Goal: Task Accomplishment & Management: Manage account settings

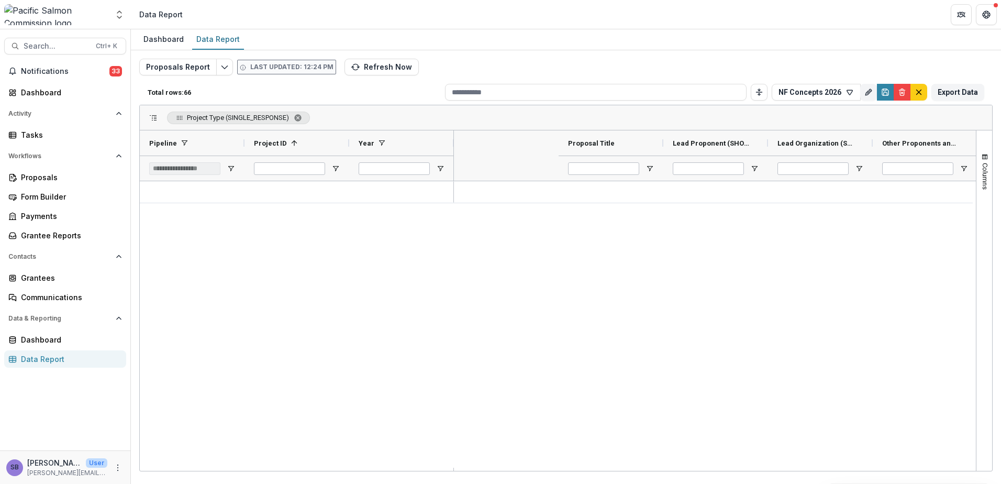
scroll to position [0, 1156]
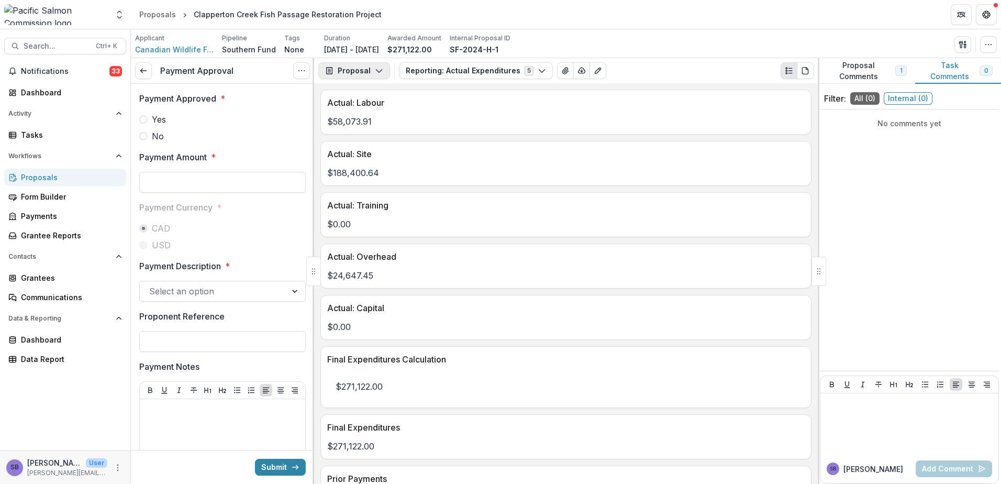
click at [375, 71] on icon "button" at bounding box center [379, 70] width 8 height 8
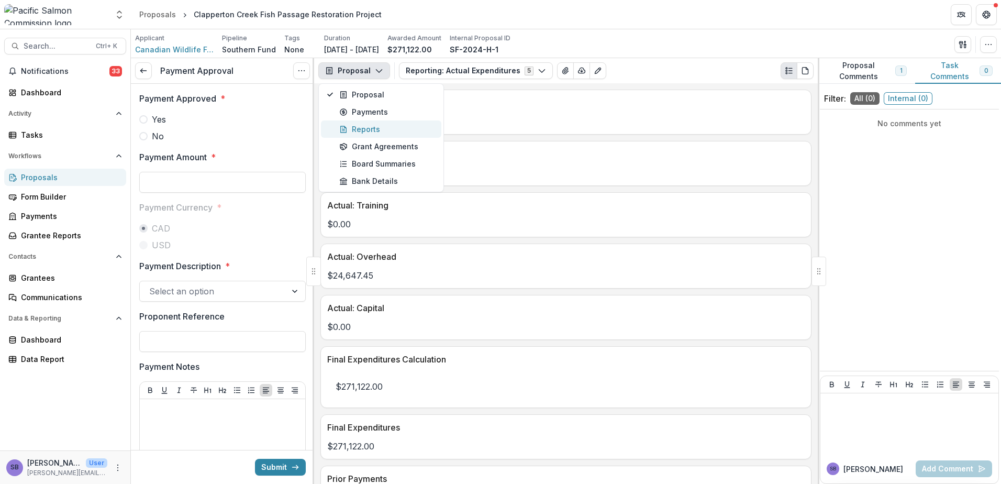
click at [375, 126] on div "Reports" at bounding box center [387, 129] width 96 height 11
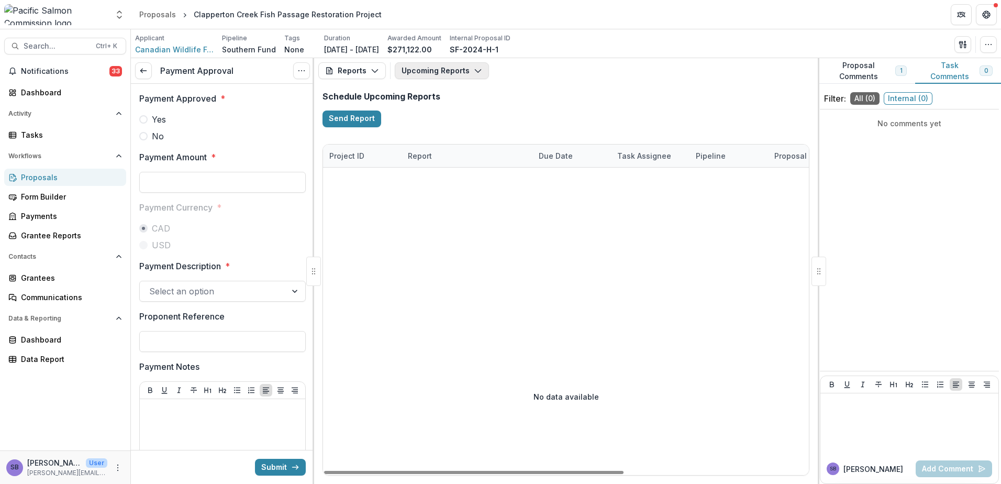
click at [452, 68] on button "Upcoming Reports" at bounding box center [442, 70] width 94 height 17
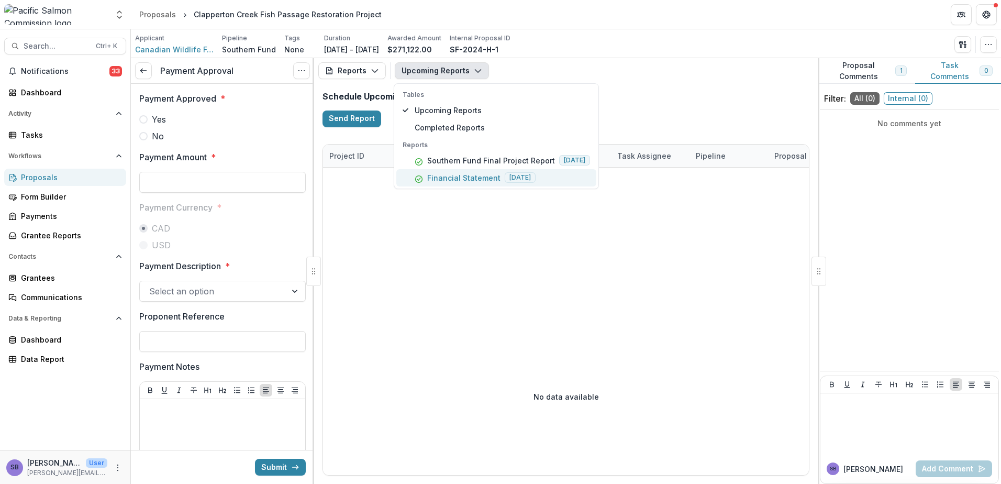
click at [453, 180] on p "Financial Statement" at bounding box center [463, 177] width 73 height 11
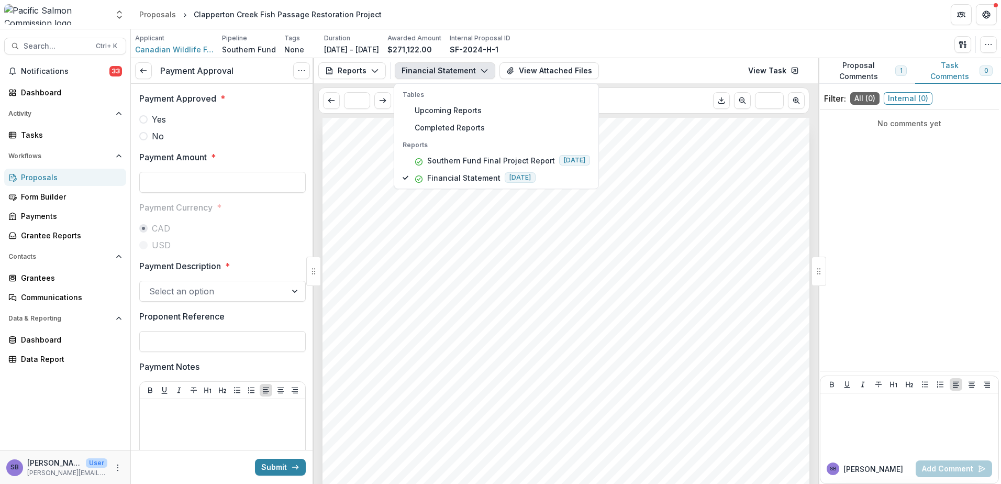
click at [658, 267] on div "Submission Responses Project Financial Statement Project ID SF-2024-H-1 Project…" at bounding box center [565, 462] width 487 height 689
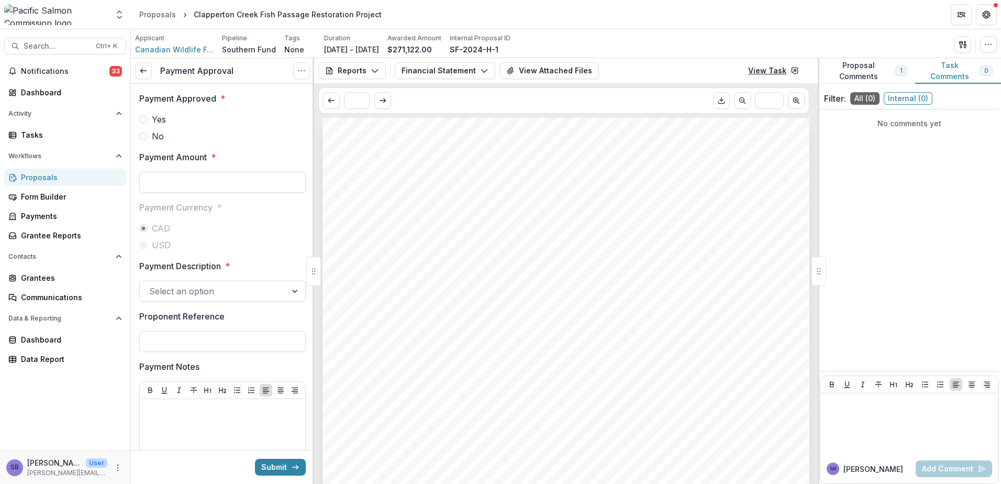
click at [775, 70] on link "View Task" at bounding box center [773, 70] width 63 height 17
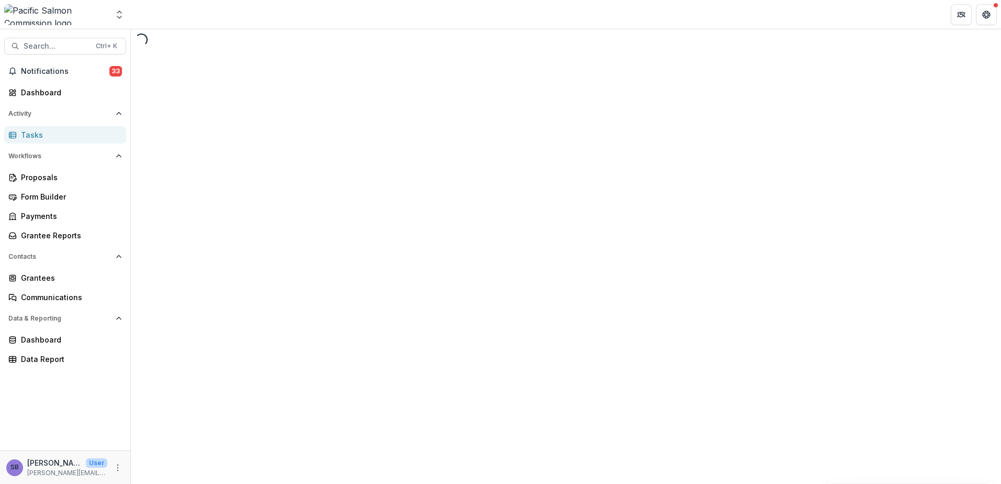
select select "********"
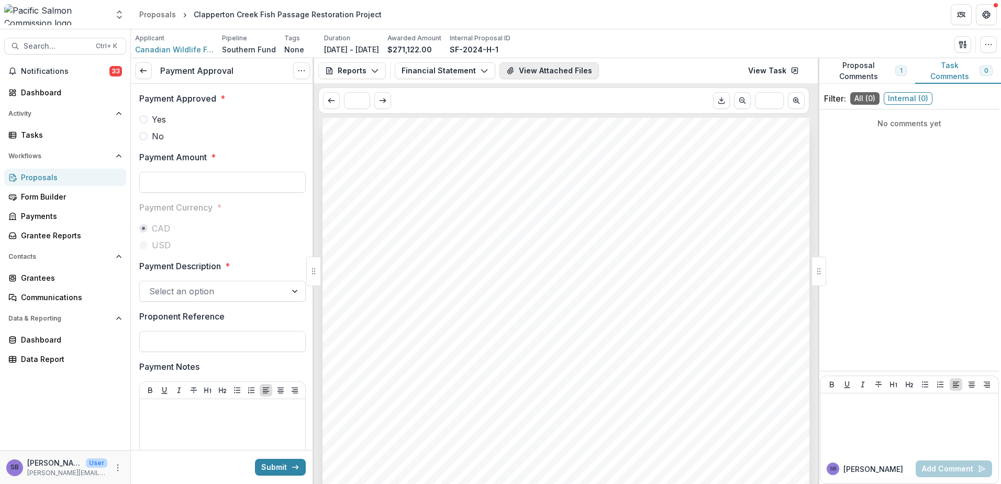
click at [573, 72] on button "View Attached Files" at bounding box center [548, 70] width 99 height 17
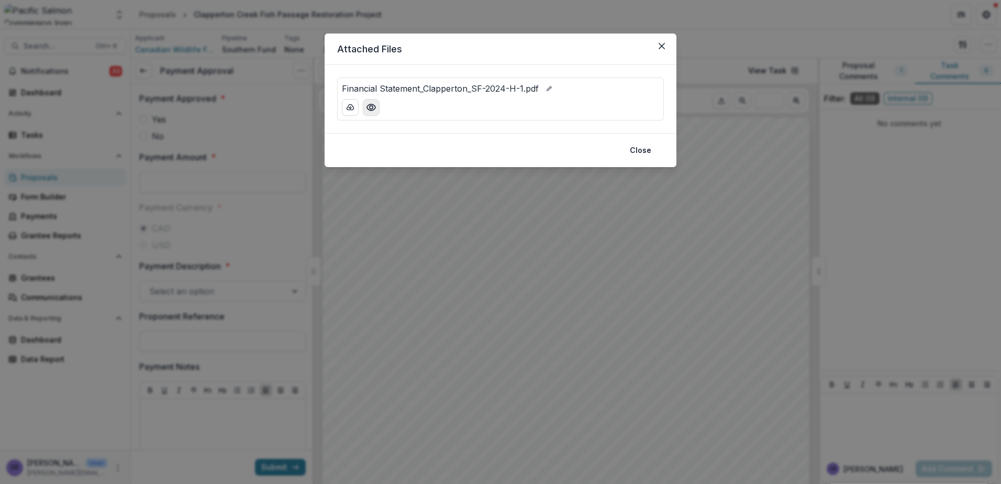
click at [376, 109] on button "Preview Financial Statement_Clapperton_SF-2024-H-1.pdf" at bounding box center [371, 107] width 17 height 17
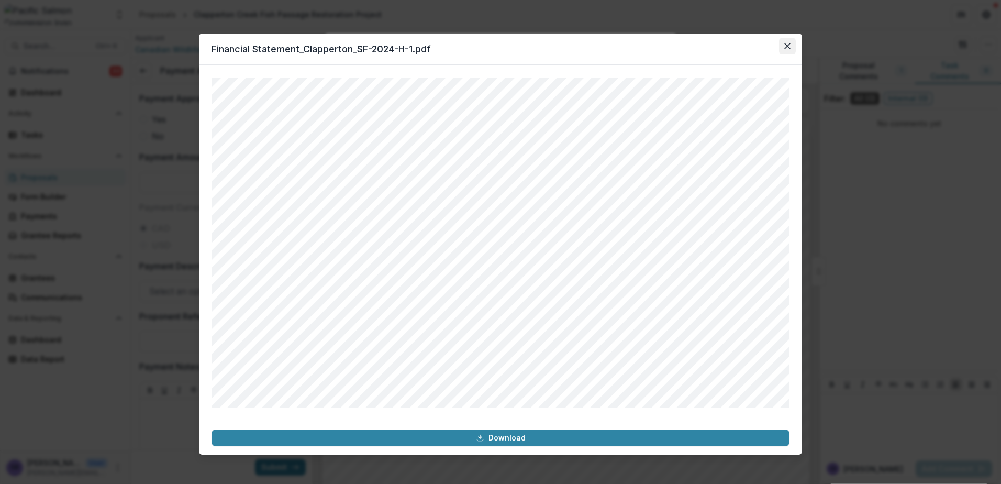
click at [786, 47] on icon "Close" at bounding box center [787, 46] width 6 height 6
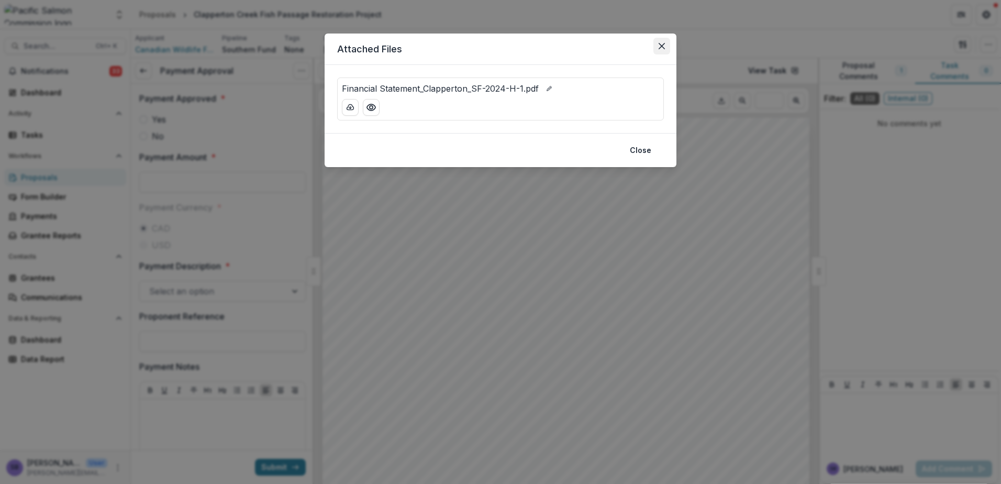
click at [662, 45] on icon "Close" at bounding box center [662, 46] width 6 height 6
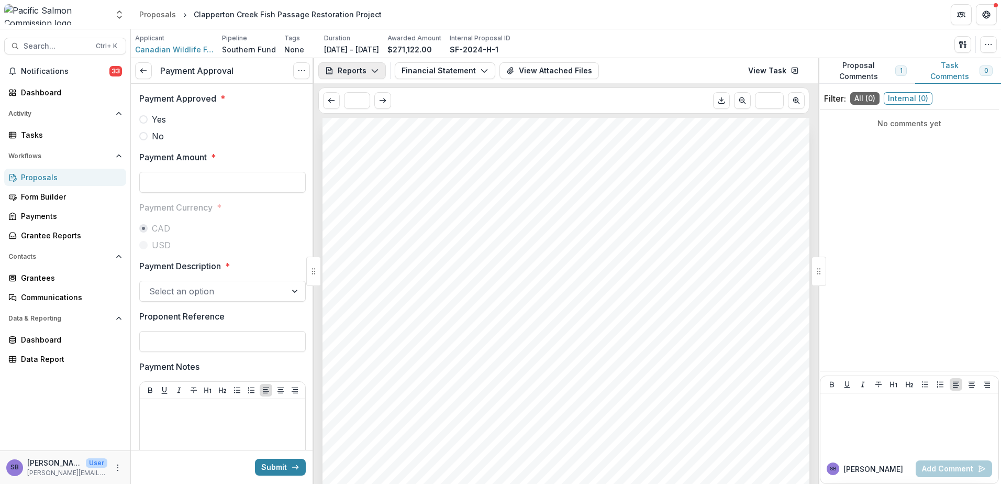
click at [373, 71] on polyline "button" at bounding box center [375, 71] width 6 height 3
click at [371, 94] on div "Proposal" at bounding box center [387, 94] width 96 height 11
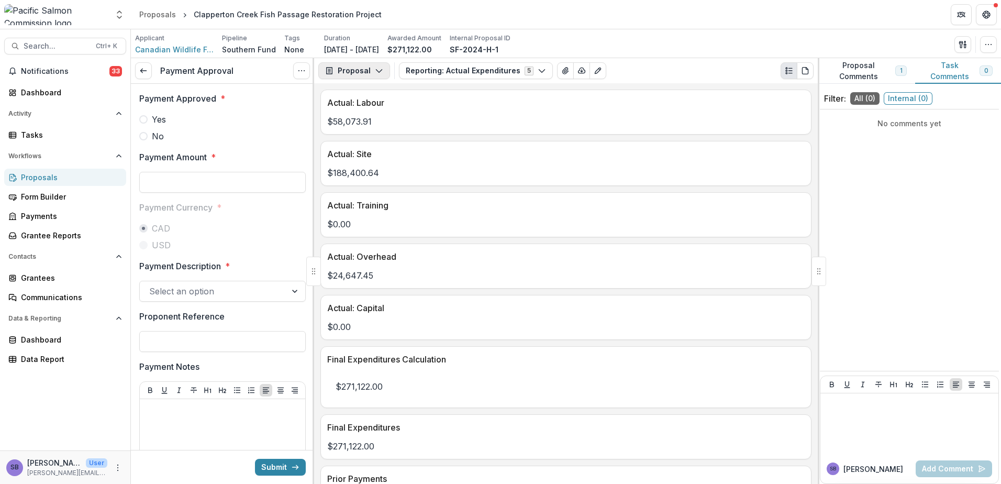
click at [372, 69] on button "Proposal" at bounding box center [354, 70] width 72 height 17
drag, startPoint x: 378, startPoint y: 127, endPoint x: 602, endPoint y: 221, distance: 243.3
click at [602, 221] on p "$0.00" at bounding box center [565, 224] width 477 height 13
click at [469, 73] on button "Reporting: Actual Expenditures 5" at bounding box center [476, 70] width 154 height 17
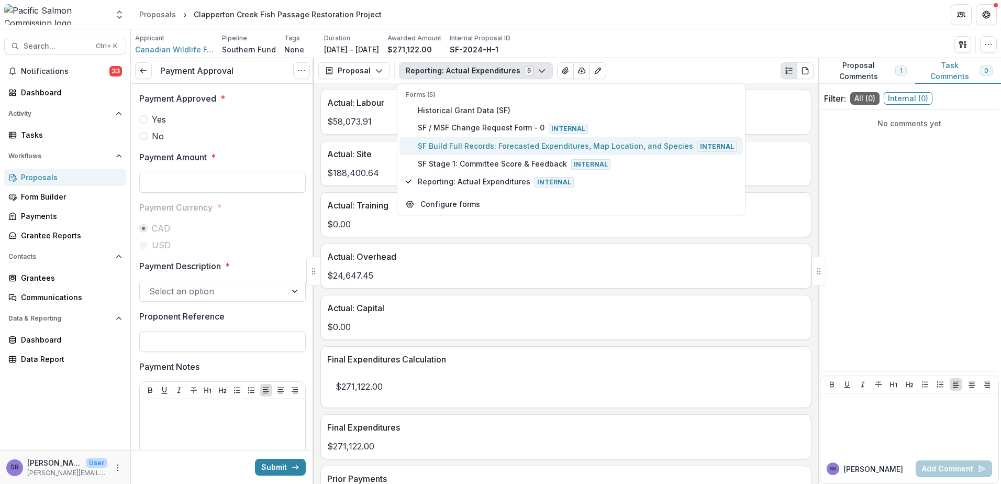
click at [469, 142] on span "SF Build Full Records: Forecasted Expenditures, Map Location, and Species Inter…" at bounding box center [577, 146] width 319 height 12
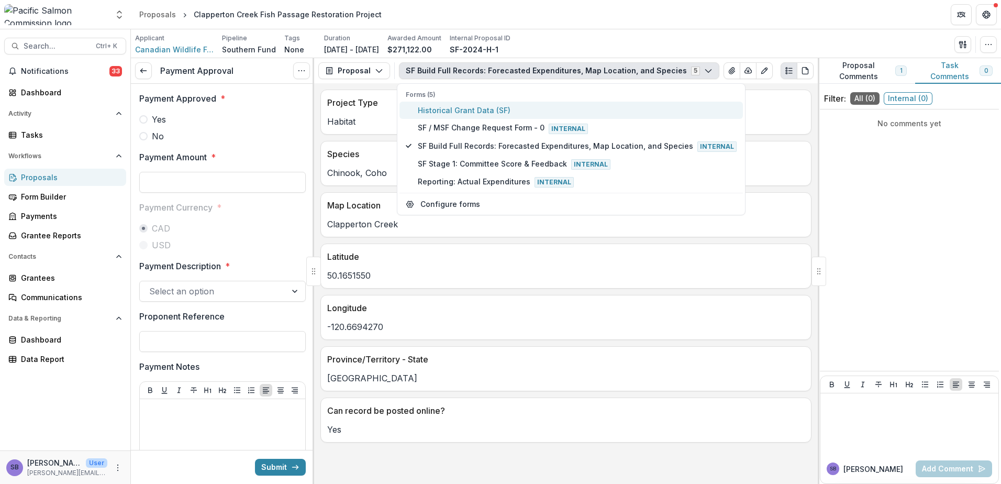
click at [451, 112] on span "Historical Grant Data (SF)" at bounding box center [577, 110] width 319 height 11
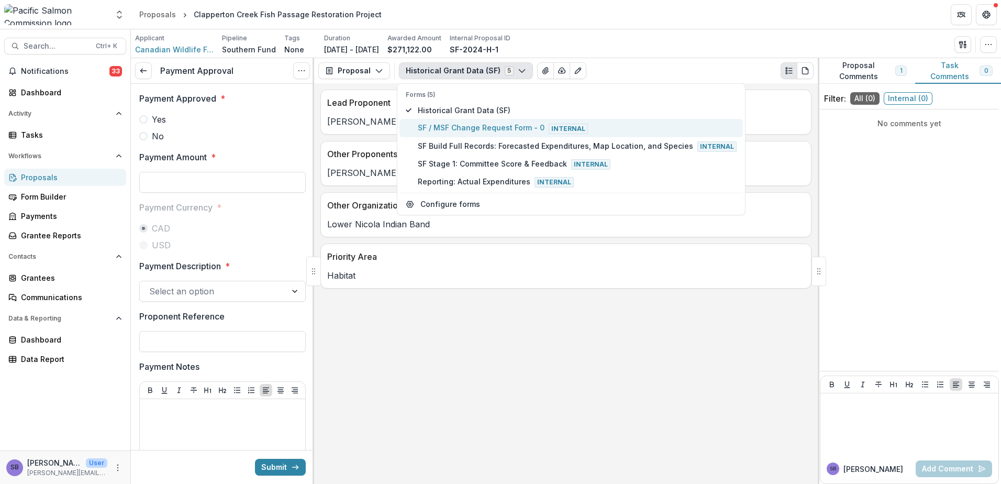
click at [445, 126] on span "SF / MSF Change Request Form - 0 Internal" at bounding box center [577, 128] width 319 height 12
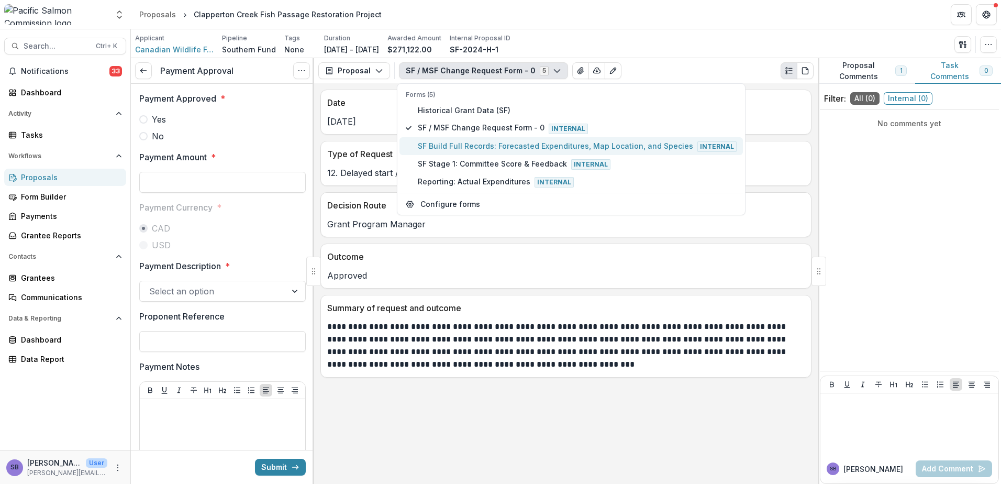
click at [439, 143] on span "SF Build Full Records: Forecasted Expenditures, Map Location, and Species Inter…" at bounding box center [577, 146] width 319 height 12
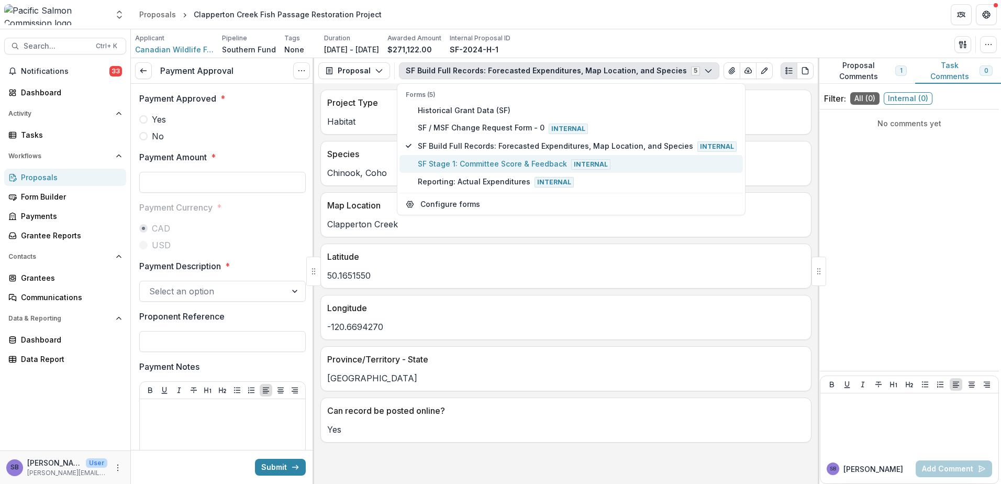
click at [436, 164] on span "SF Stage 1: Committee Score & Feedback Internal" at bounding box center [577, 164] width 319 height 12
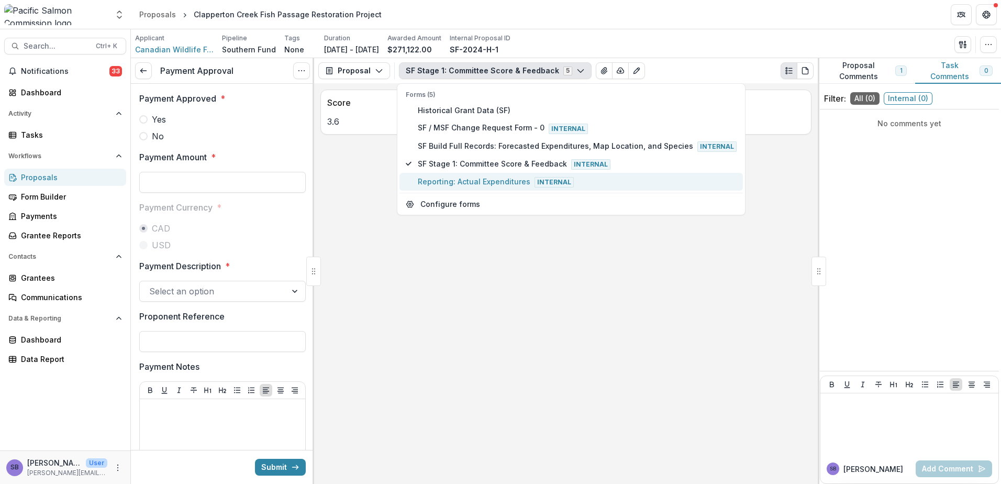
click at [430, 184] on span "Reporting: Actual Expenditures Internal" at bounding box center [577, 182] width 319 height 12
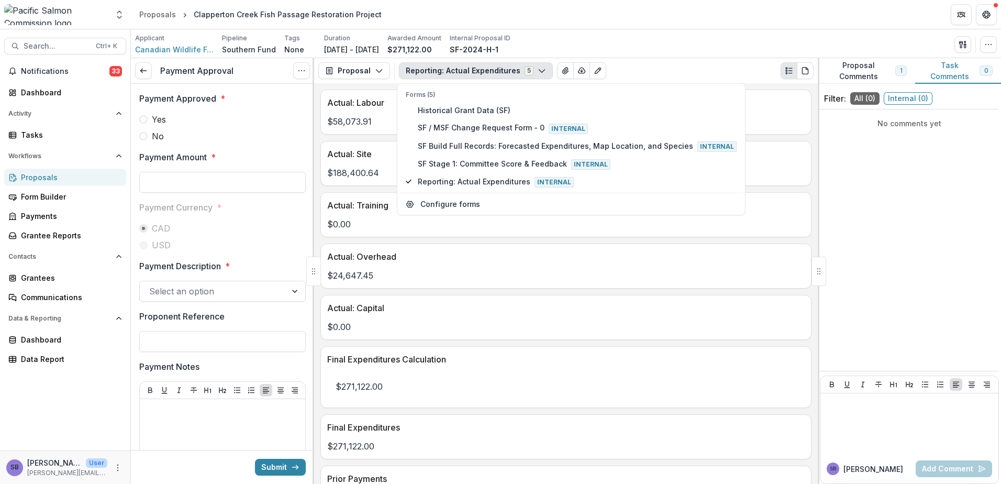
click at [717, 282] on p "$24,647.45" at bounding box center [565, 275] width 477 height 13
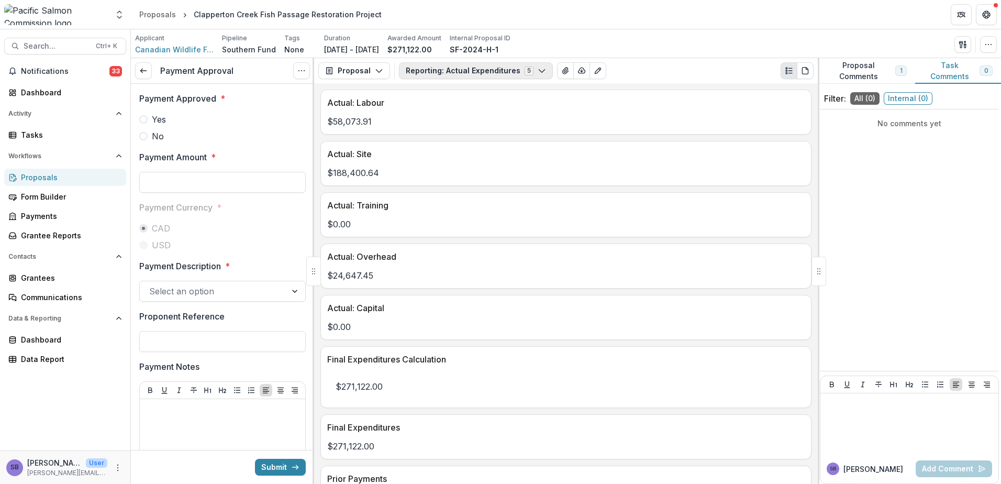
click at [492, 73] on button "Reporting: Actual Expenditures 5" at bounding box center [476, 70] width 154 height 17
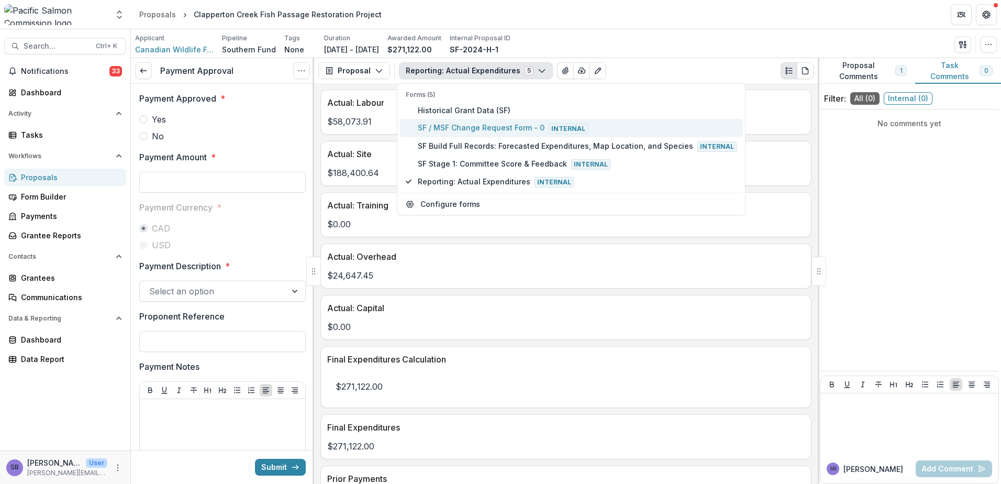
click at [472, 126] on span "SF / MSF Change Request Form - 0 Internal" at bounding box center [577, 128] width 319 height 12
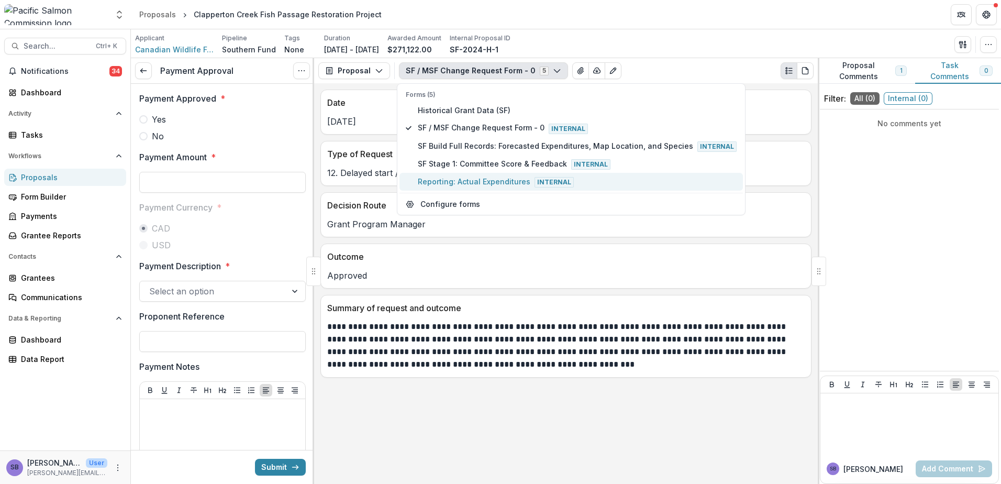
click at [440, 177] on span "Reporting: Actual Expenditures Internal" at bounding box center [577, 182] width 319 height 12
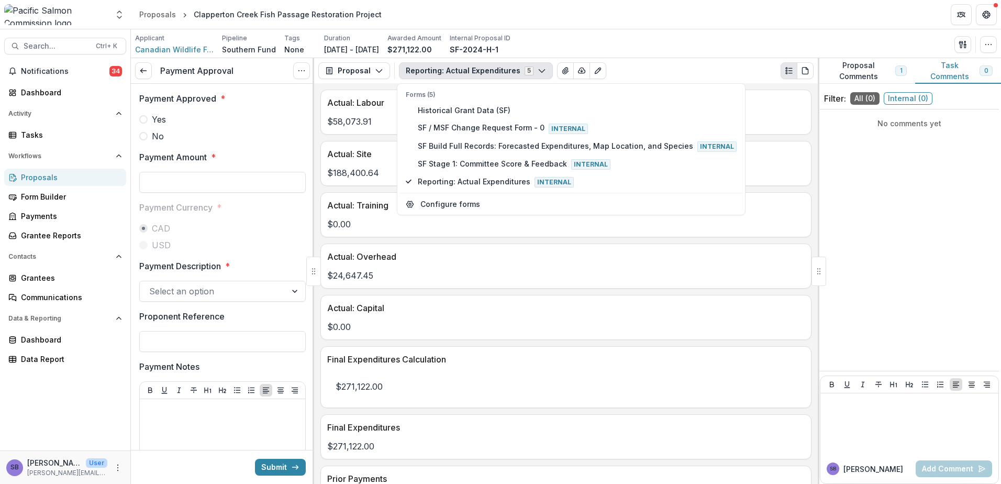
click at [589, 299] on div "Actual: Capital" at bounding box center [566, 304] width 490 height 19
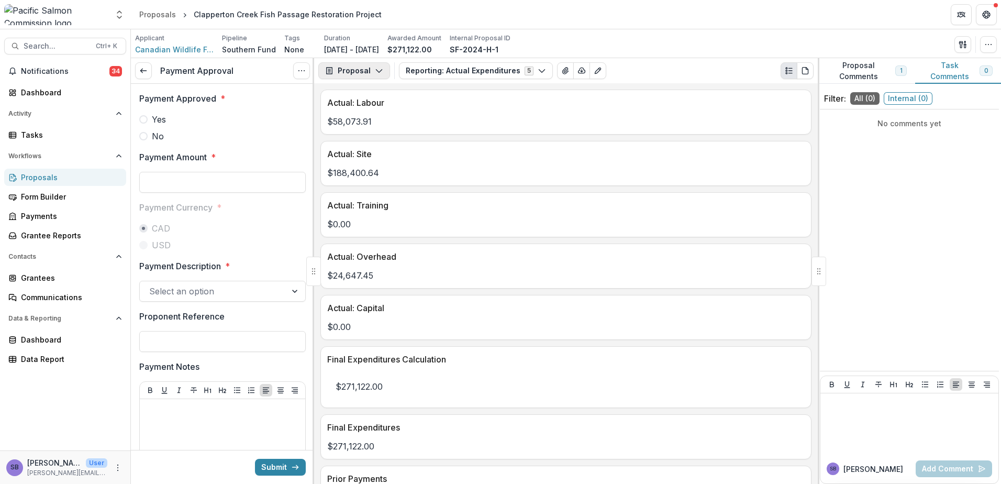
click at [357, 79] on button "Proposal" at bounding box center [354, 70] width 72 height 17
click at [372, 110] on div "Payments" at bounding box center [387, 111] width 96 height 11
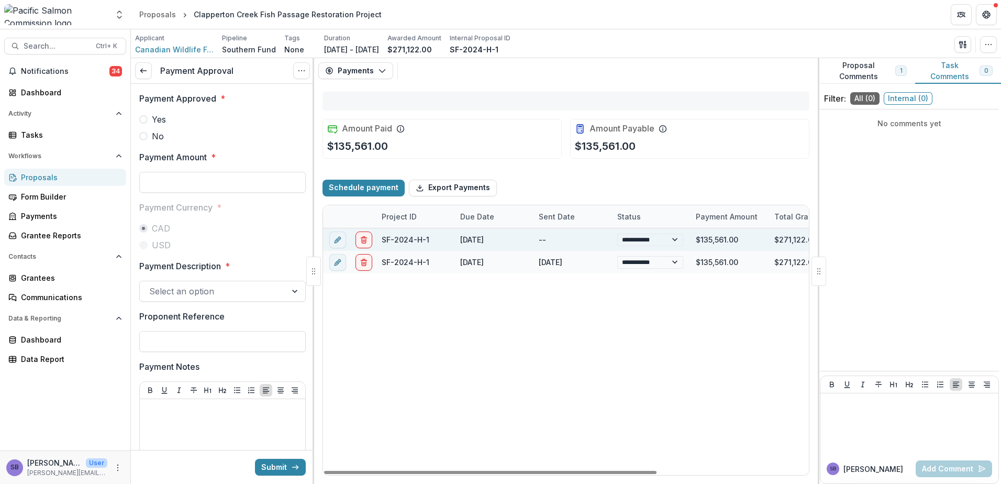
select select "**********"
click at [336, 243] on icon "edit" at bounding box center [337, 239] width 8 height 8
select select "**********"
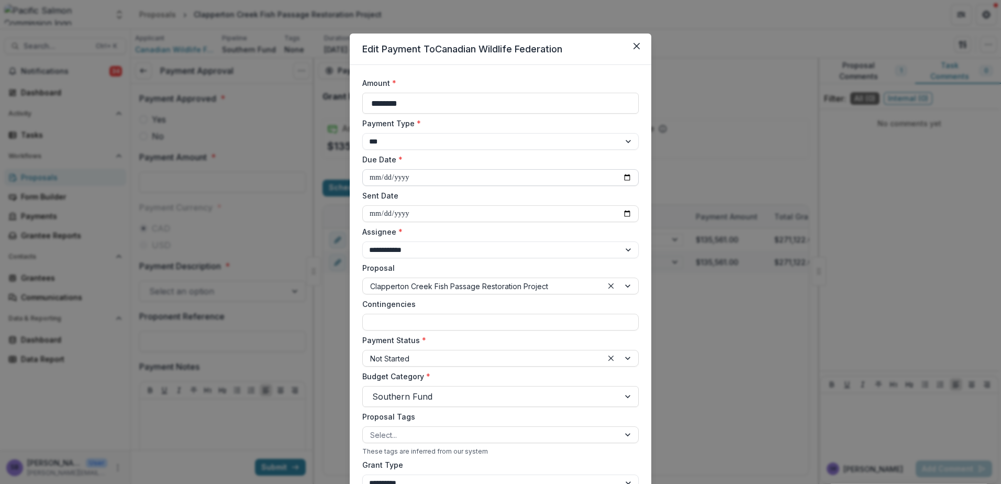
click at [626, 179] on input "**********" at bounding box center [500, 177] width 276 height 17
type input "**********"
drag, startPoint x: 424, startPoint y: 105, endPoint x: 350, endPoint y: 95, distance: 74.5
click at [350, 95] on form "**********" at bounding box center [501, 364] width 302 height 599
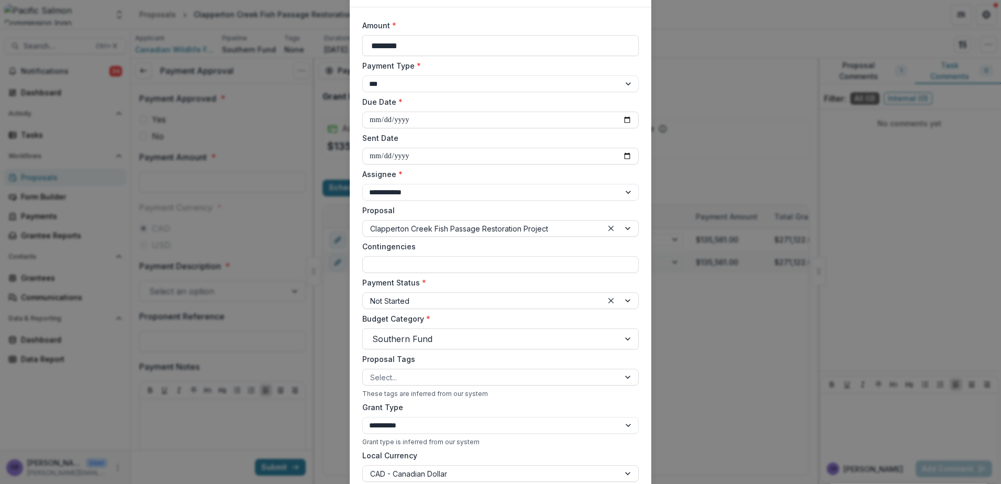
scroll to position [70, 0]
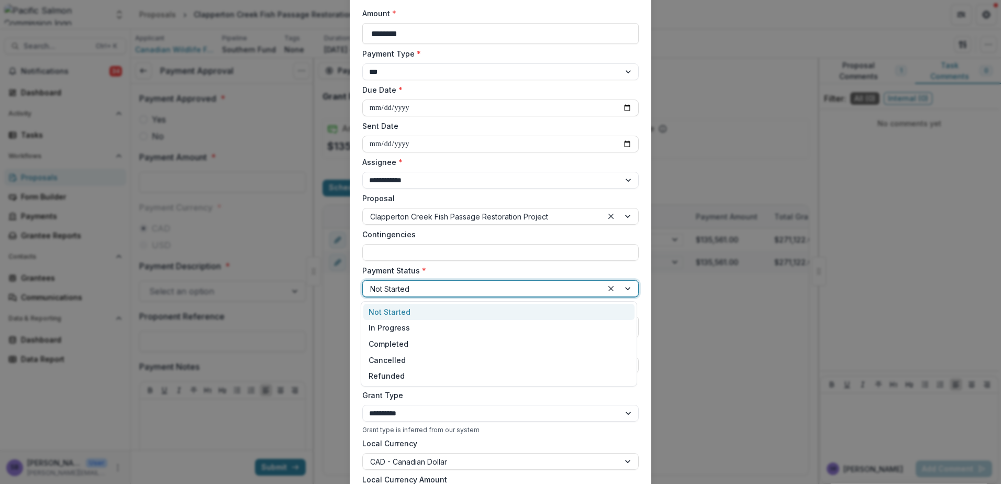
click at [629, 288] on div at bounding box center [621, 289] width 36 height 16
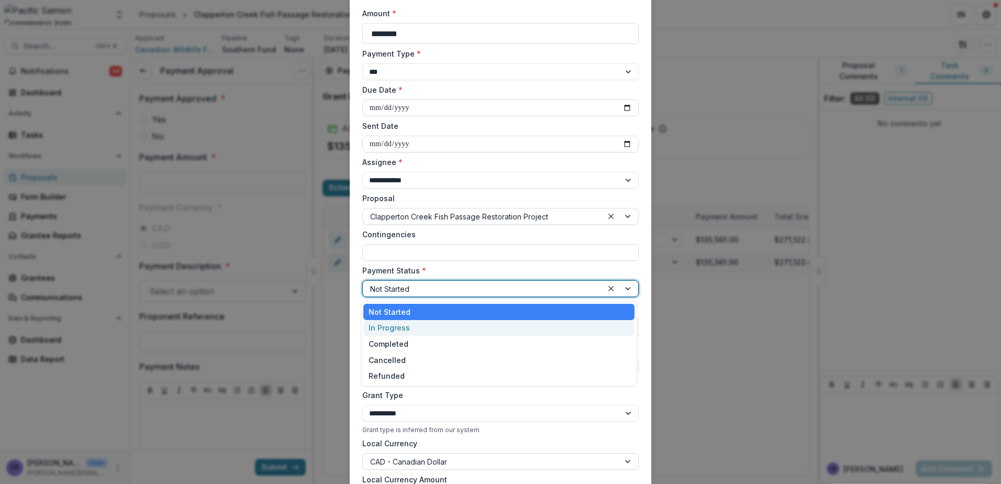
click at [545, 326] on div "In Progress" at bounding box center [498, 328] width 271 height 16
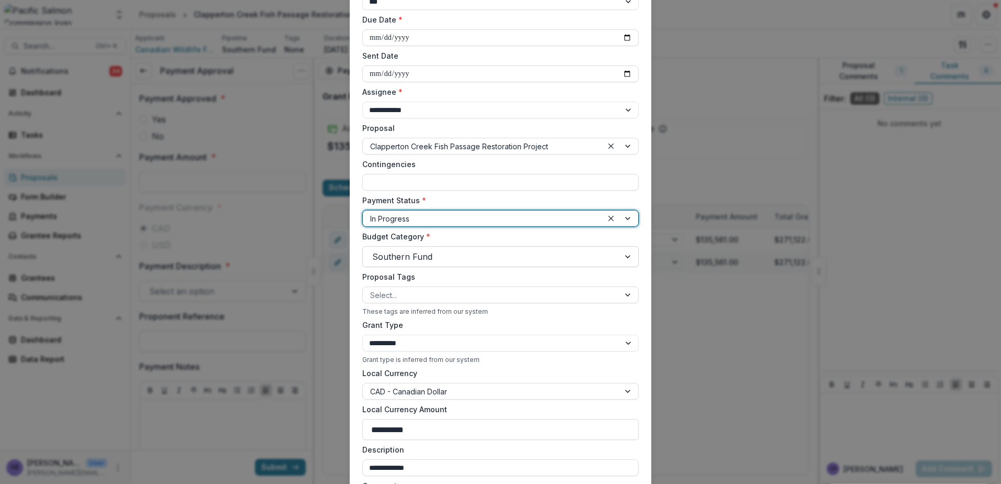
scroll to position [209, 0]
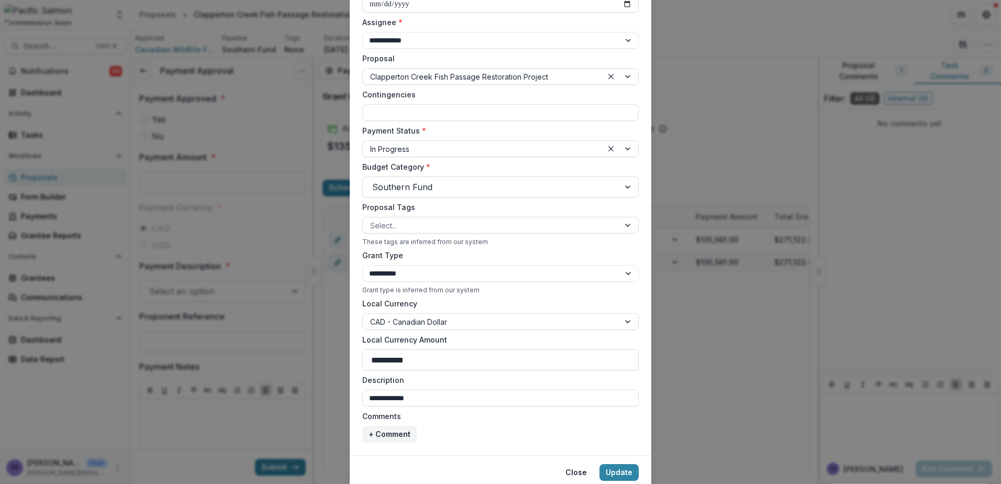
drag, startPoint x: 379, startPoint y: 360, endPoint x: 355, endPoint y: 360, distance: 23.0
click at [355, 360] on form "**********" at bounding box center [501, 155] width 302 height 599
paste input
type input "**********"
click at [613, 470] on button "Update" at bounding box center [618, 472] width 39 height 17
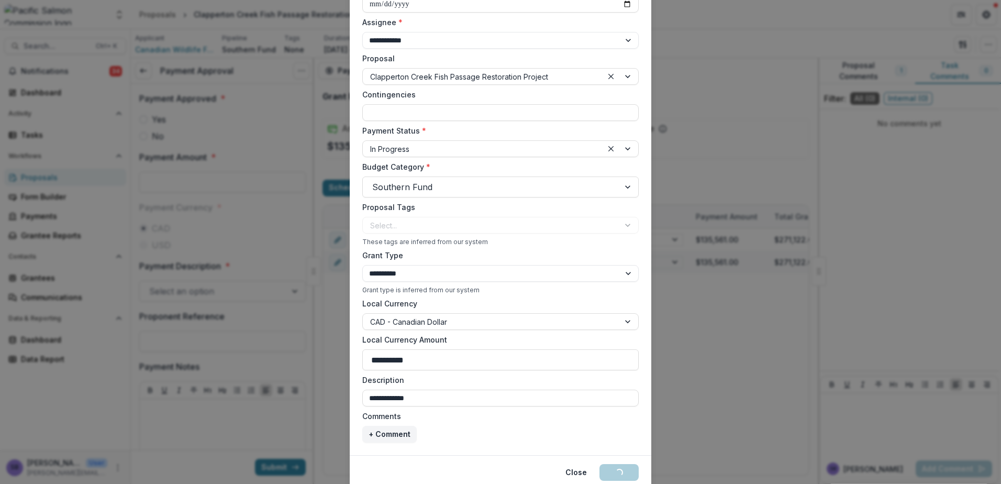
type input "**********"
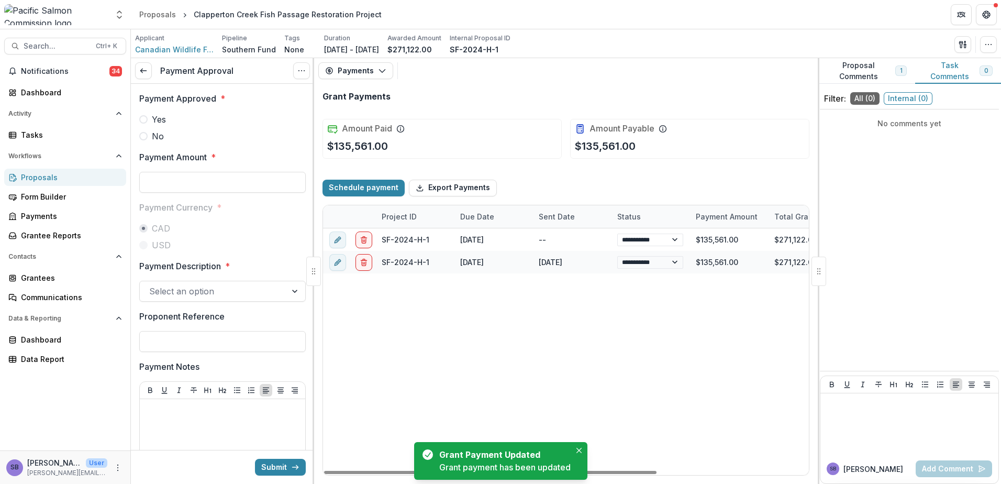
select select "**********"
click at [371, 70] on button "Payments" at bounding box center [355, 70] width 75 height 17
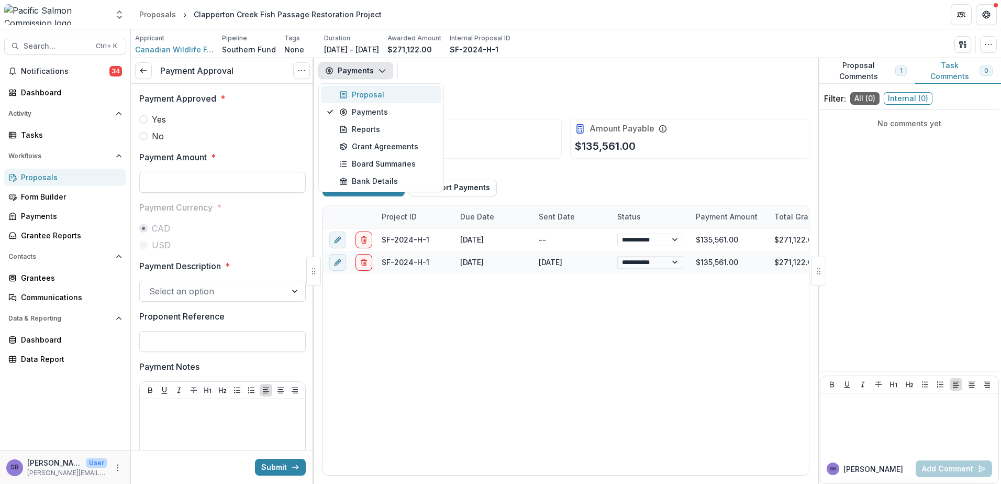
click at [363, 98] on div "Proposal" at bounding box center [387, 94] width 96 height 11
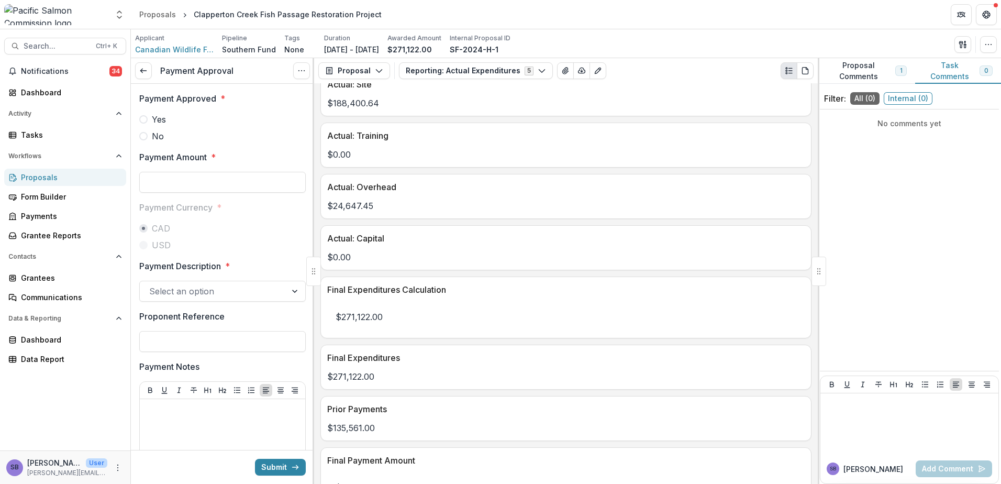
scroll to position [140, 0]
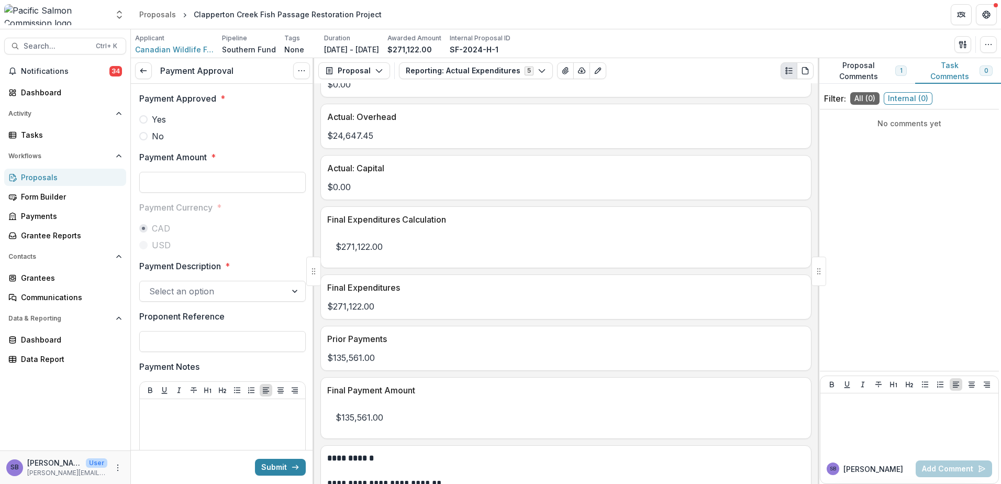
click at [151, 115] on label "Yes" at bounding box center [222, 119] width 166 height 13
click at [185, 185] on input "Payment Amount *" at bounding box center [222, 182] width 166 height 21
paste input "********"
type input "********"
click at [264, 294] on div at bounding box center [213, 291] width 128 height 15
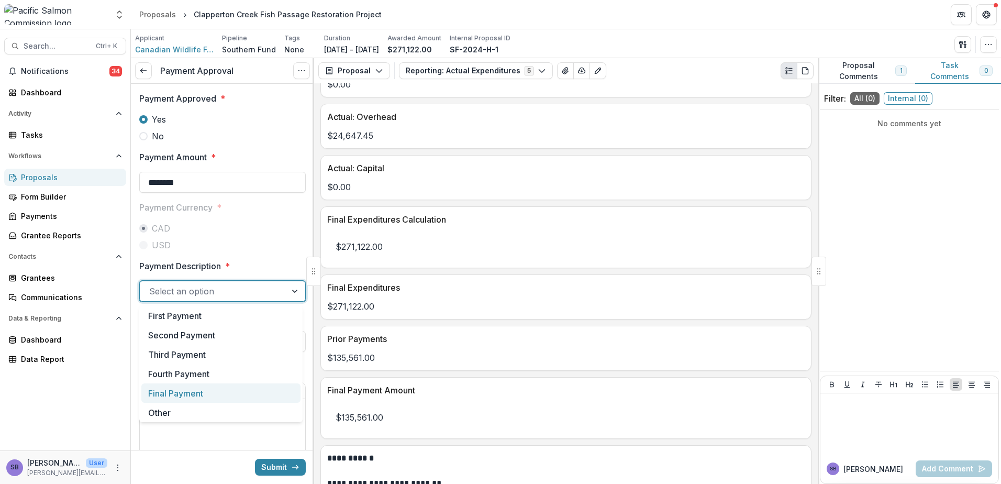
click at [263, 388] on div "Final Payment" at bounding box center [220, 392] width 159 height 19
click at [867, 66] on button "Proposal Comments 1" at bounding box center [866, 71] width 97 height 26
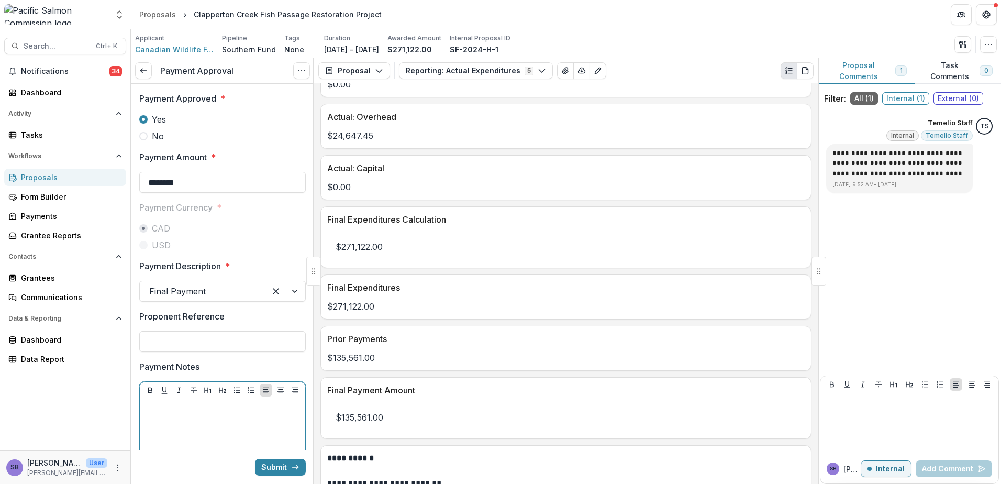
click at [173, 413] on p at bounding box center [222, 409] width 157 height 12
click at [282, 465] on button "Loading... Submit" at bounding box center [280, 467] width 51 height 17
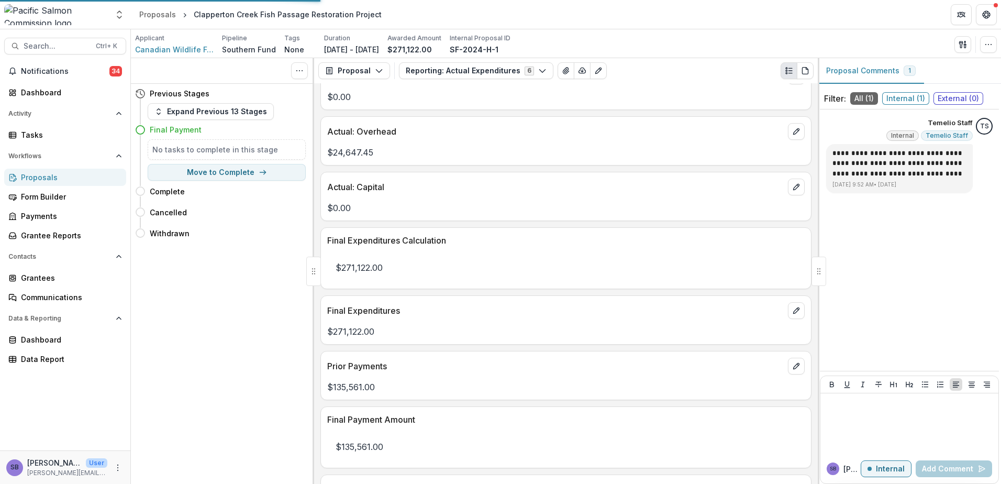
scroll to position [152, 0]
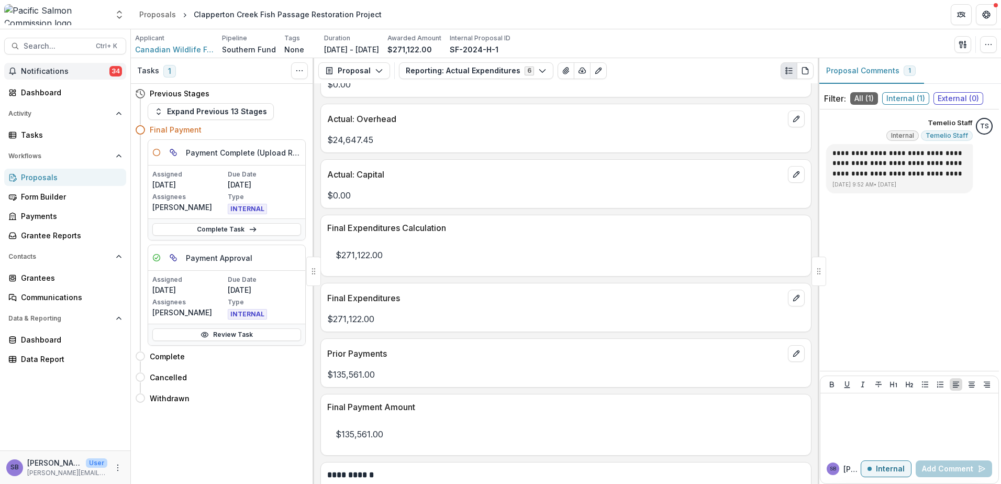
click at [81, 75] on span "Notifications" at bounding box center [65, 71] width 88 height 9
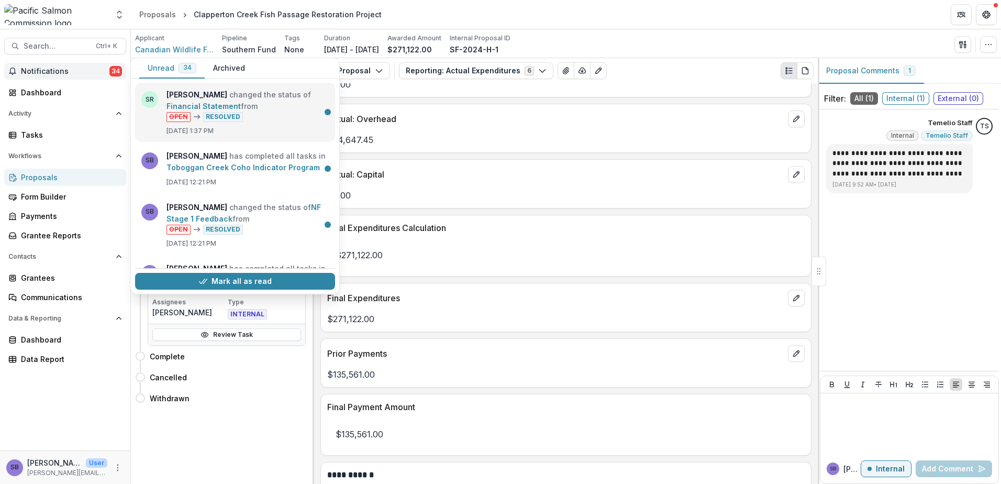
click at [241, 102] on link "Financial Statement" at bounding box center [203, 106] width 74 height 9
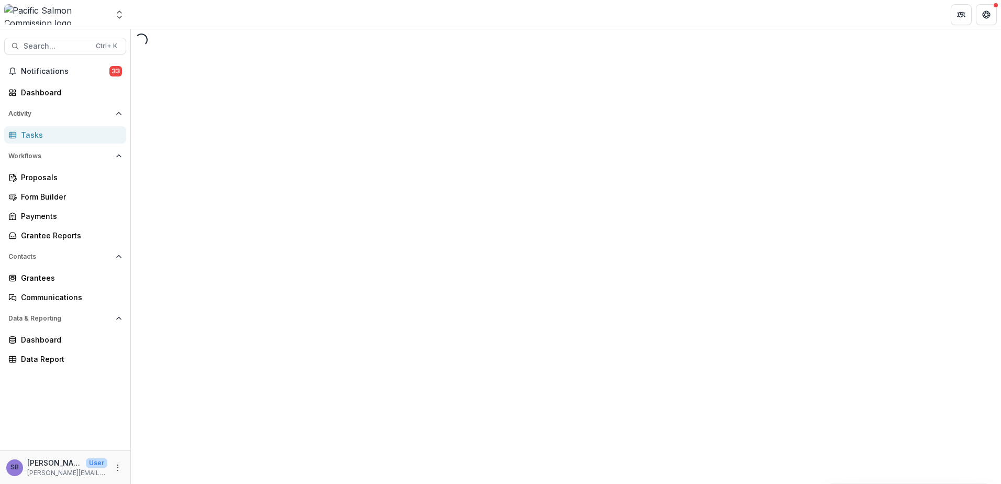
select select "********"
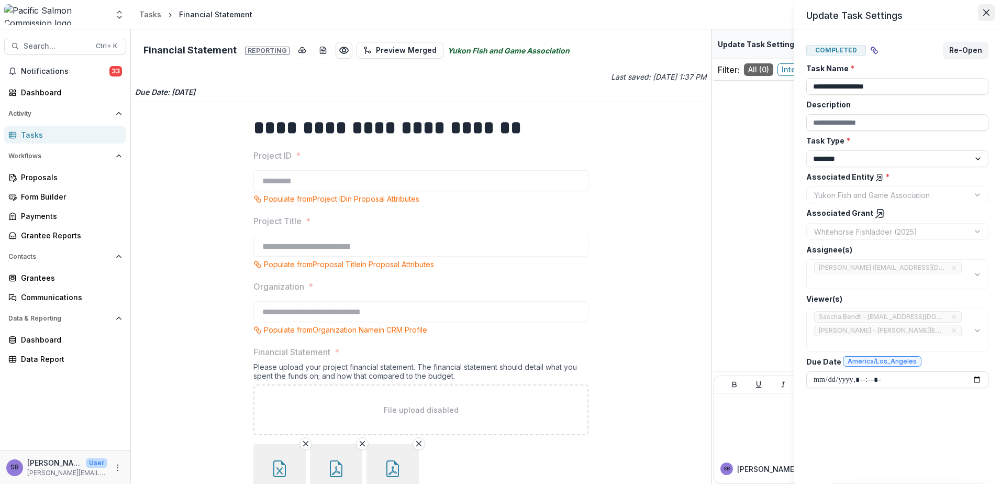
click at [984, 11] on icon "Close" at bounding box center [986, 12] width 6 height 6
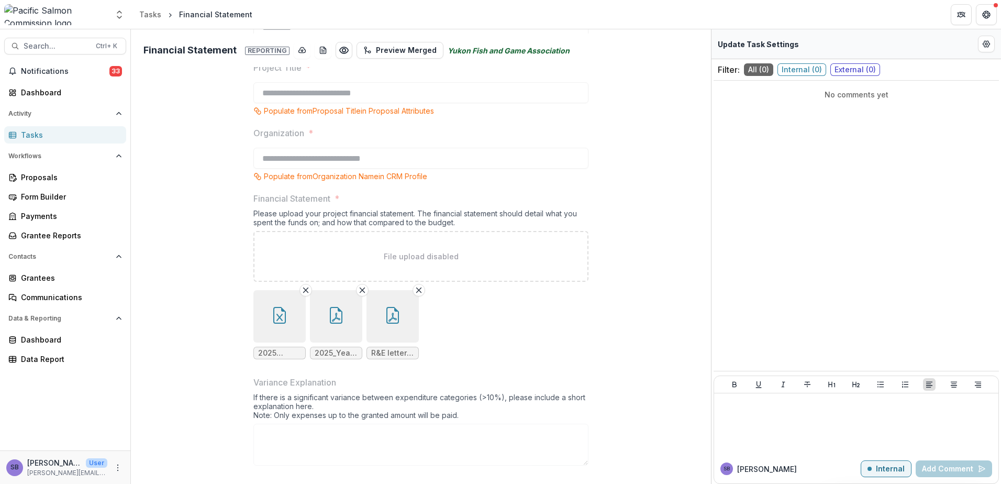
scroll to position [160, 0]
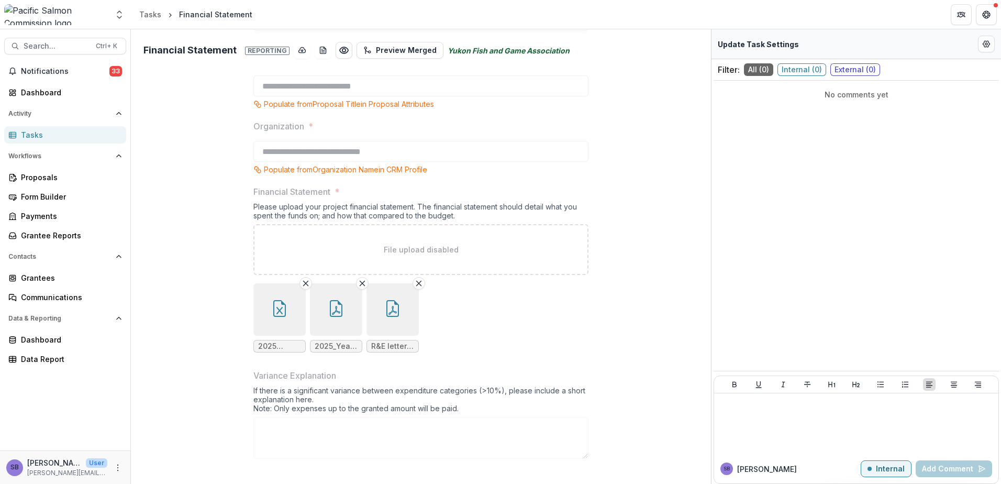
click at [271, 313] on icon "button" at bounding box center [279, 308] width 17 height 17
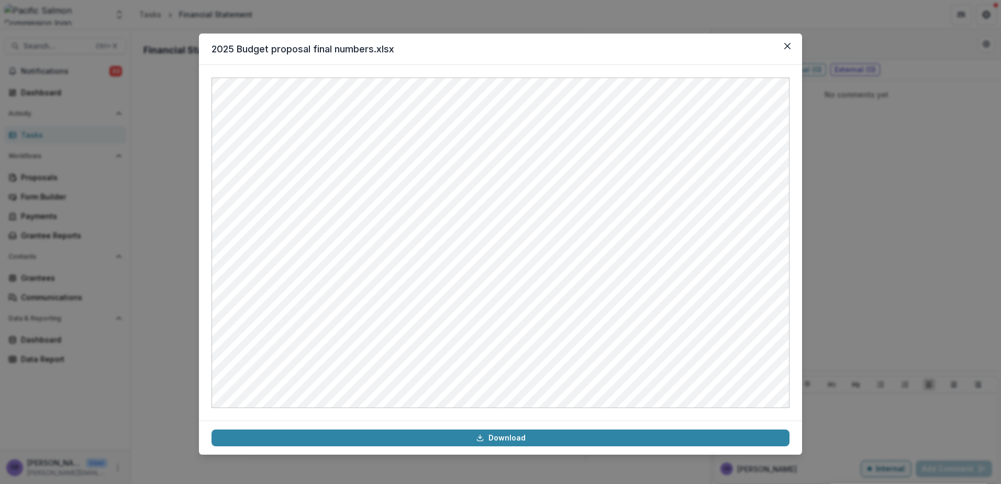
drag, startPoint x: 793, startPoint y: 47, endPoint x: 783, endPoint y: 47, distance: 9.4
click at [792, 47] on button "Close" at bounding box center [787, 46] width 17 height 17
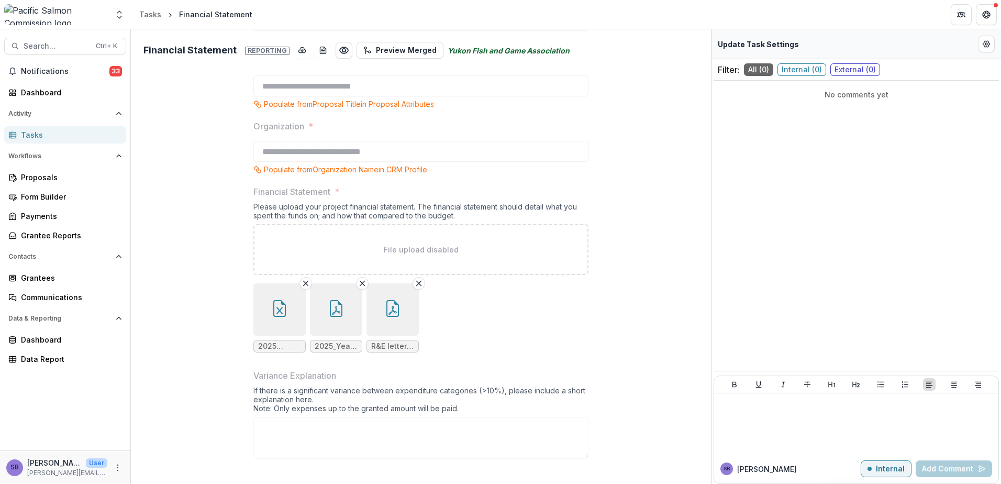
click at [335, 307] on icon "button" at bounding box center [336, 308] width 17 height 17
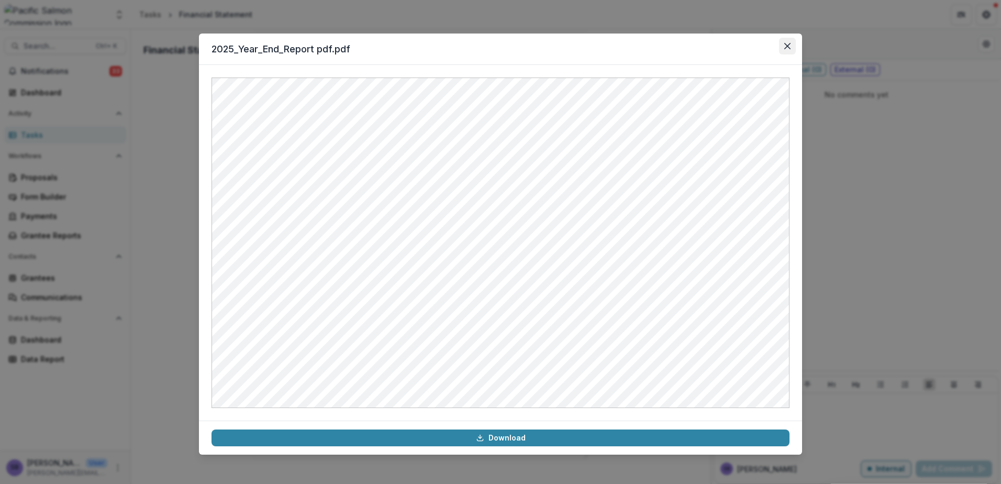
click at [785, 48] on icon "Close" at bounding box center [787, 46] width 6 height 6
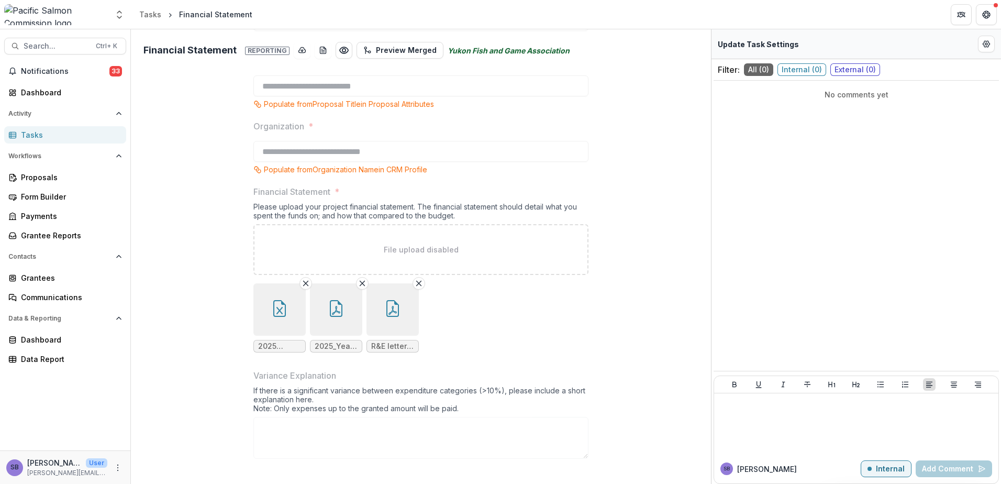
click at [394, 322] on button "button" at bounding box center [392, 309] width 52 height 52
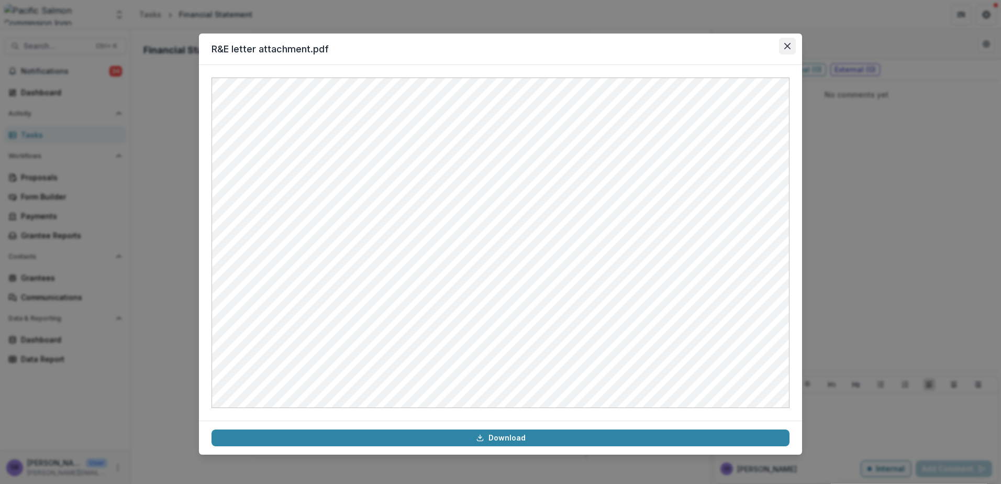
click at [792, 49] on button "Close" at bounding box center [787, 46] width 17 height 17
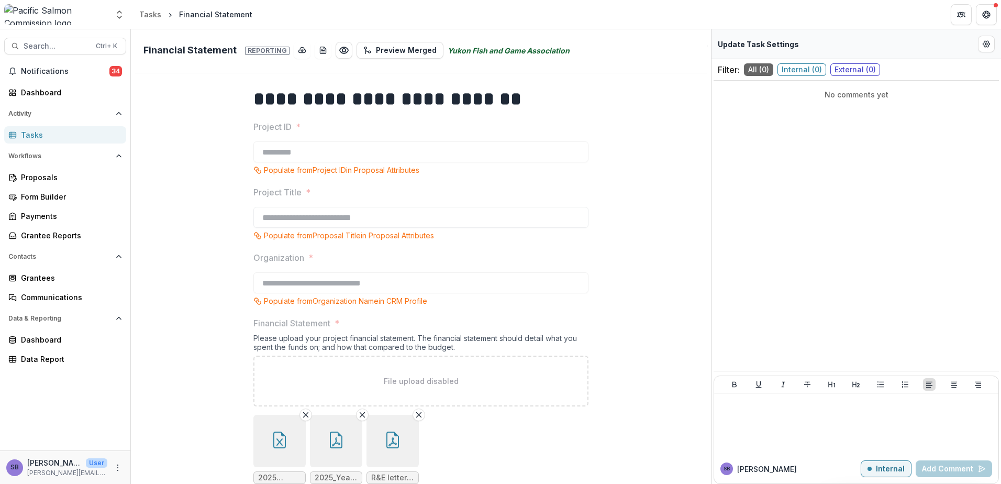
scroll to position [0, 0]
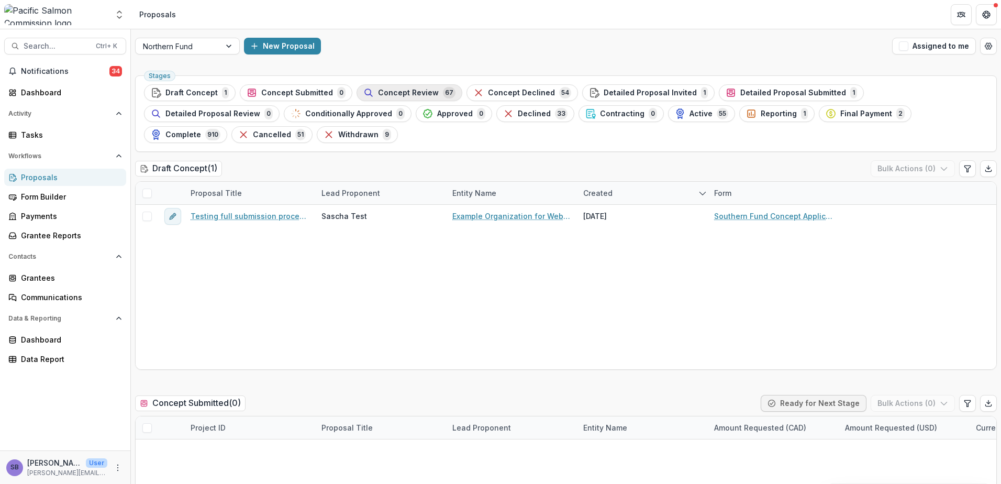
click at [405, 93] on span "Concept Review" at bounding box center [408, 92] width 61 height 9
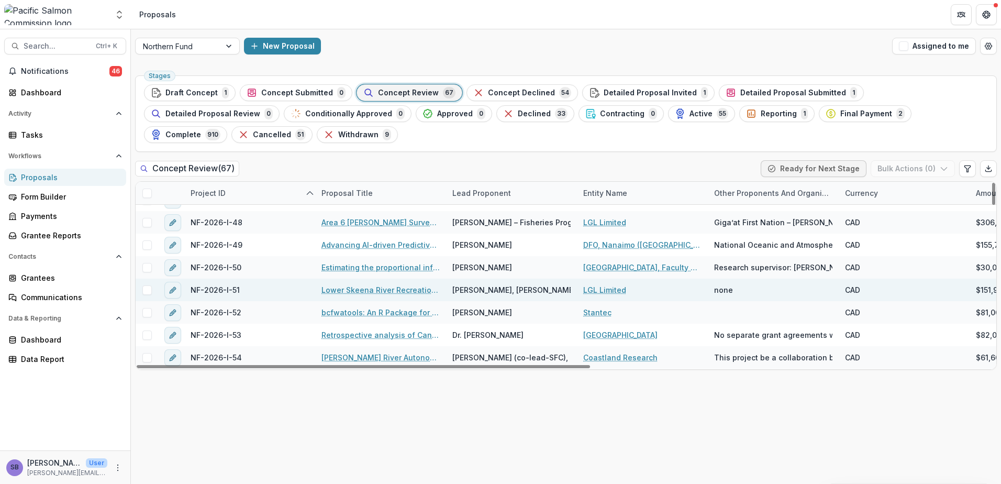
scroll to position [1047, 0]
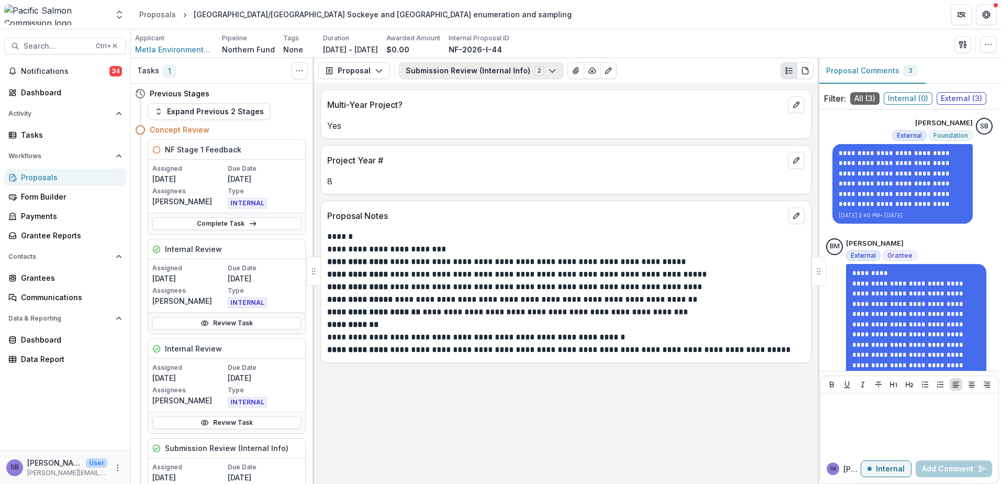
click at [507, 70] on button "Submission Review (Internal Info) 2" at bounding box center [481, 70] width 164 height 17
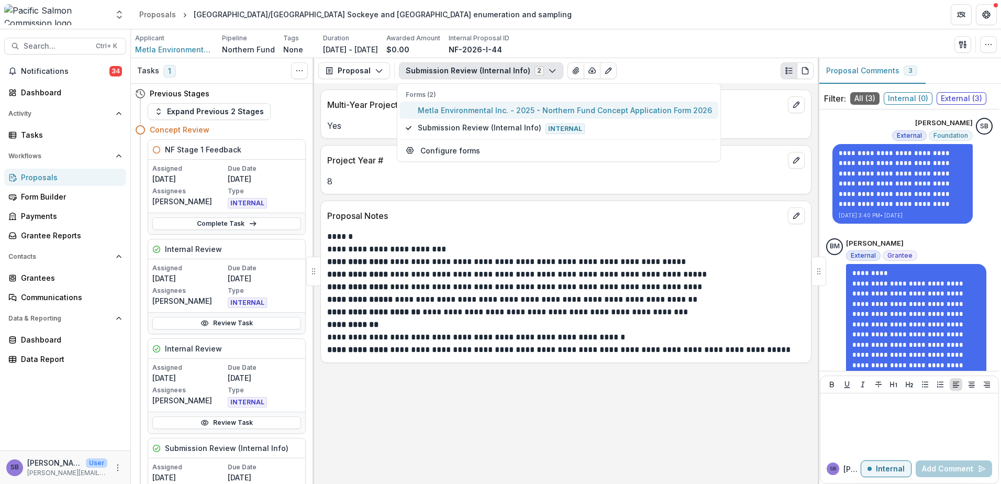
click at [493, 110] on span "Metla Environmental Inc. - 2025 - Northern Fund Concept Application Form 2026" at bounding box center [565, 110] width 294 height 11
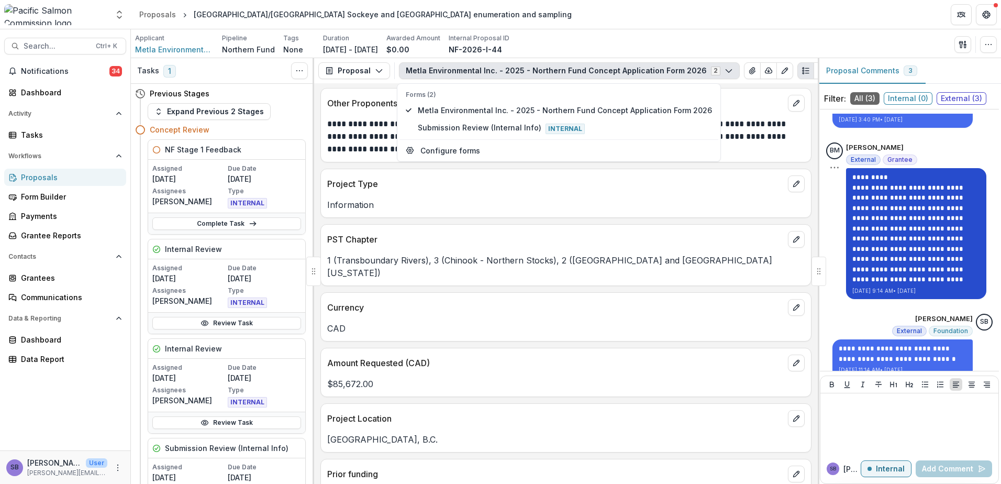
scroll to position [109, 0]
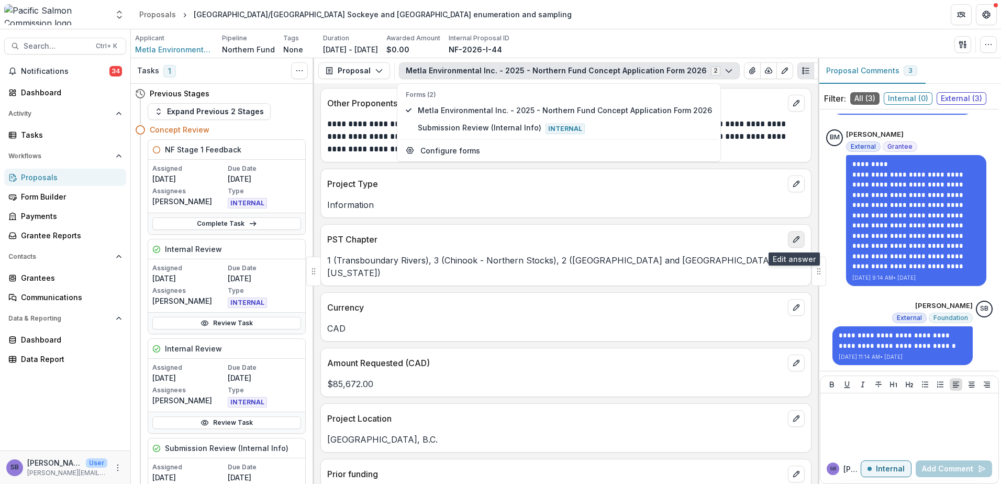
click at [792, 241] on icon "edit" at bounding box center [796, 239] width 8 height 8
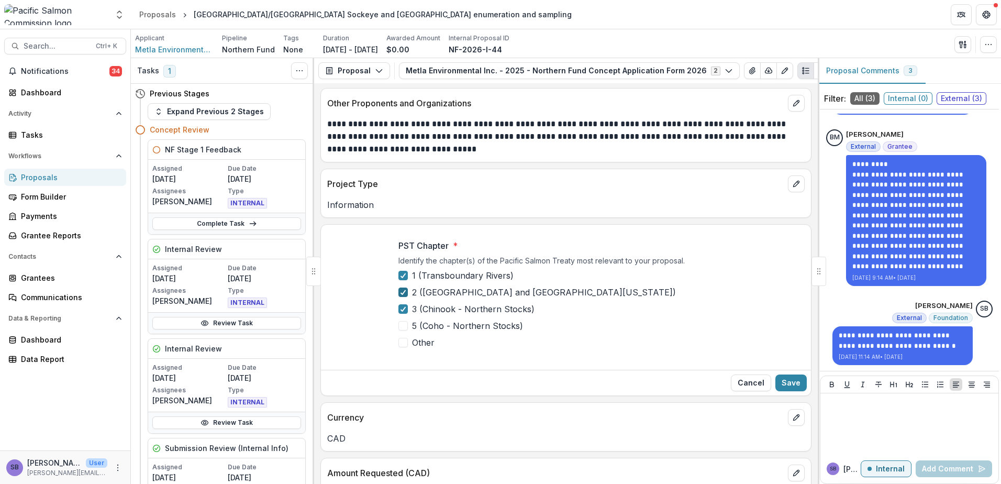
click at [404, 296] on div at bounding box center [403, 292] width 6 height 8
click at [404, 309] on icon at bounding box center [403, 308] width 6 height 5
click at [788, 380] on button "Save" at bounding box center [790, 382] width 31 height 17
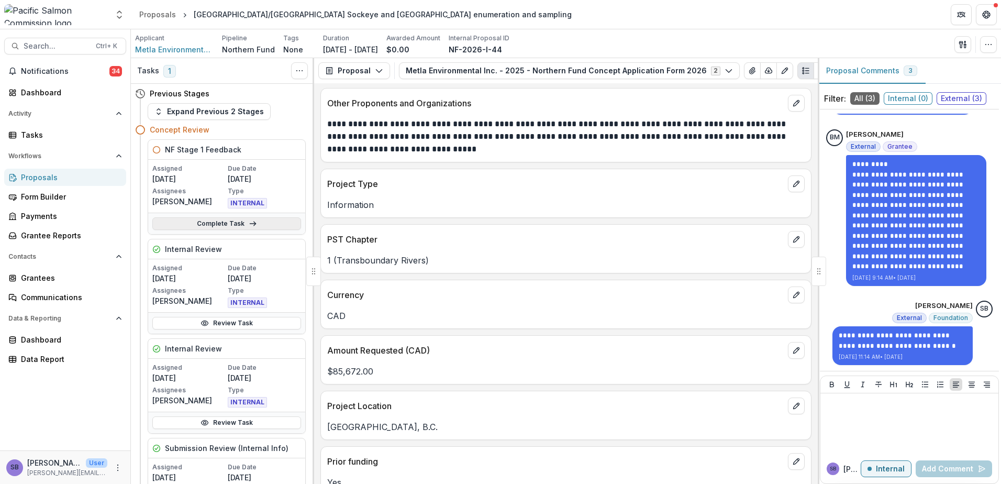
click at [243, 229] on link "Complete Task" at bounding box center [226, 223] width 149 height 13
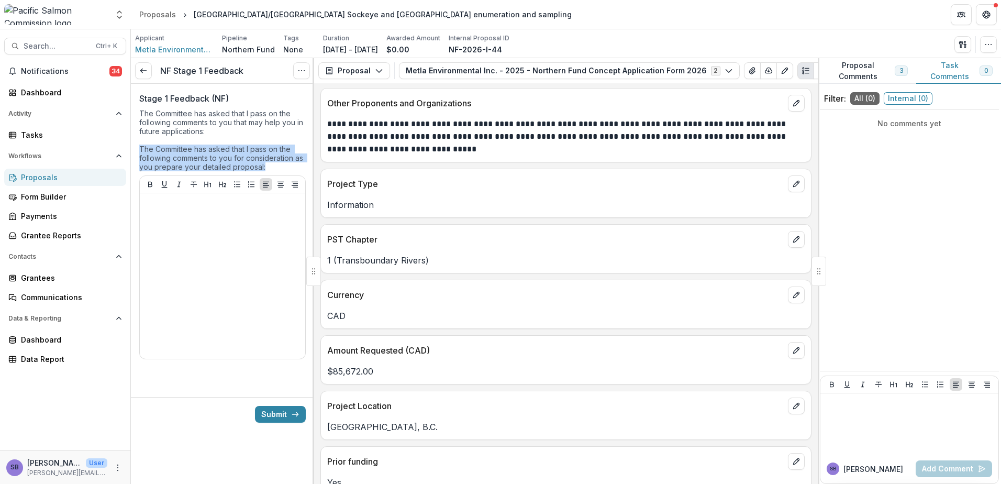
drag, startPoint x: 263, startPoint y: 168, endPoint x: 136, endPoint y: 148, distance: 128.8
click at [136, 148] on div "Stage 1 Feedback (NF) The Committee has asked that I pass on the following comm…" at bounding box center [222, 232] width 183 height 296
copy div "The Committee has asked that I pass on the following comments to you for consid…"
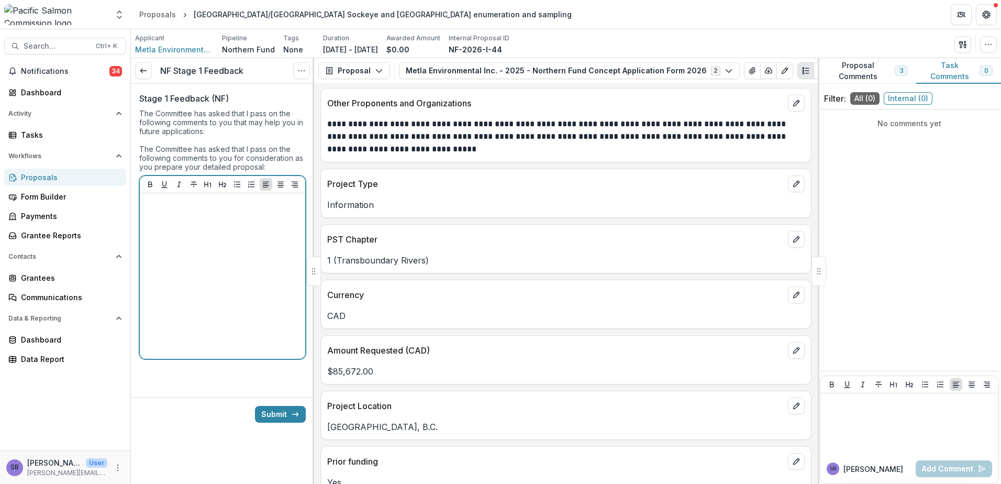
click at [186, 222] on div at bounding box center [222, 275] width 157 height 157
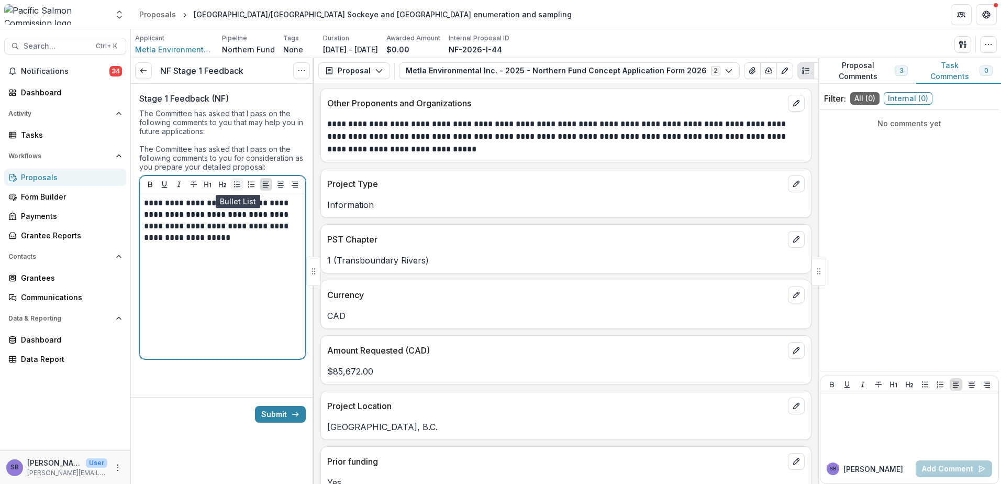
click at [236, 184] on icon "Bullet List" at bounding box center [237, 184] width 8 height 8
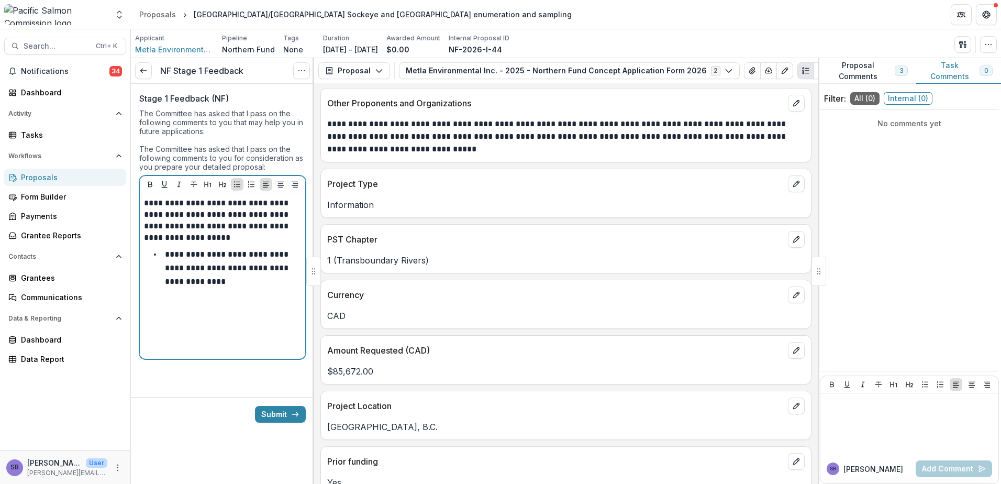
click at [216, 285] on p "**********" at bounding box center [228, 267] width 126 height 35
click at [202, 283] on p "**********" at bounding box center [230, 267] width 130 height 35
click at [226, 297] on li "**********" at bounding box center [229, 274] width 144 height 53
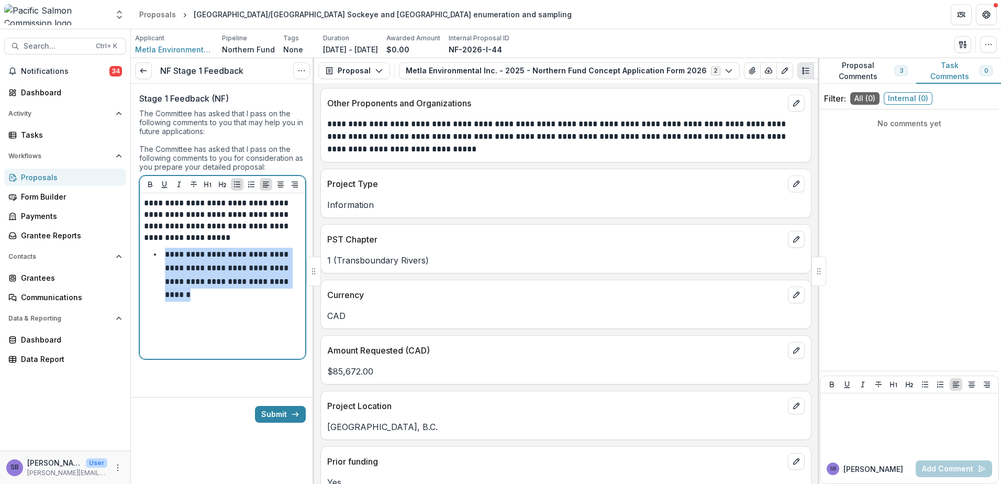
drag, startPoint x: 236, startPoint y: 301, endPoint x: 158, endPoint y: 258, distance: 89.7
click at [158, 258] on div "**********" at bounding box center [222, 275] width 157 height 157
copy p "**********"
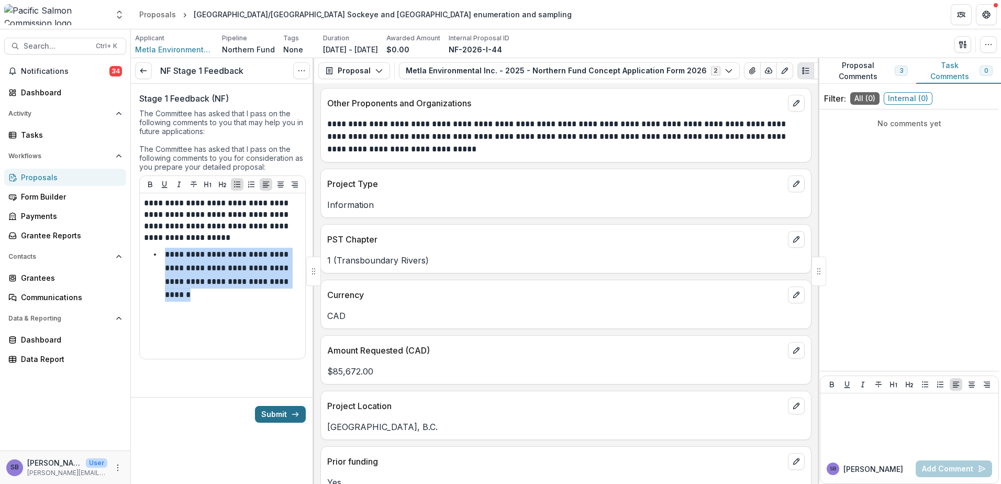
click at [285, 412] on button "Submit" at bounding box center [280, 414] width 51 height 17
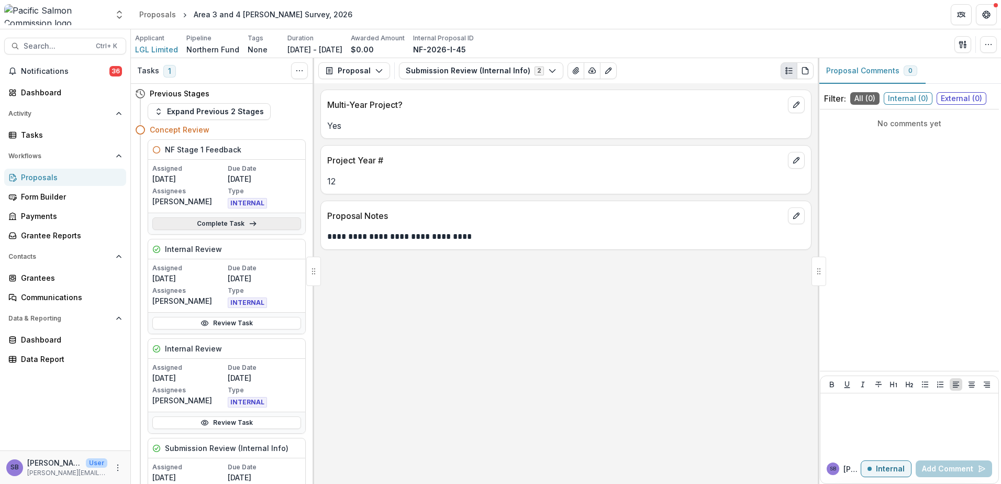
click at [240, 224] on link "Complete Task" at bounding box center [226, 223] width 149 height 13
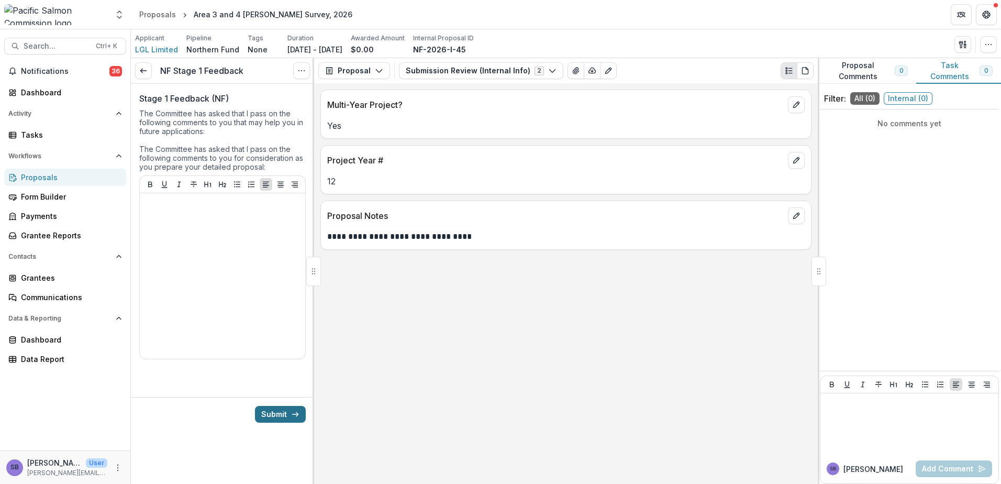
click at [274, 414] on button "Submit" at bounding box center [280, 414] width 51 height 17
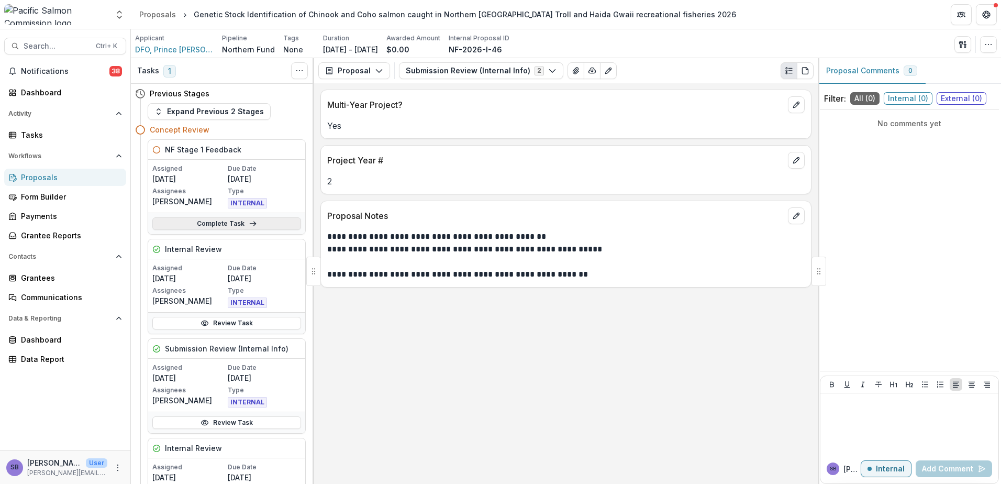
click at [265, 226] on link "Complete Task" at bounding box center [226, 223] width 149 height 13
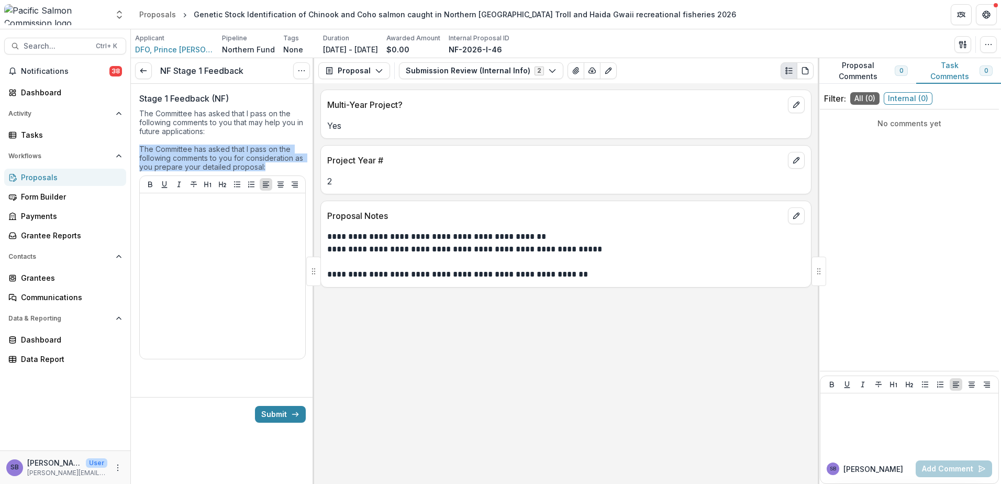
drag, startPoint x: 227, startPoint y: 164, endPoint x: 133, endPoint y: 145, distance: 96.1
click at [133, 145] on div "Stage 1 Feedback (NF) The Committee has asked that I pass on the following comm…" at bounding box center [222, 232] width 183 height 296
copy div "The Committee has asked that I pass on the following comments to you for consid…"
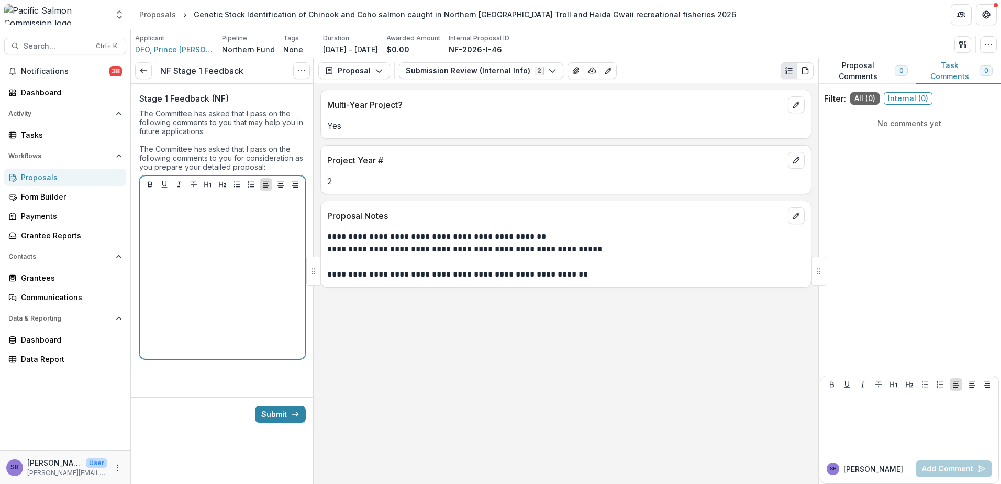
click at [169, 208] on p at bounding box center [222, 203] width 157 height 12
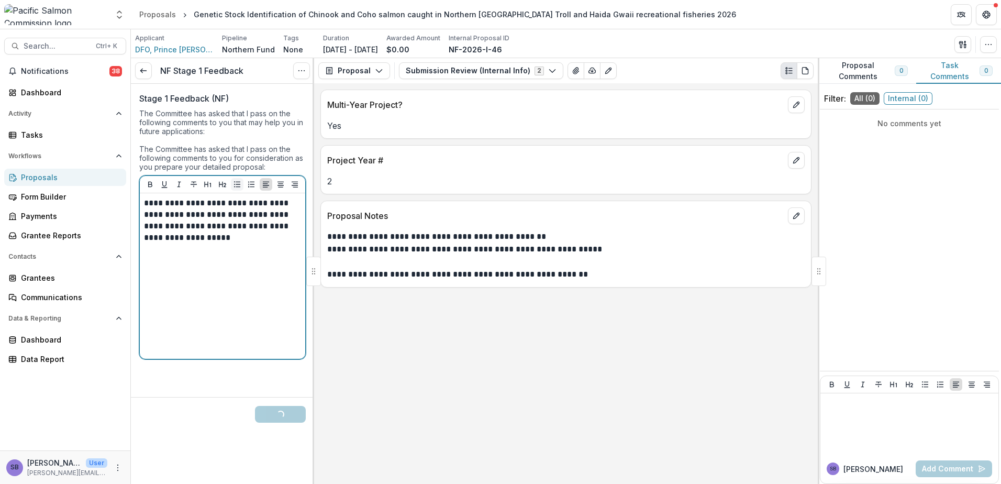
click at [237, 185] on icon "Bullet List" at bounding box center [237, 185] width 6 height 6
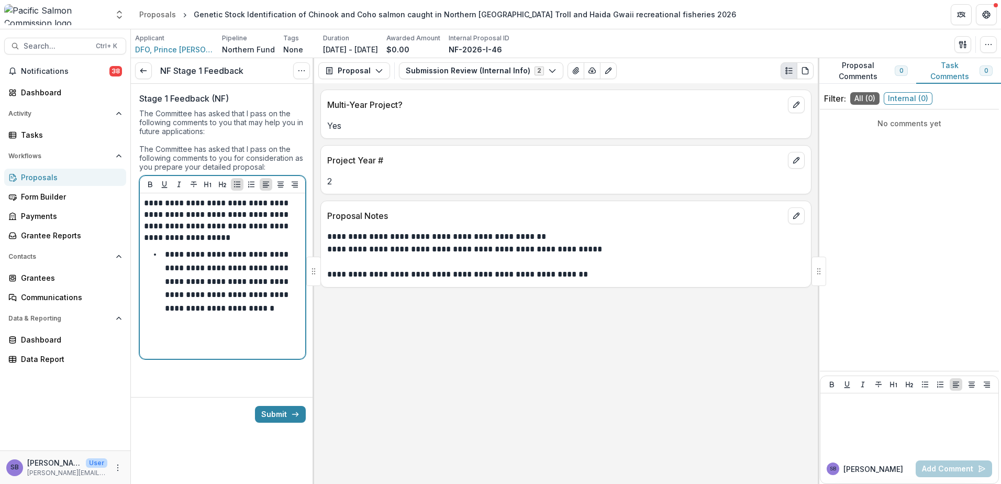
click at [215, 282] on p "**********" at bounding box center [228, 280] width 126 height 61
drag, startPoint x: 208, startPoint y: 311, endPoint x: 163, endPoint y: 310, distance: 45.6
click at [163, 310] on li "**********" at bounding box center [229, 310] width 144 height 40
drag, startPoint x: 239, startPoint y: 311, endPoint x: 275, endPoint y: 313, distance: 35.7
click at [275, 313] on p "**********" at bounding box center [228, 310] width 126 height 35
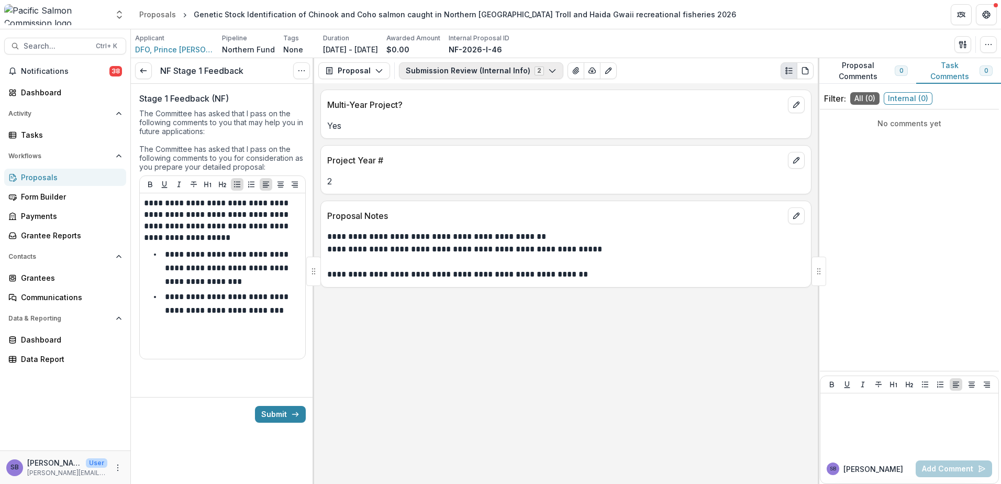
click at [444, 64] on button "Submission Review (Internal Info) 2" at bounding box center [481, 70] width 164 height 17
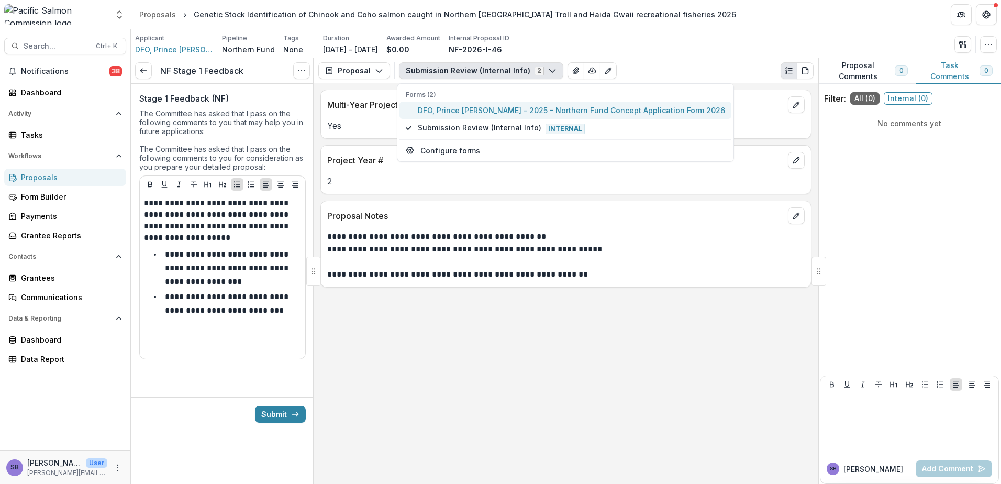
click at [446, 112] on span "DFO, Prince Rupert - 2025 - Northern Fund Concept Application Form 2026" at bounding box center [571, 110] width 307 height 11
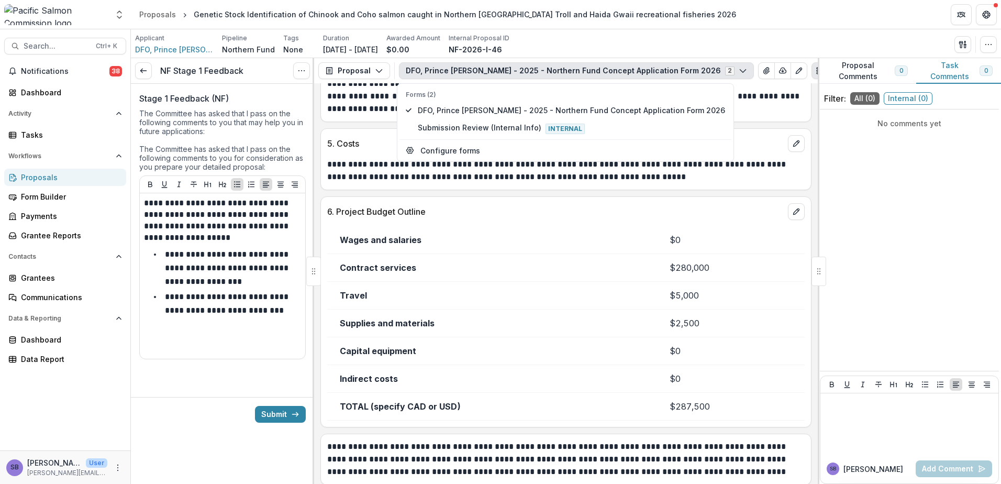
scroll to position [1574, 0]
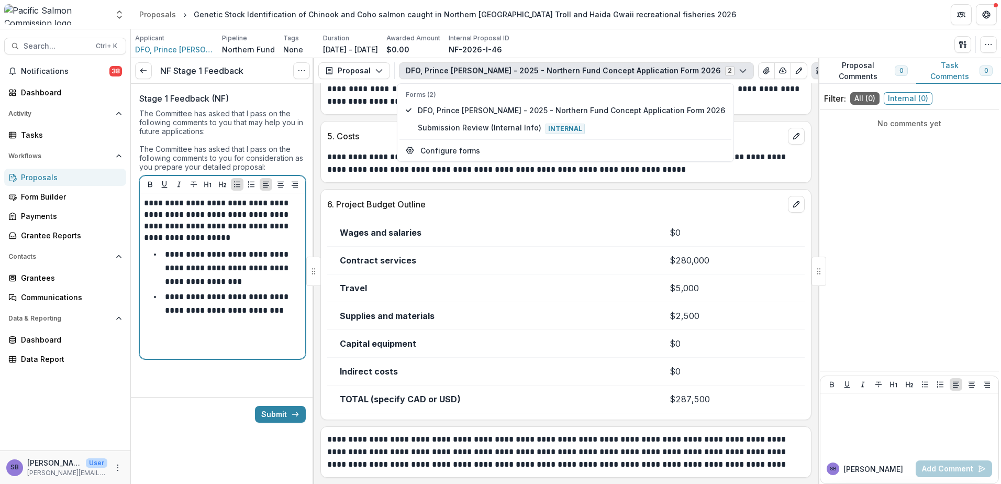
click at [239, 313] on p "**********" at bounding box center [228, 303] width 126 height 21
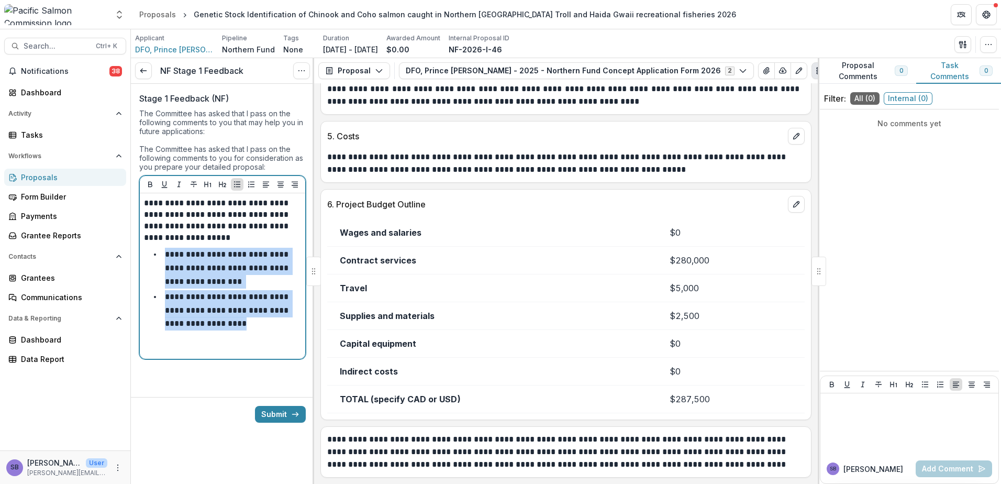
drag, startPoint x: 258, startPoint y: 332, endPoint x: 164, endPoint y: 255, distance: 120.9
click at [164, 255] on div "**********" at bounding box center [222, 275] width 157 height 157
click at [164, 255] on li "**********" at bounding box center [229, 268] width 144 height 40
drag, startPoint x: 256, startPoint y: 329, endPoint x: 155, endPoint y: 253, distance: 126.3
click at [157, 253] on ul "**********" at bounding box center [229, 289] width 144 height 83
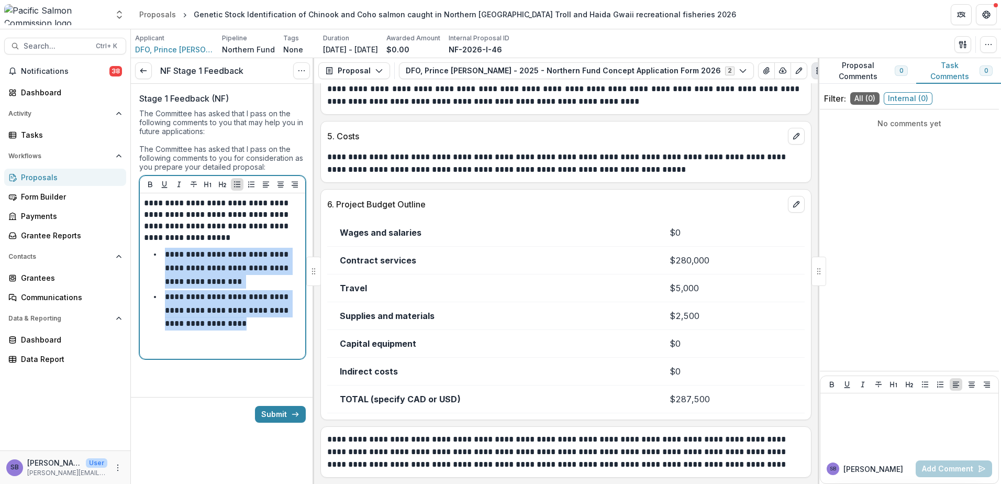
copy ul "**********"
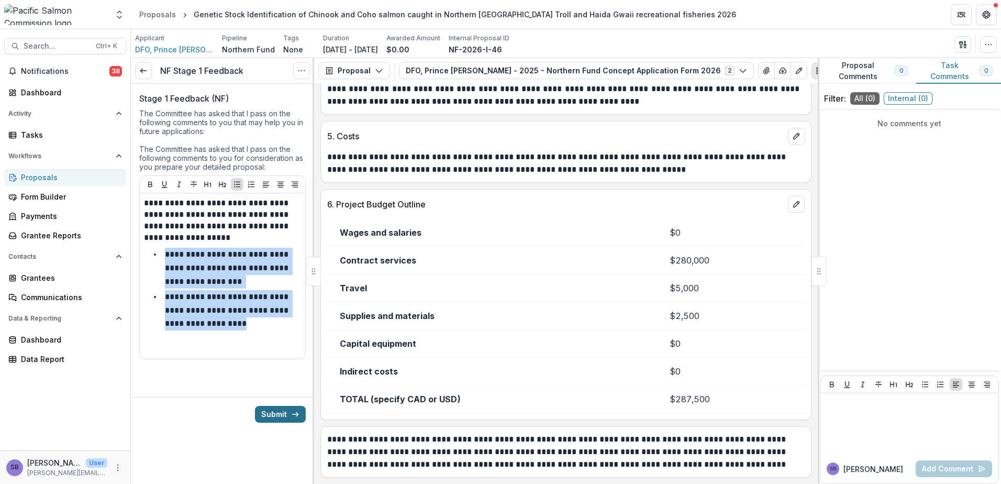
click at [277, 411] on button "Submit" at bounding box center [280, 414] width 51 height 17
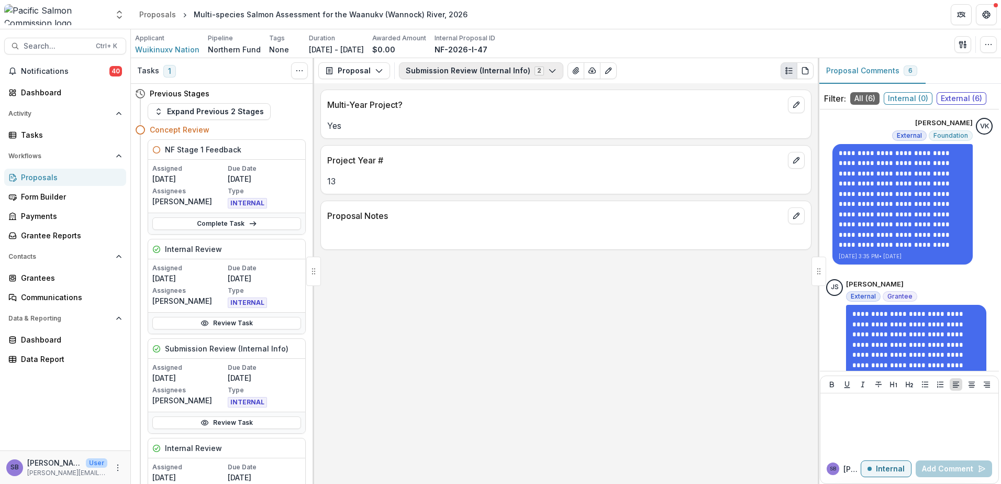
click at [497, 70] on button "Submission Review (Internal Info) 2" at bounding box center [481, 70] width 164 height 17
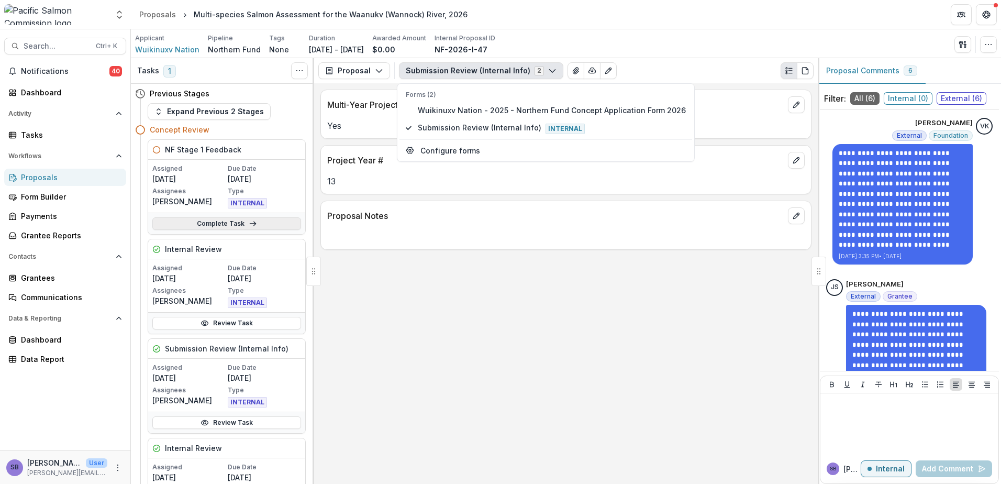
click at [254, 225] on link "Complete Task" at bounding box center [226, 223] width 149 height 13
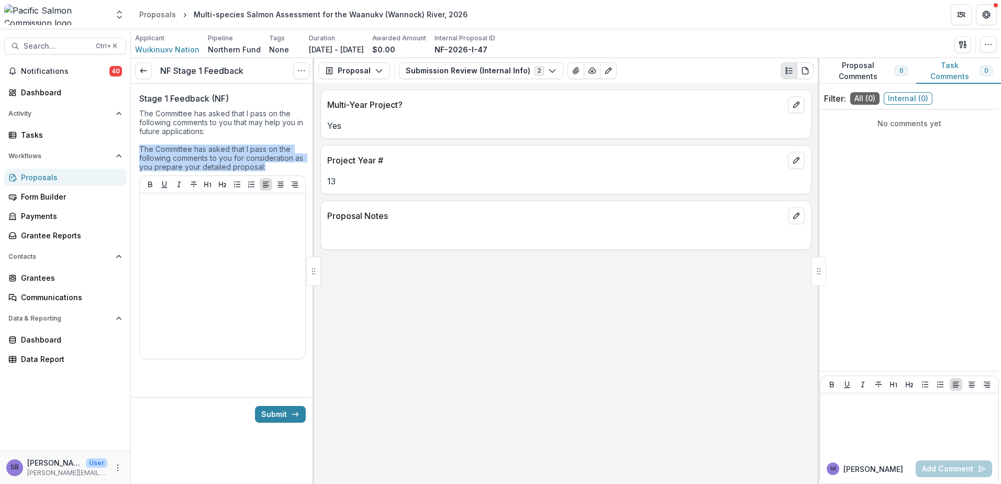
drag, startPoint x: 264, startPoint y: 170, endPoint x: 137, endPoint y: 148, distance: 129.0
click at [137, 148] on div "Stage 1 Feedback (NF) The Committee has asked that I pass on the following comm…" at bounding box center [222, 232] width 183 height 296
copy div "The Committee has asked that I pass on the following comments to you for consid…"
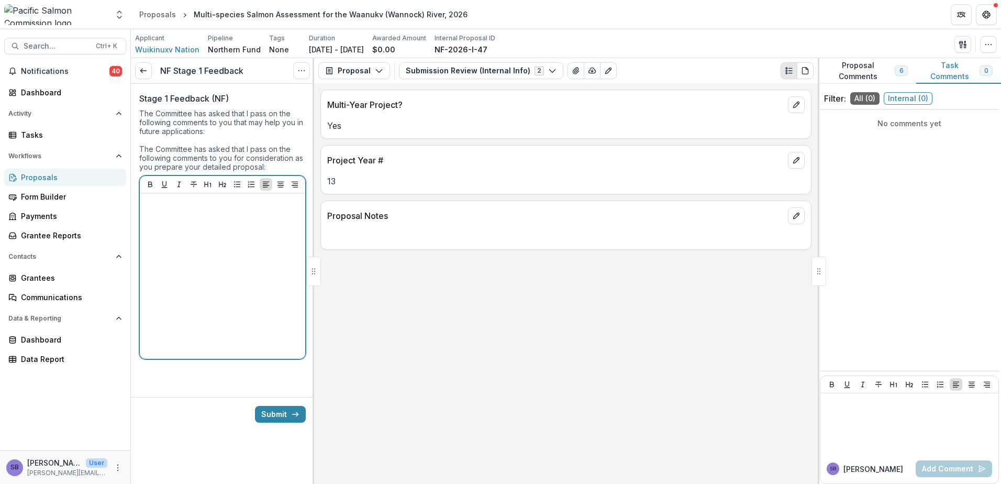
click at [186, 214] on div at bounding box center [222, 275] width 157 height 157
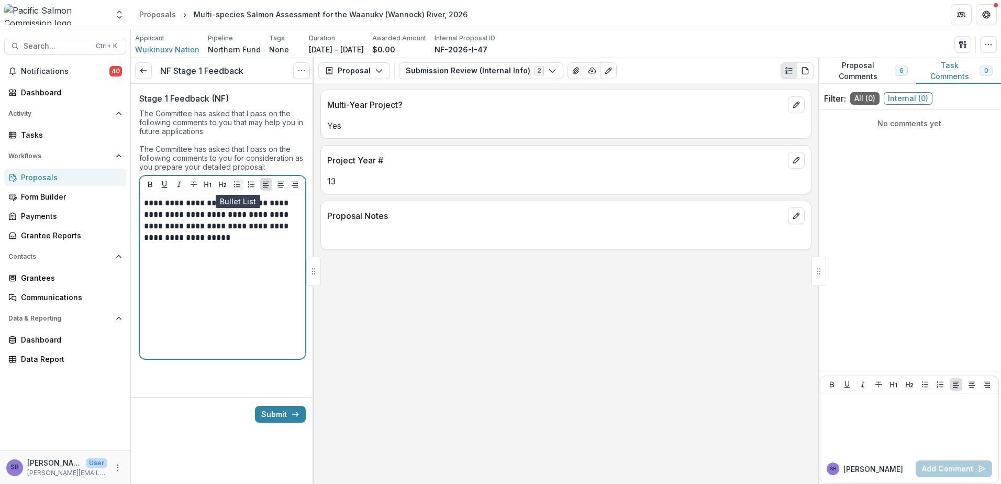
click at [236, 186] on icon "Bullet List" at bounding box center [237, 184] width 8 height 8
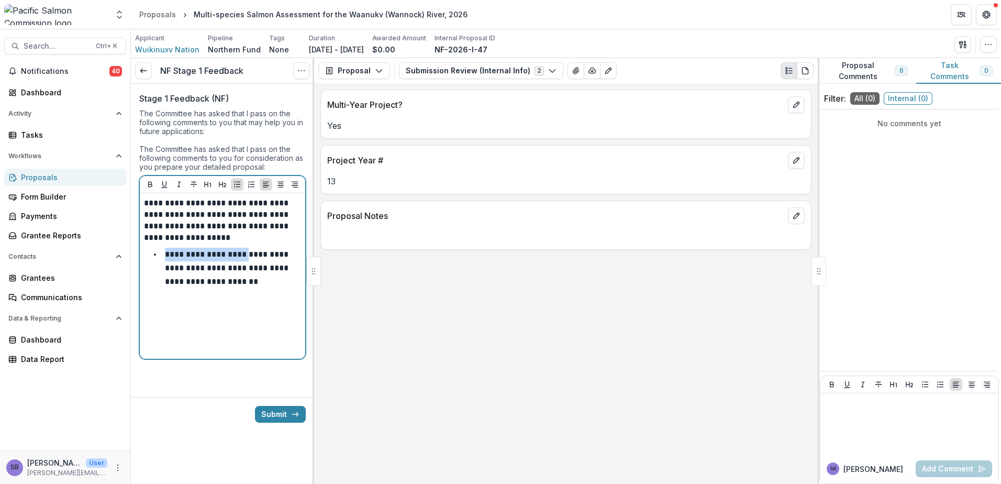
drag, startPoint x: 163, startPoint y: 256, endPoint x: 249, endPoint y: 250, distance: 85.6
click at [249, 250] on li "**********" at bounding box center [229, 268] width 144 height 40
click at [222, 254] on p "**********" at bounding box center [228, 267] width 126 height 35
drag, startPoint x: 258, startPoint y: 270, endPoint x: 262, endPoint y: 277, distance: 8.7
click at [262, 277] on li "**********" at bounding box center [229, 268] width 144 height 40
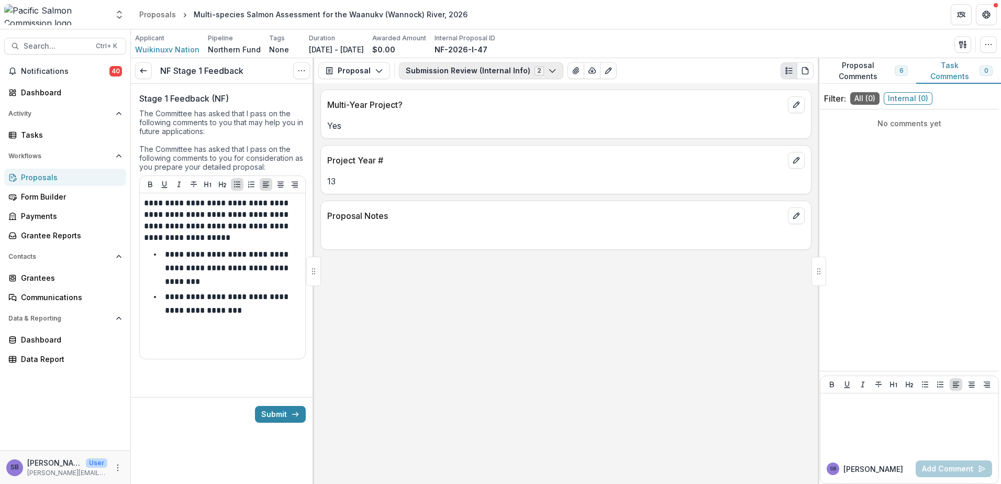
click at [448, 74] on button "Submission Review (Internal Info) 2" at bounding box center [481, 70] width 164 height 17
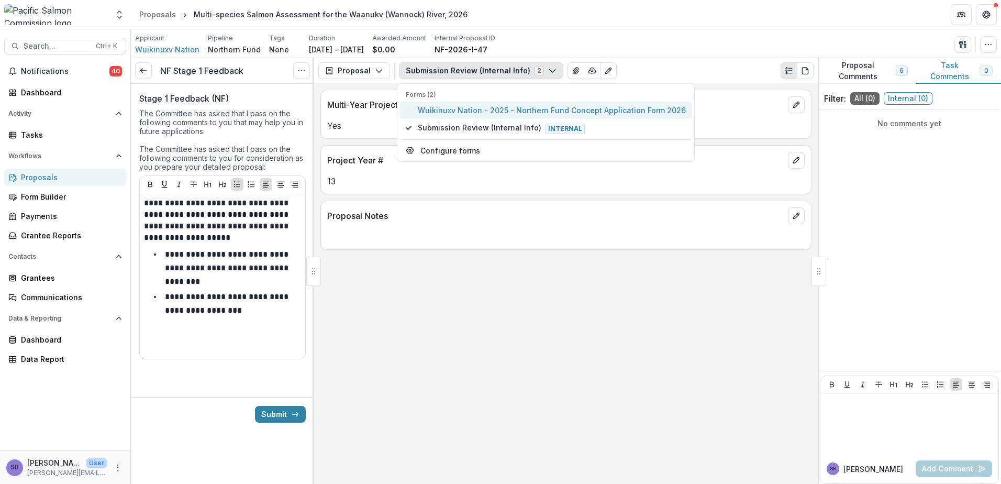
click at [446, 108] on span "Wuikinuxv Nation - 2025 - Northern Fund Concept Application Form 2026" at bounding box center [552, 110] width 268 height 11
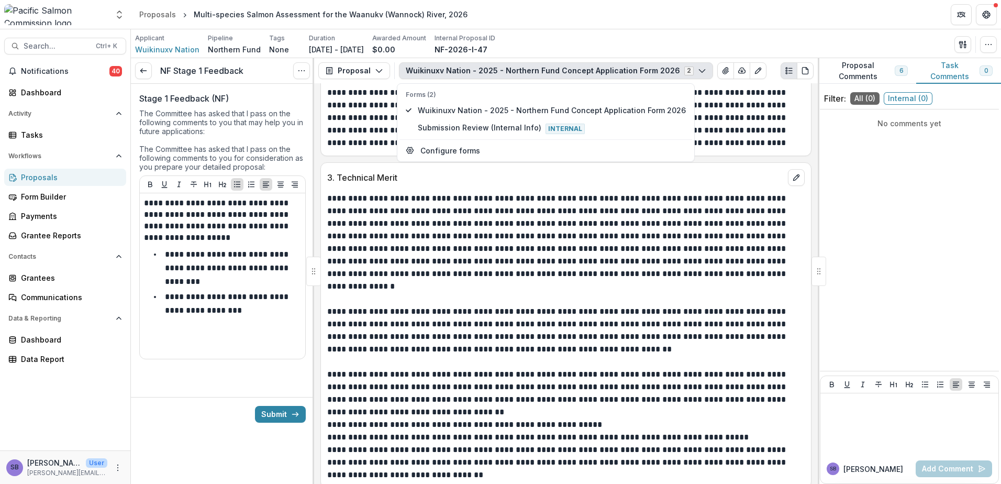
scroll to position [1326, 0]
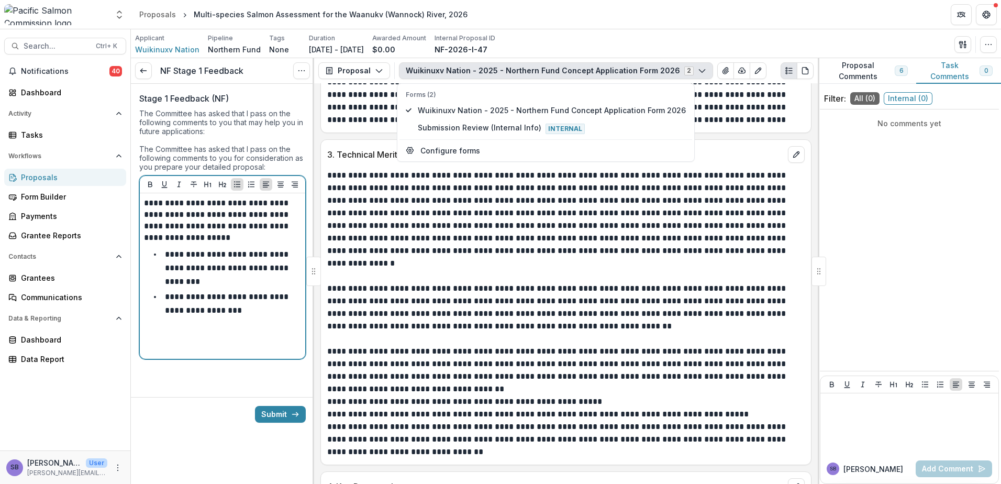
click at [255, 310] on li "**********" at bounding box center [229, 303] width 144 height 27
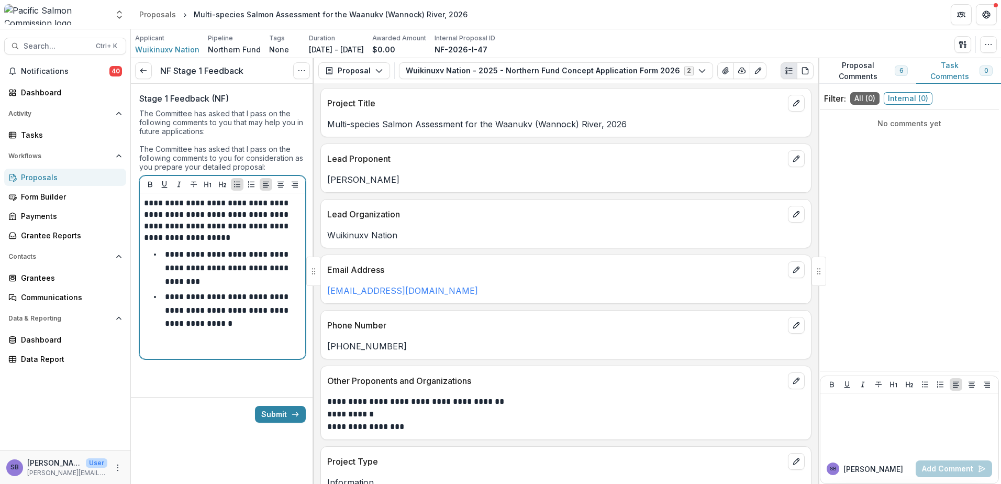
scroll to position [0, 0]
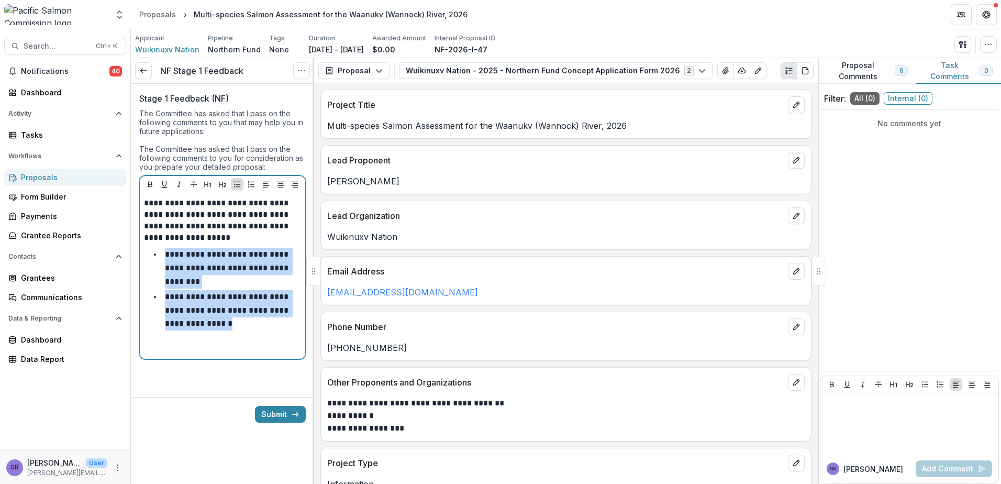
drag, startPoint x: 213, startPoint y: 329, endPoint x: 165, endPoint y: 253, distance: 89.3
click at [165, 253] on ul "**********" at bounding box center [229, 289] width 144 height 83
copy ul "**********"
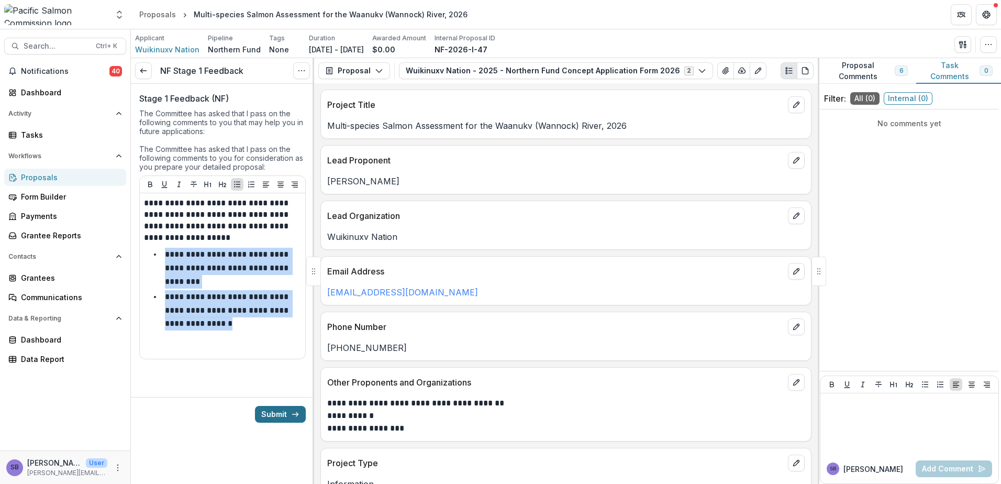
click at [266, 413] on button "Submit" at bounding box center [280, 414] width 51 height 17
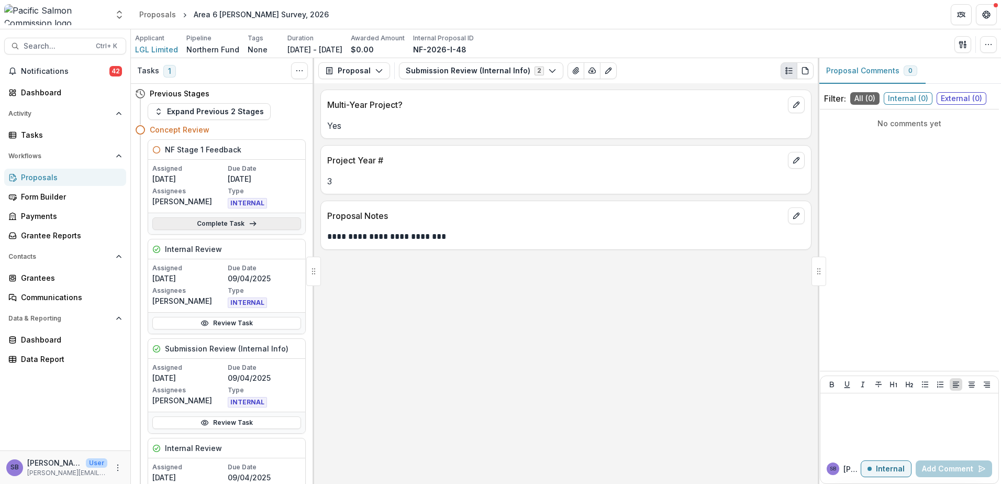
click at [281, 225] on link "Complete Task" at bounding box center [226, 223] width 149 height 13
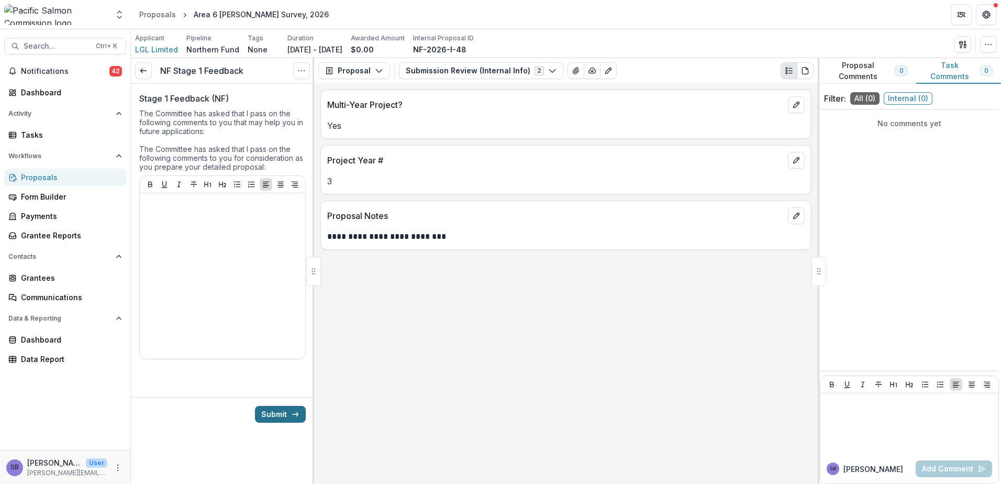
click at [280, 416] on button "Submit" at bounding box center [280, 414] width 51 height 17
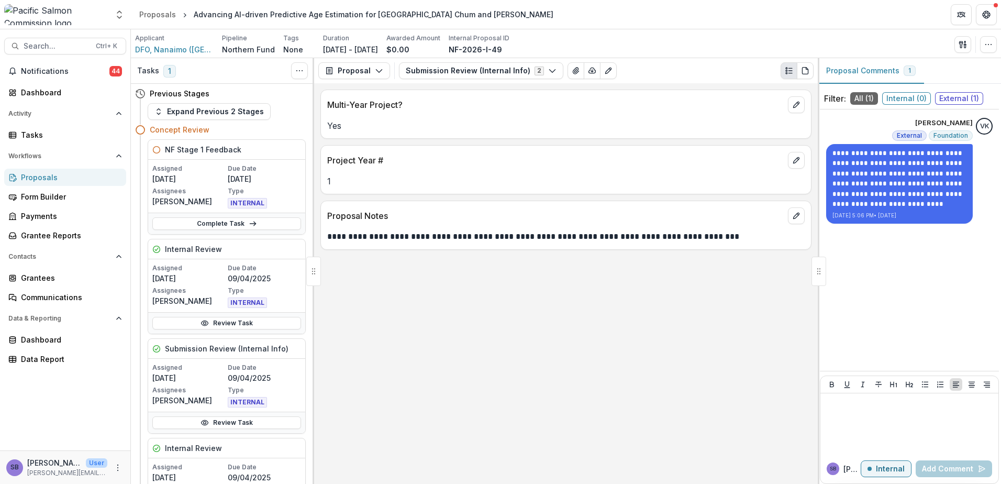
drag, startPoint x: 268, startPoint y: 225, endPoint x: 372, endPoint y: 227, distance: 104.2
click at [268, 225] on link "Complete Task" at bounding box center [226, 223] width 149 height 13
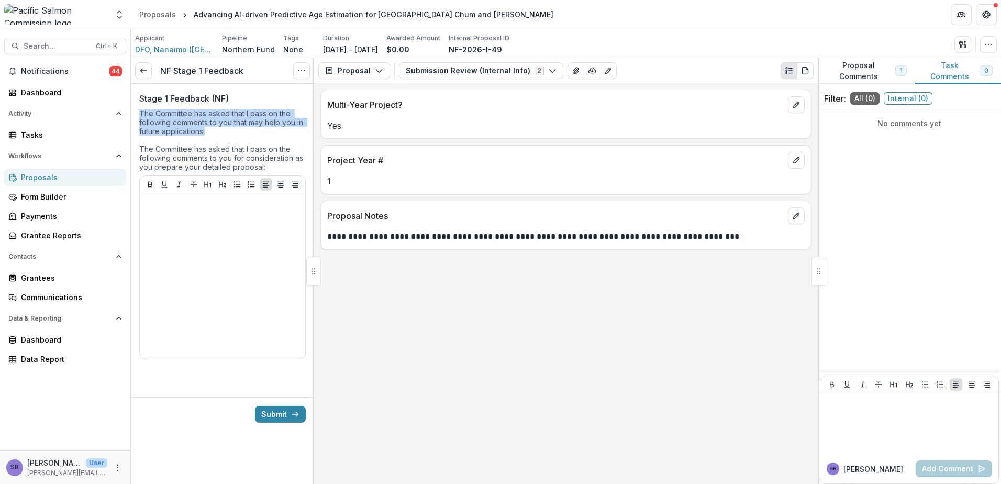
drag, startPoint x: 209, startPoint y: 133, endPoint x: 137, endPoint y: 113, distance: 74.9
click at [137, 113] on div "Stage 1 Feedback (NF) The Committee has asked that I pass on the following comm…" at bounding box center [222, 232] width 183 height 296
copy div "The Committee has asked that I pass on the following comments to you that may h…"
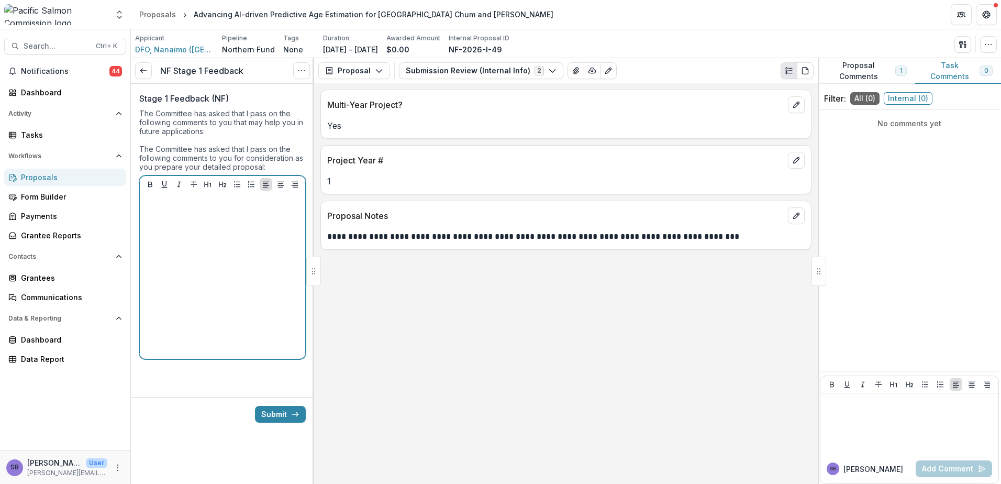
click at [186, 204] on p at bounding box center [222, 203] width 157 height 12
click at [236, 188] on icon "Bullet List" at bounding box center [237, 184] width 8 height 8
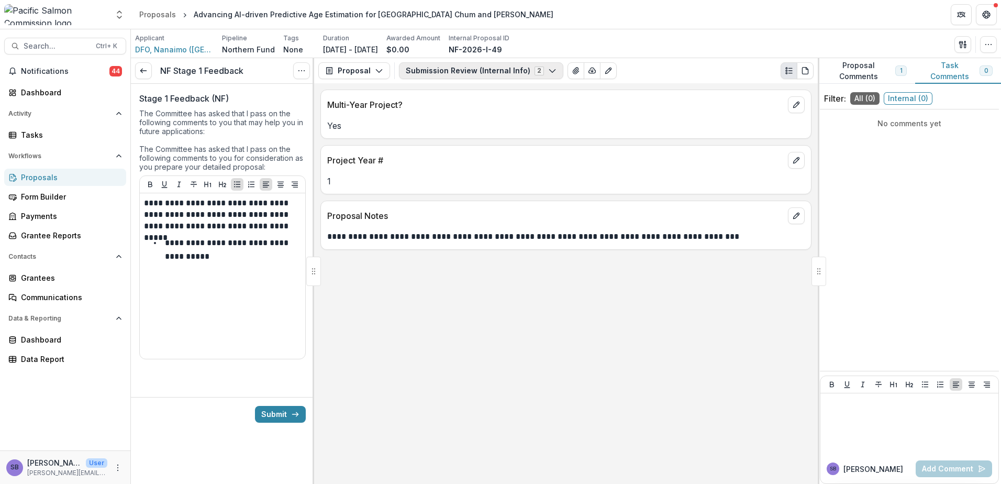
click at [472, 73] on button "Submission Review (Internal Info) 2" at bounding box center [481, 70] width 164 height 17
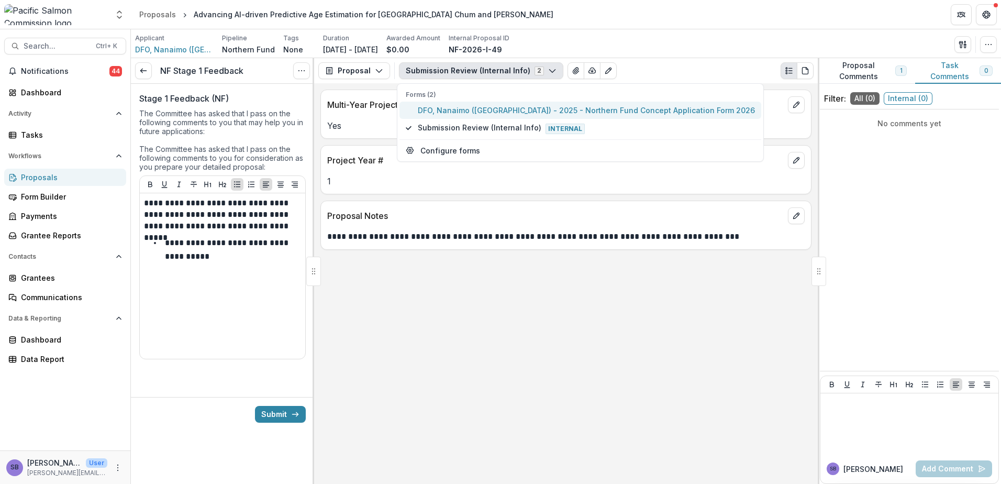
click at [459, 115] on span "DFO, Nanaimo ([GEOGRAPHIC_DATA]) - 2025 - Northern Fund Concept Application For…" at bounding box center [586, 110] width 337 height 11
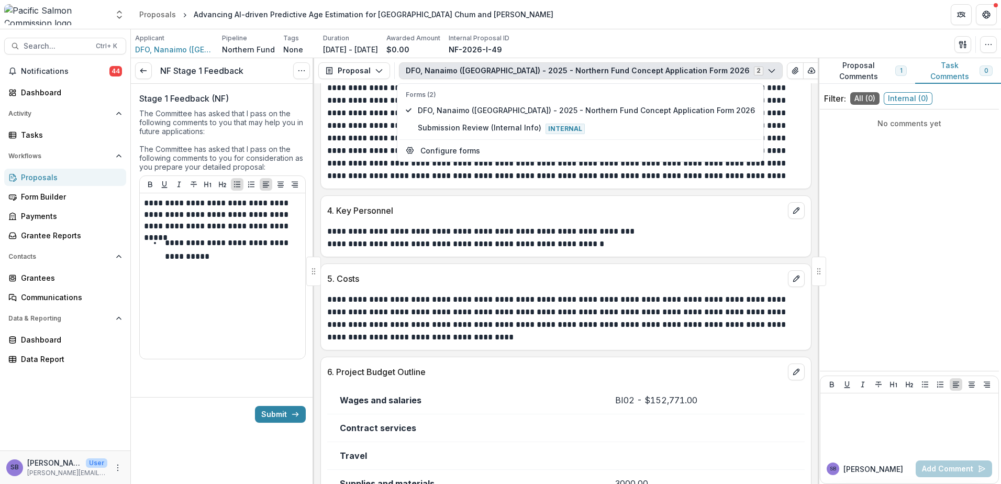
scroll to position [1456, 0]
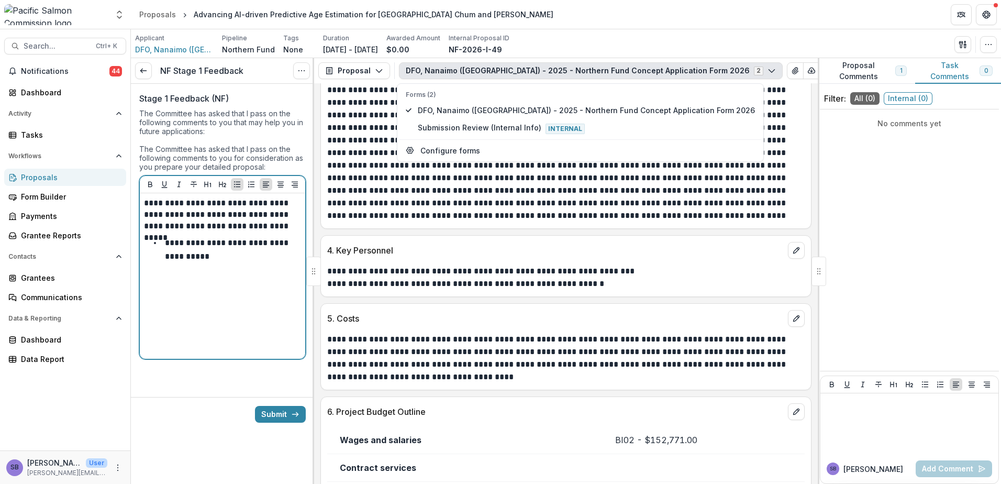
click at [228, 260] on li "**********" at bounding box center [229, 249] width 144 height 27
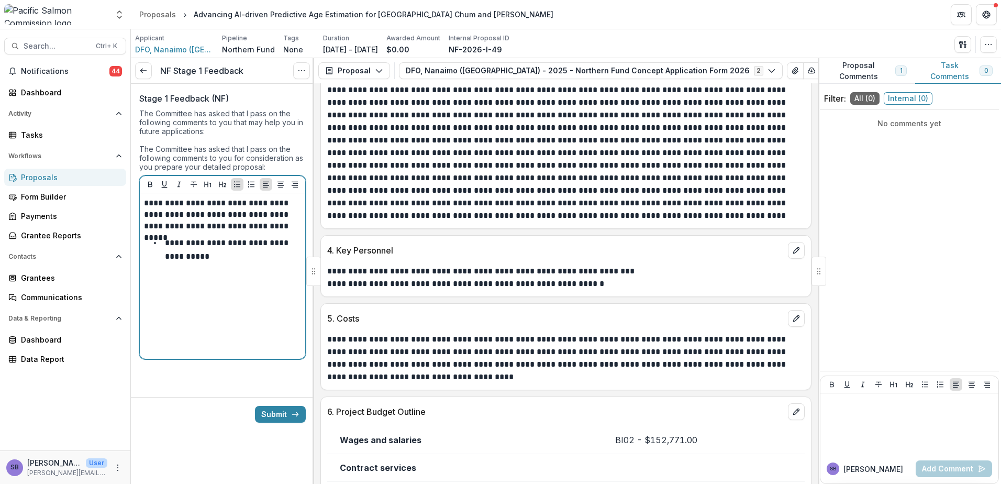
click at [230, 246] on p "**********" at bounding box center [228, 249] width 126 height 21
click at [228, 257] on li "**********" at bounding box center [229, 249] width 144 height 27
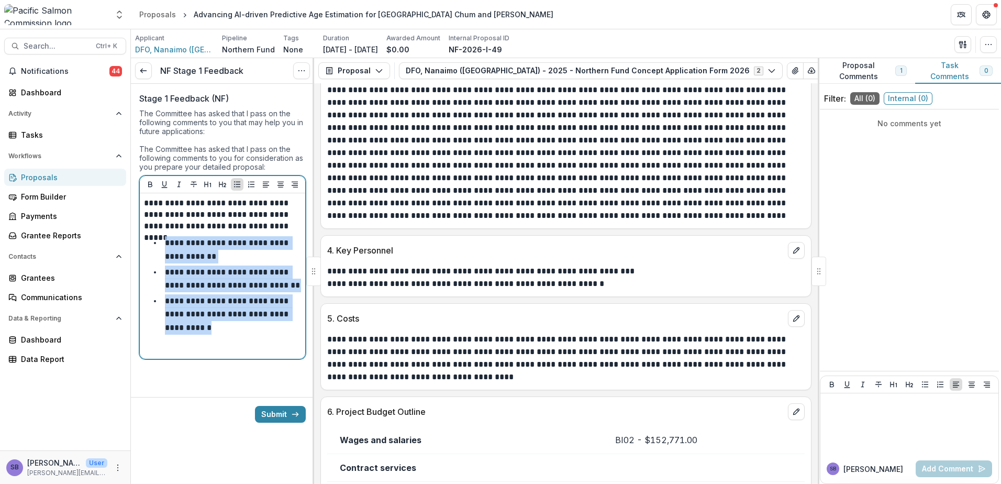
drag, startPoint x: 184, startPoint y: 329, endPoint x: 165, endPoint y: 247, distance: 83.9
click at [165, 247] on ul "**********" at bounding box center [229, 285] width 144 height 98
copy ul "**********"
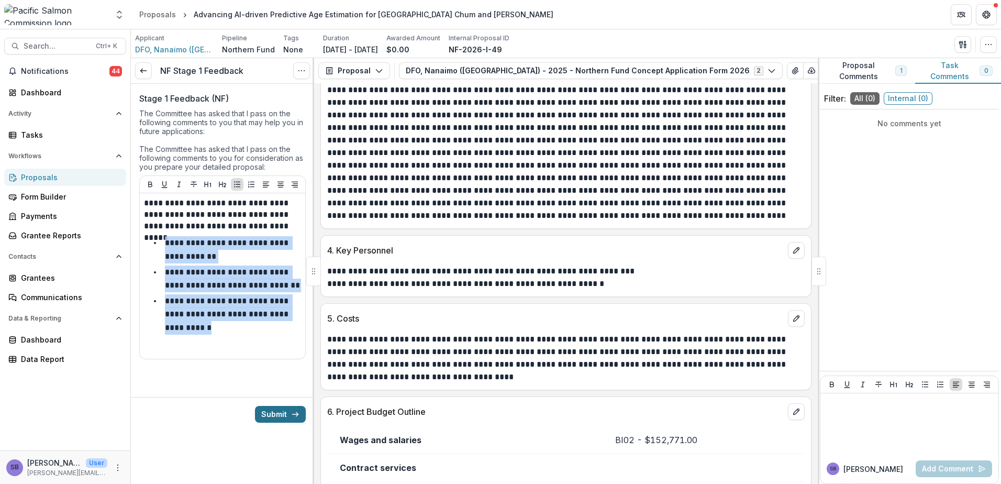
click at [280, 416] on button "Submit" at bounding box center [280, 414] width 51 height 17
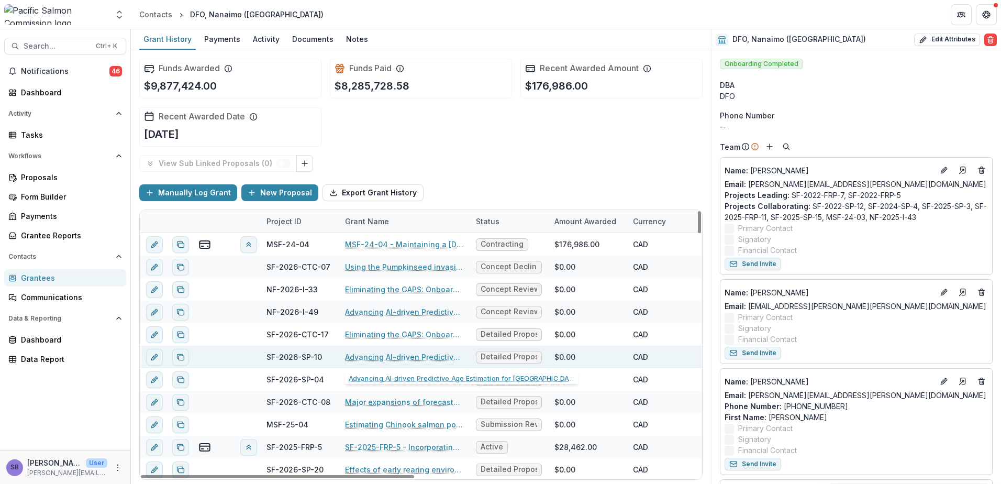
click at [406, 358] on link "Advancing AI-driven Predictive Age Estimation for [GEOGRAPHIC_DATA] Chum and [P…" at bounding box center [404, 356] width 118 height 11
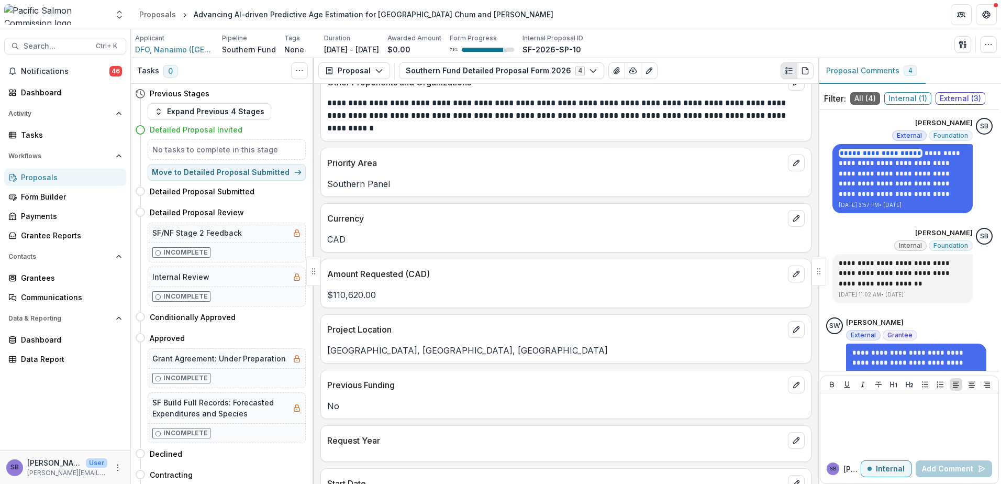
scroll to position [488, 0]
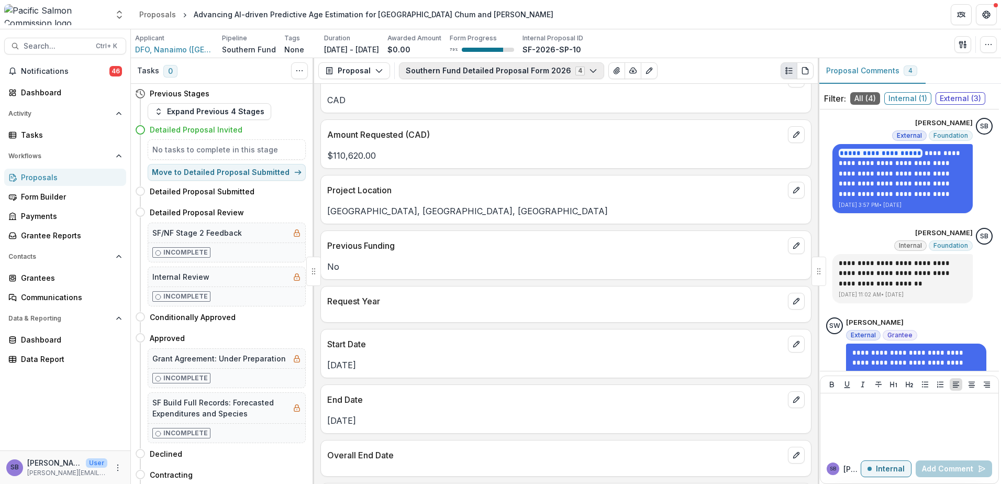
click at [557, 71] on button "Southern Fund Detailed Proposal Form 2026 4" at bounding box center [501, 70] width 205 height 17
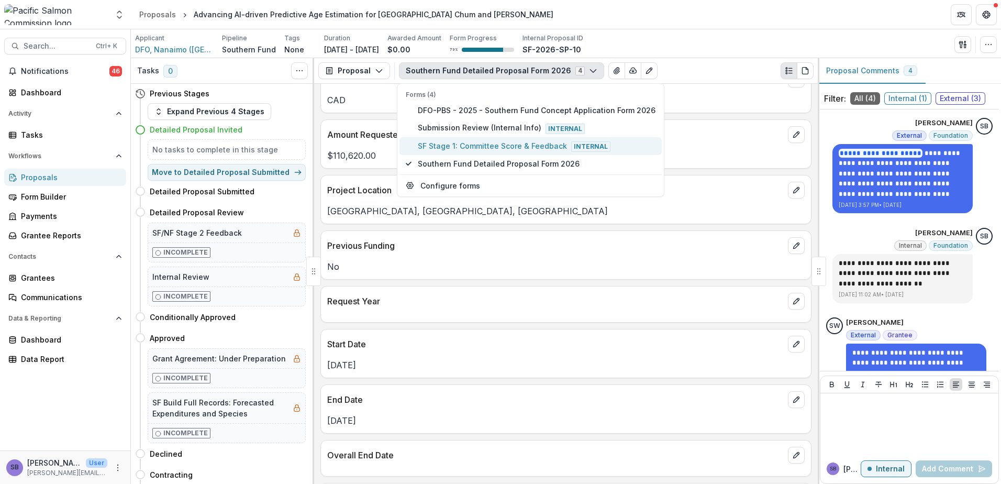
click at [466, 148] on span "SF Stage 1: Committee Score & Feedback Internal" at bounding box center [537, 146] width 238 height 12
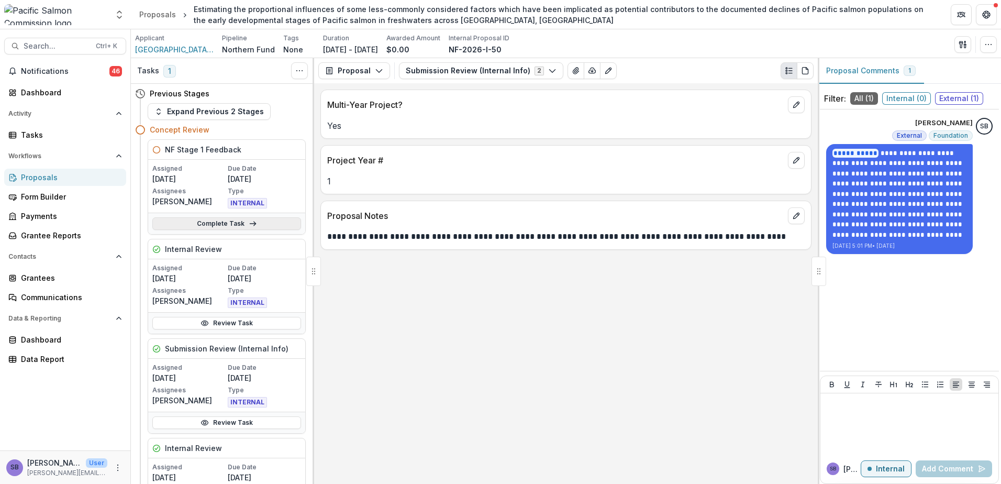
click at [266, 225] on link "Complete Task" at bounding box center [226, 223] width 149 height 13
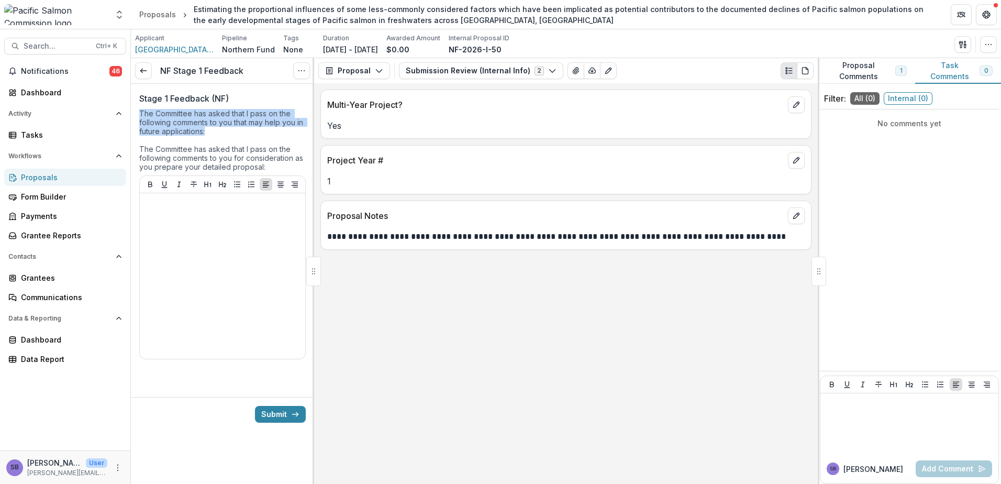
drag, startPoint x: 185, startPoint y: 129, endPoint x: 132, endPoint y: 114, distance: 54.7
click at [132, 114] on div "Stage 1 Feedback (NF) The Committee has asked that I pass on the following comm…" at bounding box center [222, 232] width 183 height 296
copy div "The Committee has asked that I pass on the following comments to you that may h…"
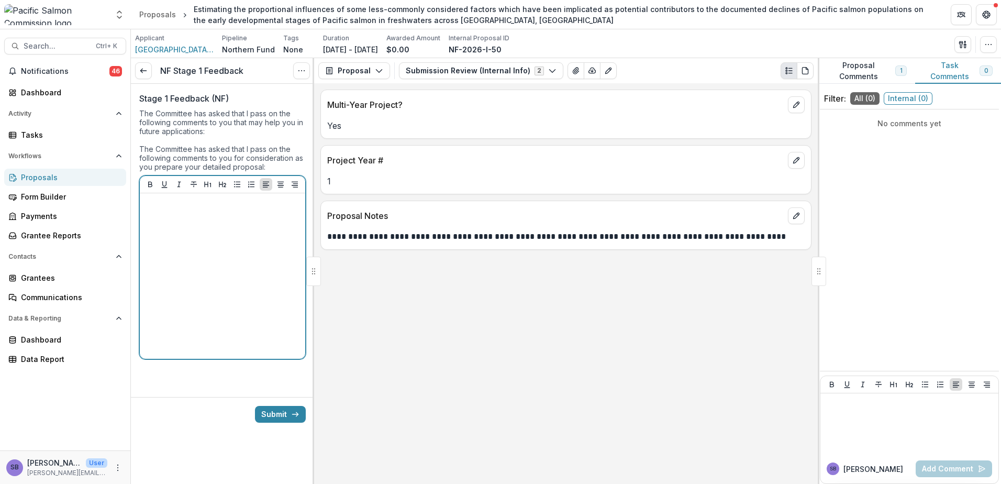
click at [213, 207] on p at bounding box center [222, 203] width 157 height 12
click at [237, 181] on icon "Bullet List" at bounding box center [237, 184] width 8 height 8
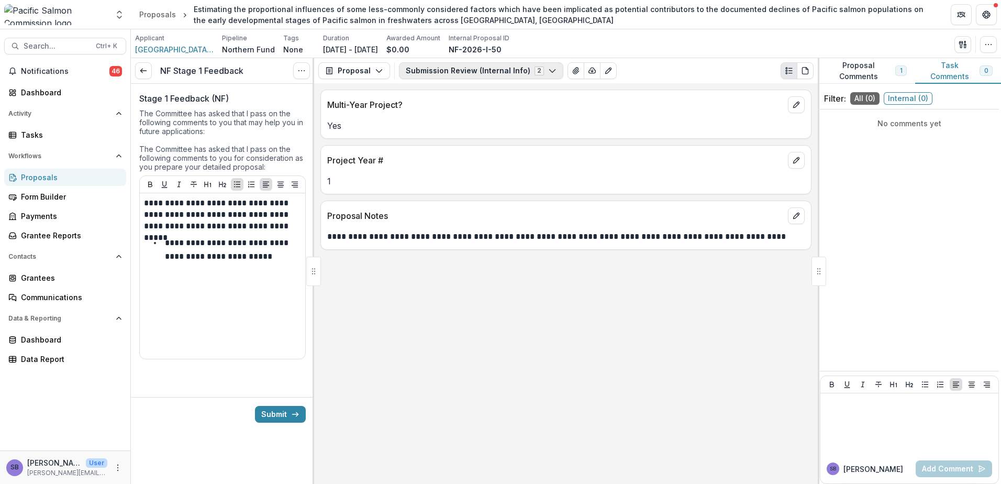
drag, startPoint x: 472, startPoint y: 74, endPoint x: 469, endPoint y: 85, distance: 10.9
click at [471, 74] on button "Submission Review (Internal Info) 2" at bounding box center [481, 70] width 164 height 17
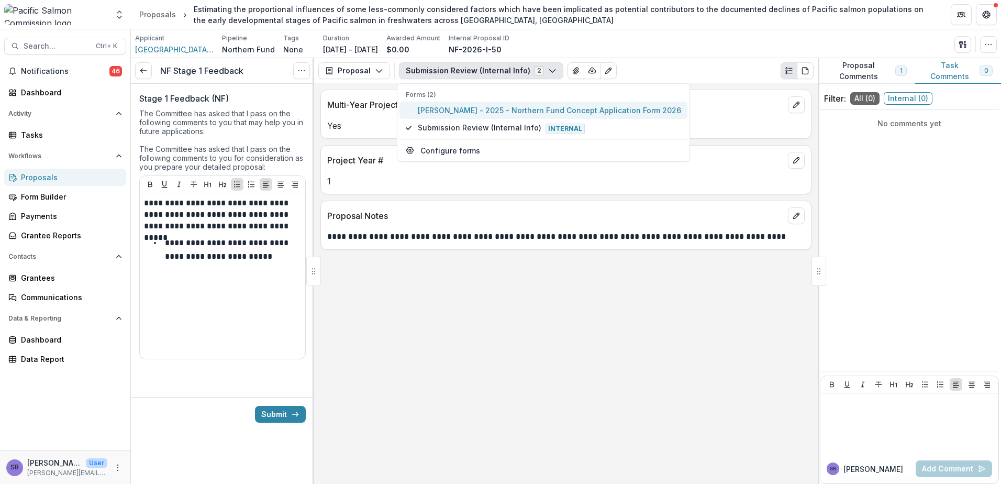
click at [462, 108] on span "Mica Smith - 2025 - Northern Fund Concept Application Form 2026" at bounding box center [549, 110] width 263 height 11
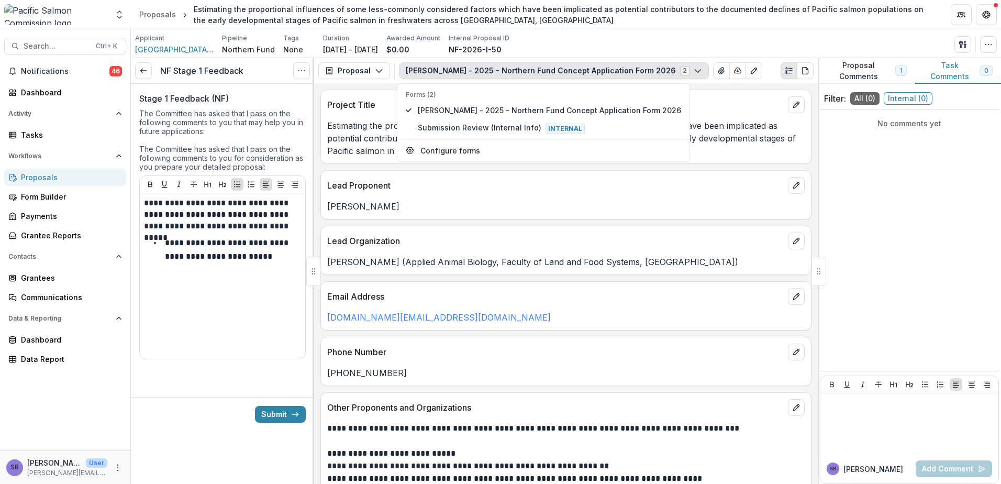
click at [544, 286] on div "Email Address" at bounding box center [566, 293] width 490 height 23
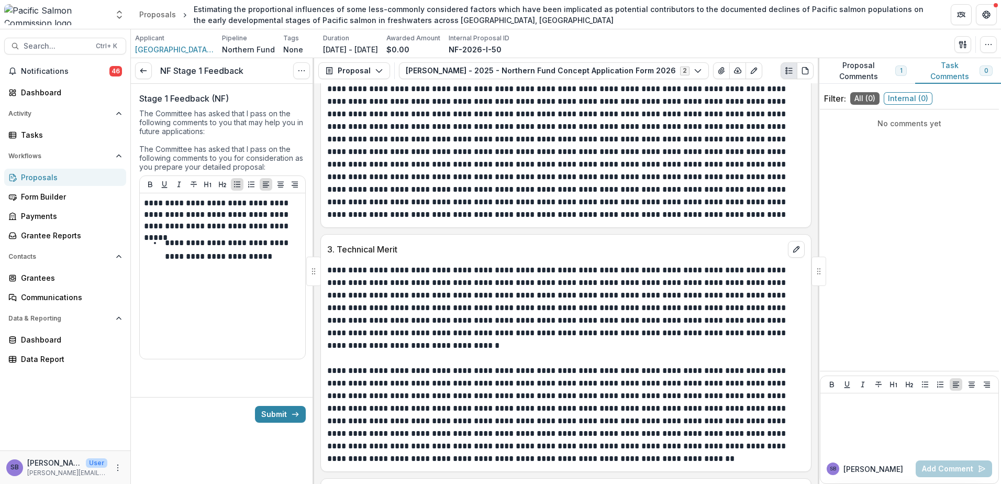
scroll to position [1466, 0]
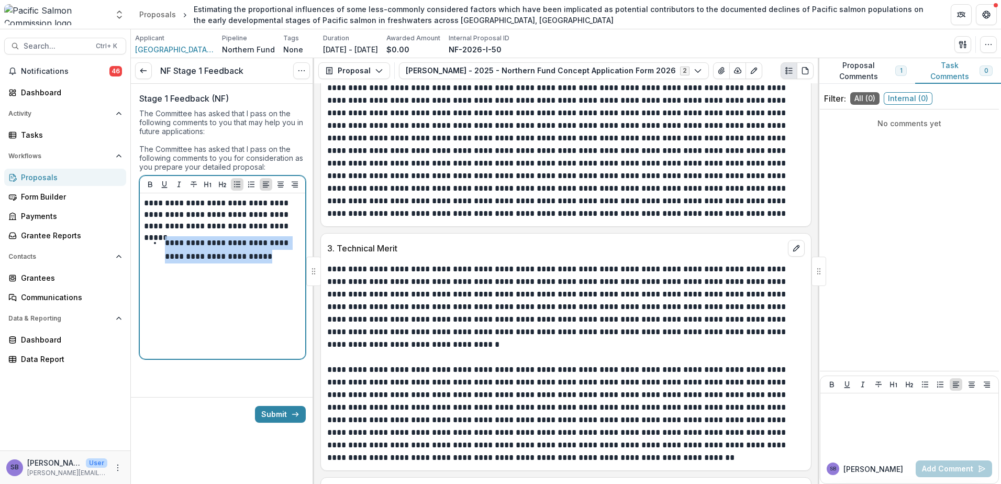
drag, startPoint x: 254, startPoint y: 264, endPoint x: 161, endPoint y: 243, distance: 95.4
click at [161, 243] on div "**********" at bounding box center [222, 275] width 157 height 157
copy p "**********"
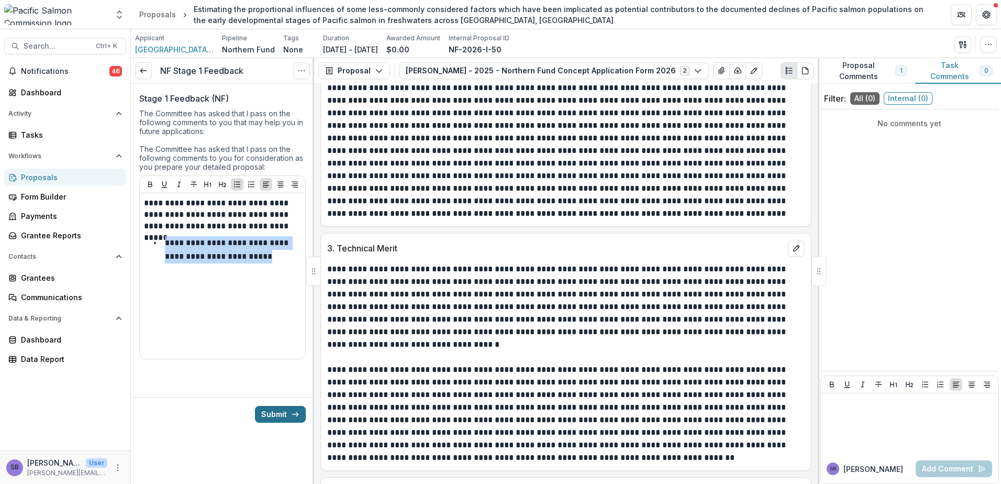
click at [277, 414] on button "Submit" at bounding box center [280, 414] width 51 height 17
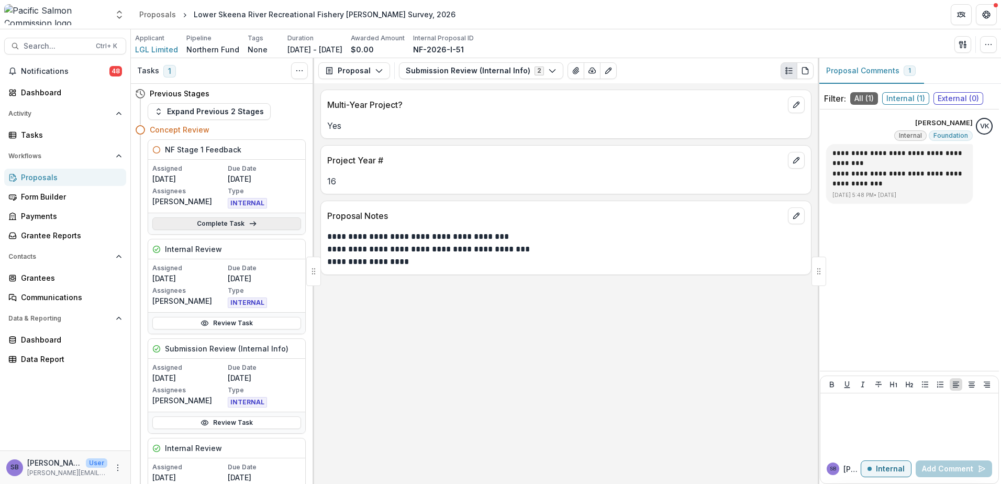
click at [233, 229] on link "Complete Task" at bounding box center [226, 223] width 149 height 13
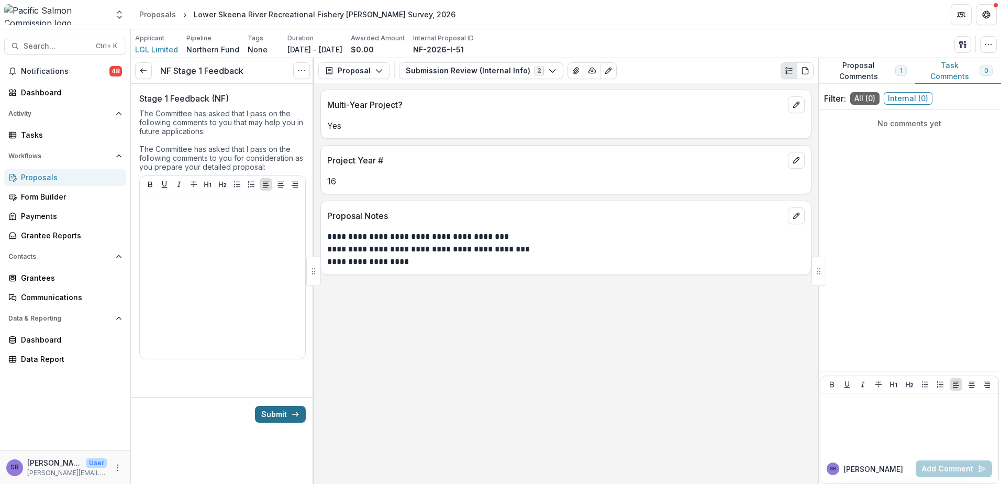
click at [275, 414] on button "Submit" at bounding box center [280, 414] width 51 height 17
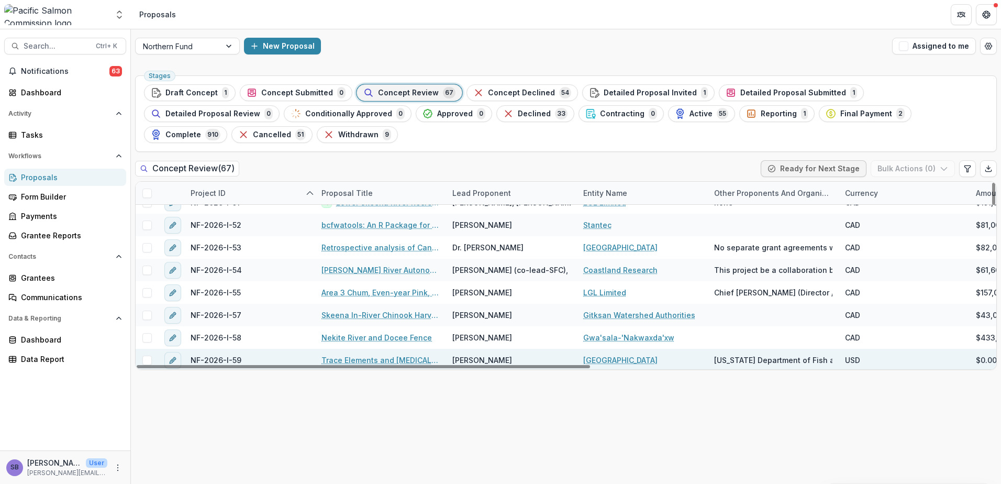
scroll to position [1204, 0]
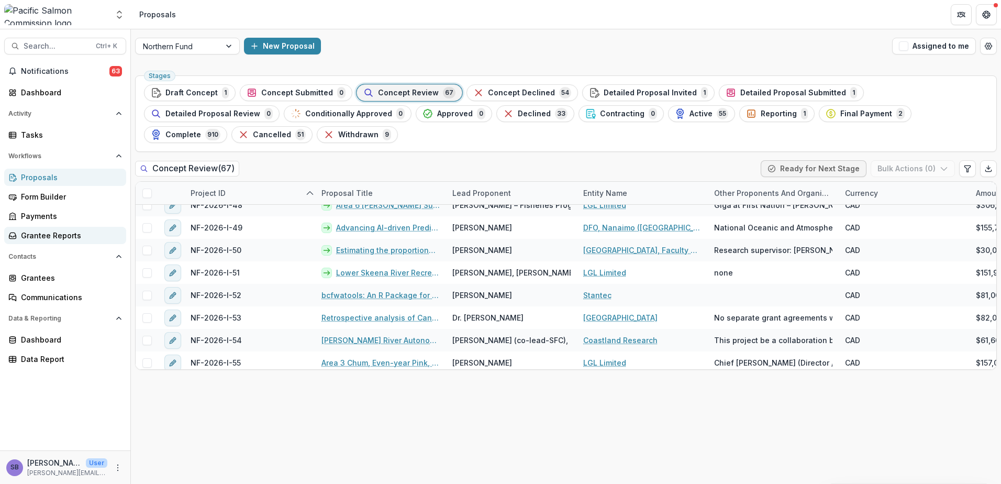
click at [51, 235] on div "Grantee Reports" at bounding box center [69, 235] width 97 height 11
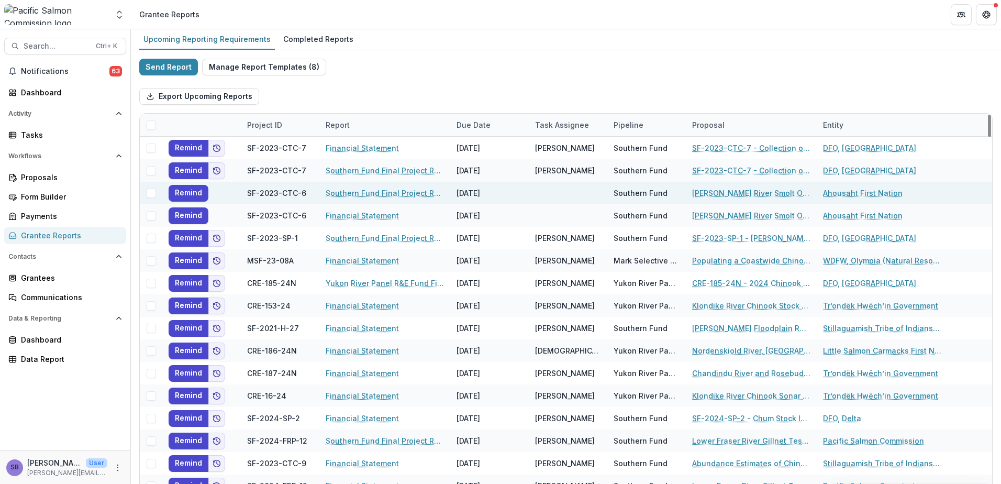
click at [723, 194] on link "Bedwell River Smolt Outmigration Assessment" at bounding box center [751, 192] width 118 height 11
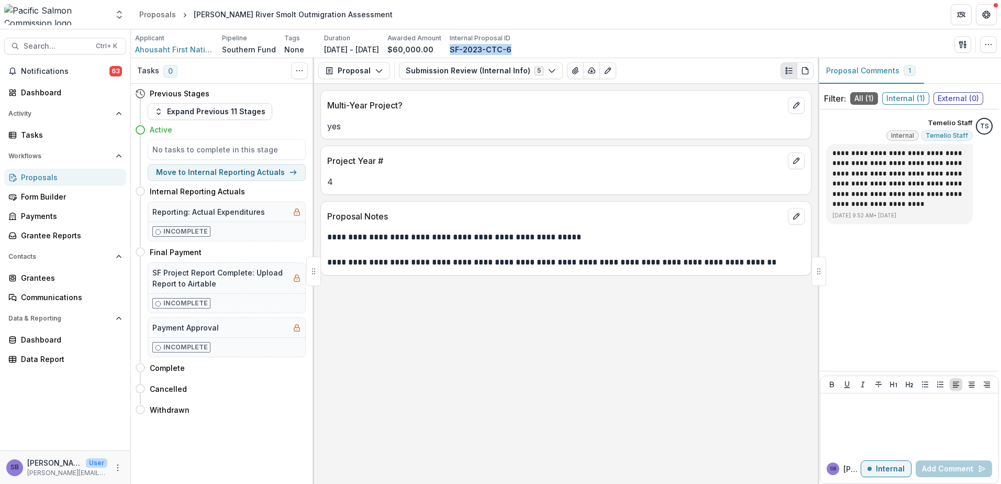
click at [479, 50] on div "Applicant Ahousaht First Nation Pipeline Southern Fund Tags None All tags Durat…" at bounding box center [566, 44] width 862 height 21
click at [183, 51] on span "Ahousaht First Nation" at bounding box center [174, 49] width 79 height 11
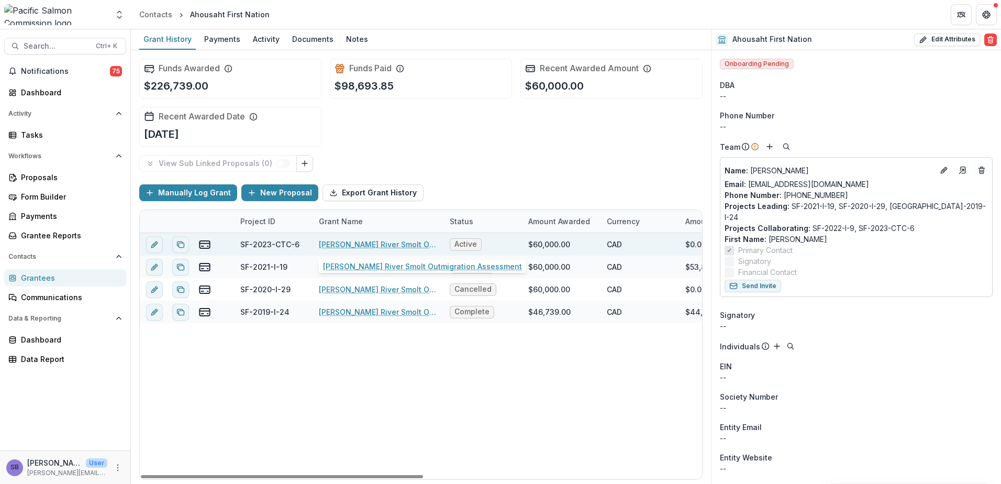
click at [343, 243] on link "Bedwell River Smolt Outmigration Assessment" at bounding box center [378, 244] width 118 height 11
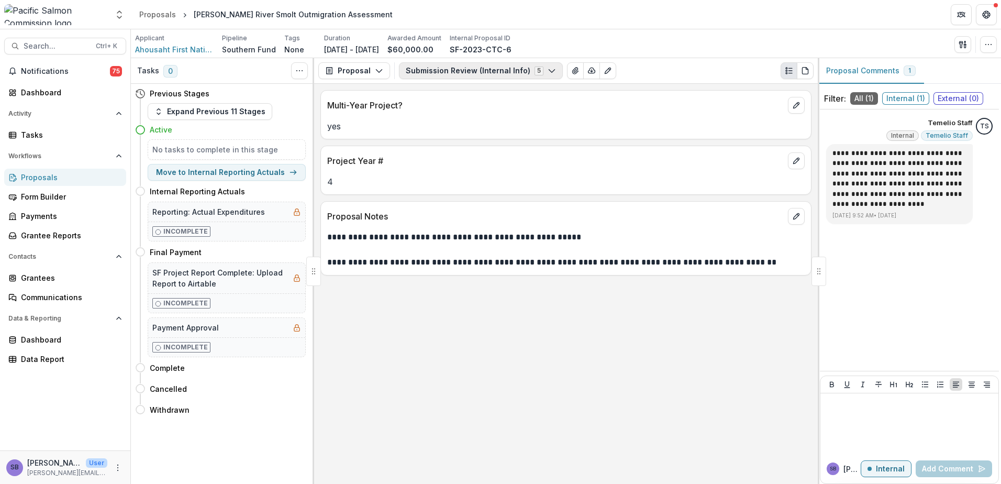
click at [484, 72] on button "Submission Review (Internal Info) 5" at bounding box center [481, 70] width 164 height 17
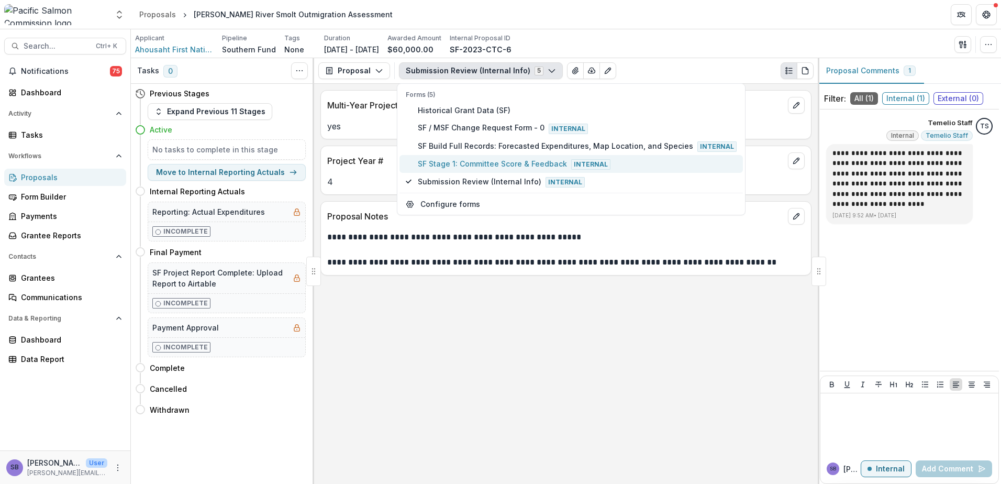
click at [459, 162] on span "SF Stage 1: Committee Score & Feedback Internal" at bounding box center [577, 164] width 319 height 12
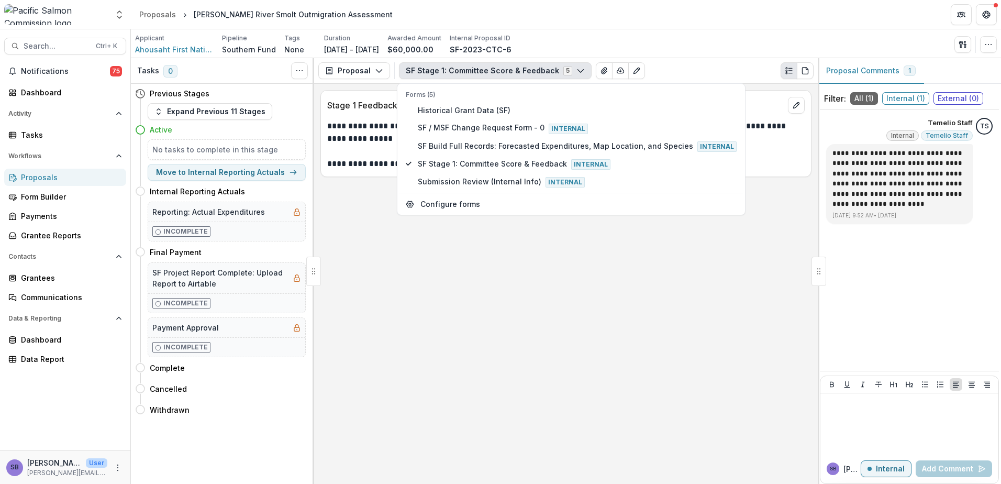
click at [549, 342] on div "**********" at bounding box center [566, 284] width 504 height 400
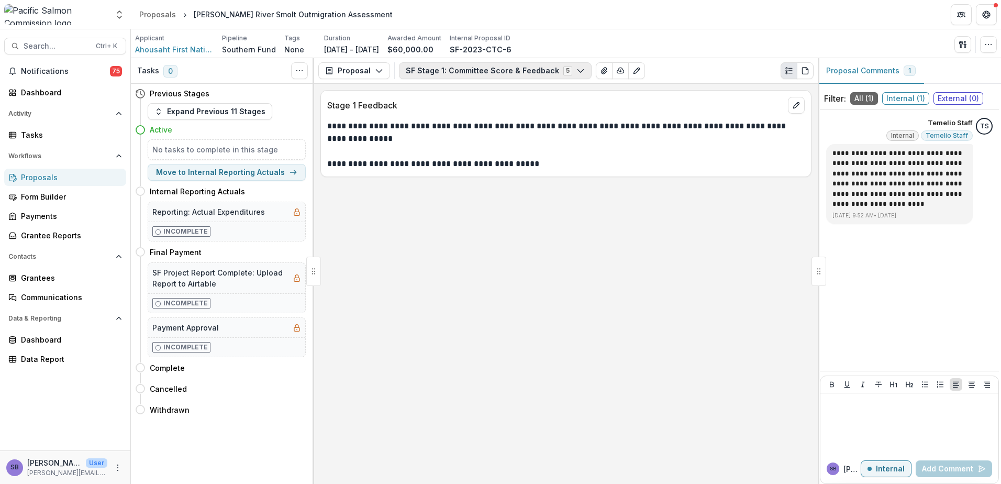
click at [503, 71] on button "SF Stage 1: Committee Score & Feedback 5" at bounding box center [495, 70] width 193 height 17
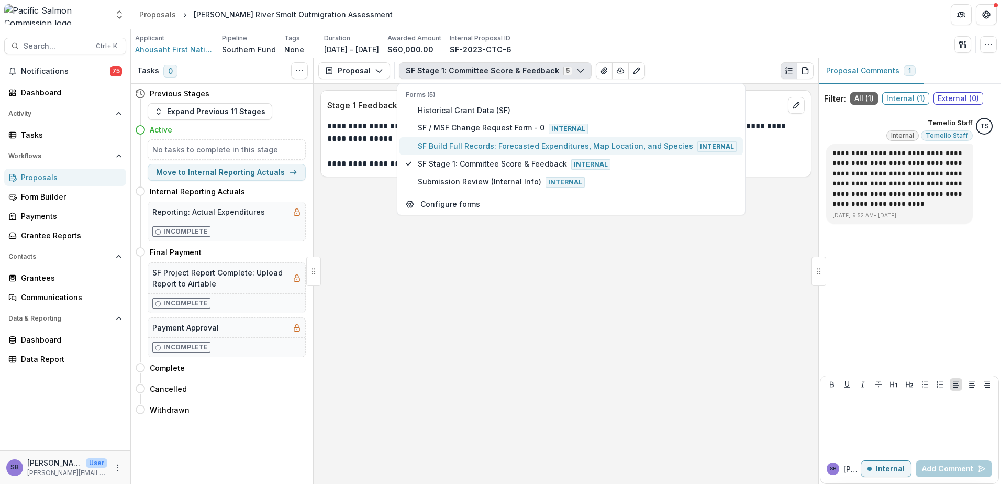
click at [464, 142] on span "SF Build Full Records: Forecasted Expenditures, Map Location, and Species Inter…" at bounding box center [577, 146] width 319 height 12
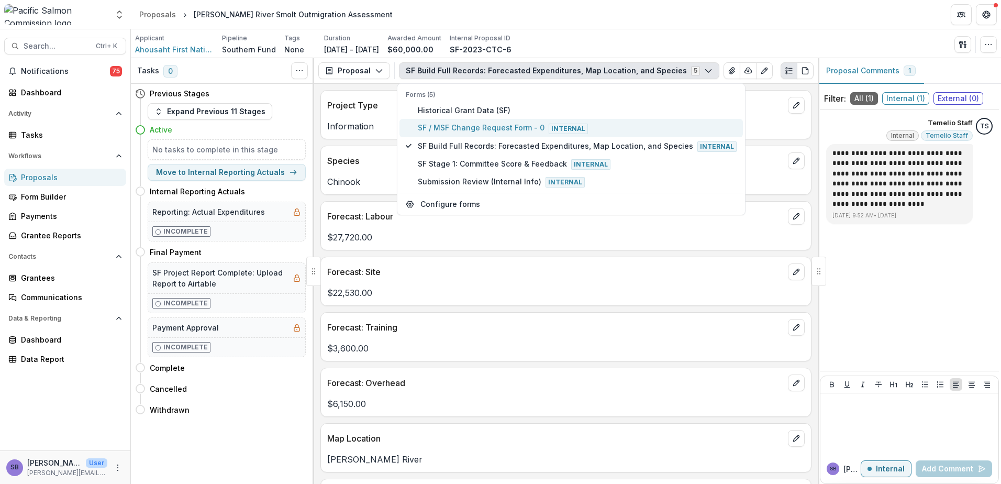
click at [504, 128] on span "SF / MSF Change Request Form - 0 Internal" at bounding box center [577, 128] width 319 height 12
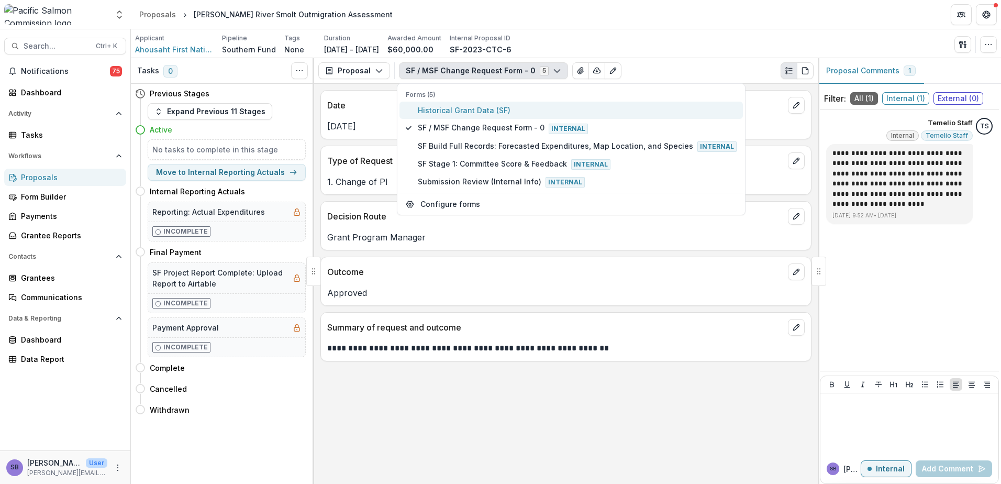
click at [494, 113] on span "Historical Grant Data (SF)" at bounding box center [577, 110] width 319 height 11
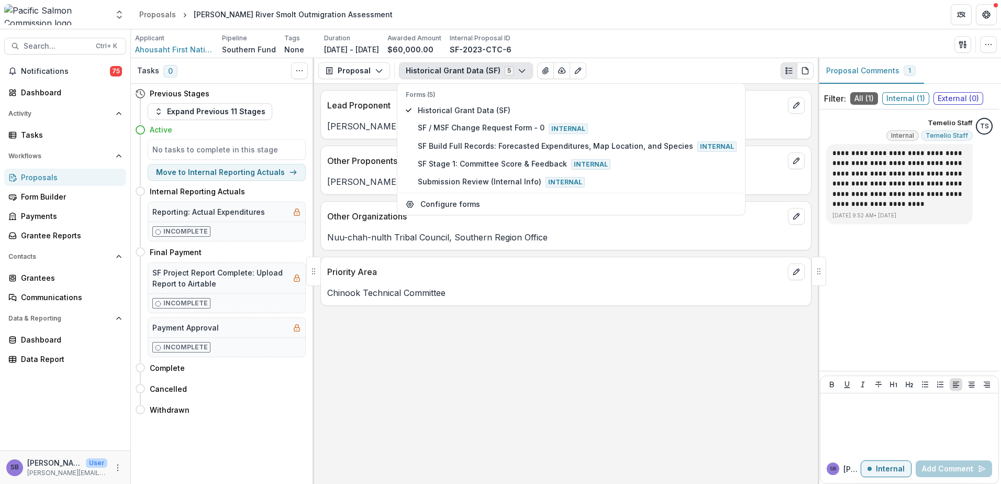
click at [522, 387] on div "Lead Proponent Jared Dick Other Proponents Luke Swan Other Organizations Nuu-ch…" at bounding box center [566, 284] width 504 height 400
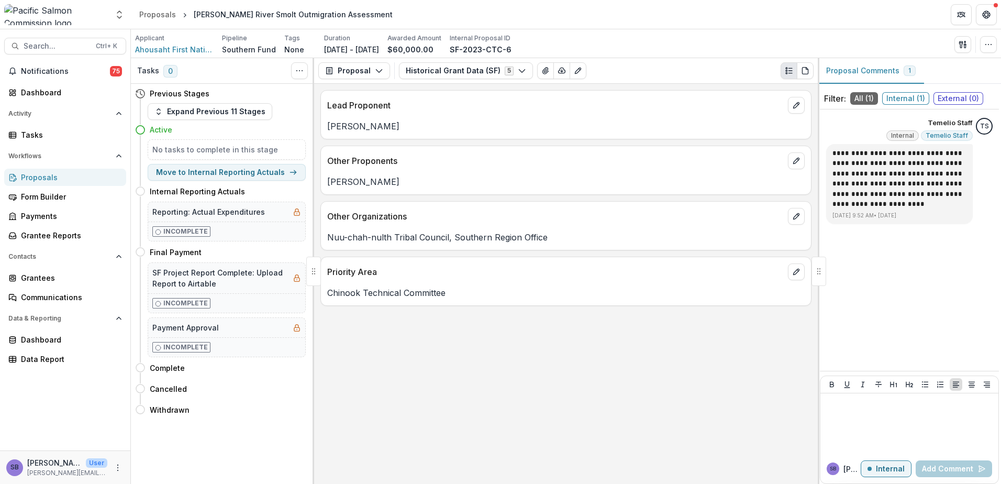
click at [33, 177] on div "Proposals" at bounding box center [69, 177] width 97 height 11
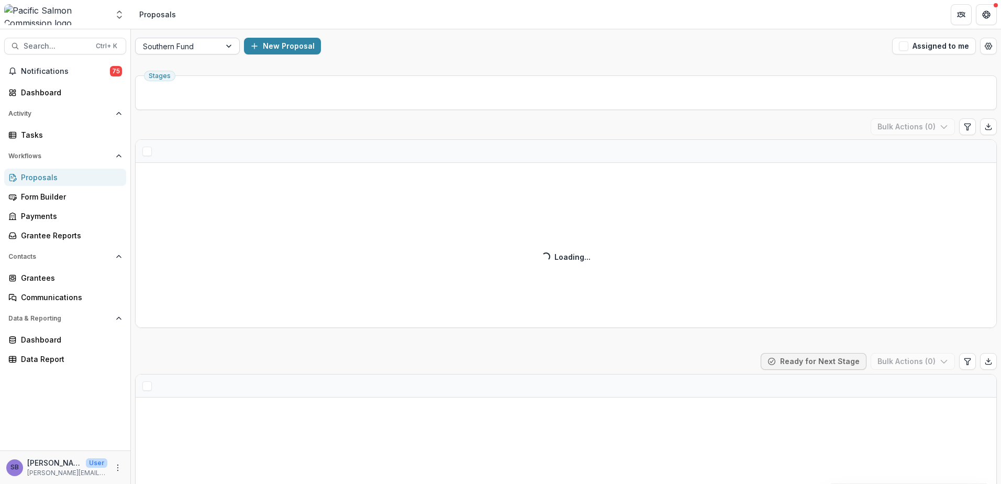
click at [220, 48] on div "Southern Fund" at bounding box center [178, 46] width 85 height 15
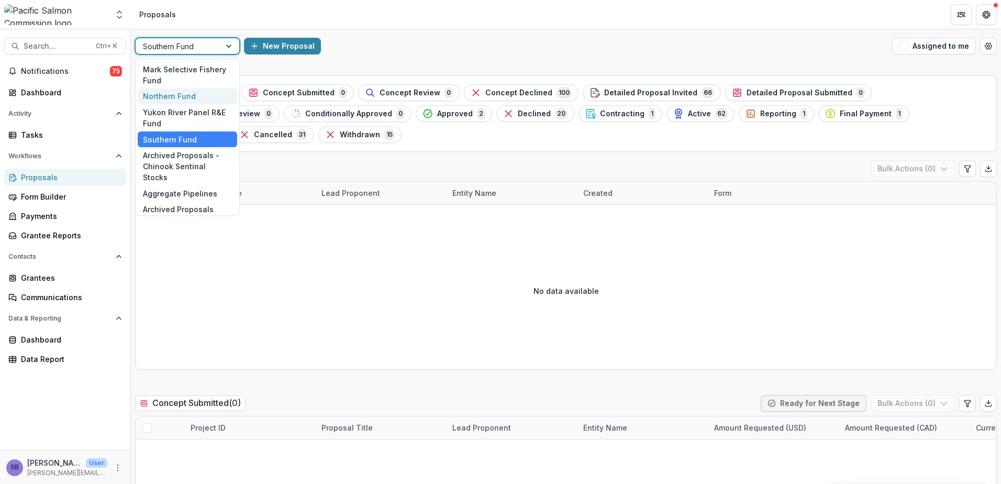
click at [199, 97] on div "Northern Fund" at bounding box center [187, 96] width 99 height 16
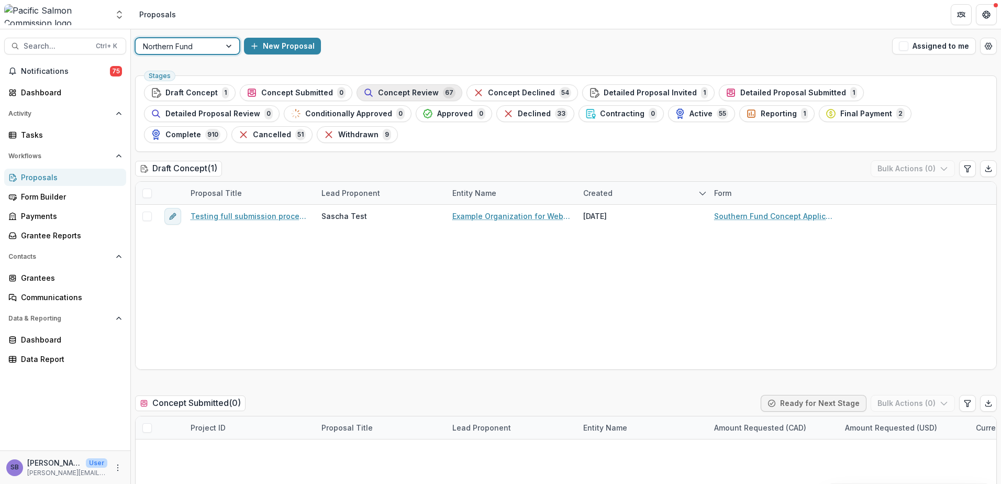
click at [422, 90] on span "Concept Review" at bounding box center [408, 92] width 61 height 9
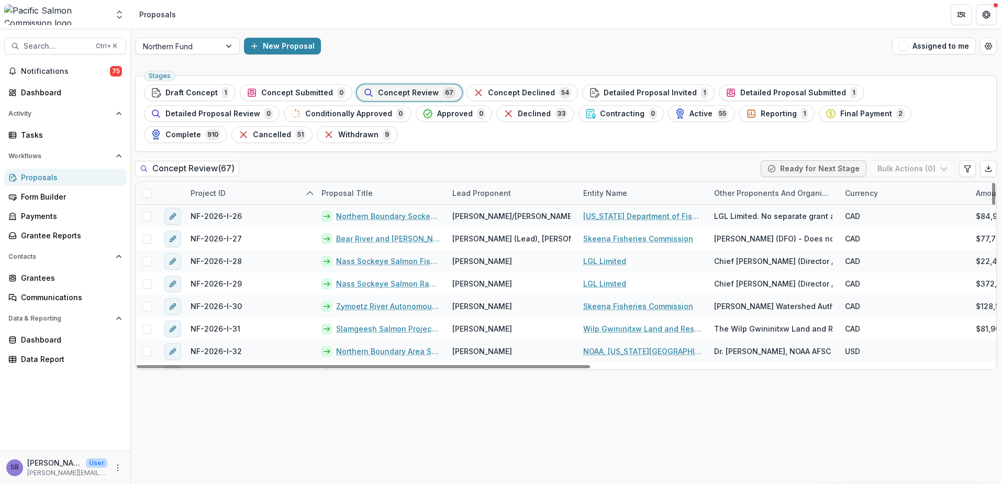
scroll to position [768, 0]
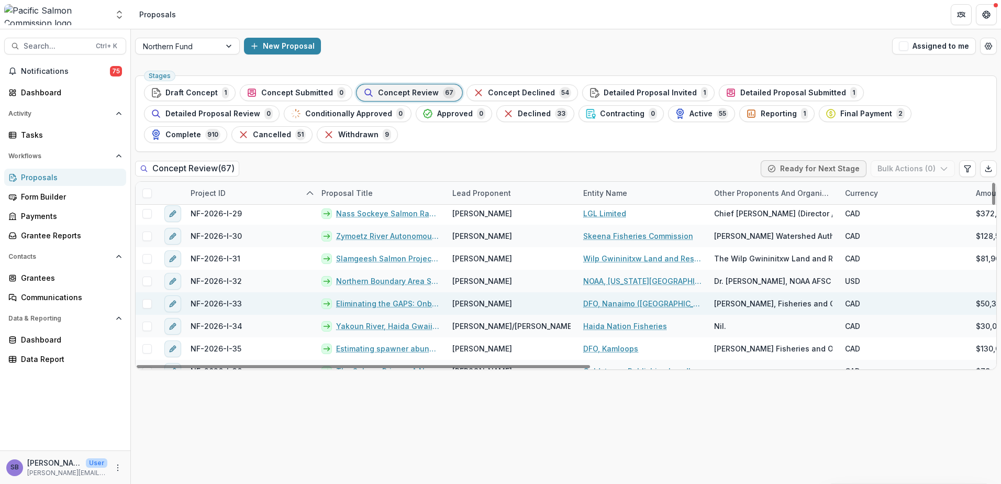
click at [355, 302] on link "Eliminating the GAPS: Onboarding the use of the Chinook 299SNP panel for geneti…" at bounding box center [388, 303] width 104 height 11
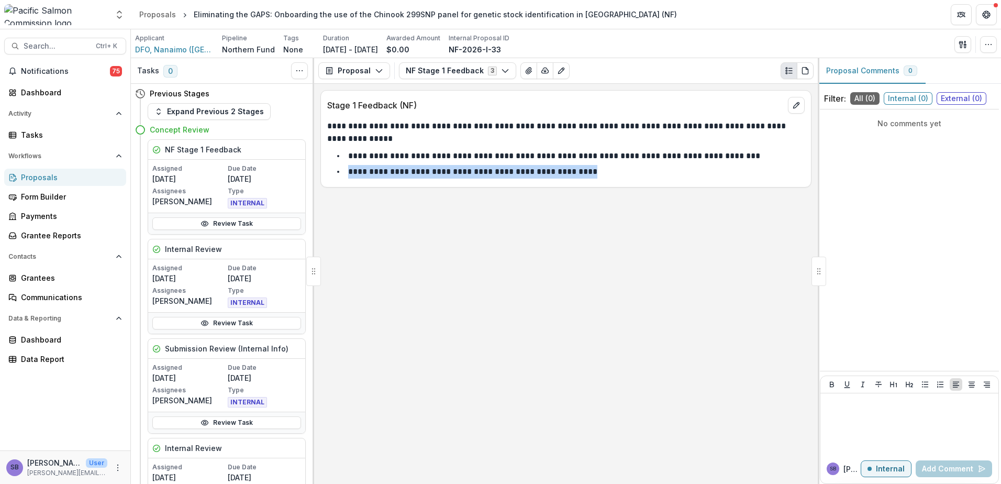
drag, startPoint x: 580, startPoint y: 174, endPoint x: 317, endPoint y: 169, distance: 262.3
click at [317, 169] on div "**********" at bounding box center [566, 284] width 504 height 400
copy p "**********"
click at [59, 69] on span "Notifications" at bounding box center [65, 71] width 89 height 9
click at [433, 220] on div "**********" at bounding box center [566, 284] width 504 height 400
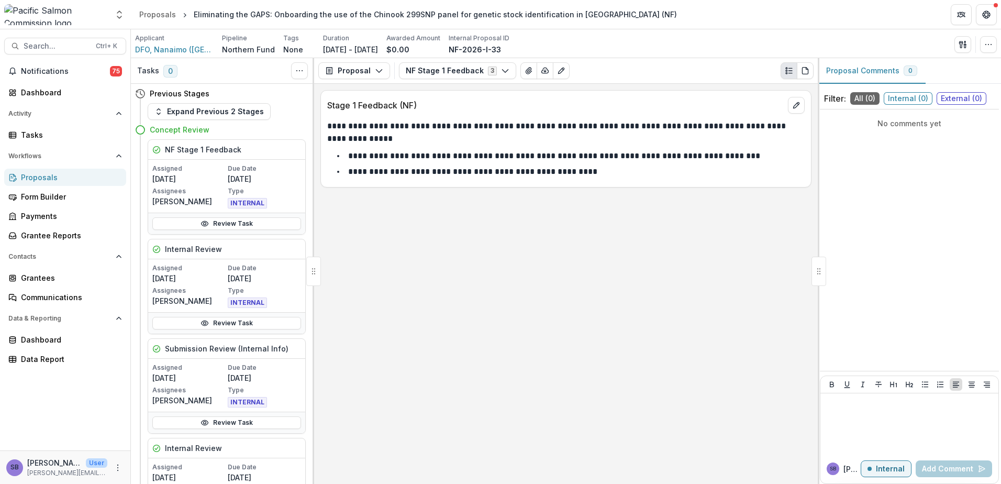
click at [35, 175] on div "Proposals" at bounding box center [69, 177] width 97 height 11
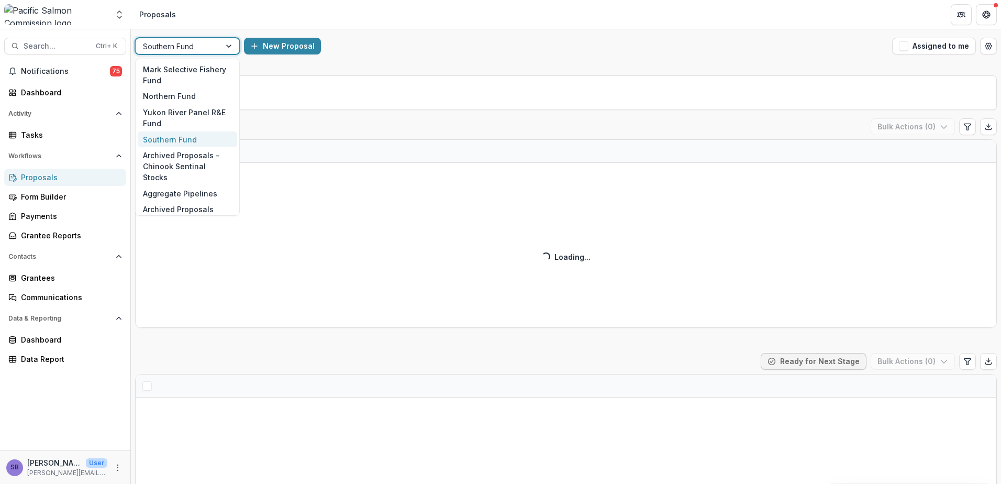
click at [216, 46] on div "Southern Fund" at bounding box center [178, 46] width 85 height 15
click at [204, 93] on div "Northern Fund" at bounding box center [187, 96] width 99 height 16
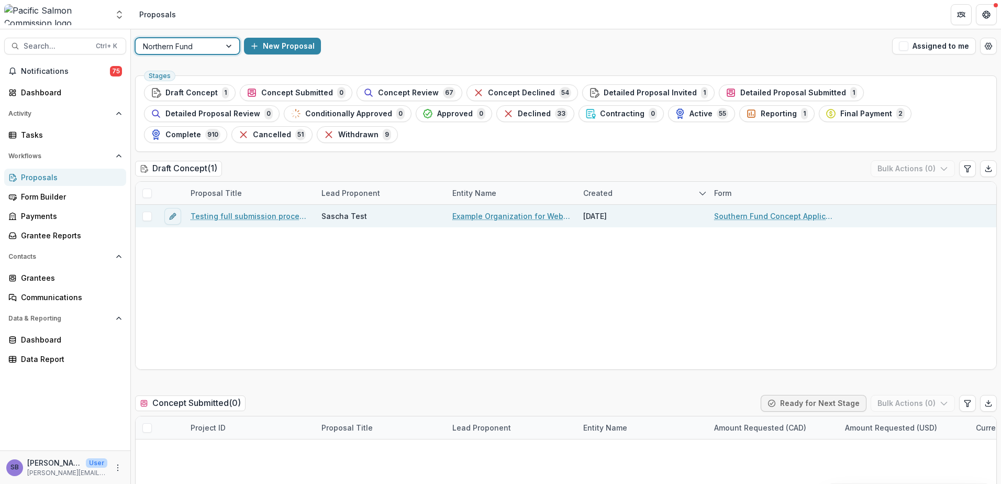
click at [260, 216] on link "Testing full submission process - NF #1" at bounding box center [250, 215] width 118 height 11
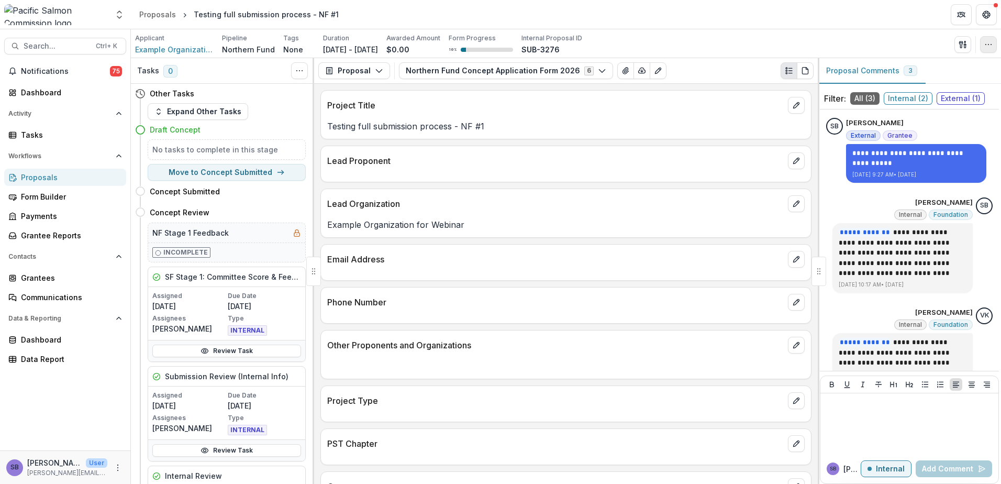
click at [986, 46] on icon "button" at bounding box center [988, 44] width 8 height 8
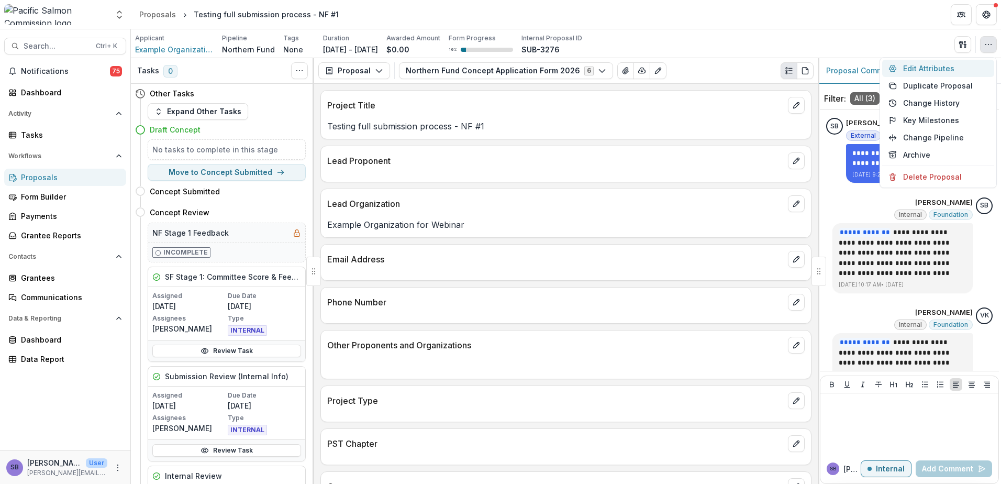
click at [948, 70] on button "Edit Attributes" at bounding box center [938, 68] width 112 height 17
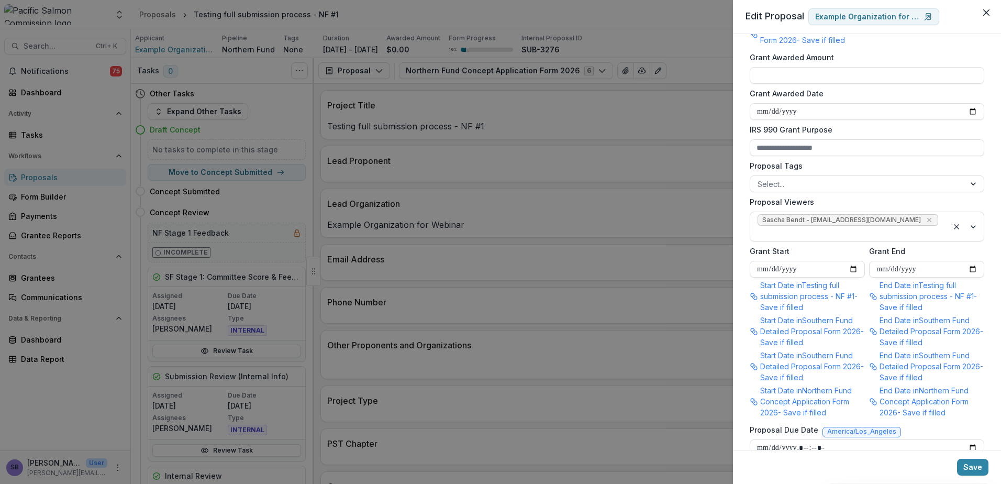
scroll to position [559, 0]
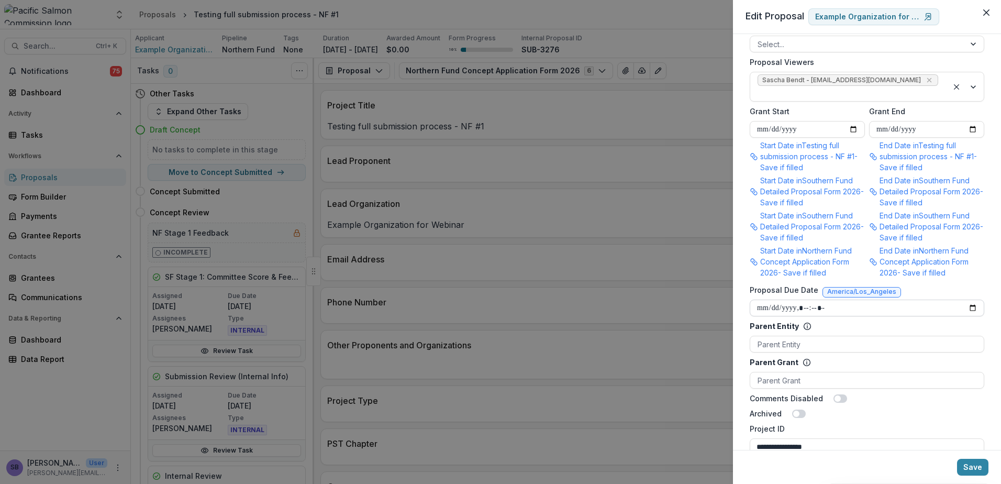
click at [971, 299] on input "Proposal Due Date" at bounding box center [867, 307] width 235 height 17
type input "**********"
click at [971, 469] on button "Save" at bounding box center [972, 467] width 31 height 17
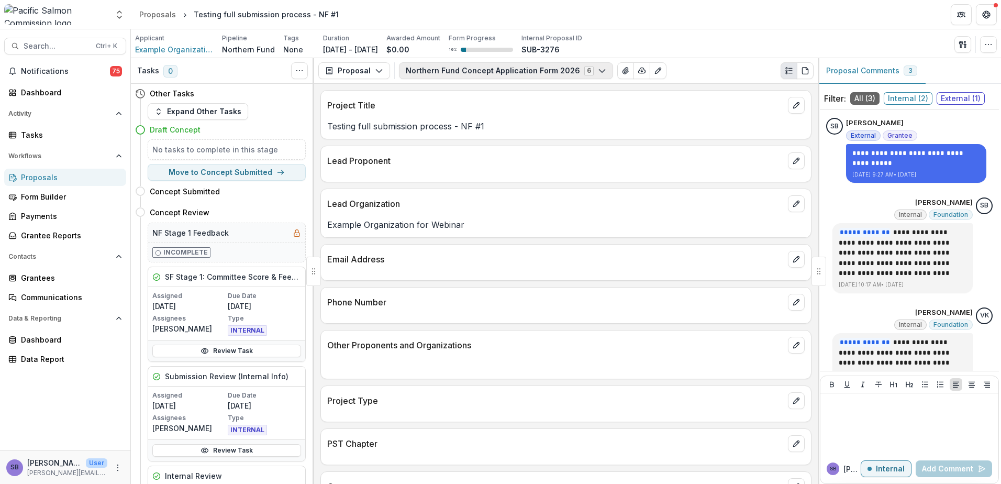
click at [591, 65] on button "Northern Fund Concept Application Form 2026 6" at bounding box center [506, 70] width 214 height 17
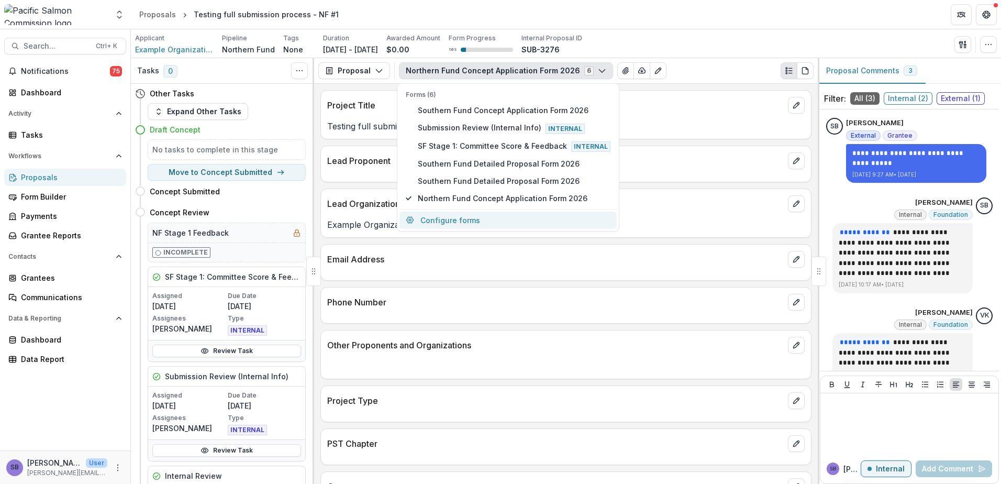
click at [488, 221] on button "Configure forms" at bounding box center [507, 220] width 217 height 17
select select "****"
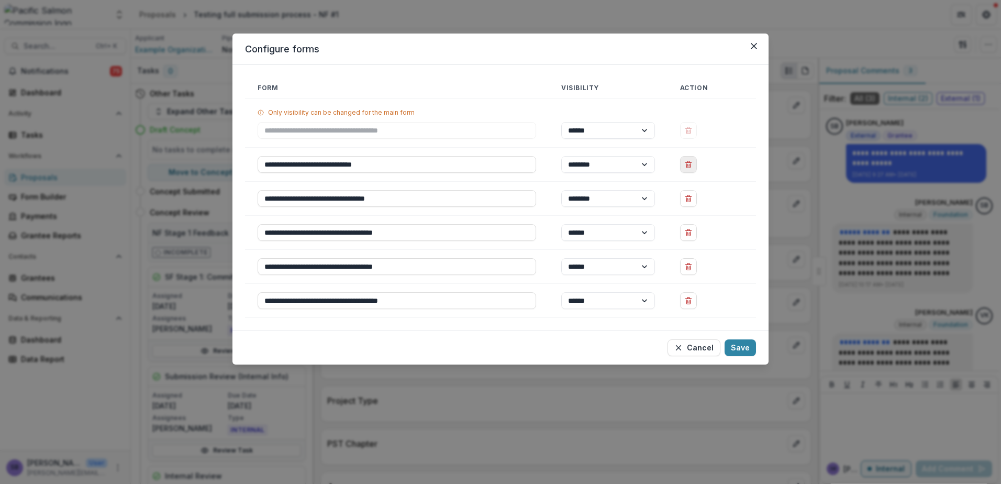
click at [697, 166] on button "Delete Submission Review (Internal Info)" at bounding box center [688, 164] width 17 height 17
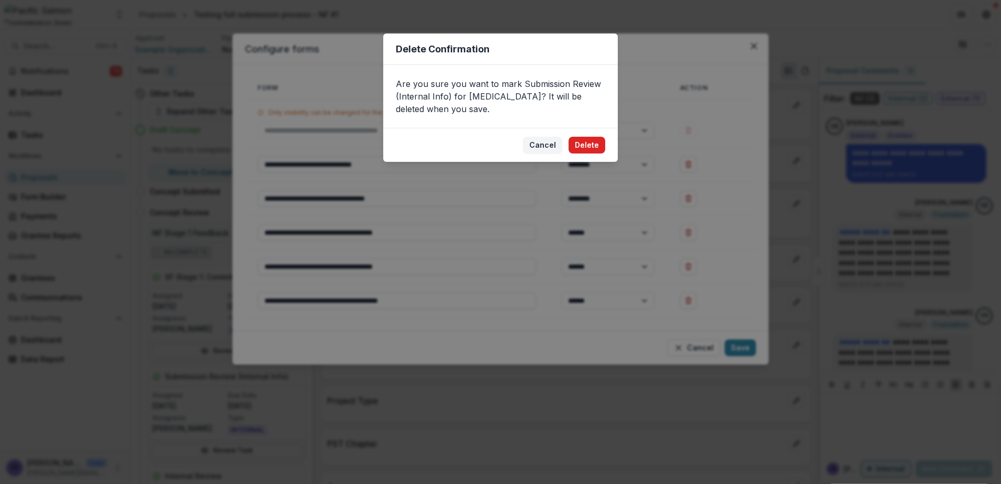
click at [602, 145] on button "Delete" at bounding box center [587, 145] width 37 height 17
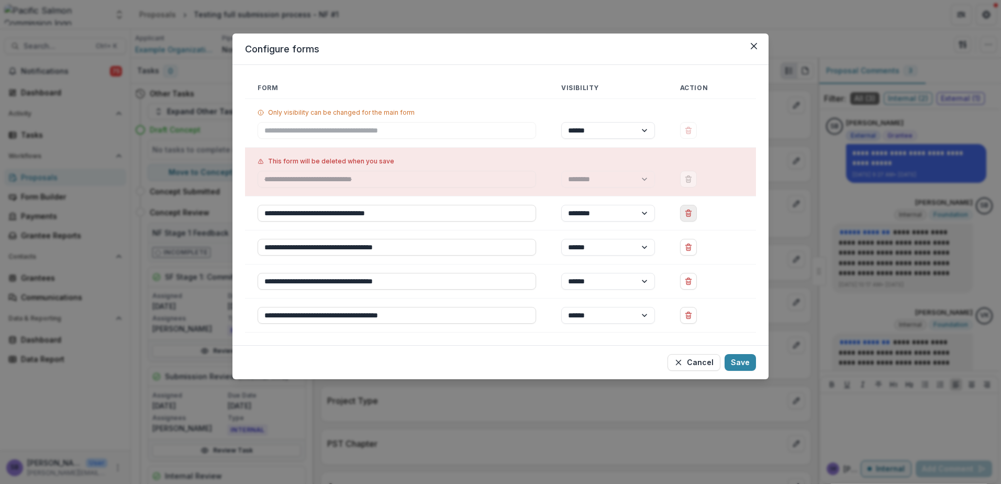
click at [689, 213] on icon "Delete SF Stage 1: Committee Score & Feedback" at bounding box center [688, 213] width 8 height 8
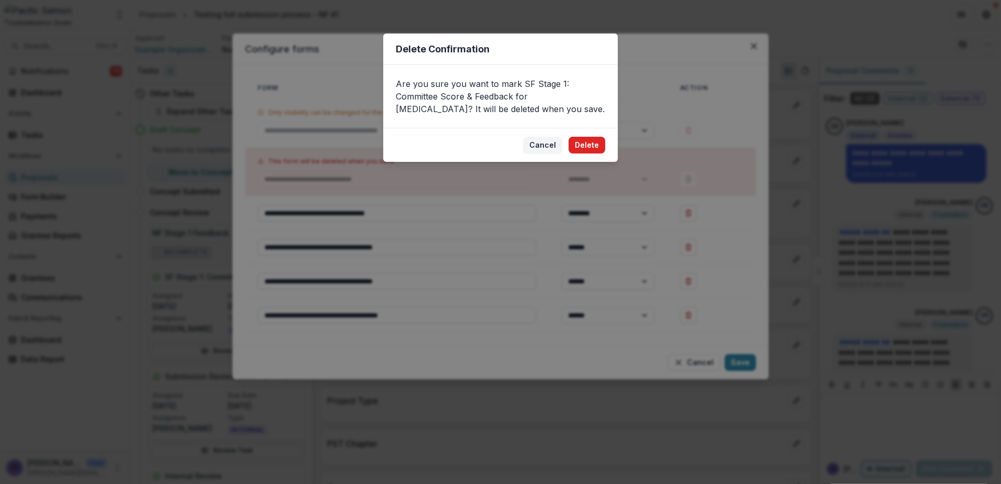
click at [596, 148] on button "Delete" at bounding box center [587, 145] width 37 height 17
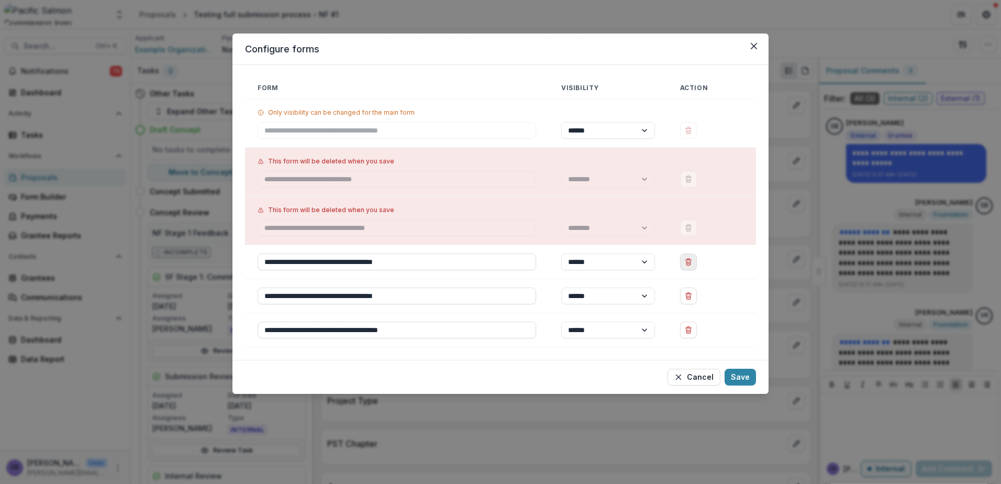
click at [684, 263] on button "Delete Southern Fund Detailed Proposal Form 2026" at bounding box center [688, 261] width 17 height 17
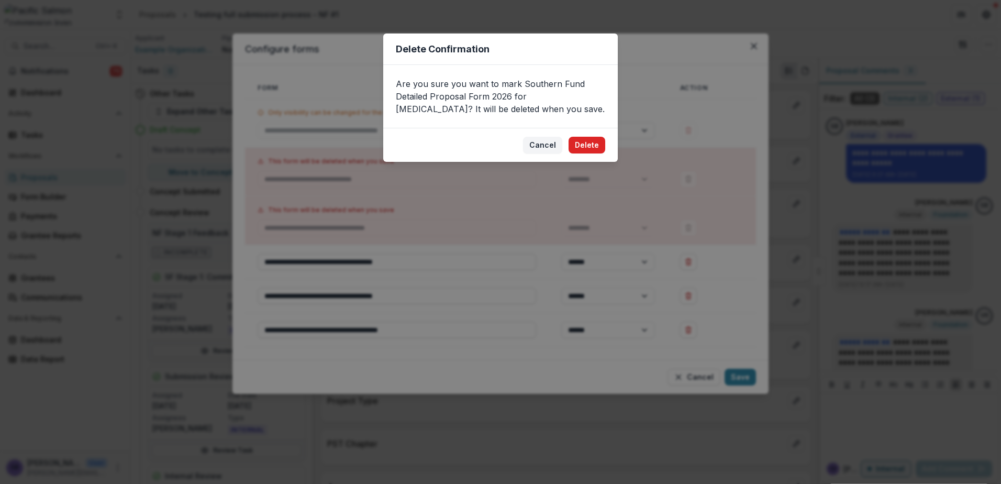
click at [596, 146] on button "Delete" at bounding box center [587, 145] width 37 height 17
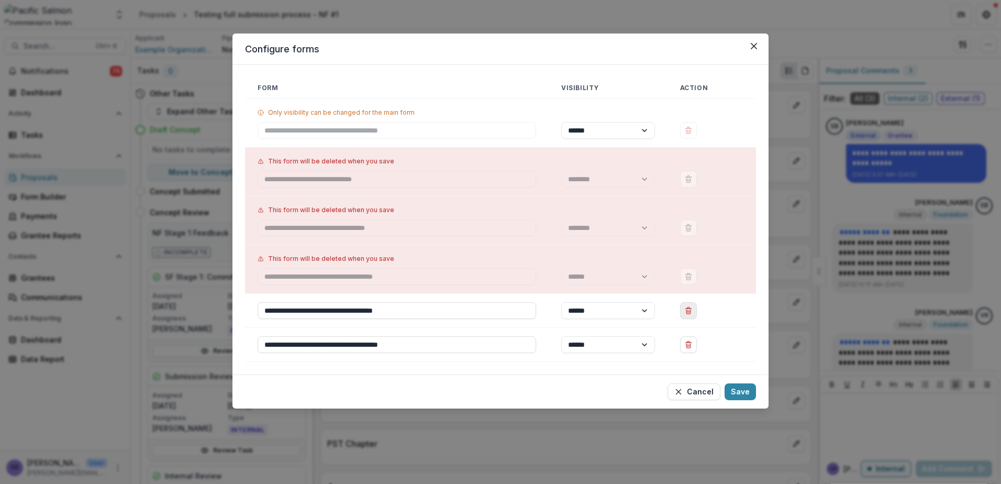
click at [691, 311] on icon "Delete Southern Fund Detailed Proposal Form 2026" at bounding box center [688, 310] width 8 height 8
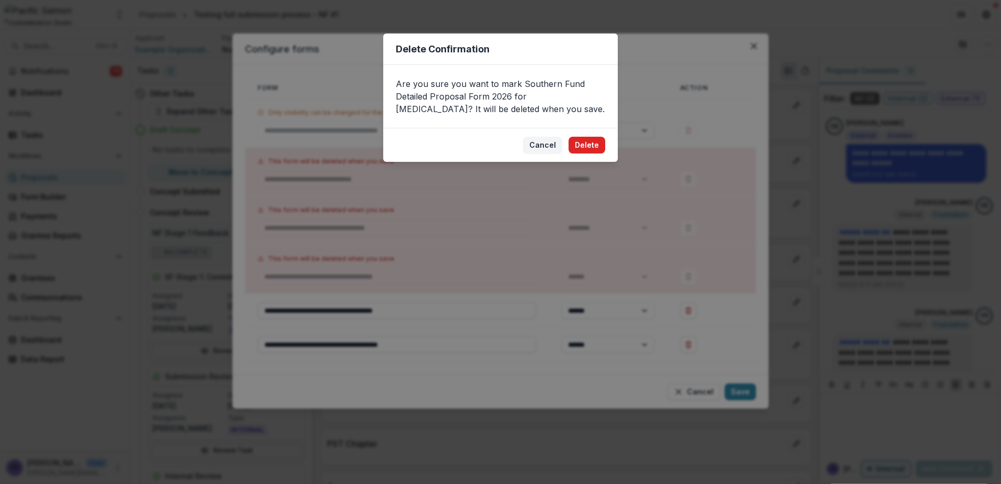
click at [589, 150] on button "Delete" at bounding box center [587, 145] width 37 height 17
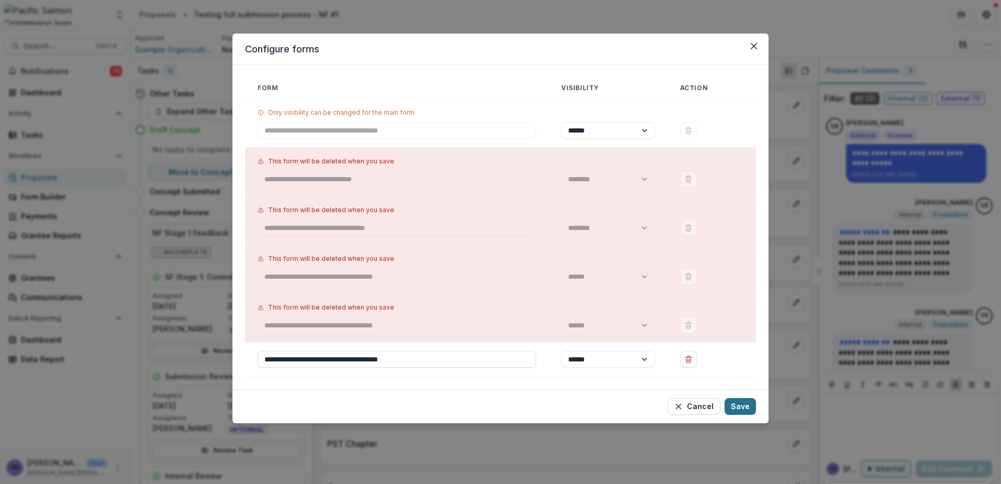
click at [733, 405] on button "Save" at bounding box center [740, 406] width 31 height 17
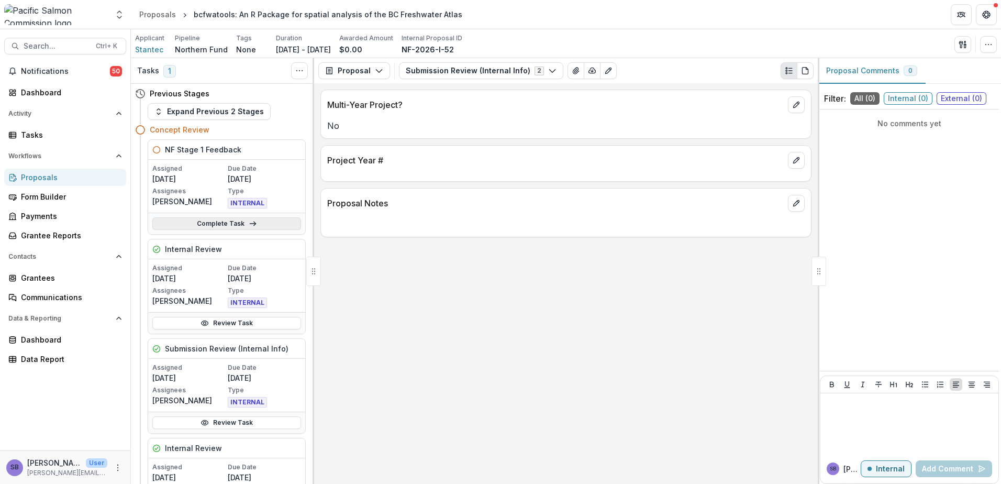
drag, startPoint x: 264, startPoint y: 226, endPoint x: 297, endPoint y: 224, distance: 33.6
click at [264, 226] on link "Complete Task" at bounding box center [226, 223] width 149 height 13
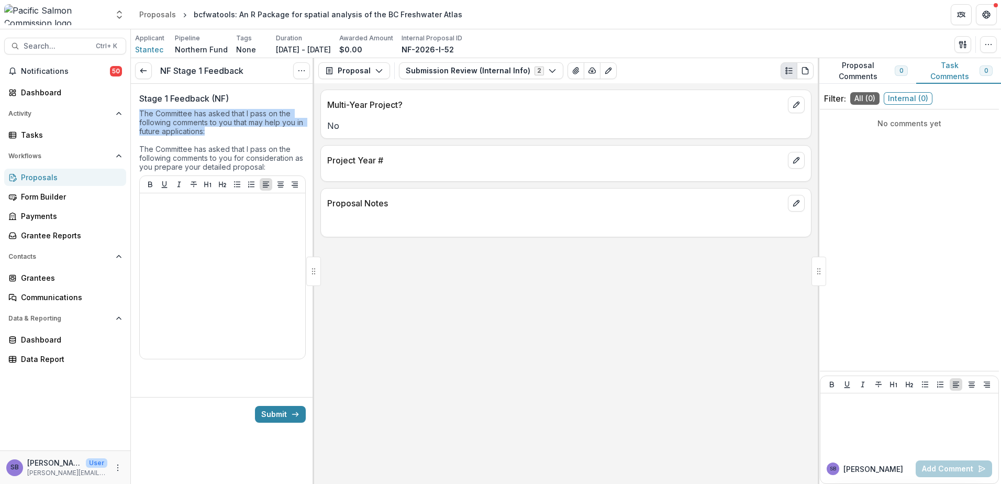
drag, startPoint x: 211, startPoint y: 132, endPoint x: 136, endPoint y: 115, distance: 77.3
click at [136, 115] on div "Stage 1 Feedback (NF) The Committee has asked that I pass on the following comm…" at bounding box center [222, 232] width 183 height 296
copy div "The Committee has asked that I pass on the following comments to you that may h…"
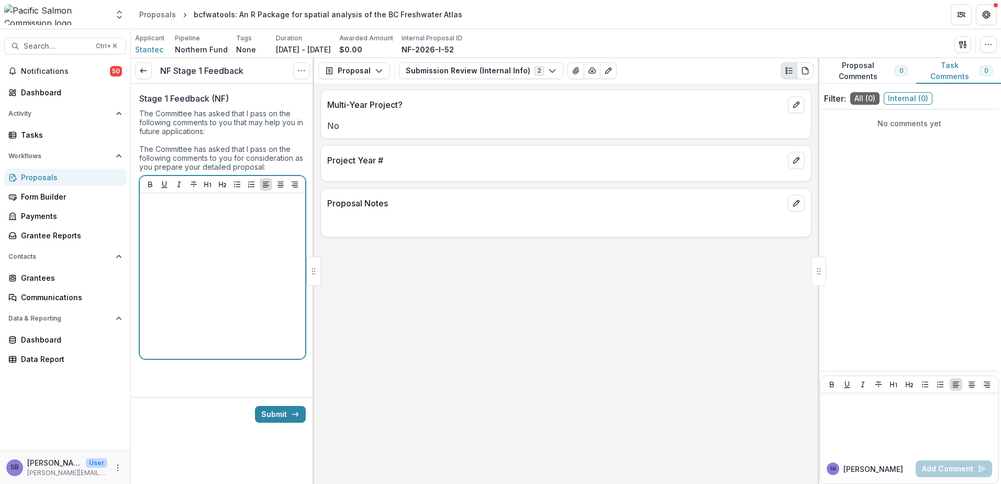
click at [197, 206] on p at bounding box center [222, 203] width 157 height 12
click at [238, 184] on icon "Bullet List" at bounding box center [237, 184] width 8 height 8
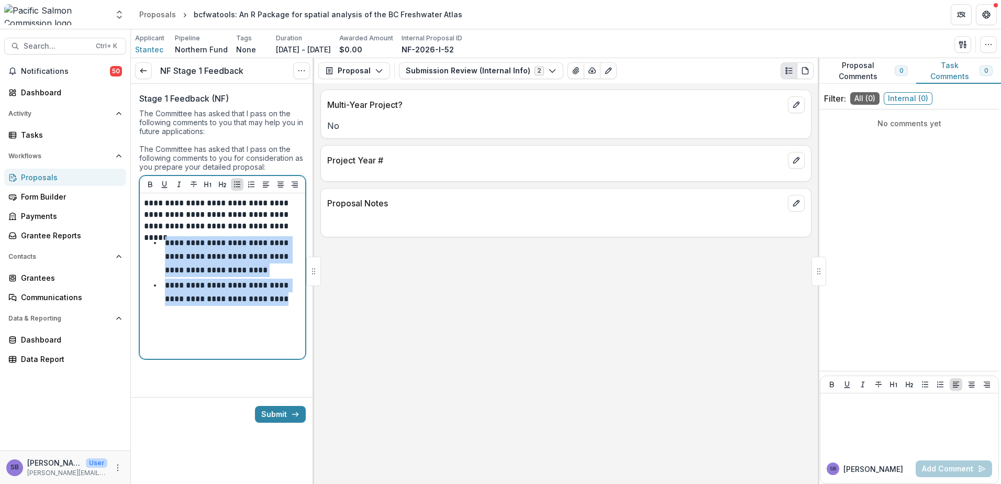
drag, startPoint x: 288, startPoint y: 302, endPoint x: 165, endPoint y: 242, distance: 136.3
click at [165, 242] on ul "**********" at bounding box center [229, 270] width 144 height 69
copy ul "**********"
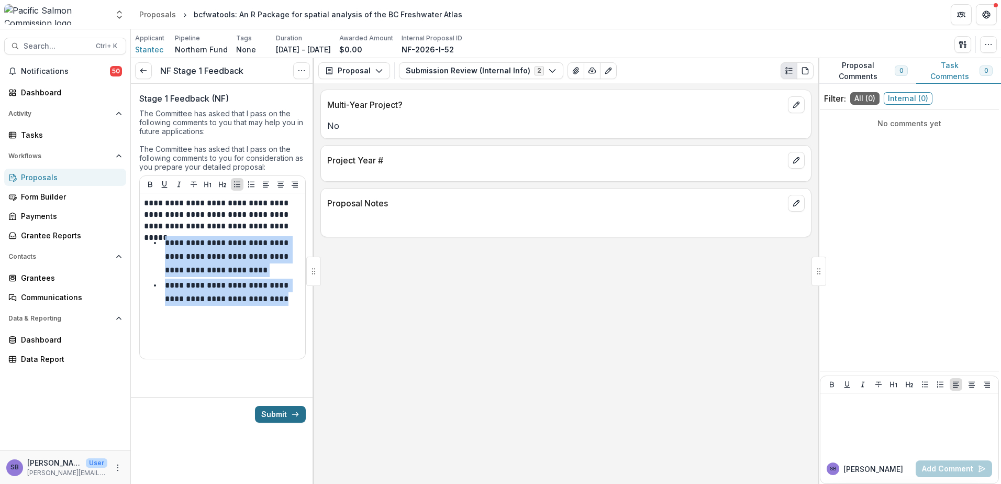
click at [272, 410] on button "Submit" at bounding box center [280, 414] width 51 height 17
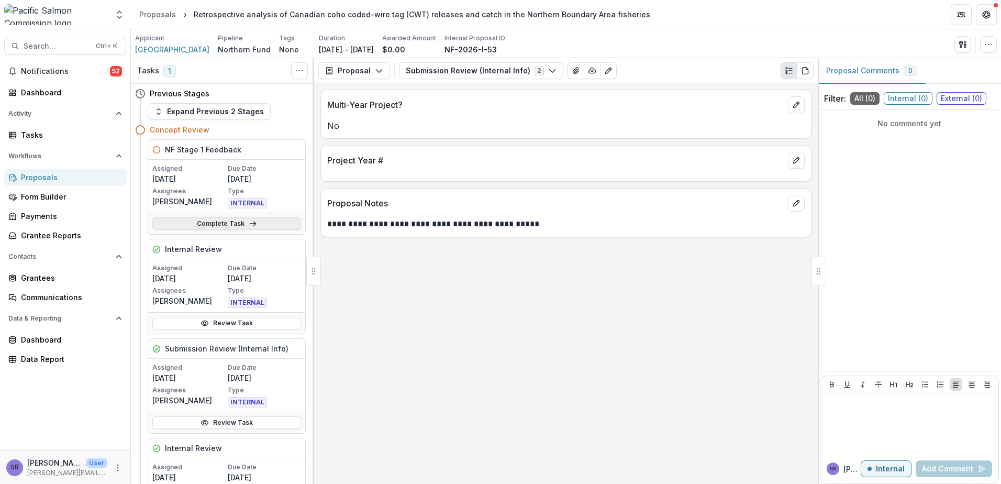
click at [204, 226] on link "Complete Task" at bounding box center [226, 223] width 149 height 13
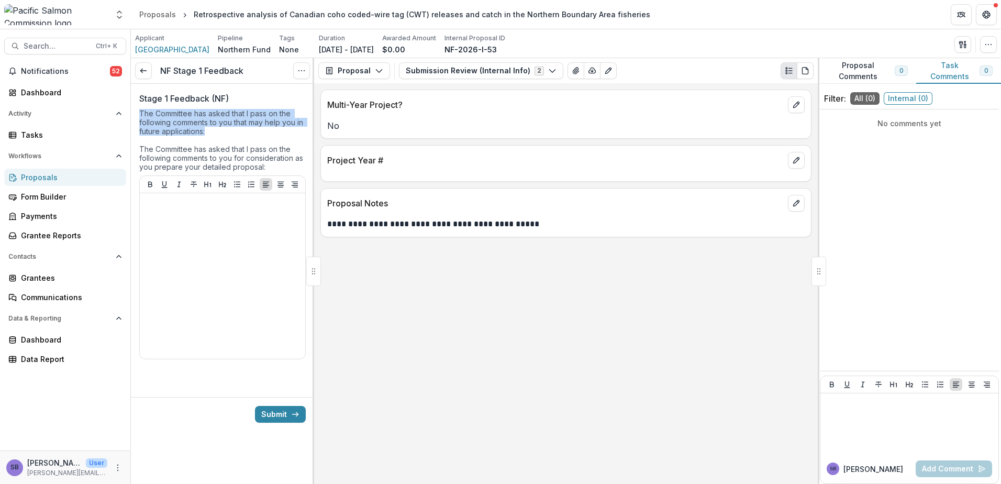
drag, startPoint x: 207, startPoint y: 135, endPoint x: 138, endPoint y: 115, distance: 71.8
click at [138, 115] on div "Stage 1 Feedback (NF) The Committee has asked that I pass on the following comm…" at bounding box center [222, 232] width 183 height 296
copy div "The Committee has asked that I pass on the following comments to you that may h…"
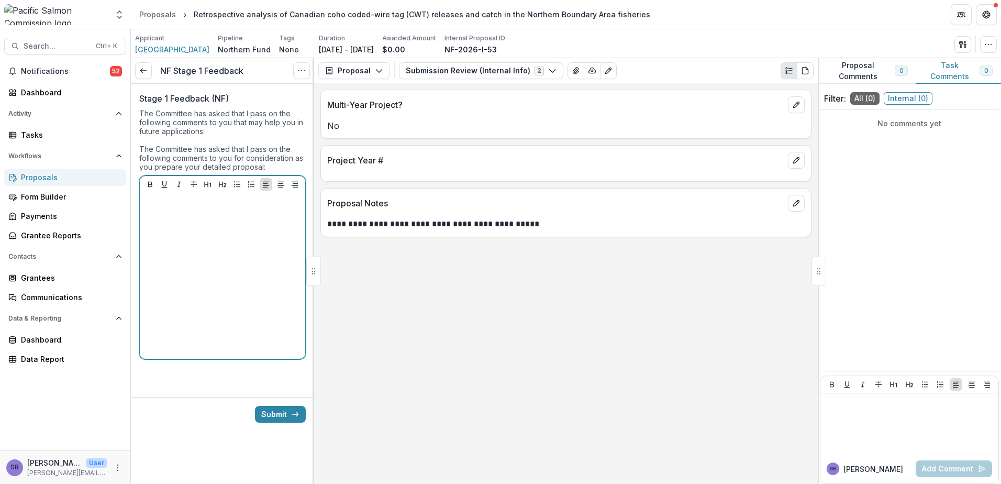
click at [201, 213] on div at bounding box center [222, 275] width 157 height 157
click at [233, 181] on icon "Bullet List" at bounding box center [237, 184] width 8 height 8
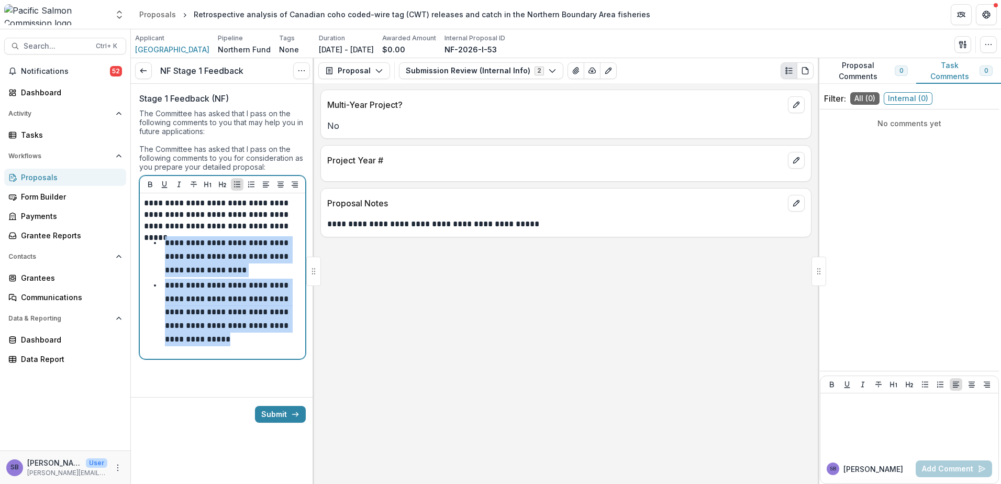
drag, startPoint x: 261, startPoint y: 343, endPoint x: 166, endPoint y: 246, distance: 136.6
click at [166, 246] on ul "**********" at bounding box center [229, 290] width 144 height 109
copy ul "**********"
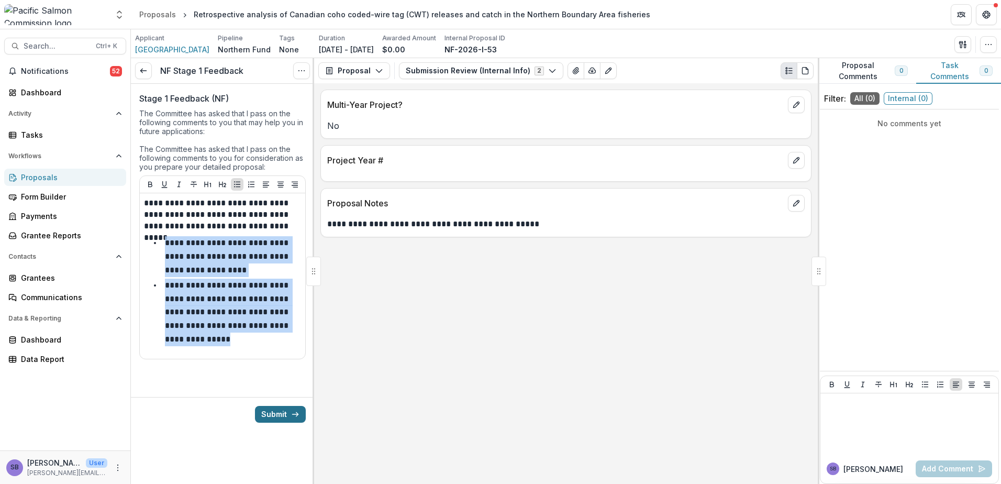
click at [274, 408] on button "Submit" at bounding box center [280, 414] width 51 height 17
click at [454, 74] on button "Submission Review (Internal Info) 2" at bounding box center [481, 70] width 164 height 17
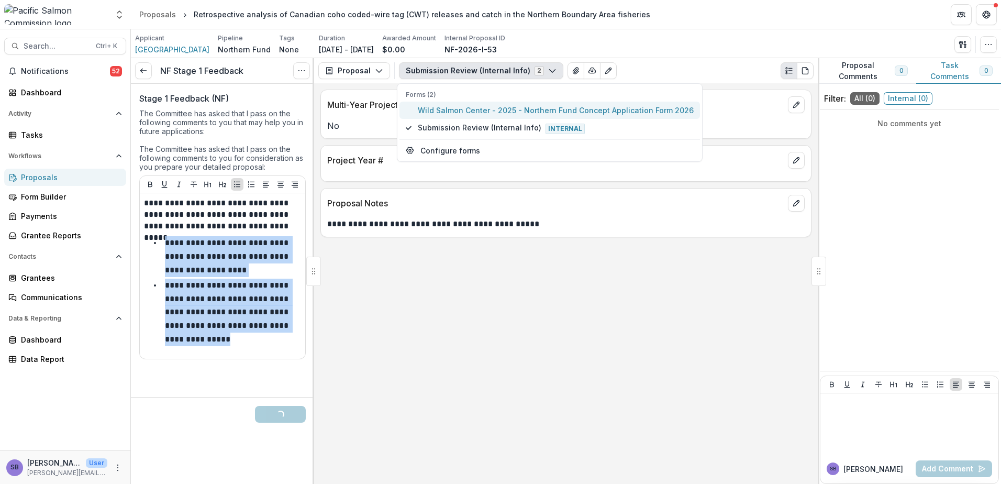
click at [449, 113] on span "Wild Salmon Center - 2025 - Northern Fund Concept Application Form 2026" at bounding box center [556, 110] width 276 height 11
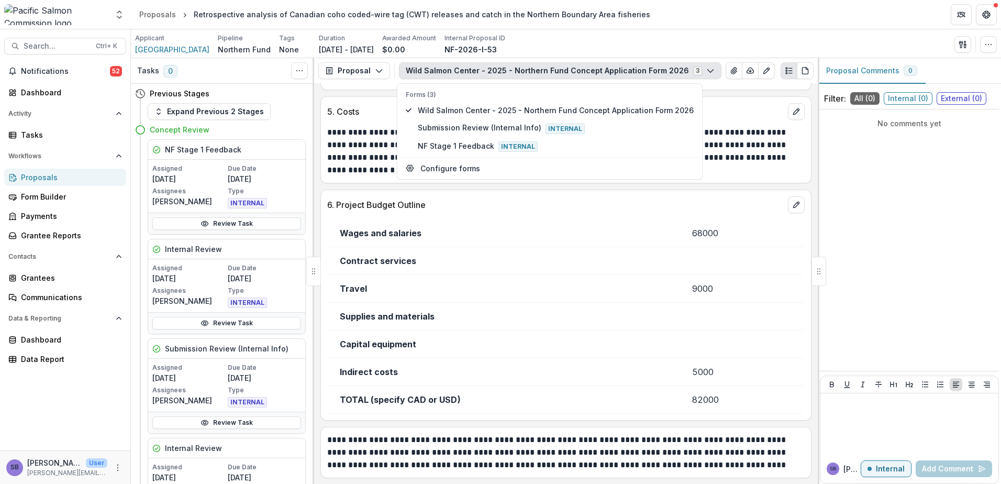
scroll to position [1702, 0]
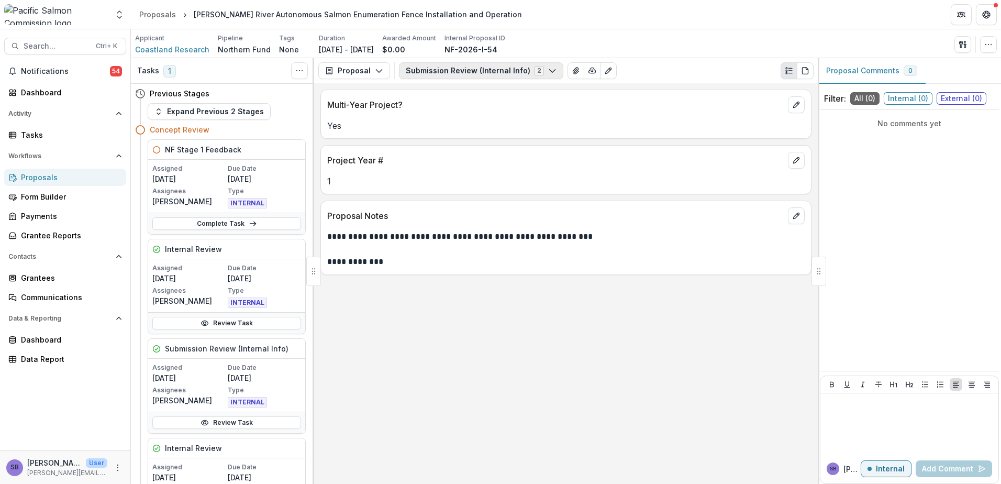
click at [442, 73] on button "Submission Review (Internal Info) 2" at bounding box center [481, 70] width 164 height 17
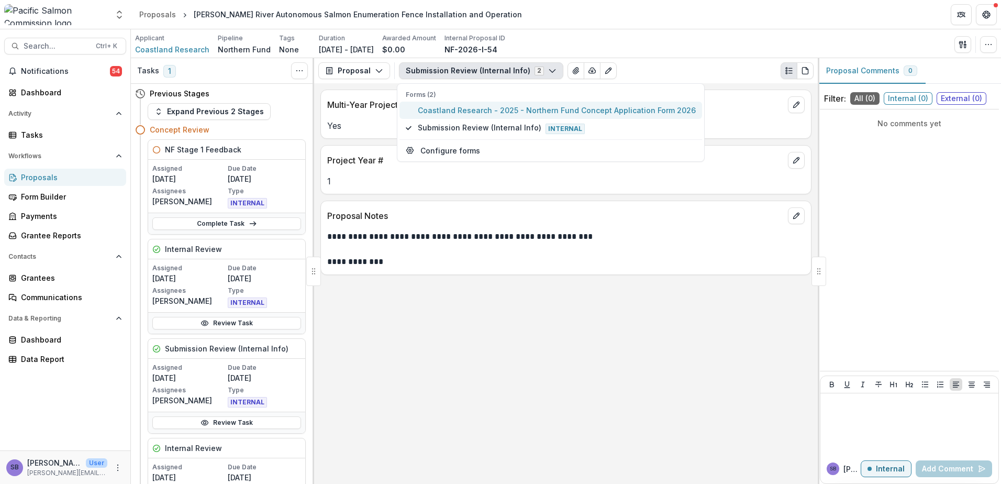
click at [442, 113] on span "Coastland Research - 2025 - Northern Fund Concept Application Form 2026" at bounding box center [557, 110] width 278 height 11
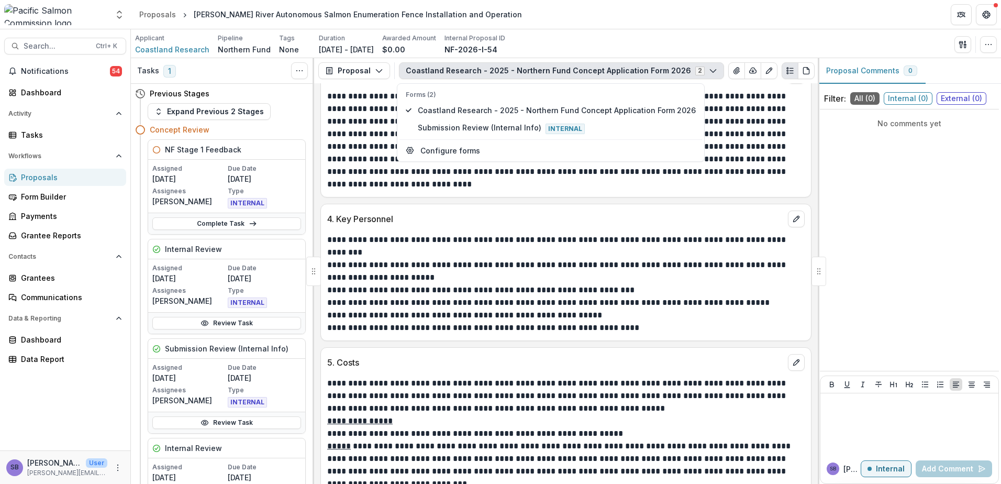
scroll to position [1536, 0]
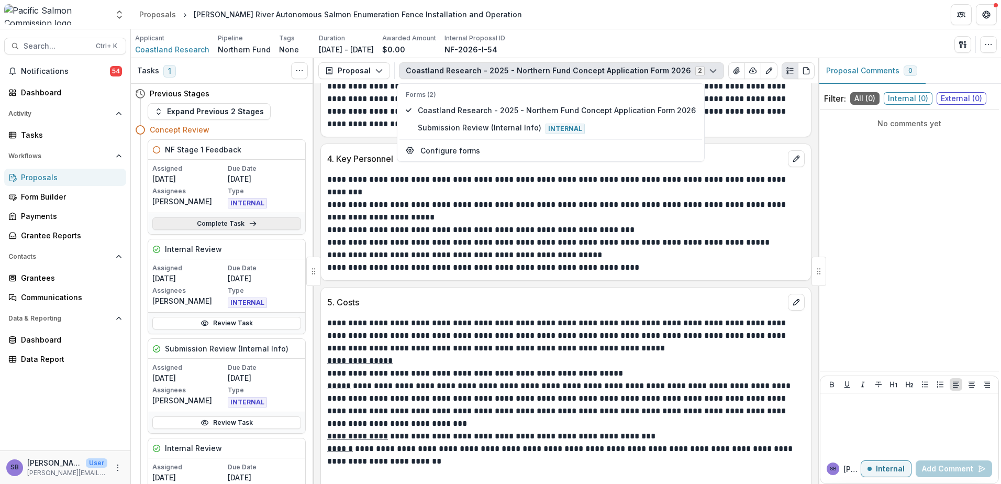
click at [218, 222] on link "Complete Task" at bounding box center [226, 223] width 149 height 13
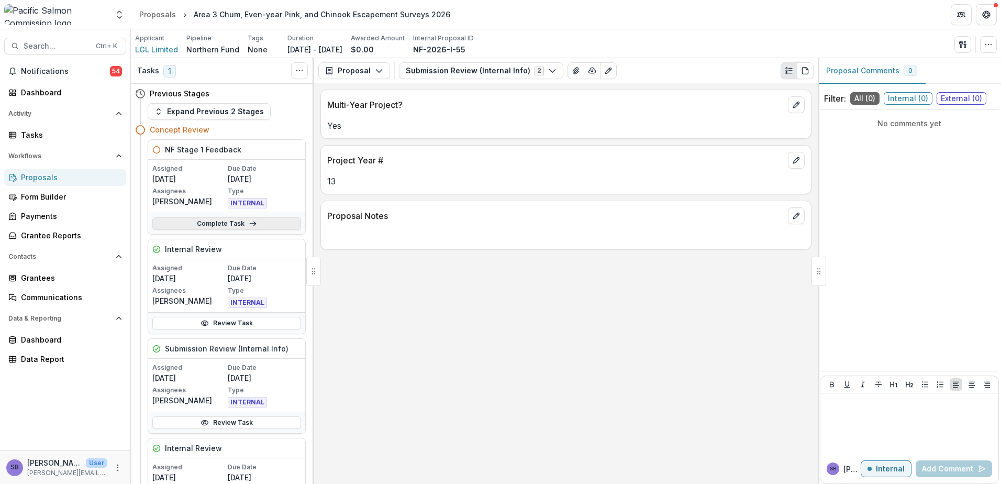
click at [234, 221] on link "Complete Task" at bounding box center [226, 223] width 149 height 13
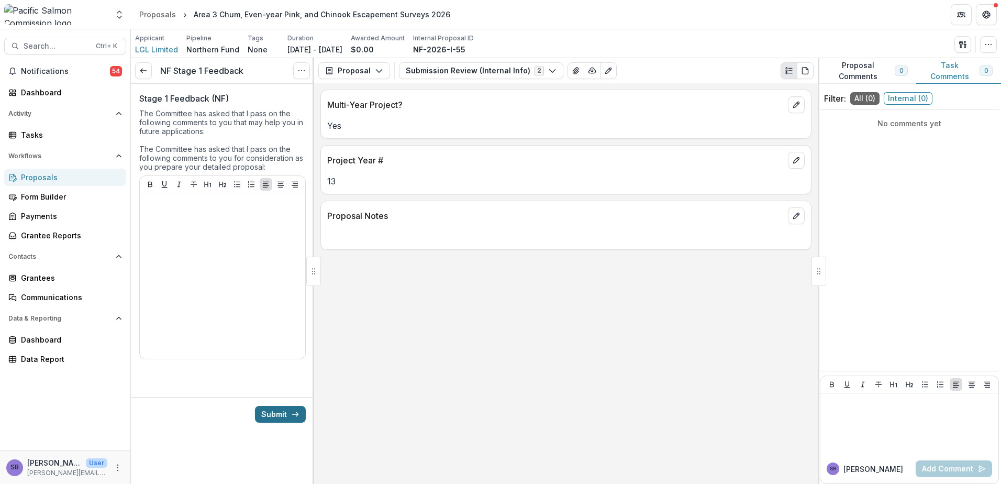
click at [277, 415] on button "Submit" at bounding box center [280, 414] width 51 height 17
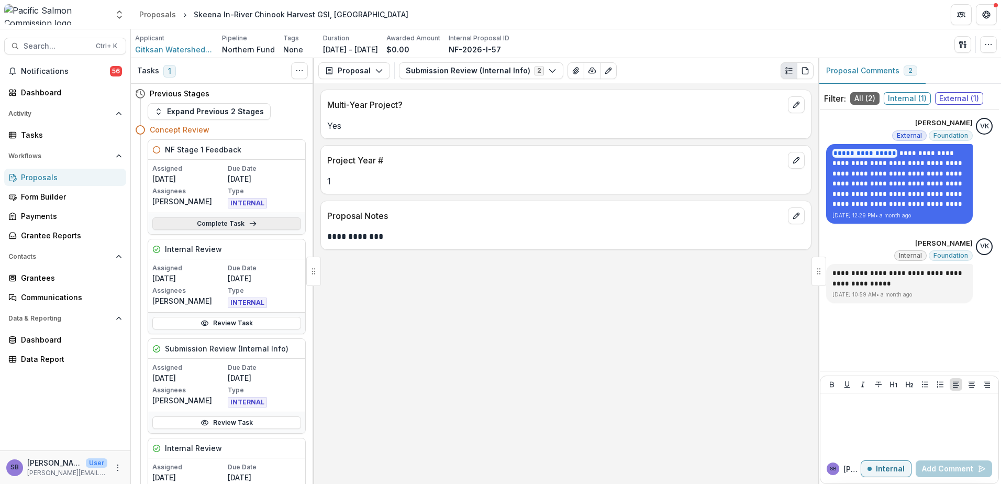
click at [257, 225] on link "Complete Task" at bounding box center [226, 223] width 149 height 13
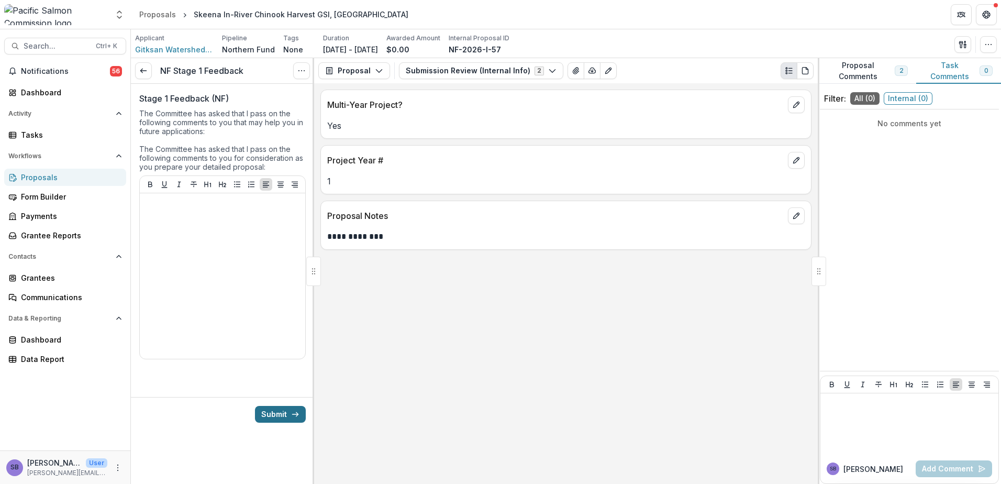
click at [281, 417] on button "Submit" at bounding box center [280, 414] width 51 height 17
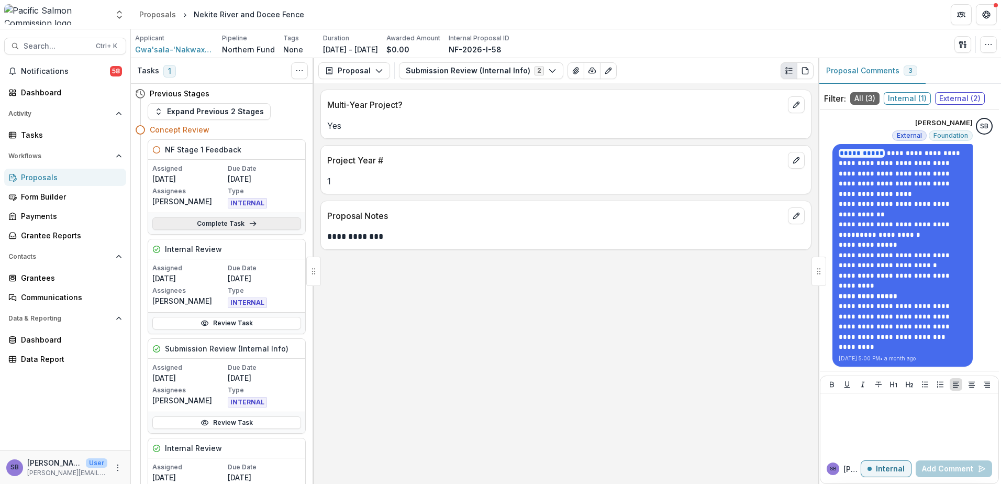
click at [254, 225] on icon at bounding box center [253, 223] width 8 height 8
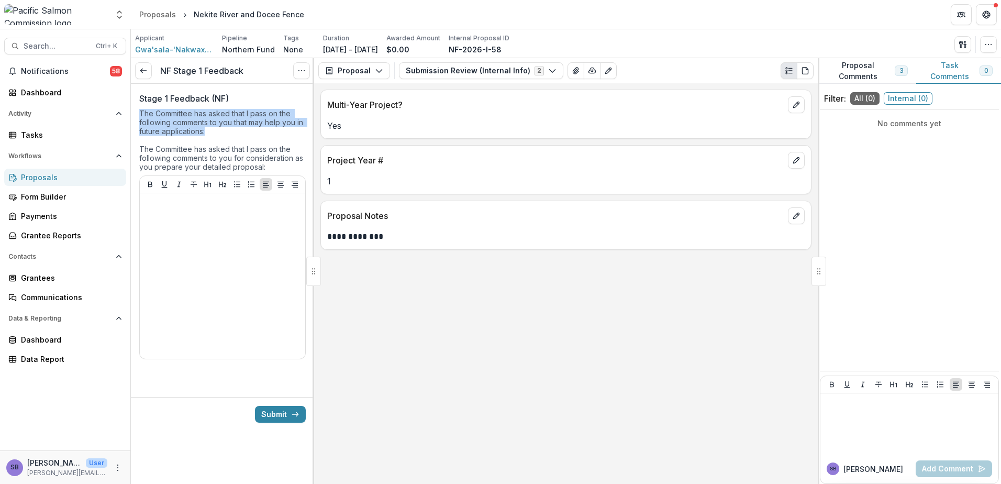
drag, startPoint x: 208, startPoint y: 135, endPoint x: 139, endPoint y: 114, distance: 72.6
click at [139, 114] on div "Stage 1 Feedback (NF) The Committee has asked that I pass on the following comm…" at bounding box center [222, 232] width 183 height 296
copy div "The Committee has asked that I pass on the following comments to you that may h…"
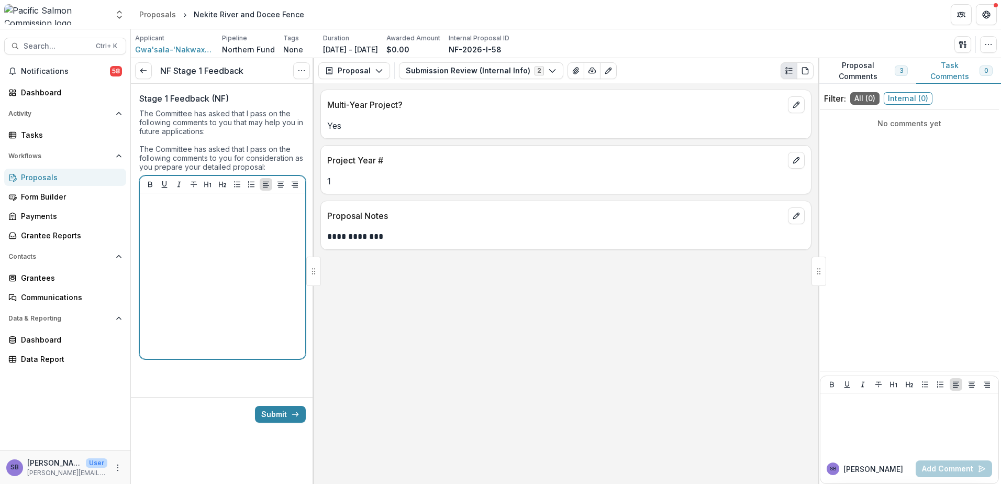
click at [210, 206] on p at bounding box center [222, 203] width 157 height 12
click at [233, 182] on icon "Bullet List" at bounding box center [237, 184] width 8 height 8
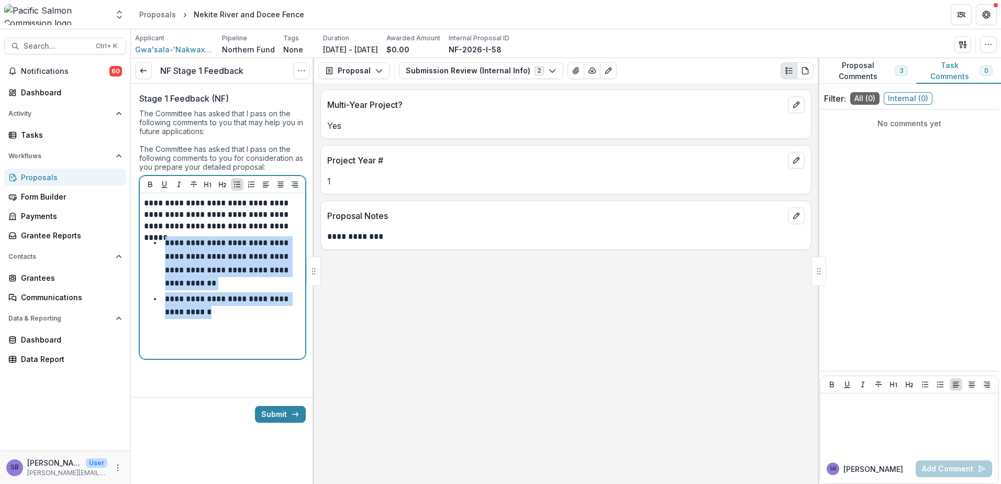
drag, startPoint x: 200, startPoint y: 315, endPoint x: 162, endPoint y: 245, distance: 79.9
click at [162, 245] on ul "**********" at bounding box center [229, 277] width 144 height 83
copy ul "**********"
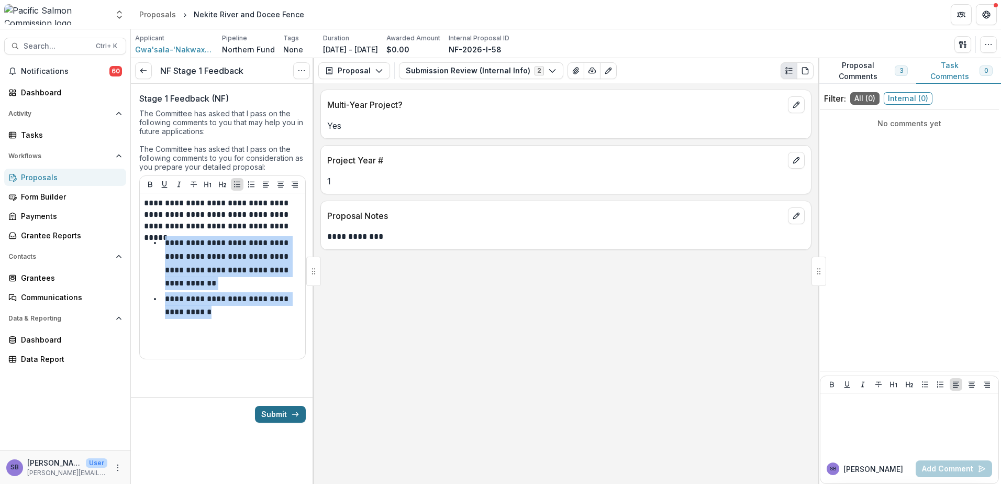
click at [280, 415] on button "Submit" at bounding box center [280, 414] width 51 height 17
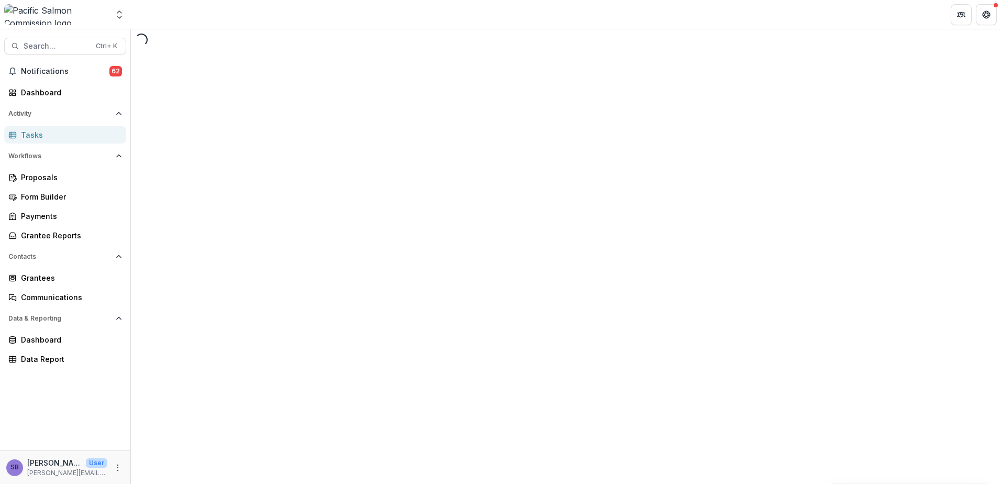
select select "********"
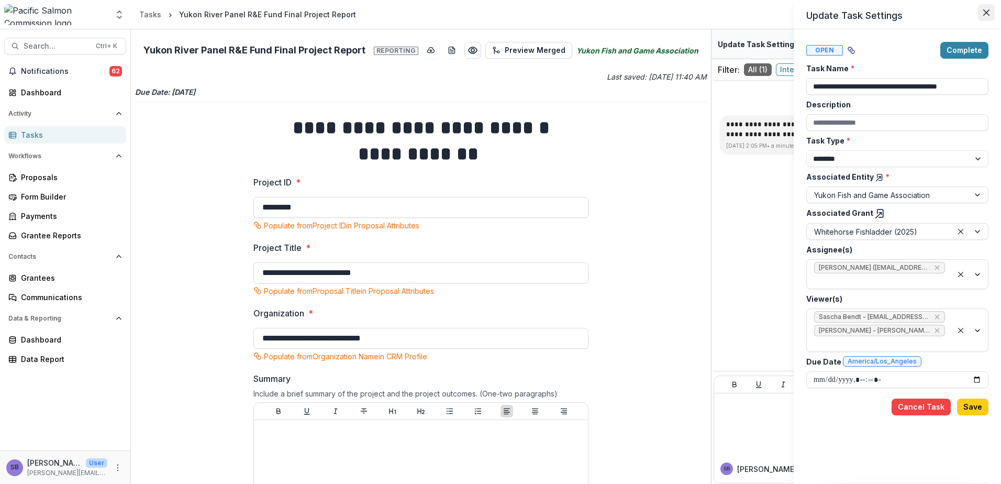
click at [984, 13] on icon "Close" at bounding box center [986, 12] width 6 height 6
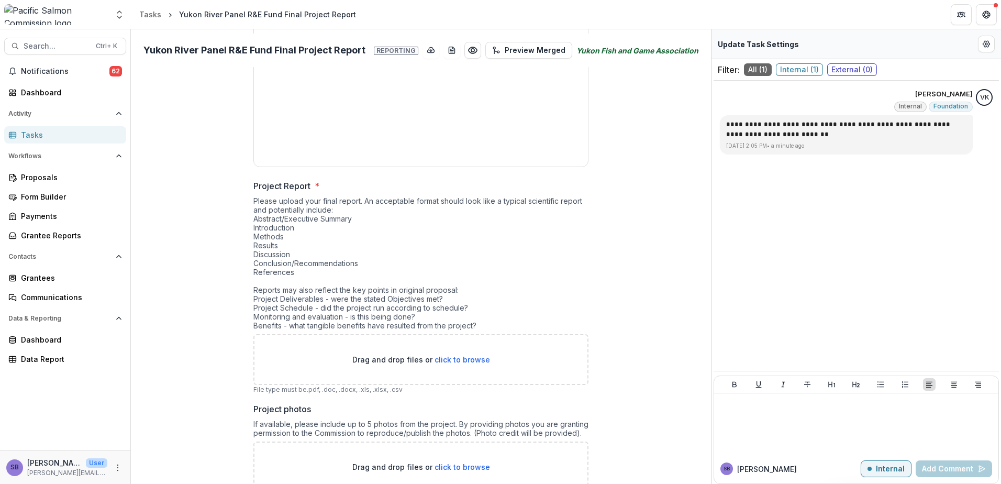
scroll to position [448, 0]
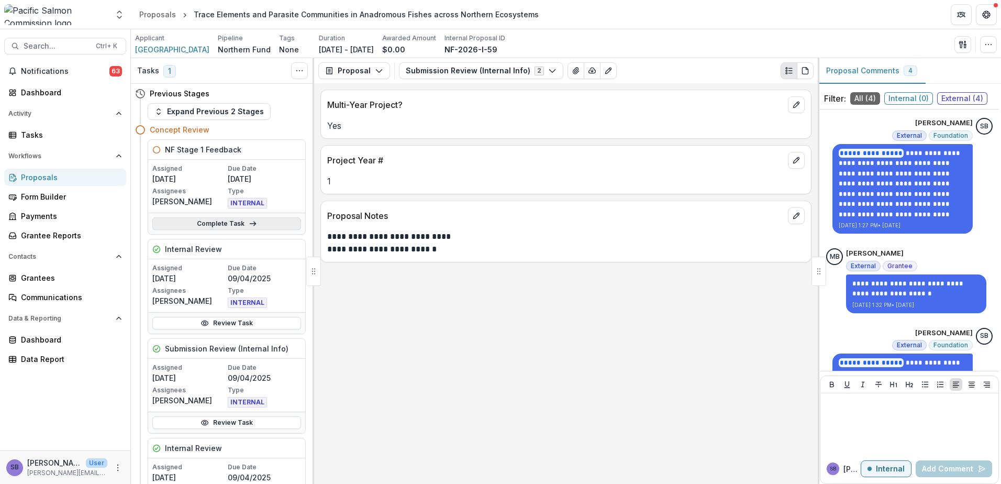
click at [271, 225] on link "Complete Task" at bounding box center [226, 223] width 149 height 13
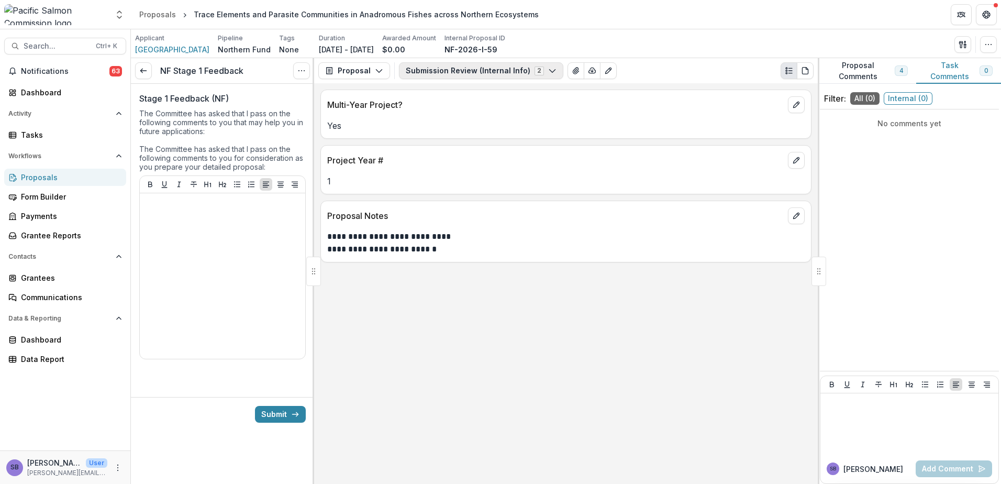
click at [447, 69] on button "Submission Review (Internal Info) 2" at bounding box center [481, 70] width 164 height 17
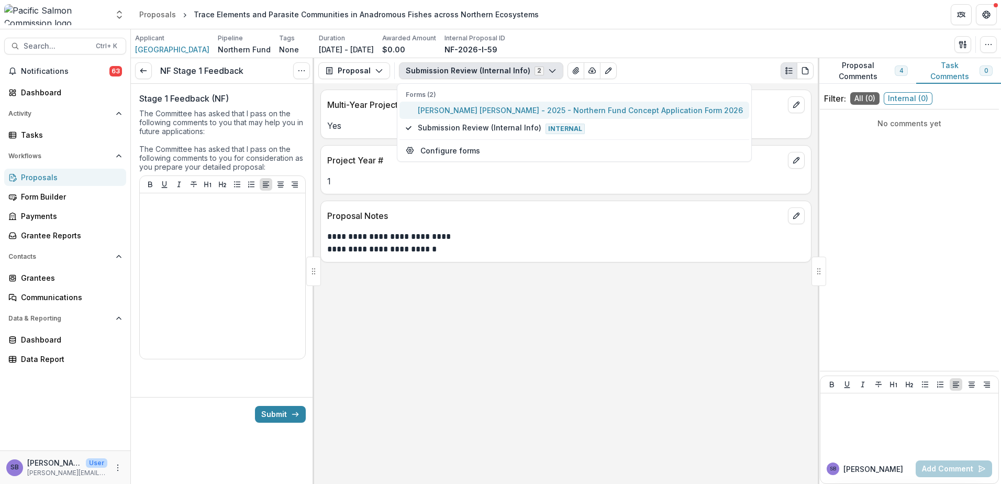
click at [451, 112] on span "[PERSON_NAME] [PERSON_NAME] - 2025 - Northern Fund Concept Application Form 2026" at bounding box center [580, 110] width 325 height 11
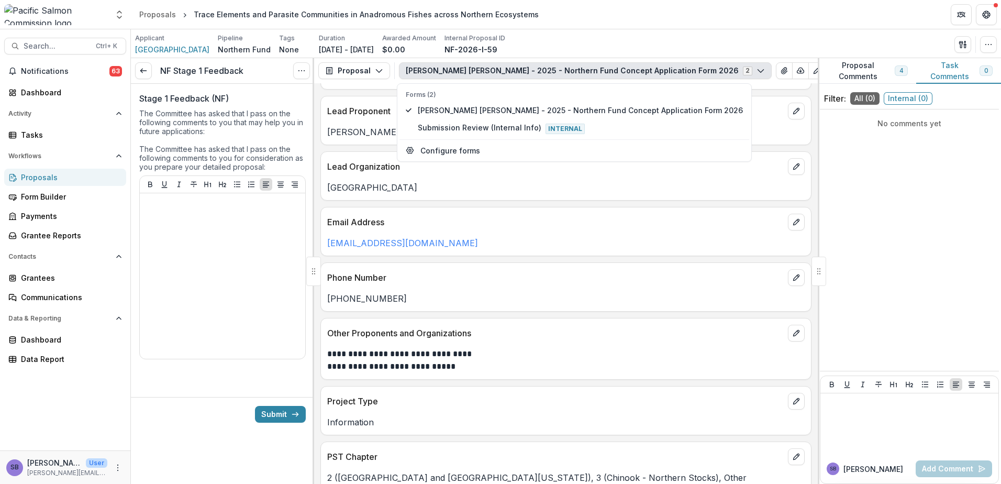
scroll to position [70, 0]
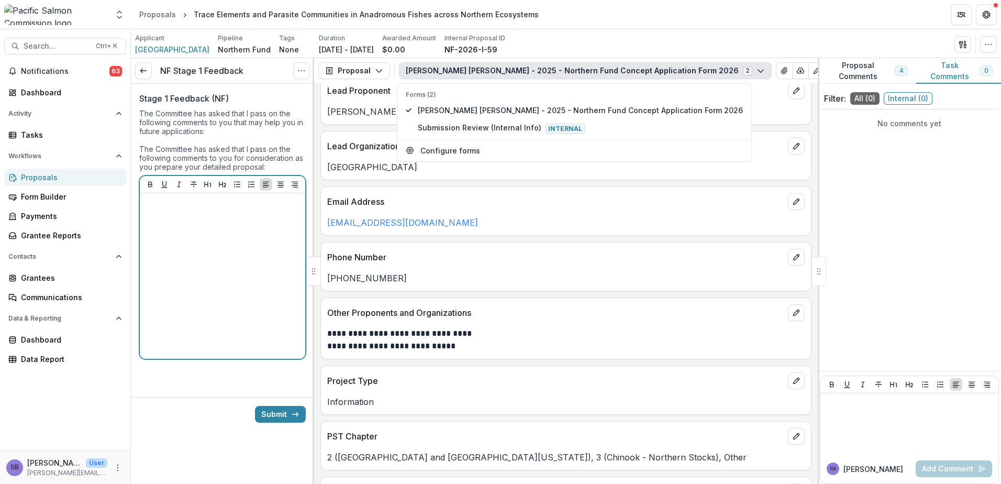
click at [200, 233] on div at bounding box center [222, 275] width 157 height 157
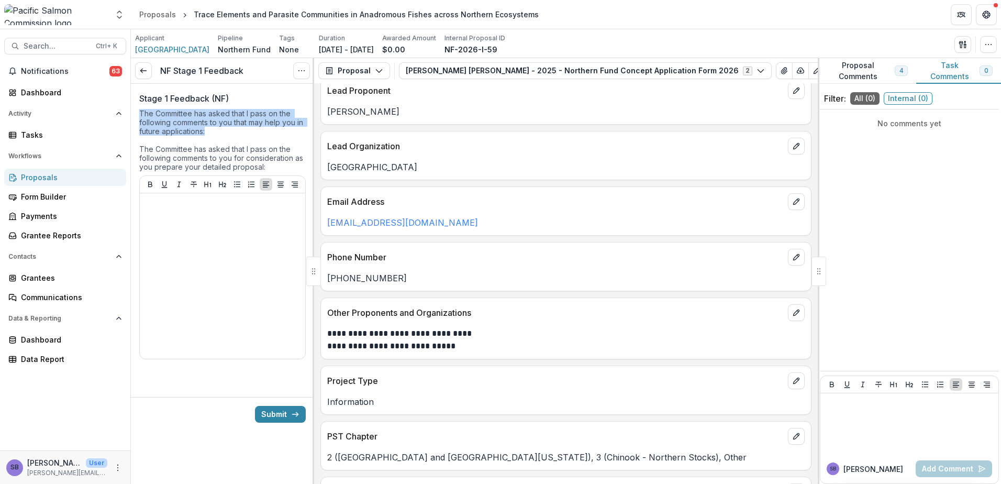
drag, startPoint x: 213, startPoint y: 130, endPoint x: 140, endPoint y: 117, distance: 73.9
click at [140, 117] on div "The Committee has asked that I pass on the following comments to you that may h…" at bounding box center [222, 142] width 166 height 66
copy div "The Committee has asked that I pass on the following comments to you that may h…"
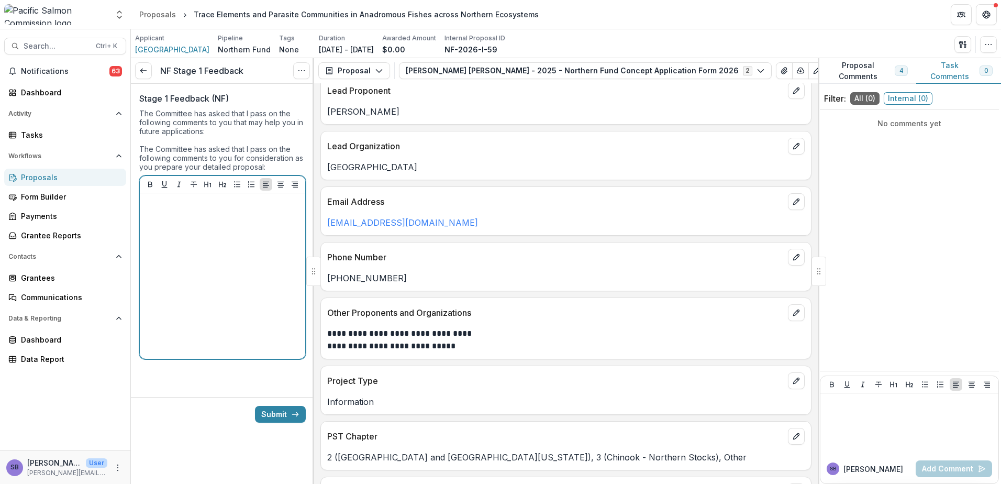
click at [191, 209] on p at bounding box center [222, 203] width 157 height 12
click at [240, 181] on icon "Bullet List" at bounding box center [237, 184] width 8 height 8
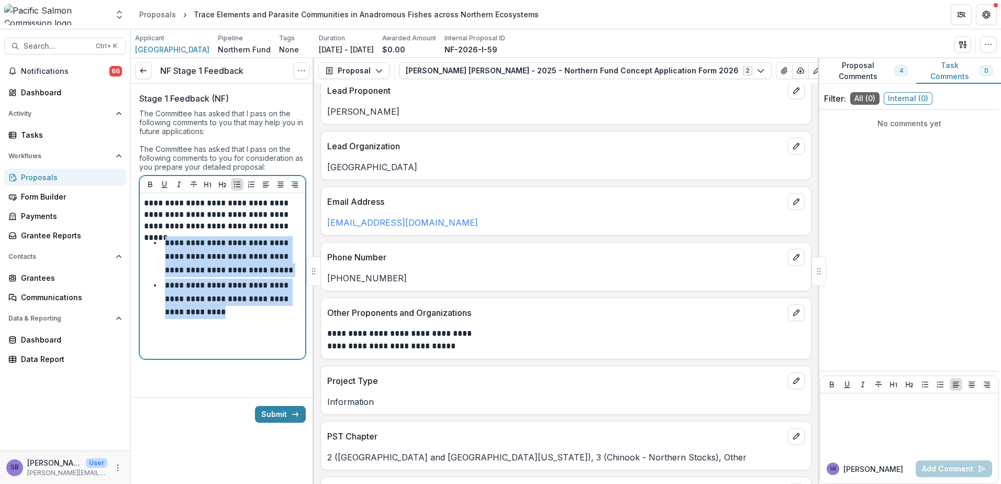
drag, startPoint x: 216, startPoint y: 316, endPoint x: 165, endPoint y: 239, distance: 92.2
click at [165, 239] on ul "**********" at bounding box center [229, 277] width 144 height 83
copy ul "**********"
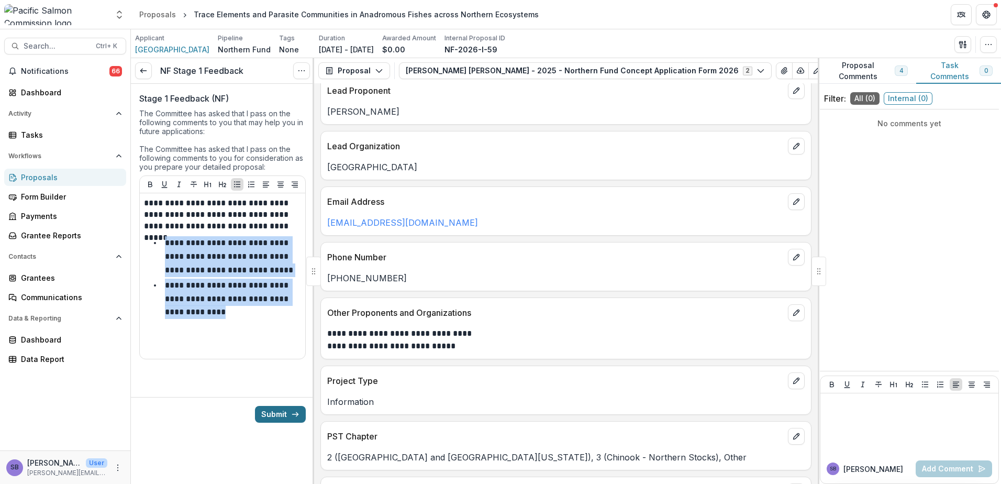
click at [279, 410] on button "Submit" at bounding box center [280, 414] width 51 height 17
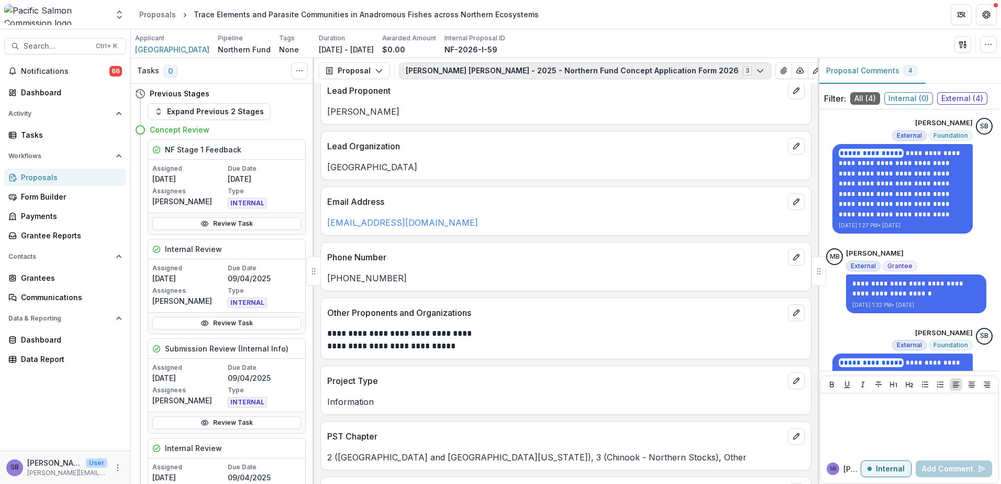
click at [444, 73] on button "Miranda Marie Brohman - 2025 - Northern Fund Concept Application Form 2026 3" at bounding box center [585, 70] width 372 height 17
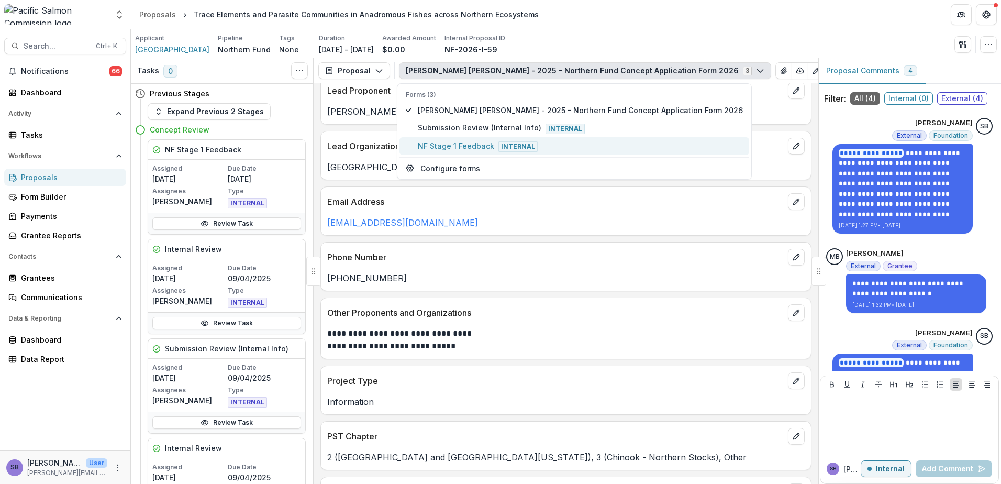
click at [449, 150] on span "NF Stage 1 Feedback Internal" at bounding box center [580, 146] width 325 height 12
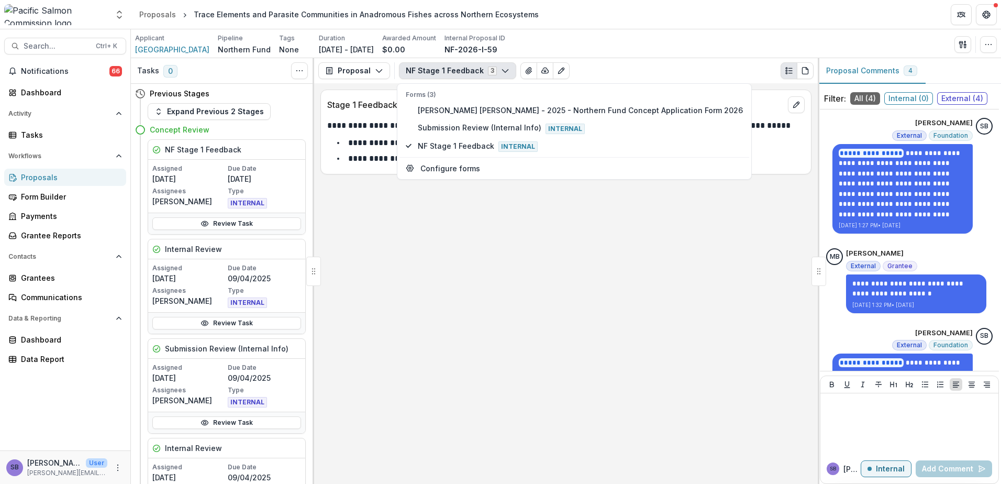
click at [537, 251] on div "**********" at bounding box center [566, 283] width 504 height 400
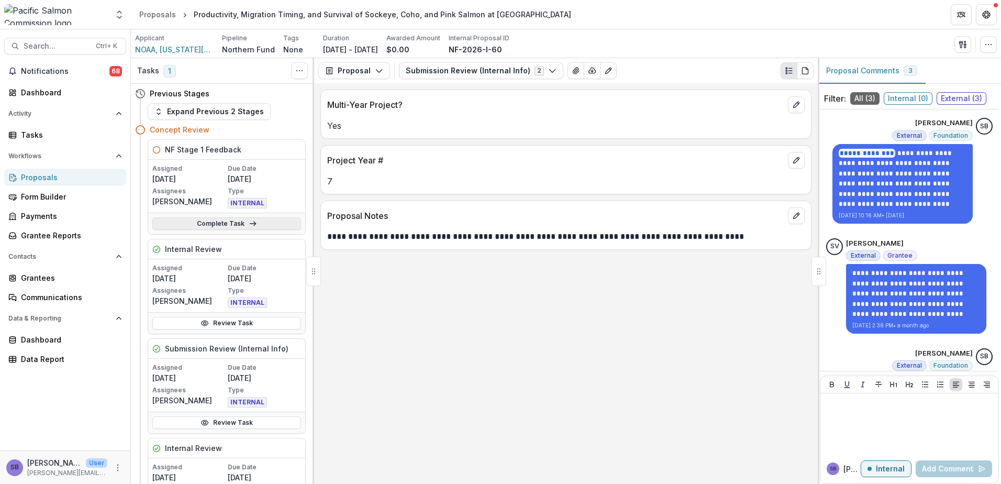
click at [268, 222] on link "Complete Task" at bounding box center [226, 223] width 149 height 13
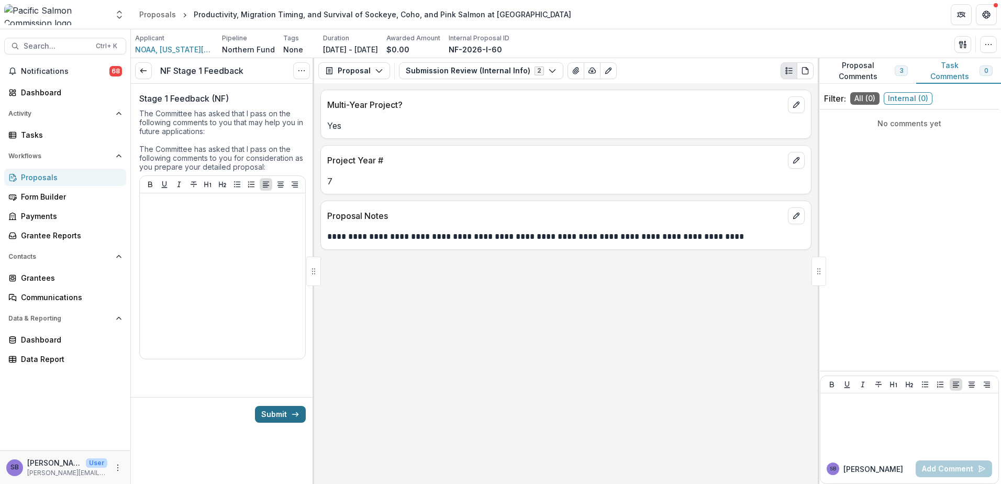
click at [262, 411] on button "Submit" at bounding box center [280, 414] width 51 height 17
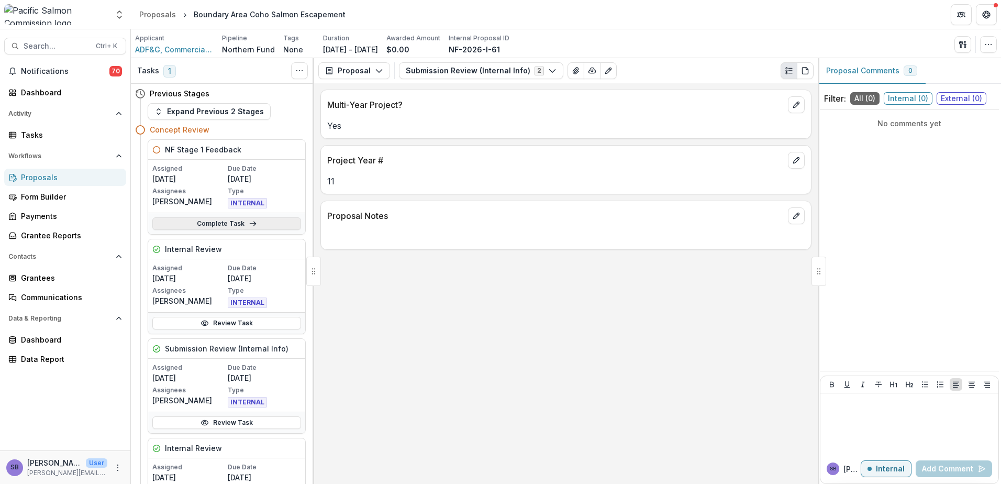
click at [273, 227] on link "Complete Task" at bounding box center [226, 223] width 149 height 13
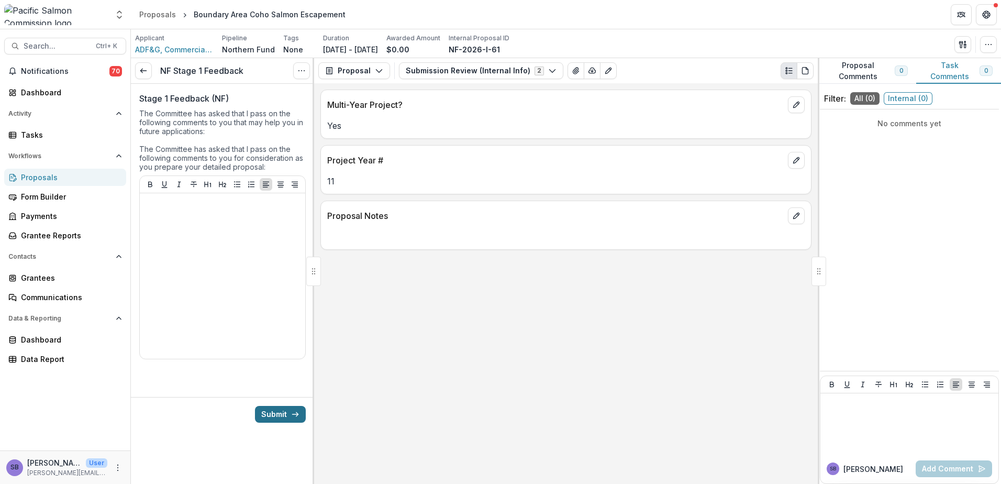
click at [279, 412] on button "Submit" at bounding box center [280, 414] width 51 height 17
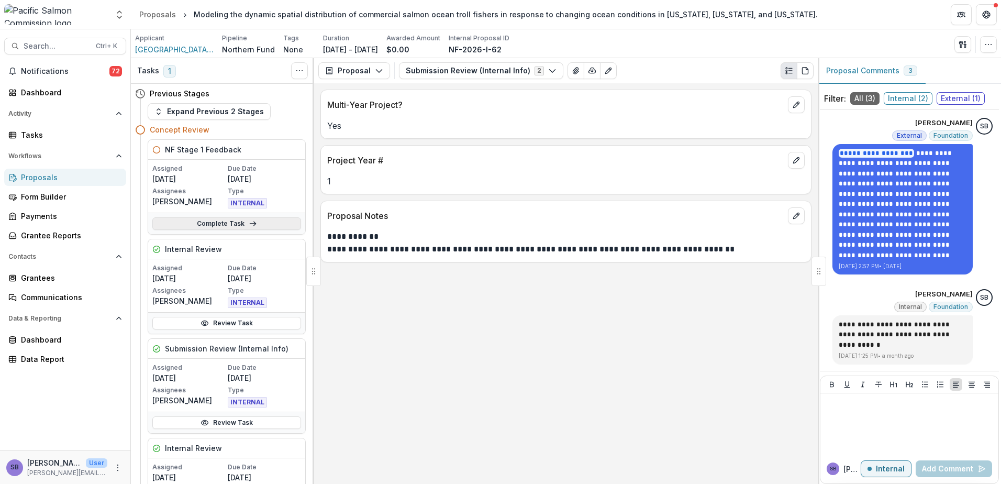
click at [250, 224] on line at bounding box center [253, 224] width 6 height 0
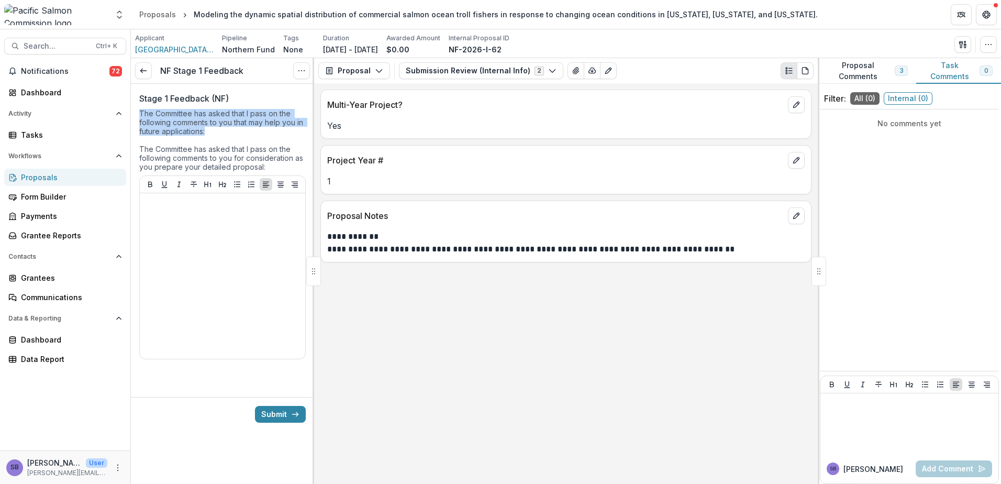
drag, startPoint x: 207, startPoint y: 130, endPoint x: 140, endPoint y: 114, distance: 68.9
click at [140, 114] on div "The Committee has asked that I pass on the following comments to you that may h…" at bounding box center [222, 142] width 166 height 66
copy div "The Committee has asked that I pass on the following comments to you that may h…"
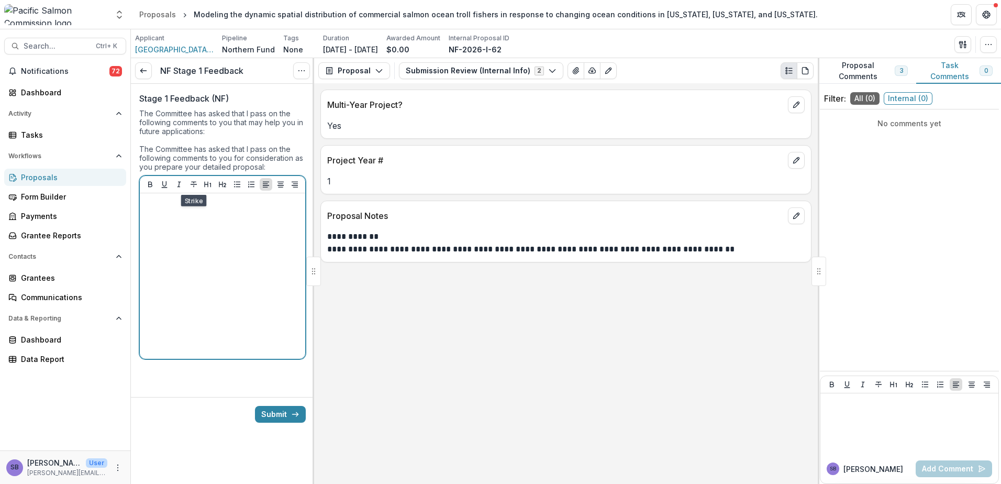
click at [191, 205] on p at bounding box center [222, 203] width 157 height 12
click at [238, 186] on icon "Bullet List" at bounding box center [237, 184] width 8 height 8
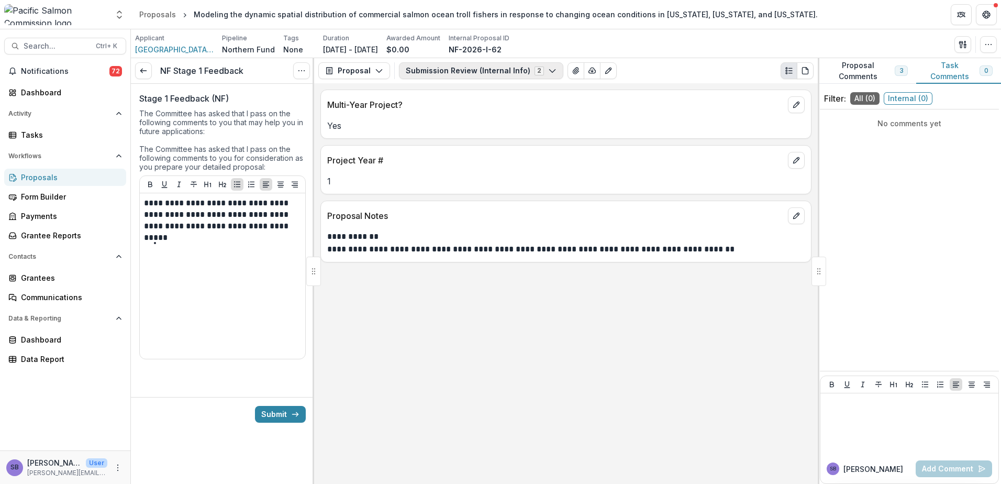
click at [432, 72] on button "Submission Review (Internal Info) 2" at bounding box center [481, 70] width 164 height 17
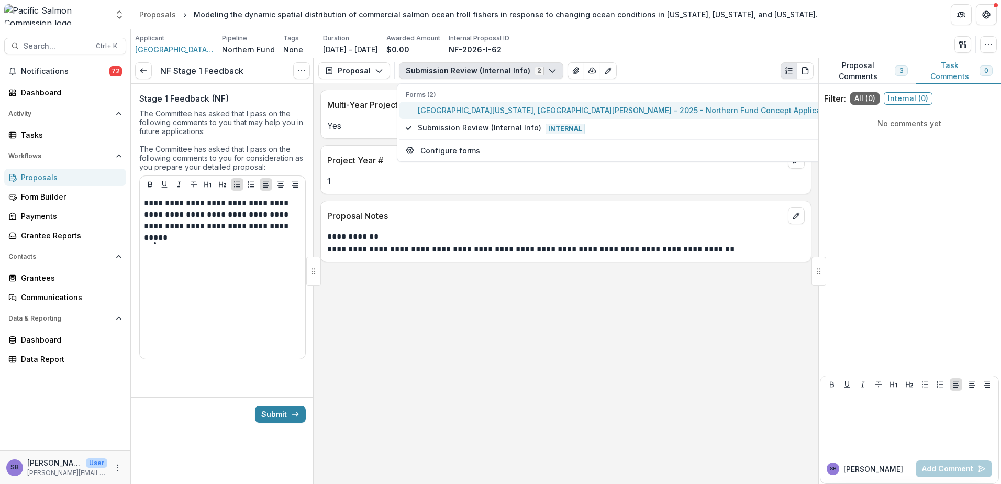
click at [439, 104] on button "University of California, Santa Cruz - 2025 - Northern Fund Concept Application…" at bounding box center [640, 110] width 482 height 17
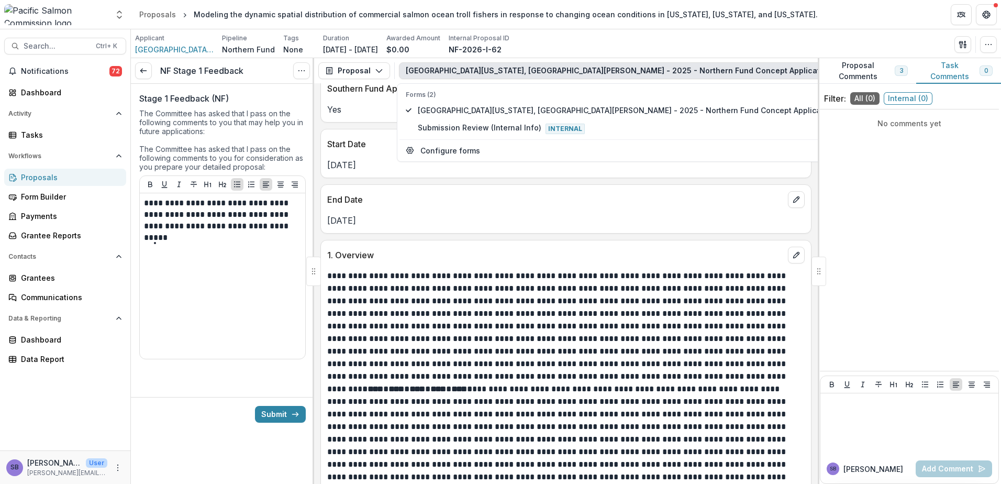
scroll to position [768, 0]
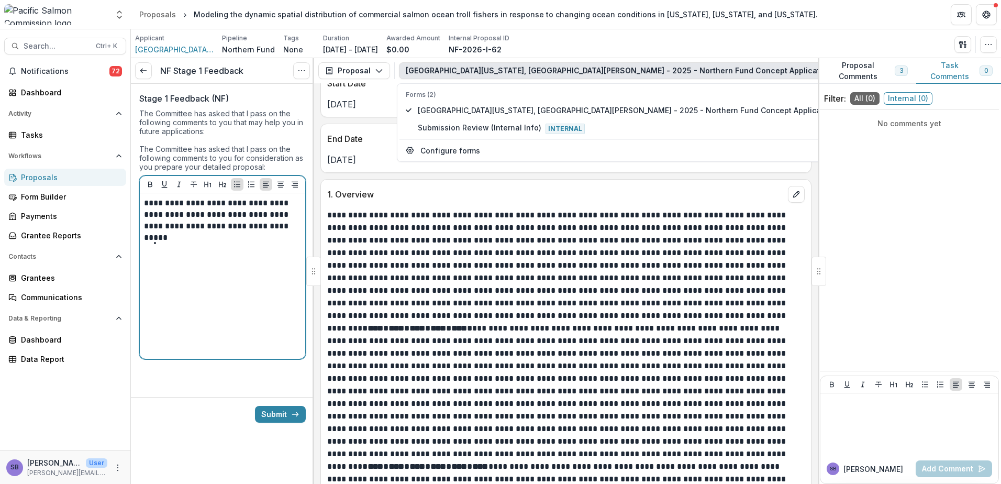
click at [181, 239] on li at bounding box center [229, 243] width 144 height 14
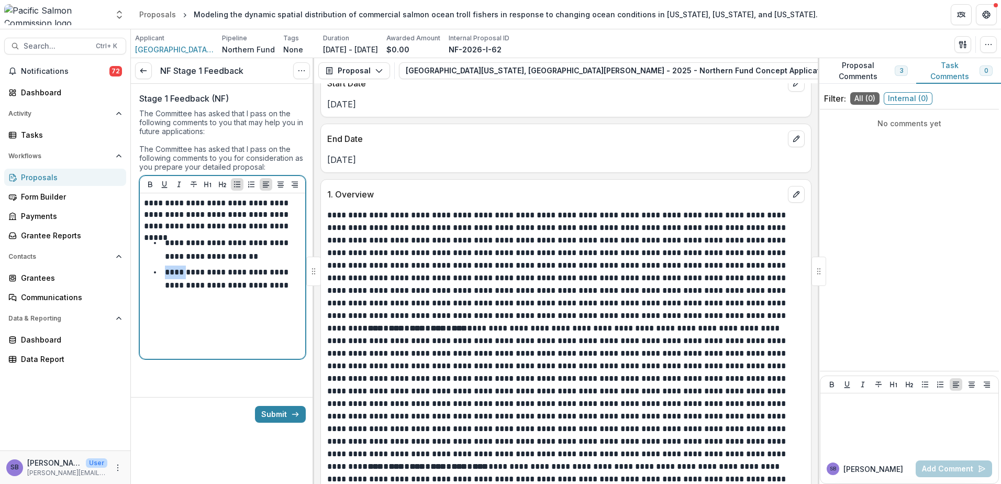
drag, startPoint x: 186, startPoint y: 273, endPoint x: 164, endPoint y: 273, distance: 22.0
click at [164, 273] on li "**********" at bounding box center [229, 278] width 144 height 27
drag, startPoint x: 214, startPoint y: 286, endPoint x: 241, endPoint y: 284, distance: 27.3
click at [241, 284] on p "**********" at bounding box center [228, 278] width 126 height 21
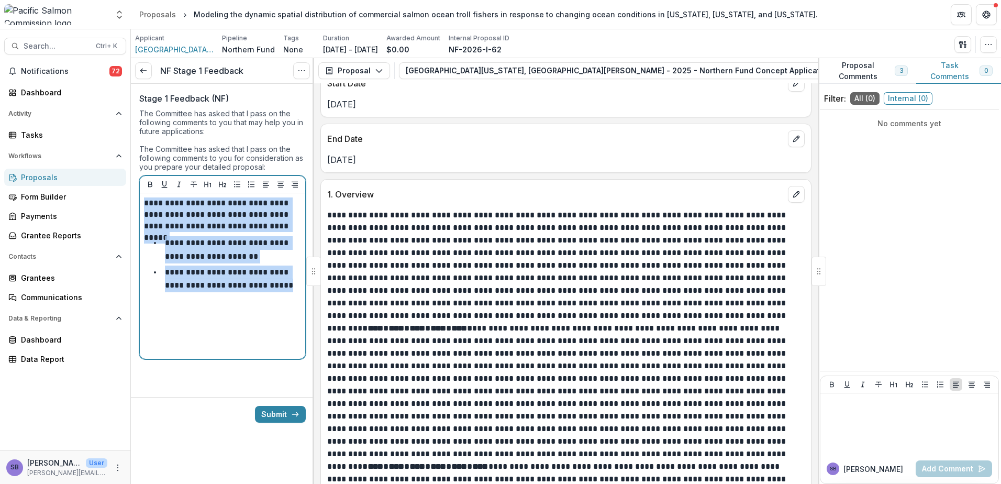
drag, startPoint x: 270, startPoint y: 287, endPoint x: 138, endPoint y: 204, distance: 155.7
click at [138, 204] on div "**********" at bounding box center [222, 232] width 183 height 296
click at [213, 282] on p "**********" at bounding box center [229, 278] width 128 height 21
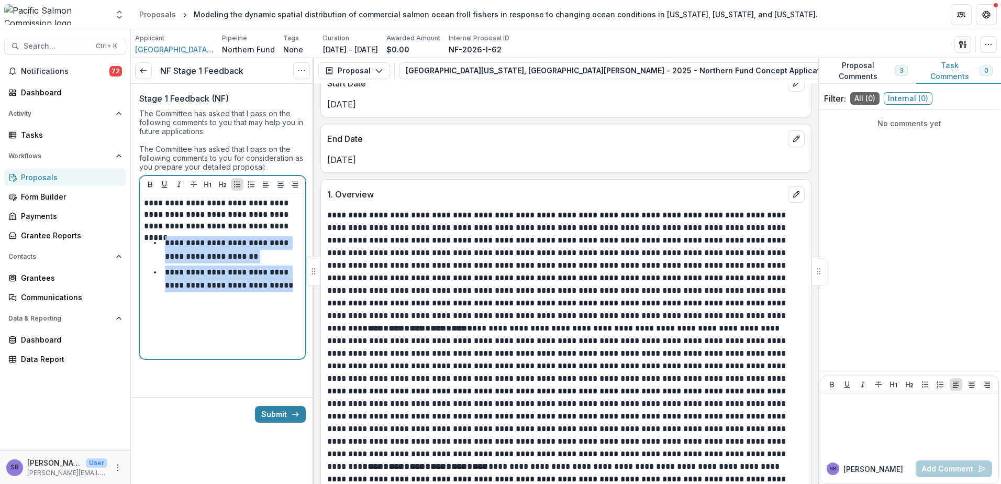
drag, startPoint x: 271, startPoint y: 288, endPoint x: 165, endPoint y: 243, distance: 115.4
click at [165, 243] on ul "**********" at bounding box center [229, 263] width 144 height 55
copy ul "**********"
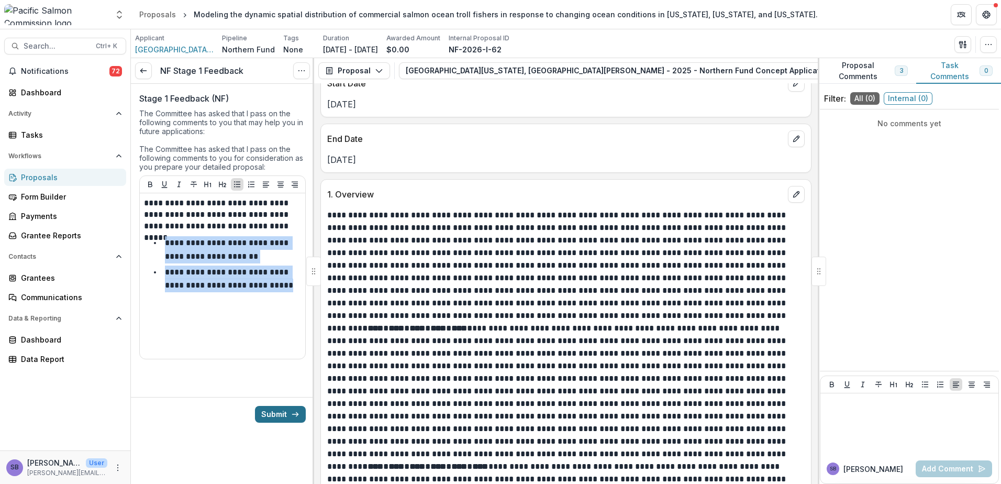
click at [272, 413] on button "Submit" at bounding box center [280, 414] width 51 height 17
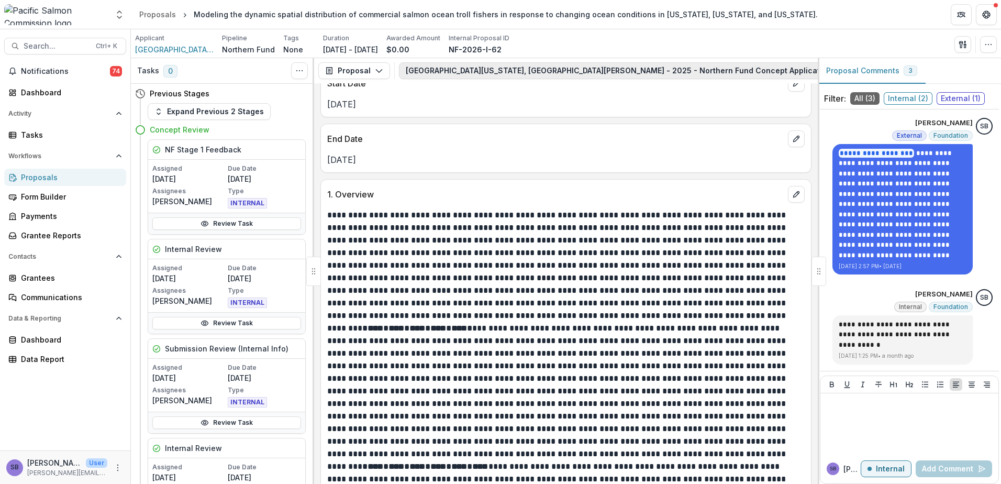
click at [559, 72] on button "University of California, Santa Cruz - 2025 - Northern Fund Concept Application…" at bounding box center [652, 70] width 507 height 17
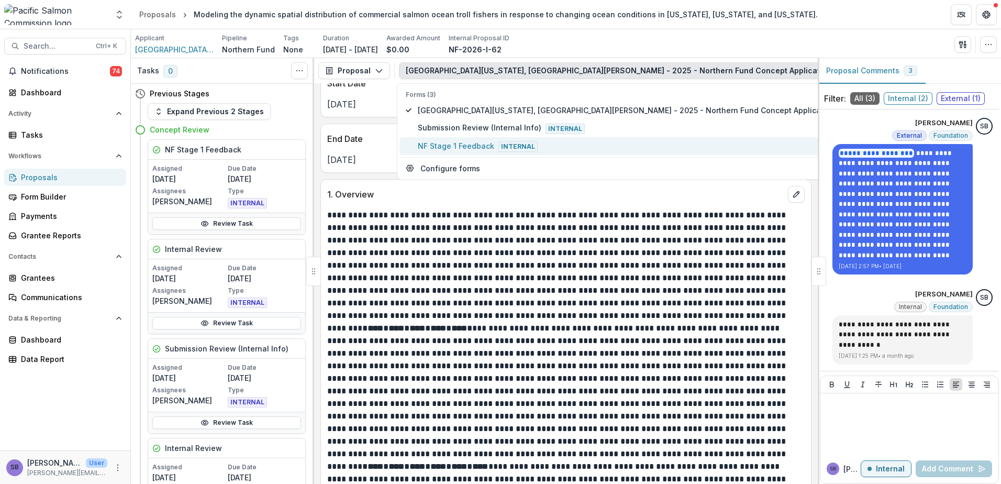
click at [482, 146] on span "NF Stage 1 Feedback Internal" at bounding box center [647, 146] width 458 height 12
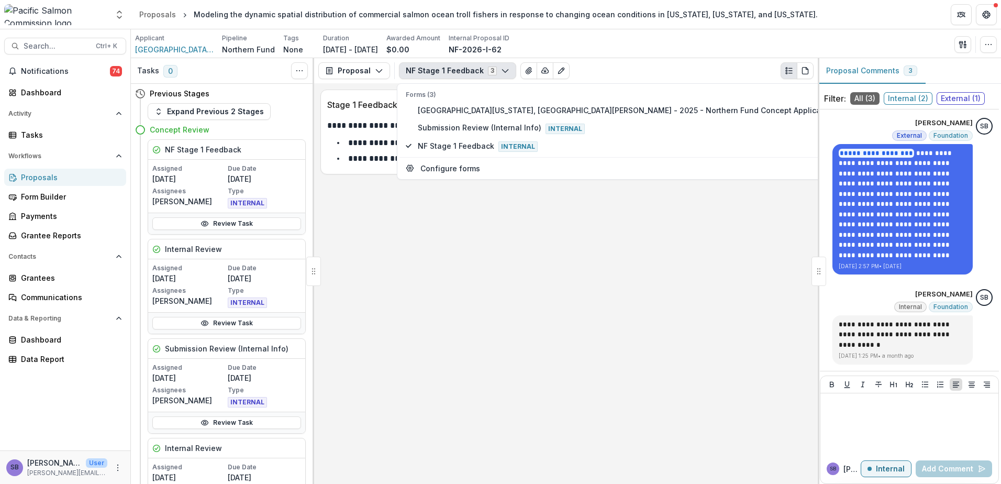
click at [799, 108] on icon "edit" at bounding box center [796, 105] width 8 height 8
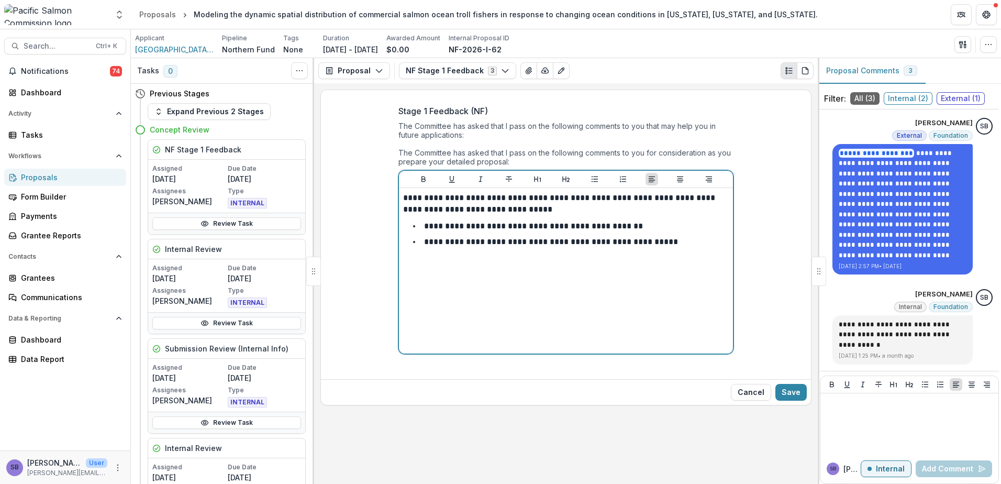
click at [424, 239] on li "**********" at bounding box center [572, 242] width 313 height 14
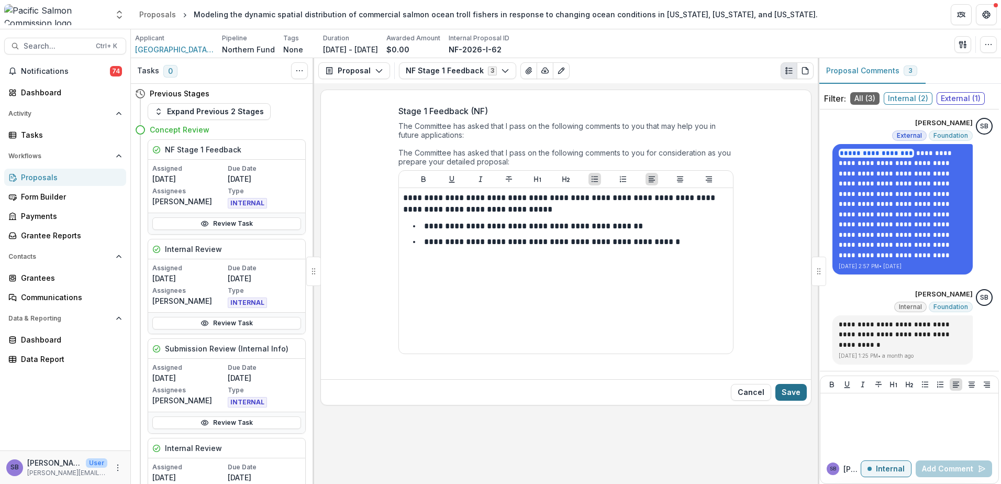
click at [785, 391] on button "Save" at bounding box center [790, 392] width 31 height 17
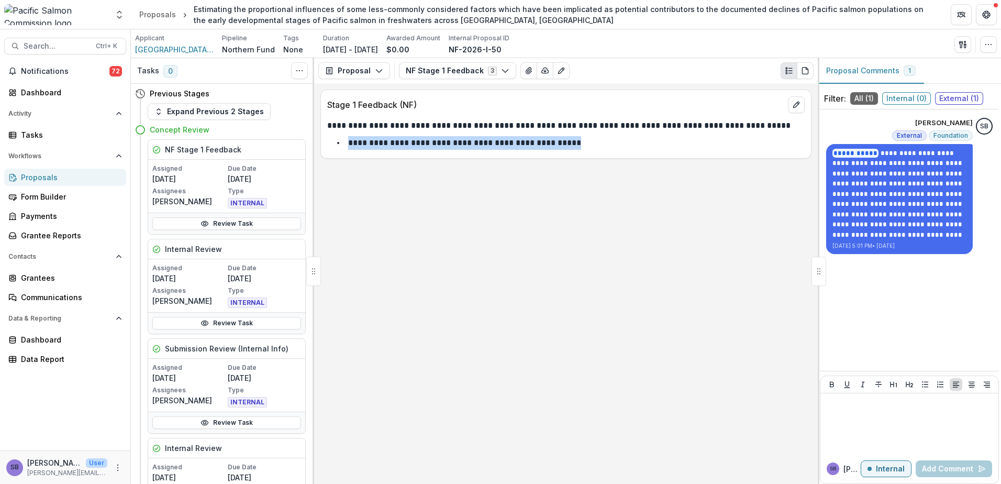
drag, startPoint x: 560, startPoint y: 141, endPoint x: 348, endPoint y: 144, distance: 212.0
click at [348, 144] on li "**********" at bounding box center [572, 143] width 465 height 14
copy p "**********"
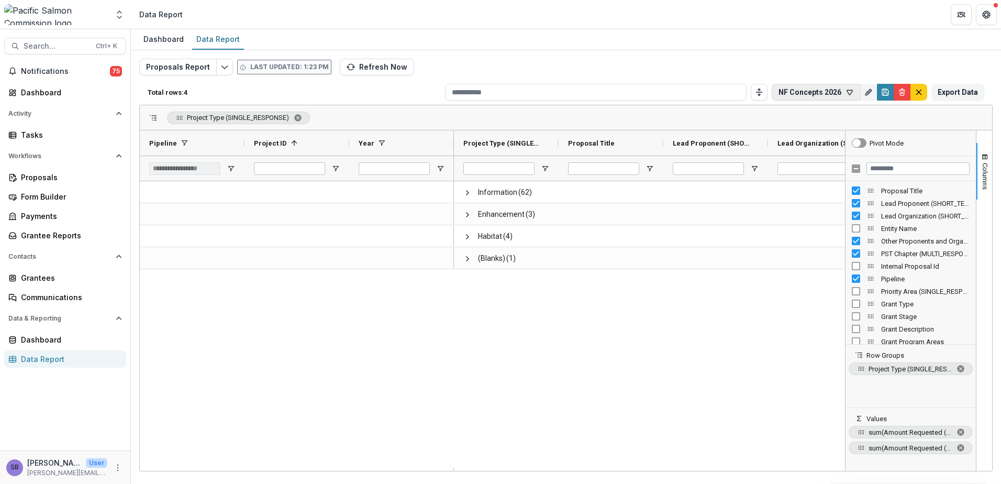
click at [849, 92] on icon "button" at bounding box center [850, 92] width 6 height 5
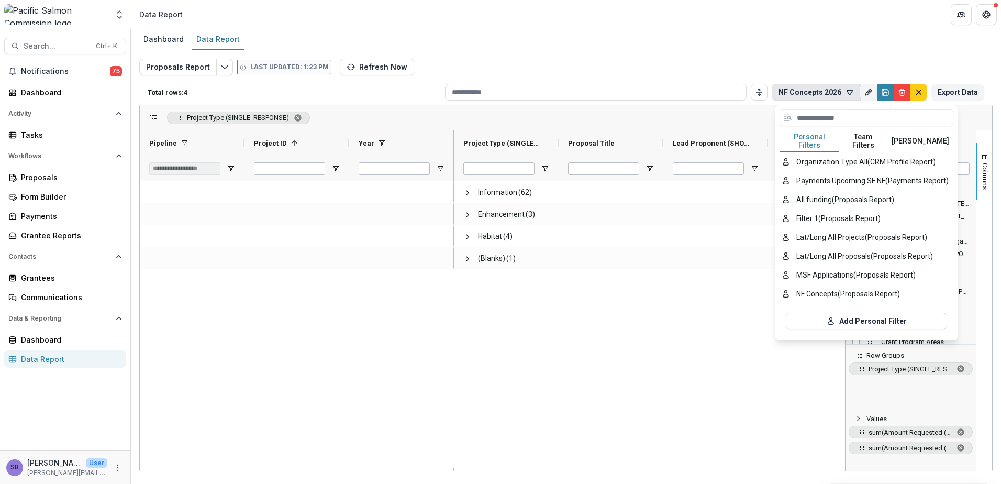
click at [873, 137] on button "Team Filters" at bounding box center [863, 141] width 48 height 22
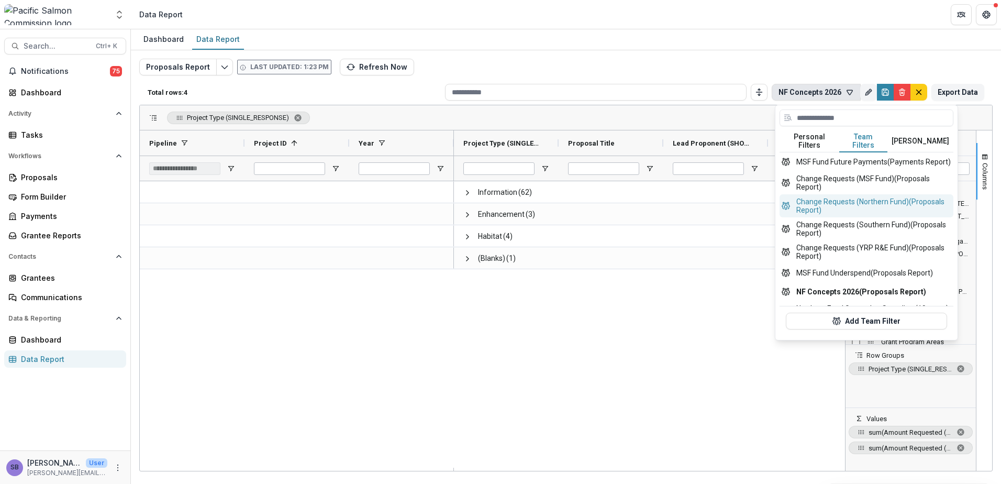
scroll to position [70, 0]
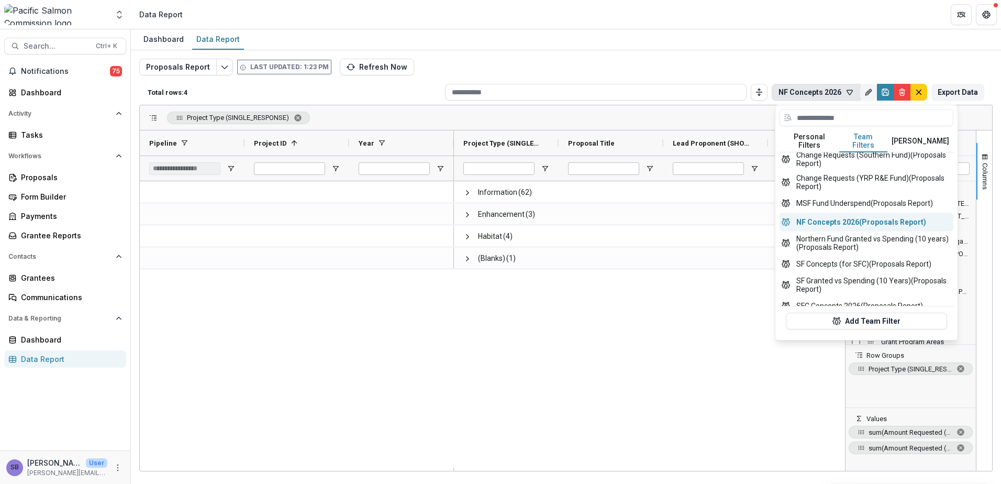
click at [876, 224] on button "NF Concepts 2026 (Proposals Report)" at bounding box center [867, 222] width 174 height 19
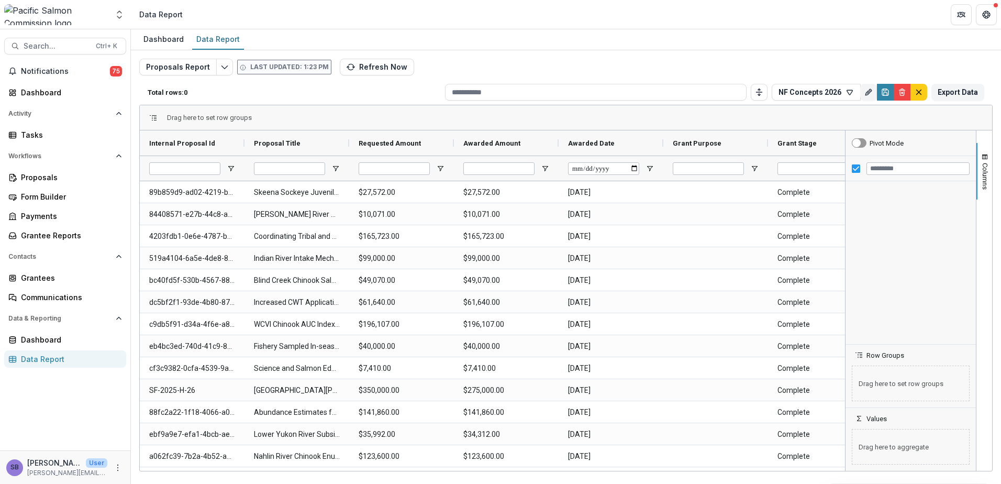
type input "**********"
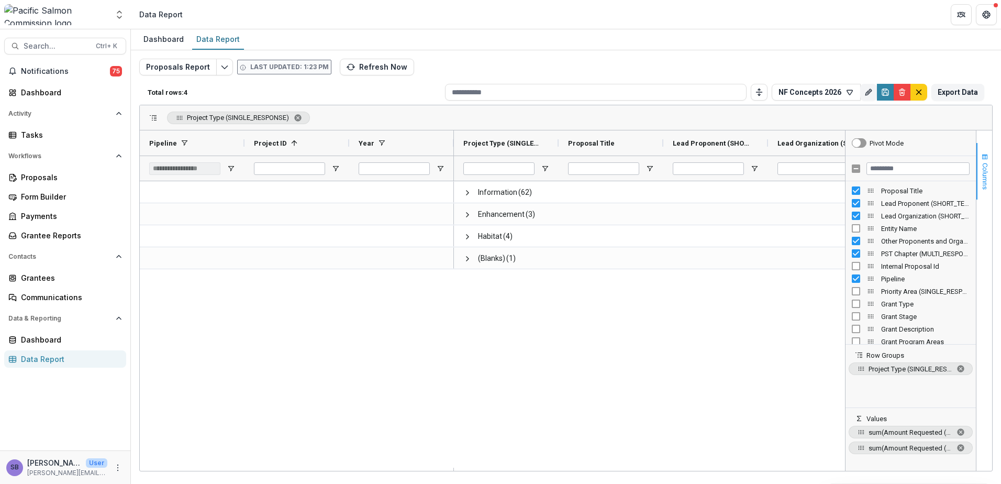
click at [983, 160] on span "button" at bounding box center [985, 157] width 8 height 8
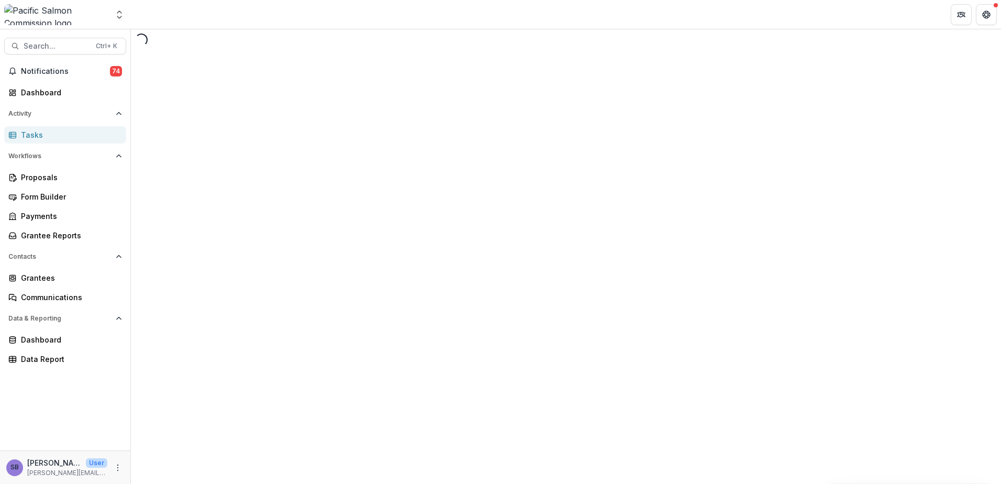
select select "********"
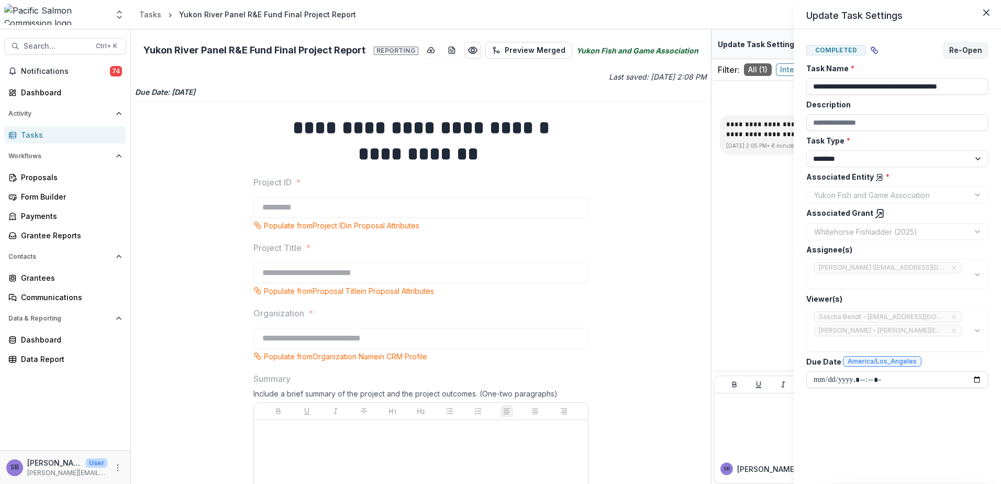
click at [71, 66] on div "**********" at bounding box center [500, 242] width 1001 height 484
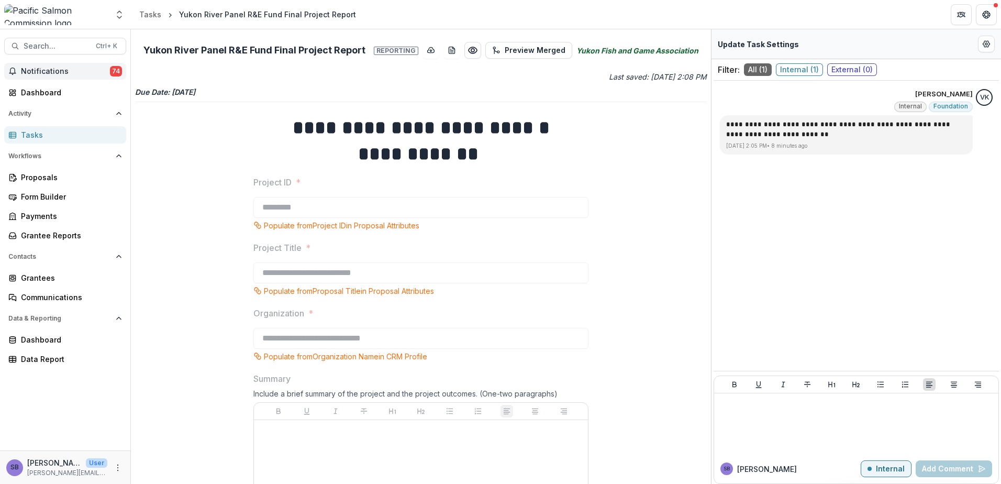
click at [64, 71] on span "Notifications" at bounding box center [65, 71] width 89 height 9
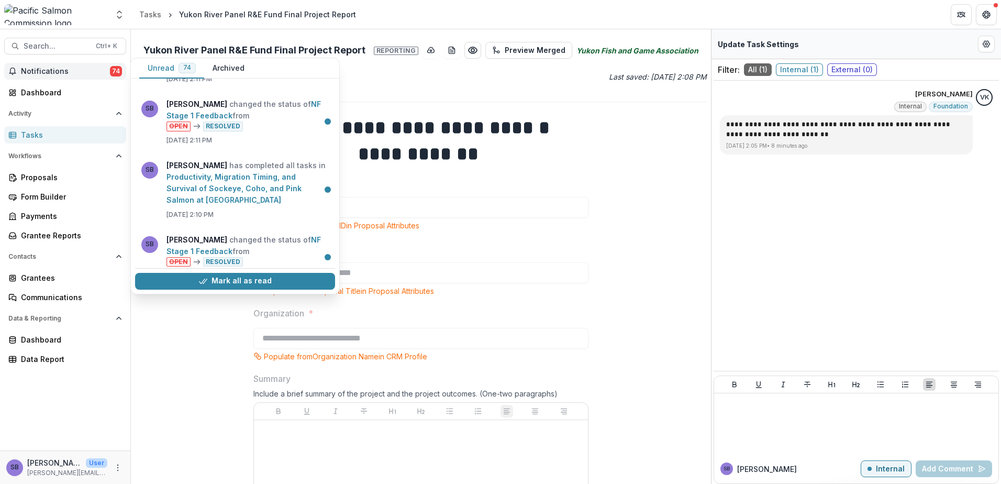
scroll to position [279, 0]
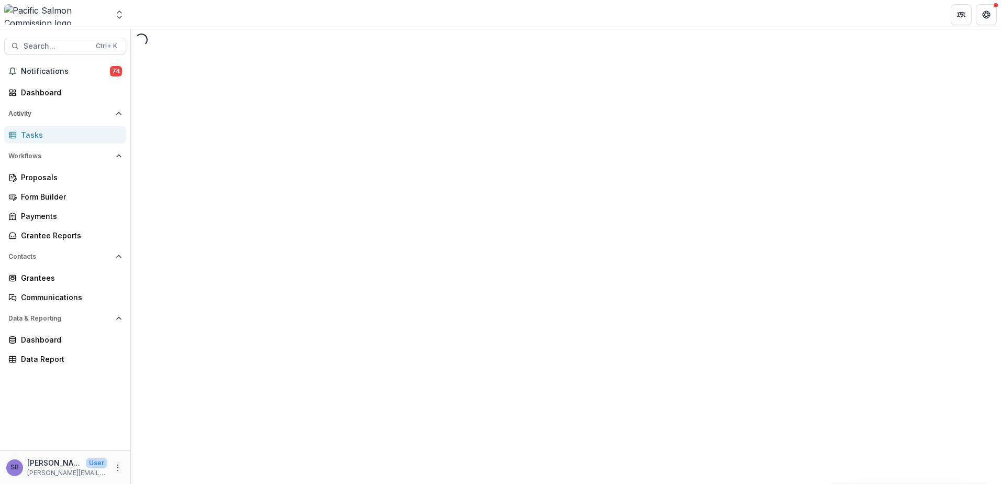
select select "********"
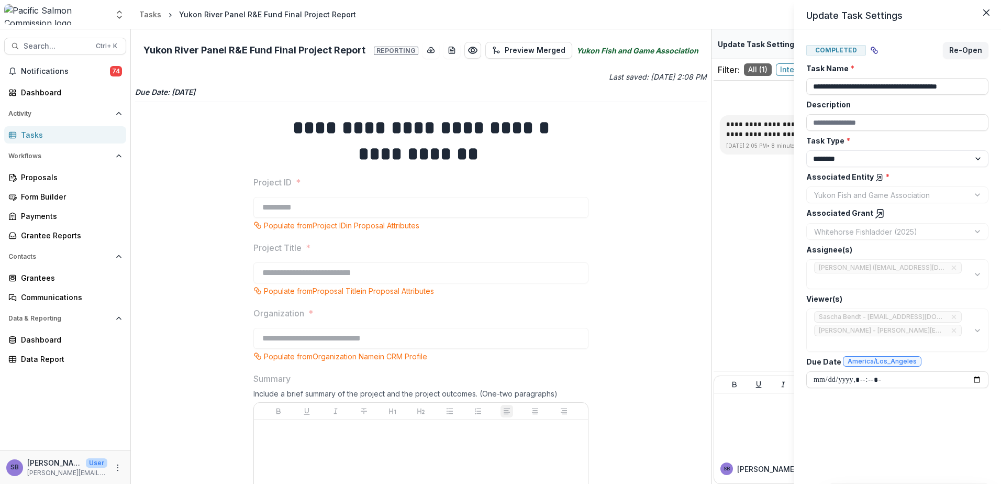
click at [528, 279] on div "**********" at bounding box center [500, 242] width 1001 height 484
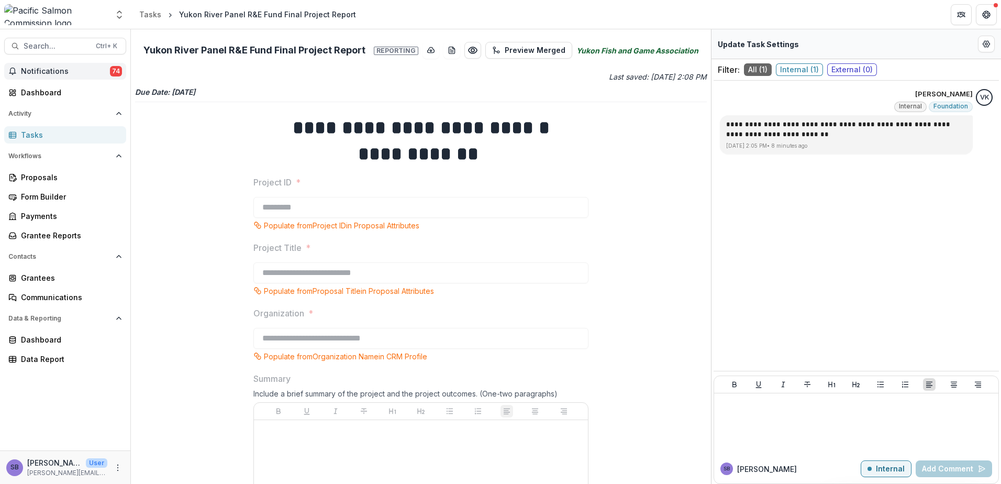
click at [68, 71] on span "Notifications" at bounding box center [65, 71] width 89 height 9
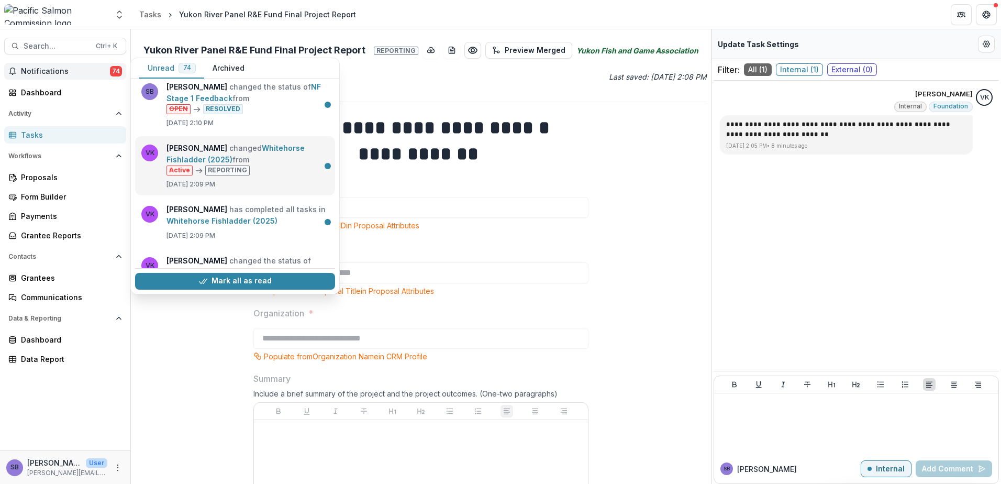
scroll to position [559, 0]
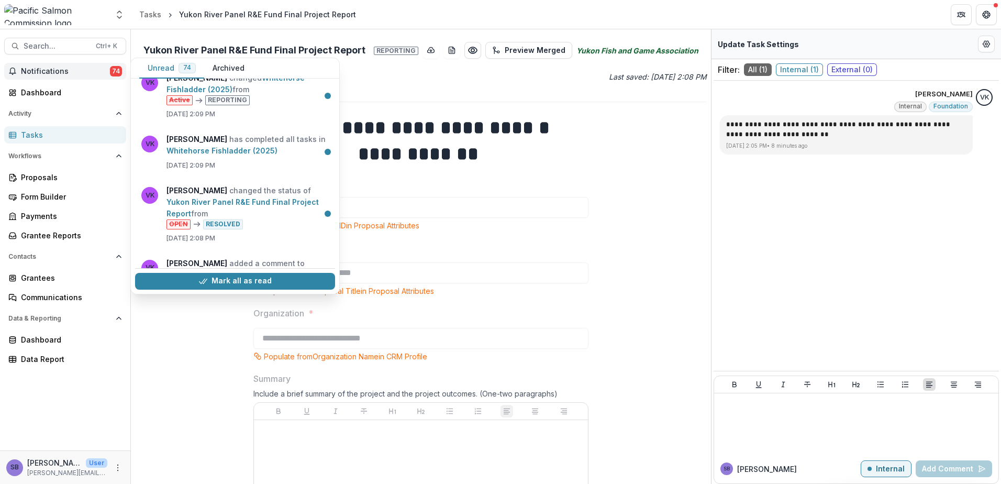
click at [64, 72] on span "Notifications" at bounding box center [65, 71] width 89 height 9
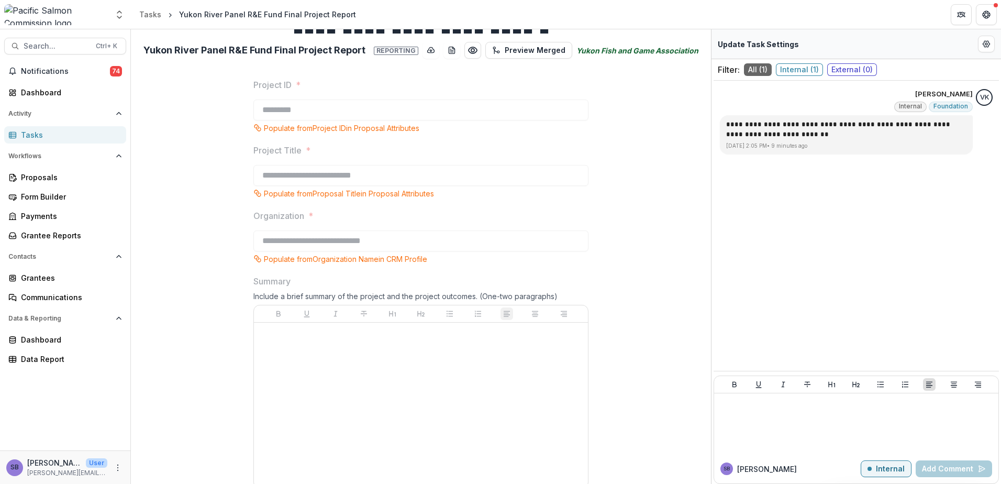
scroll to position [70, 0]
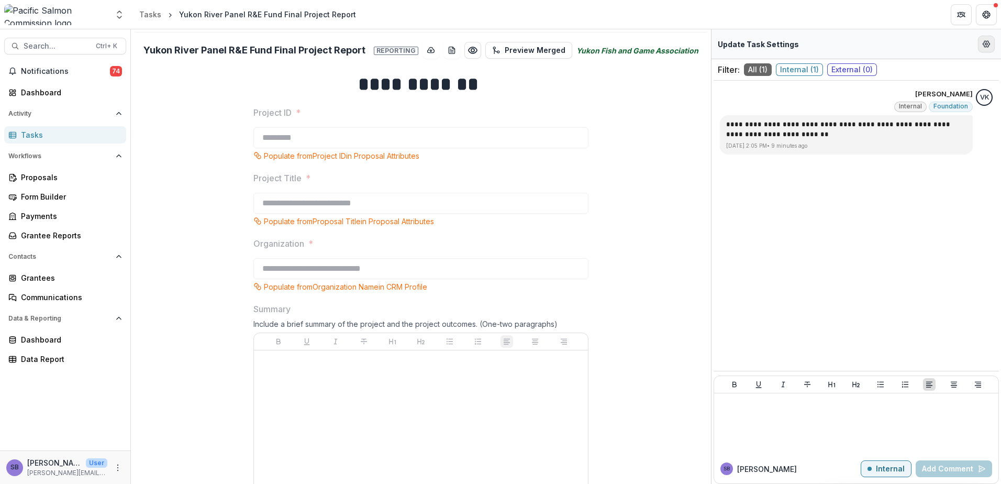
click at [984, 46] on icon "Edit Form Settings" at bounding box center [986, 44] width 7 height 6
select select "********"
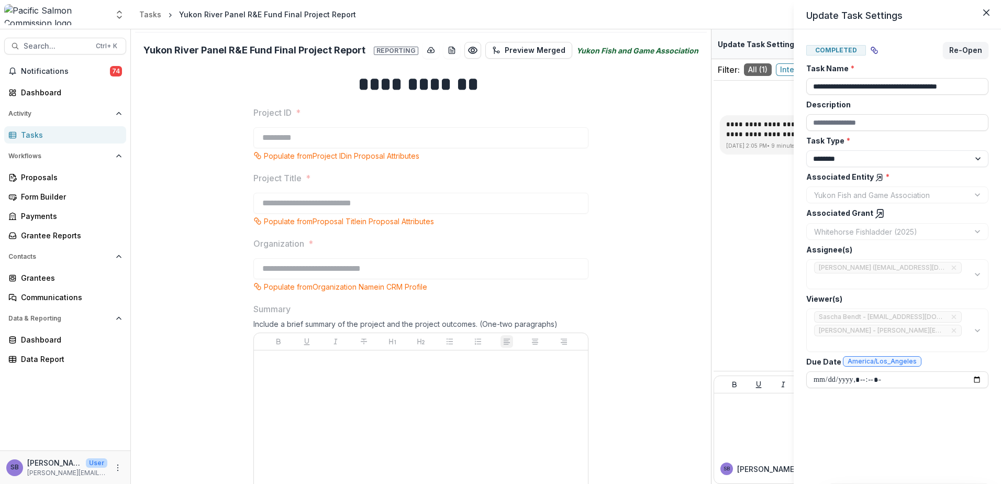
click at [876, 214] on line at bounding box center [879, 216] width 6 height 6
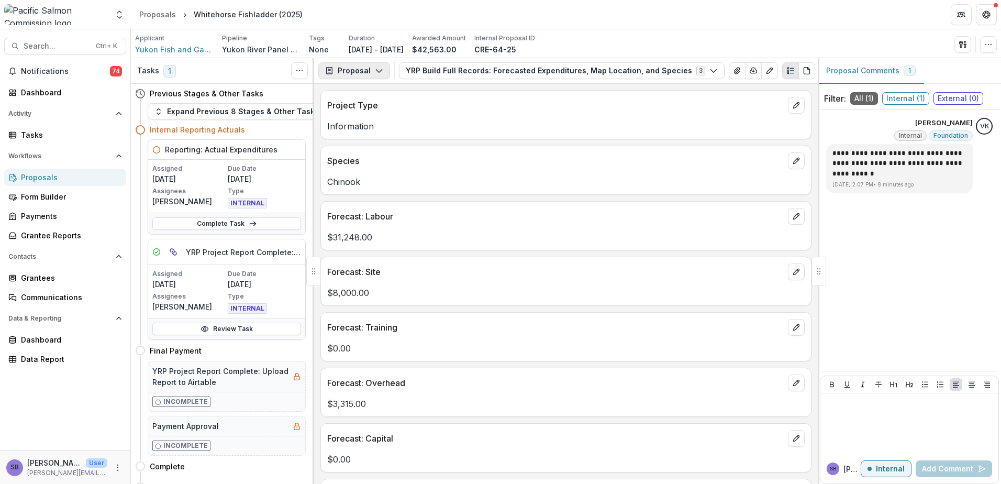
click at [369, 71] on button "Proposal" at bounding box center [354, 70] width 72 height 17
click at [363, 124] on div "Reports" at bounding box center [387, 129] width 96 height 11
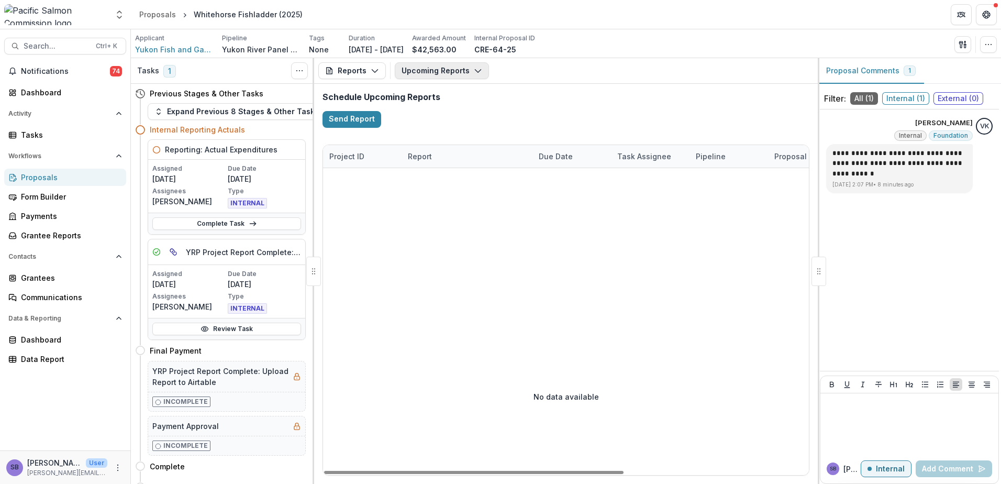
click at [446, 74] on button "Upcoming Reports" at bounding box center [442, 70] width 94 height 17
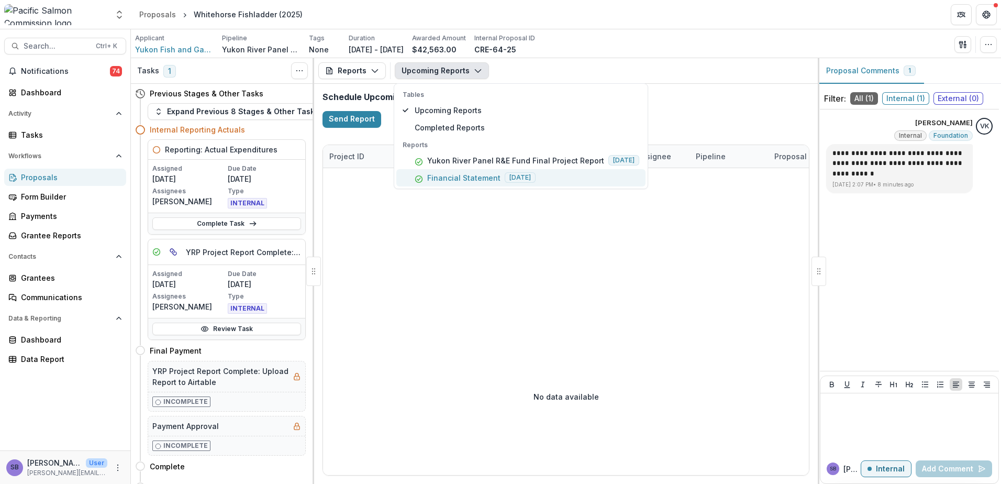
click at [447, 179] on p "Financial Statement" at bounding box center [463, 177] width 73 height 11
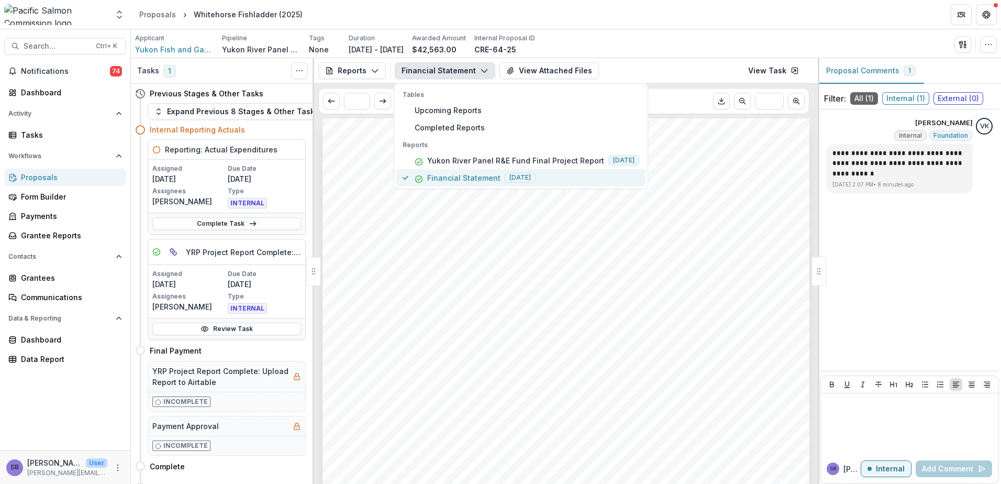
click at [462, 173] on p "Financial Statement" at bounding box center [463, 177] width 73 height 11
click at [765, 70] on link "View Task" at bounding box center [773, 70] width 63 height 17
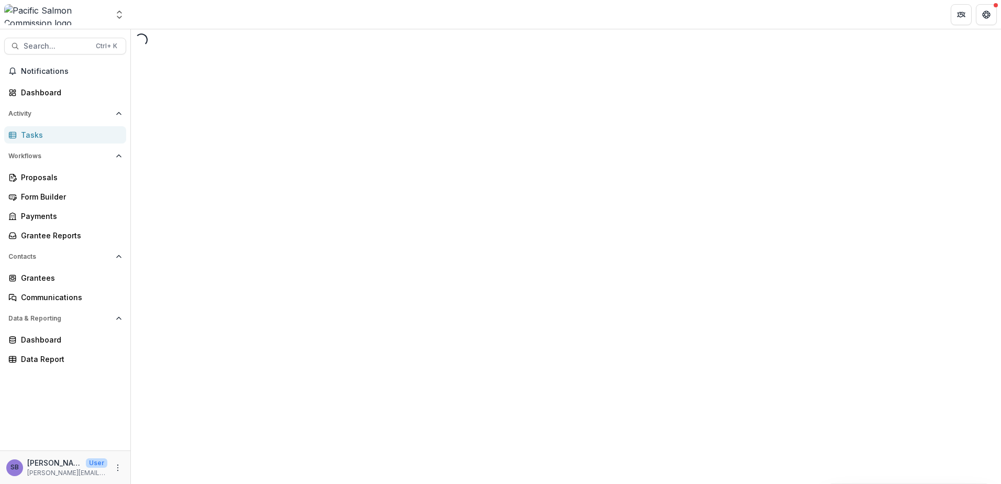
select select "********"
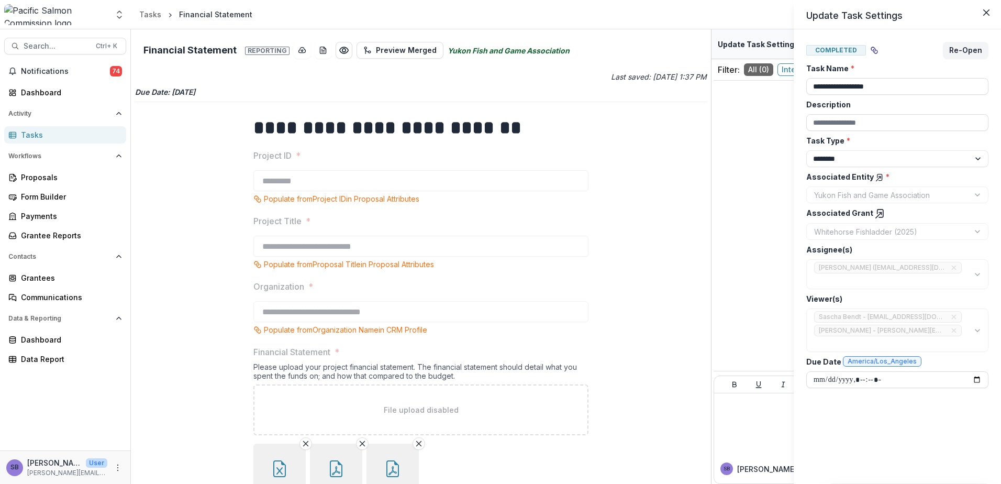
click at [669, 269] on div "**********" at bounding box center [500, 242] width 1001 height 484
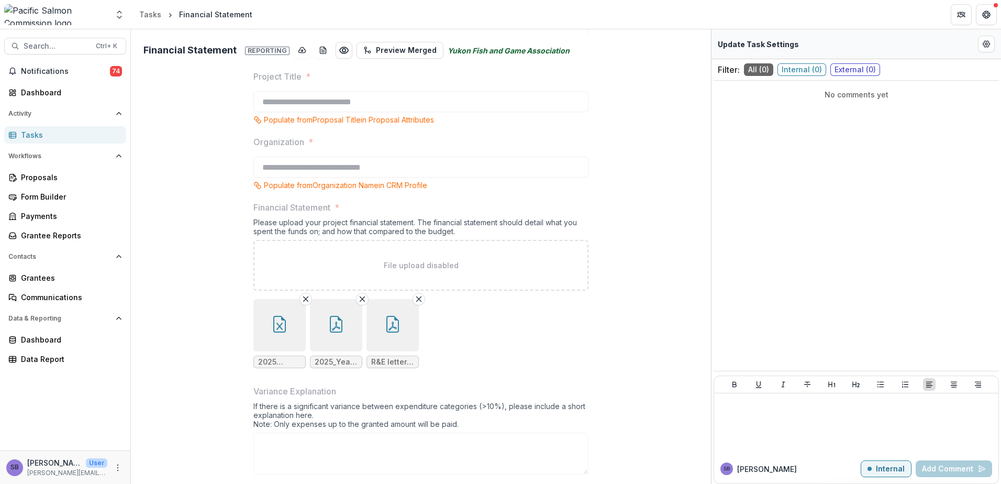
scroll to position [160, 0]
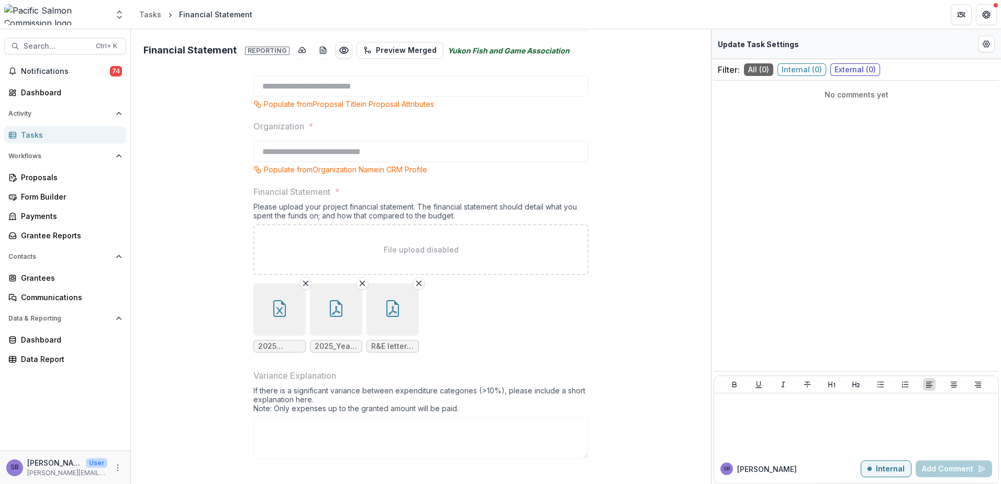
click at [338, 315] on icon "button" at bounding box center [336, 308] width 17 height 17
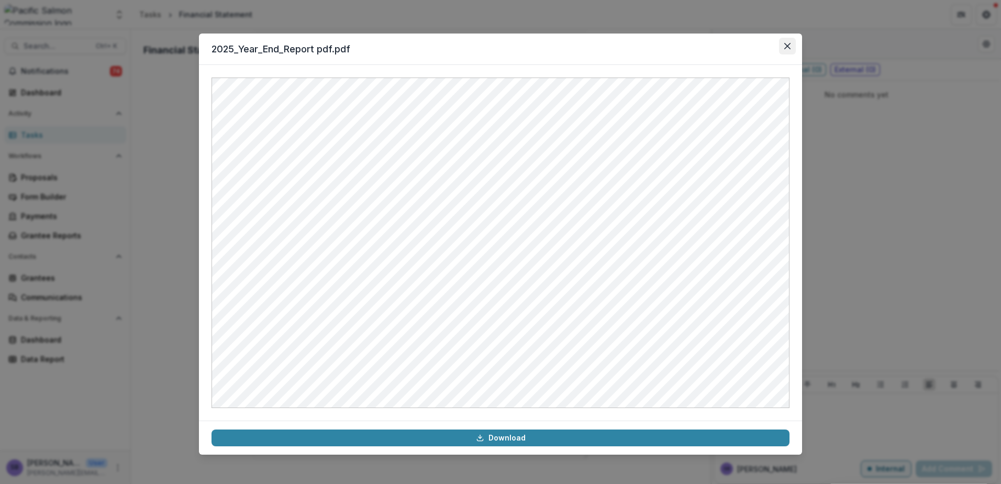
click at [786, 46] on icon "Close" at bounding box center [787, 46] width 6 height 6
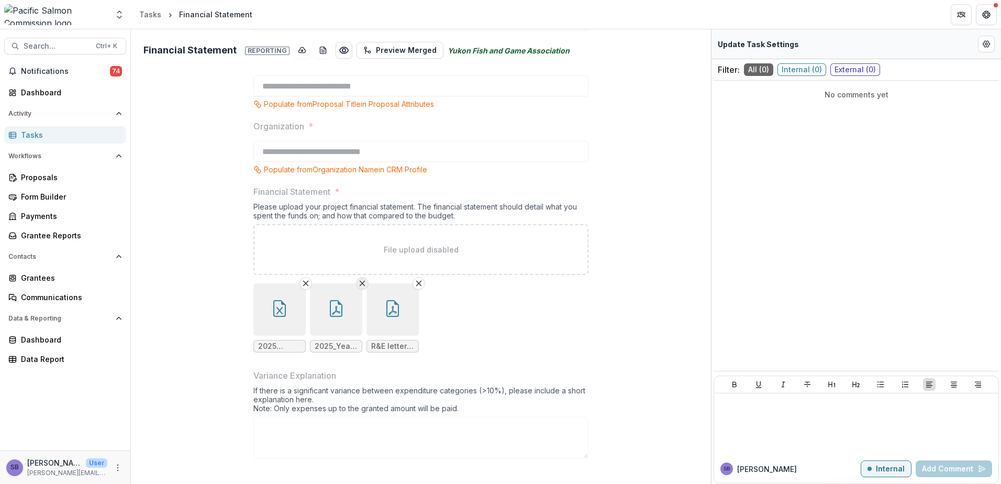
click at [358, 282] on icon "Remove File" at bounding box center [362, 283] width 8 height 8
click at [343, 308] on button "button" at bounding box center [336, 309] width 52 height 52
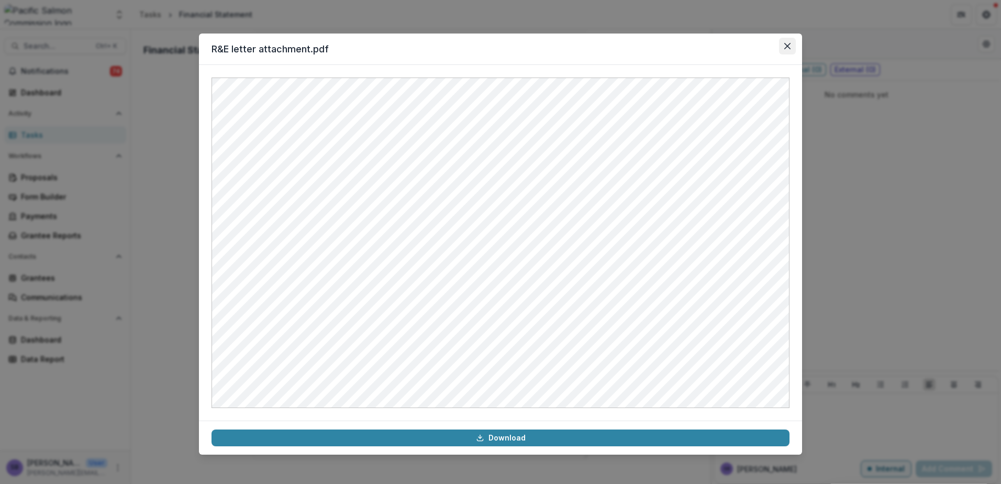
click at [787, 41] on button "Close" at bounding box center [787, 46] width 17 height 17
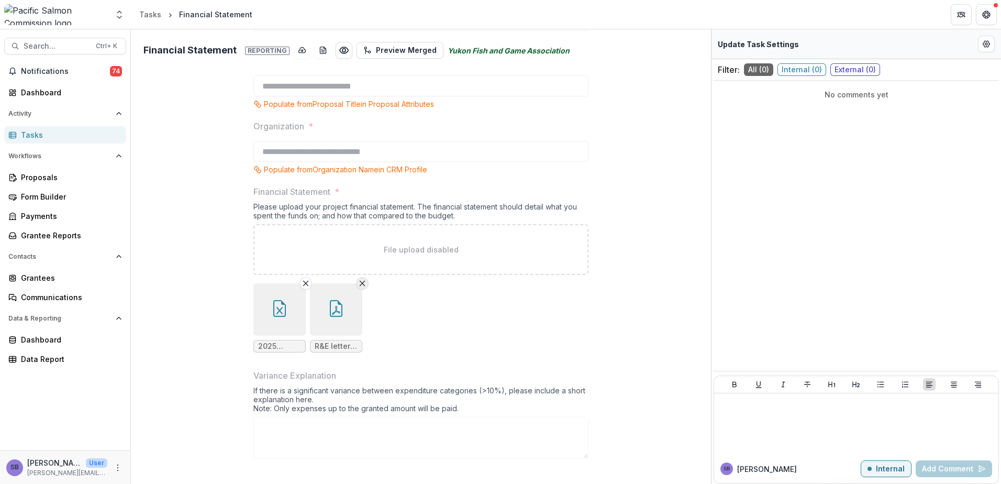
click at [358, 282] on icon "Remove File" at bounding box center [362, 283] width 8 height 8
click at [991, 42] on button "Edit Form Settings" at bounding box center [986, 44] width 17 height 17
select select "********"
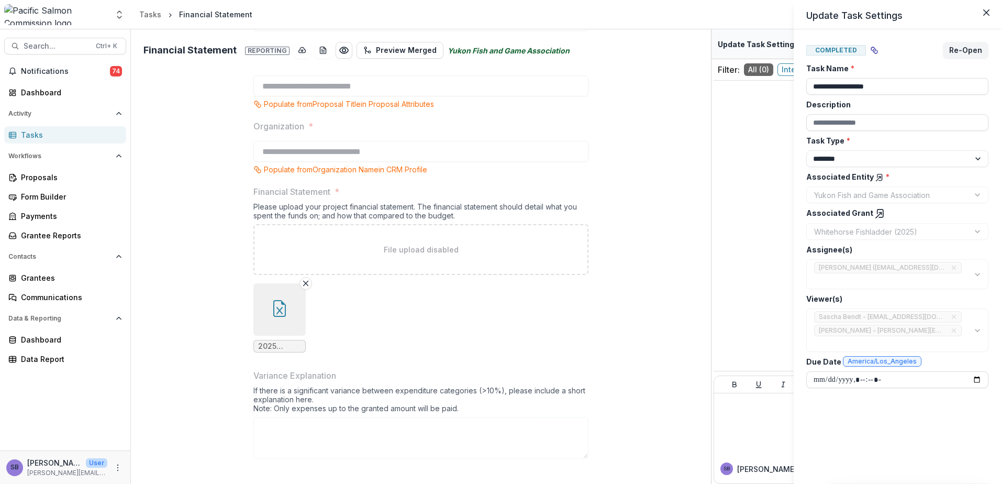
click at [667, 334] on div "**********" at bounding box center [500, 242] width 1001 height 484
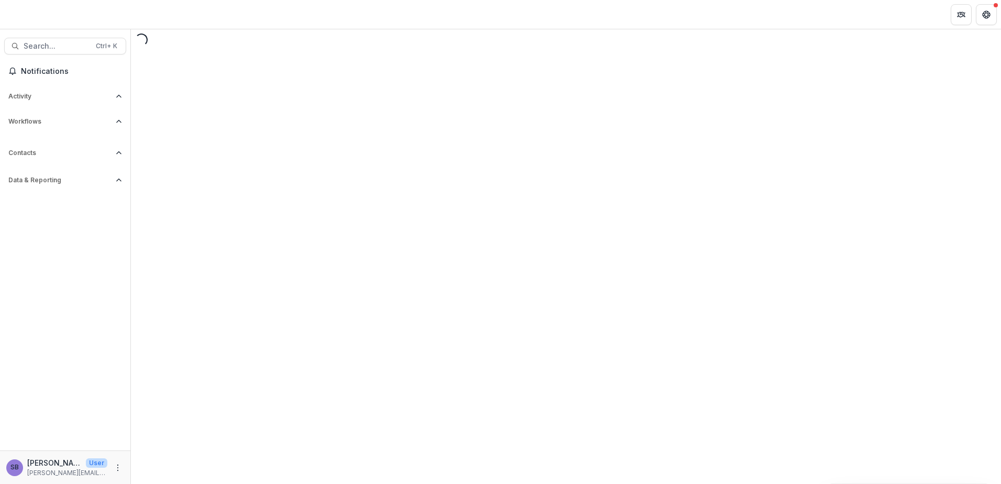
select select "********"
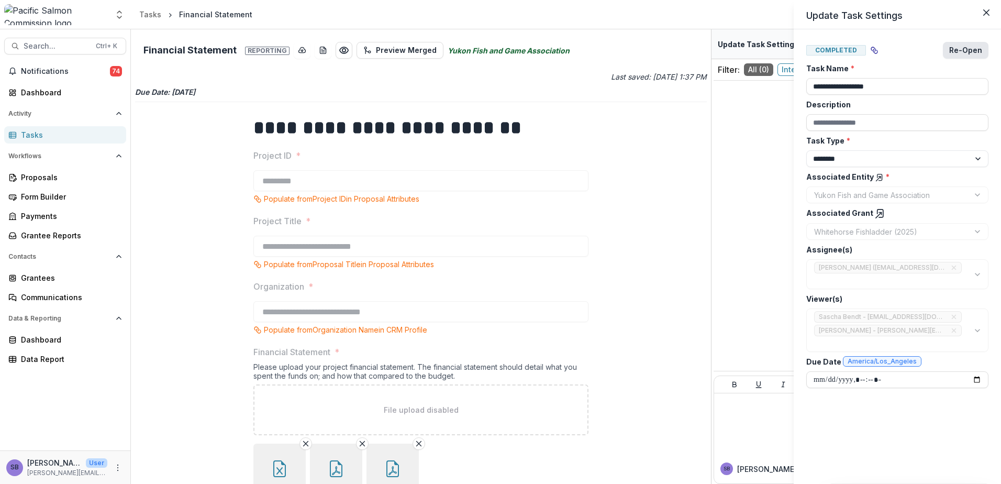
click at [966, 48] on button "Re-Open" at bounding box center [966, 50] width 46 height 17
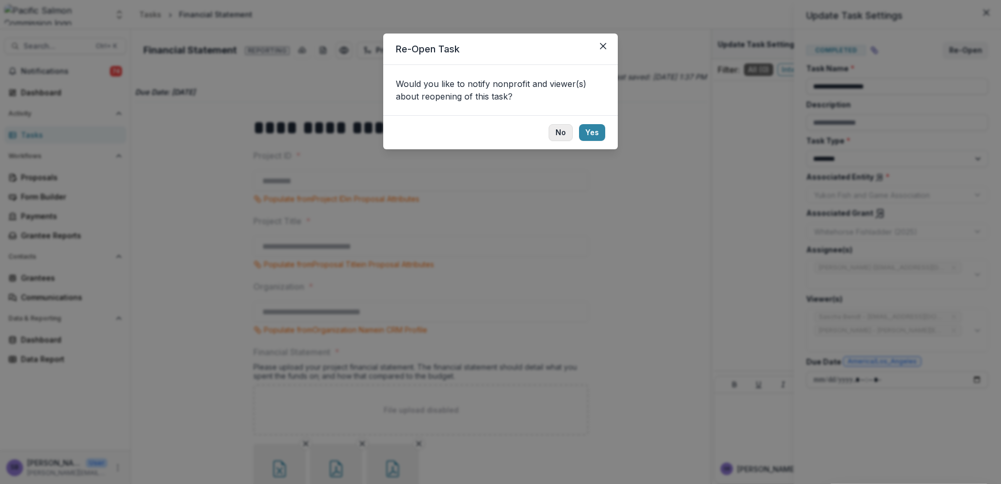
click at [560, 133] on button "No" at bounding box center [561, 132] width 24 height 17
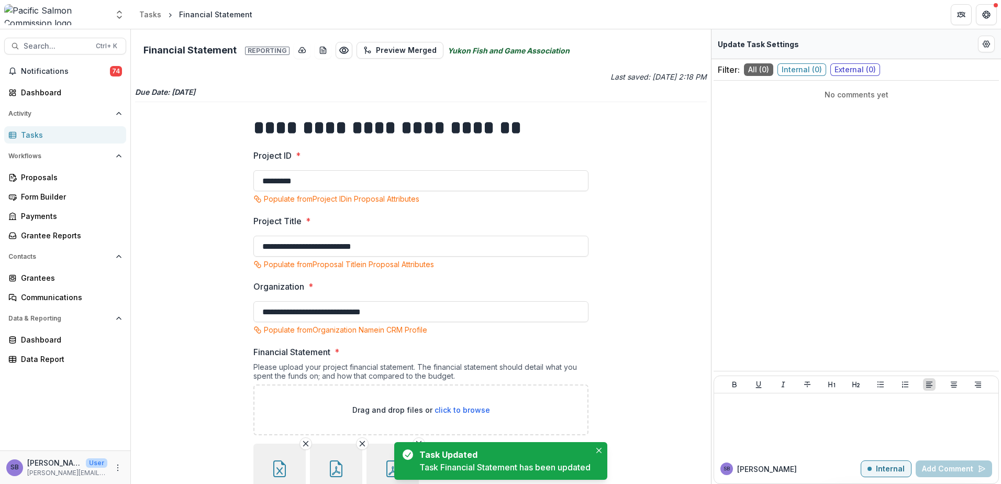
scroll to position [140, 0]
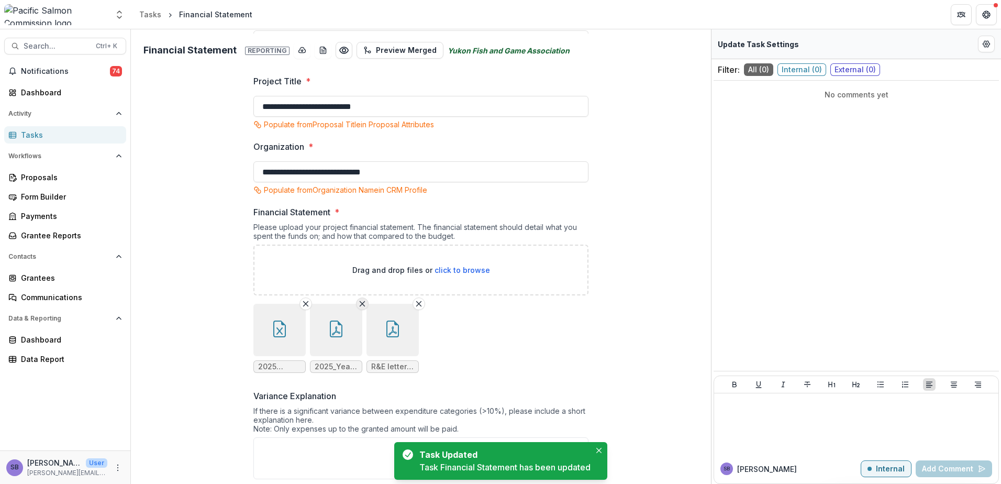
click at [358, 306] on icon "Remove File" at bounding box center [362, 303] width 8 height 8
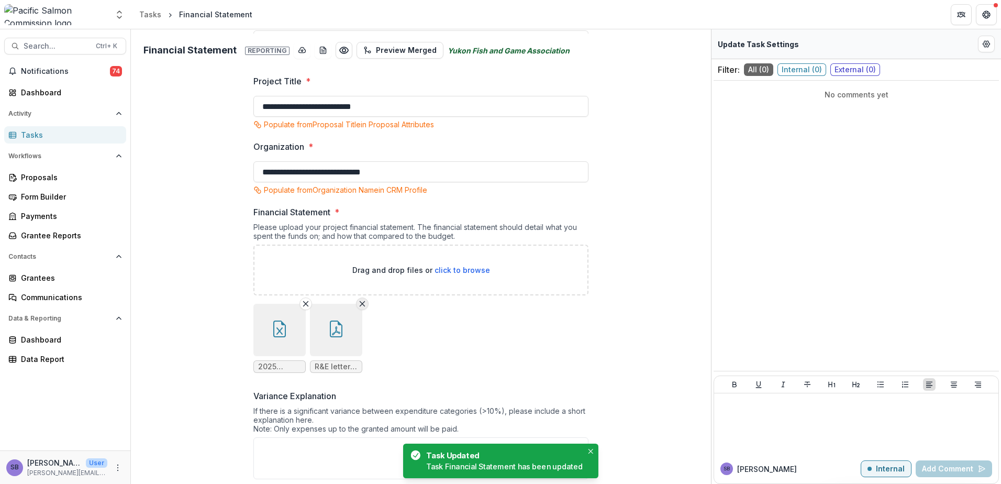
click at [360, 306] on icon "Remove File" at bounding box center [362, 303] width 8 height 8
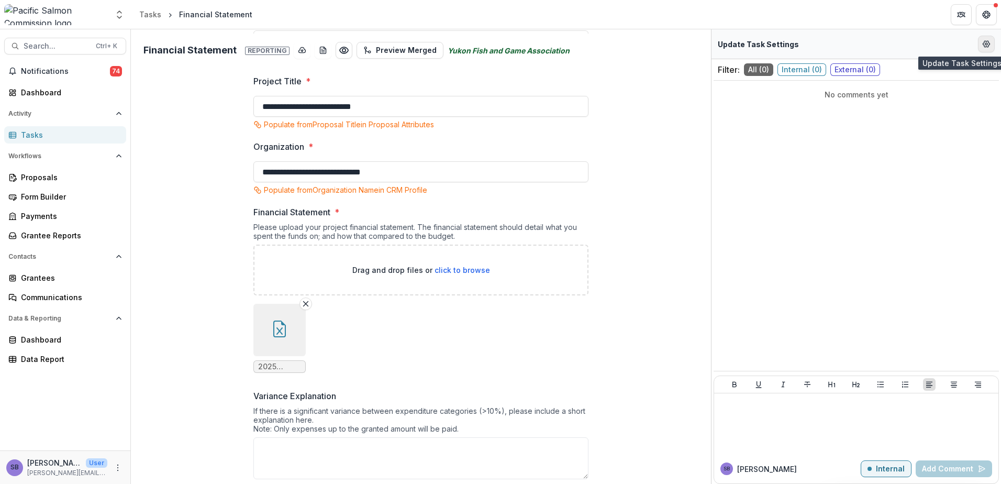
click at [980, 44] on button "Edit Form Settings" at bounding box center [986, 44] width 17 height 17
select select "********"
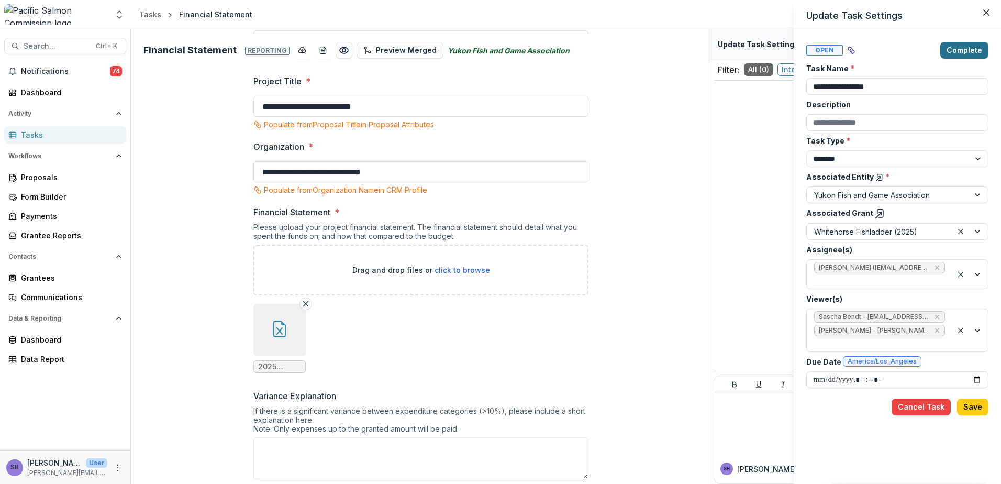
click at [969, 51] on button "Complete" at bounding box center [964, 50] width 48 height 17
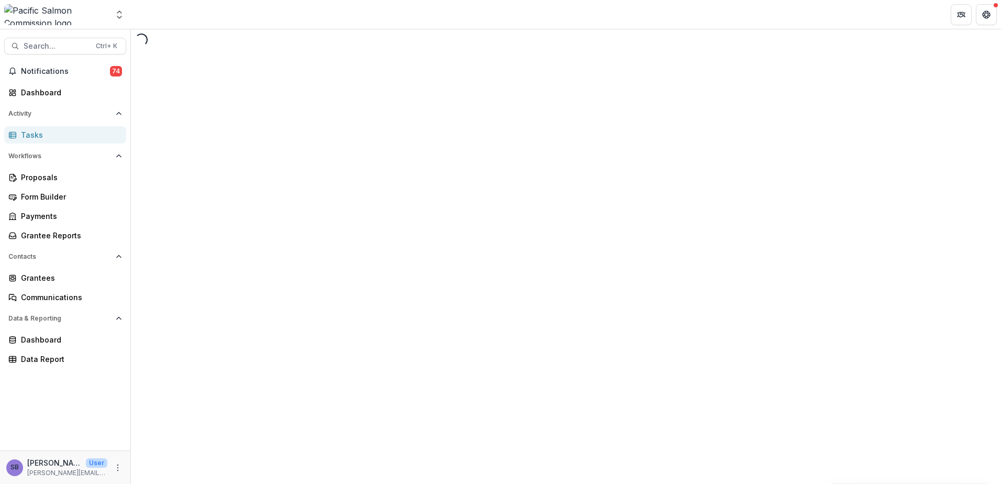
select select "********"
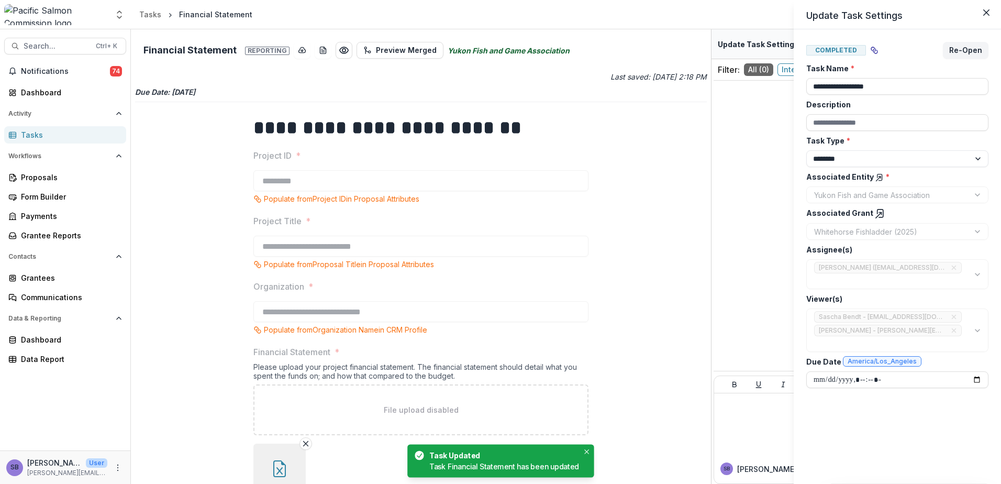
click at [368, 466] on div "**********" at bounding box center [500, 242] width 1001 height 484
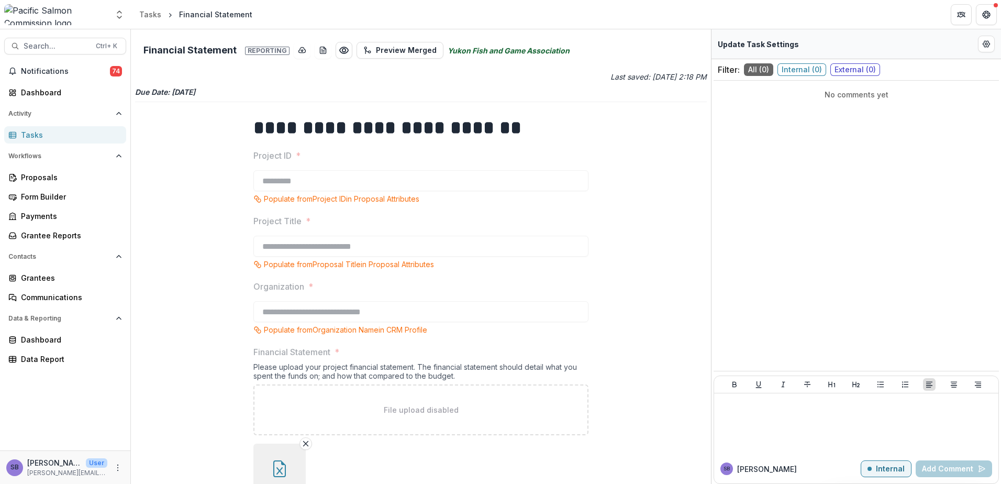
click at [280, 461] on icon "button" at bounding box center [279, 468] width 13 height 17
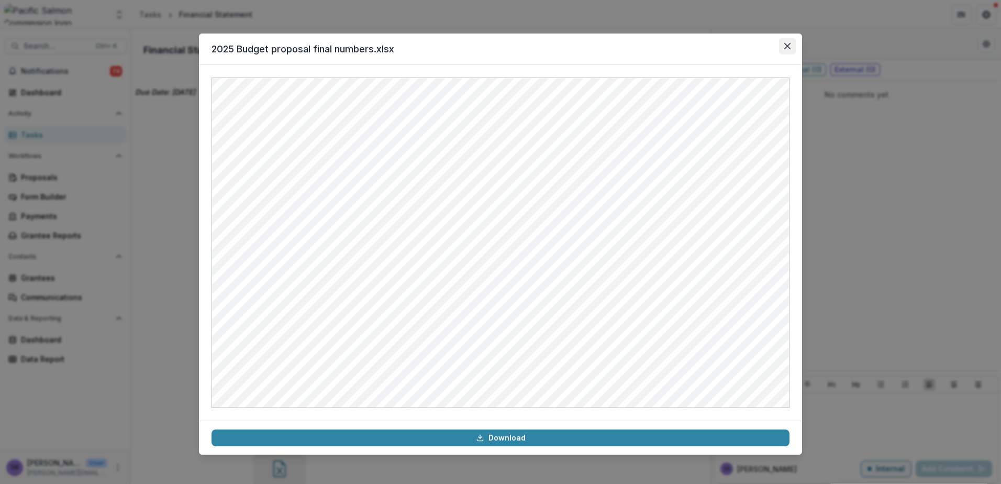
click at [784, 46] on button "Close" at bounding box center [787, 46] width 17 height 17
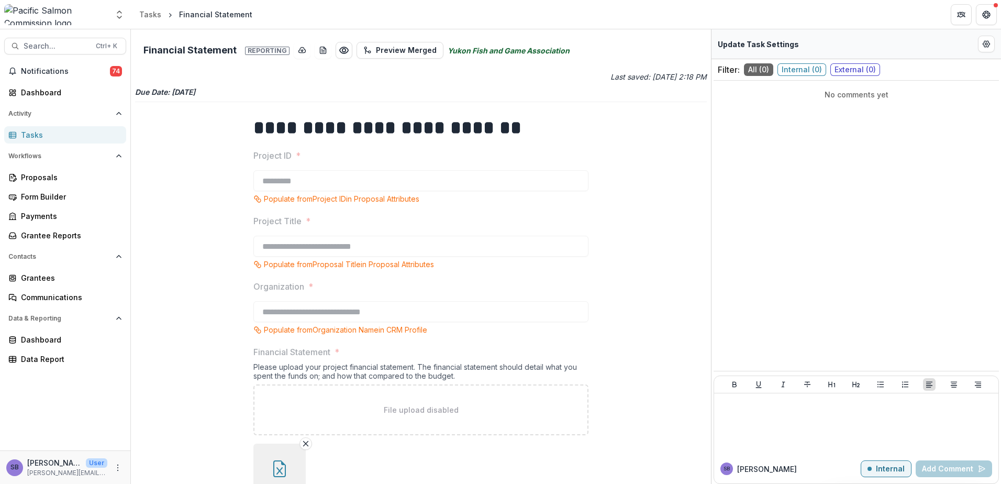
scroll to position [12, 0]
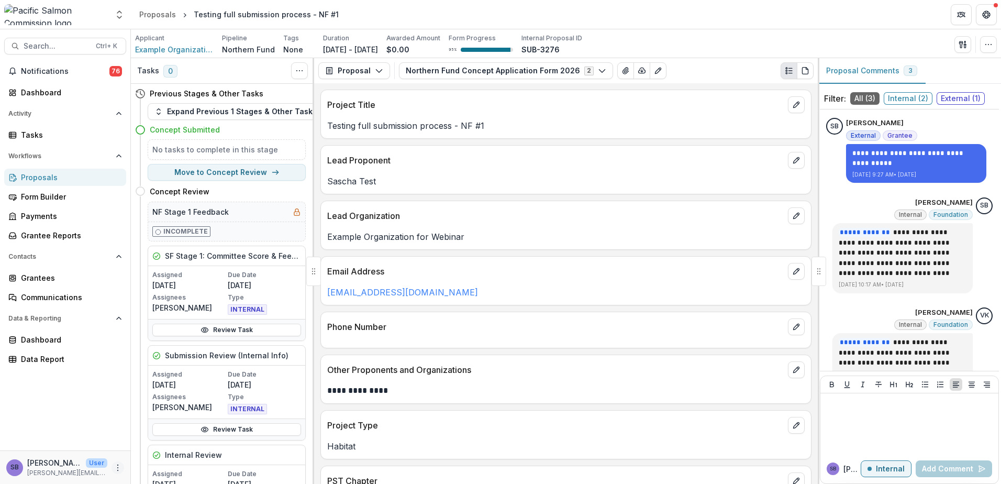
click at [116, 469] on icon "More" at bounding box center [118, 467] width 8 height 8
click at [176, 442] on link "User Settings" at bounding box center [187, 445] width 112 height 17
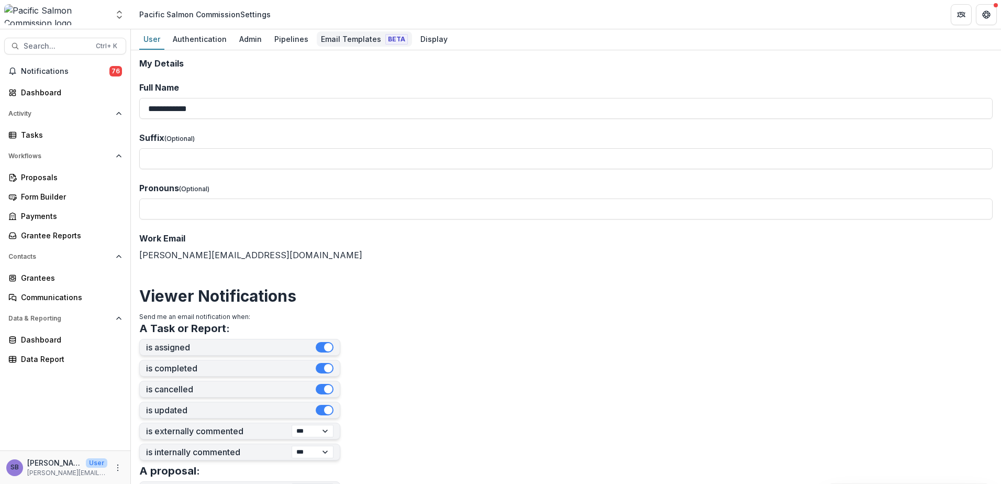
click at [363, 43] on div "Email Templates Beta" at bounding box center [364, 38] width 95 height 15
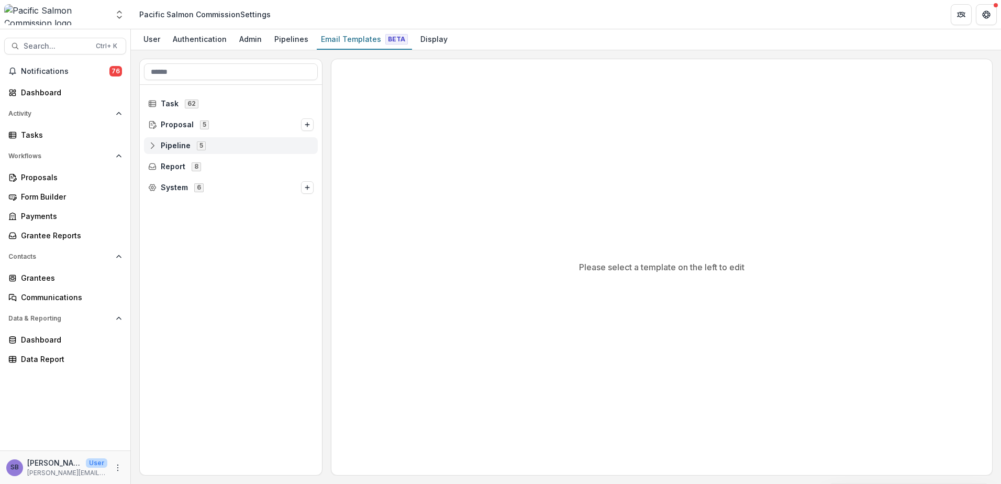
click at [153, 144] on circle at bounding box center [152, 143] width 2 height 2
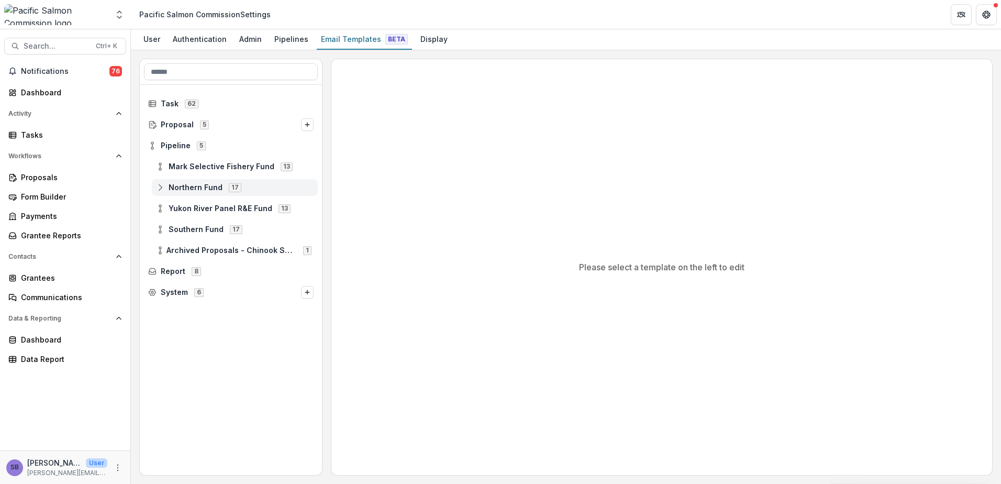
click at [161, 187] on icon at bounding box center [160, 187] width 8 height 8
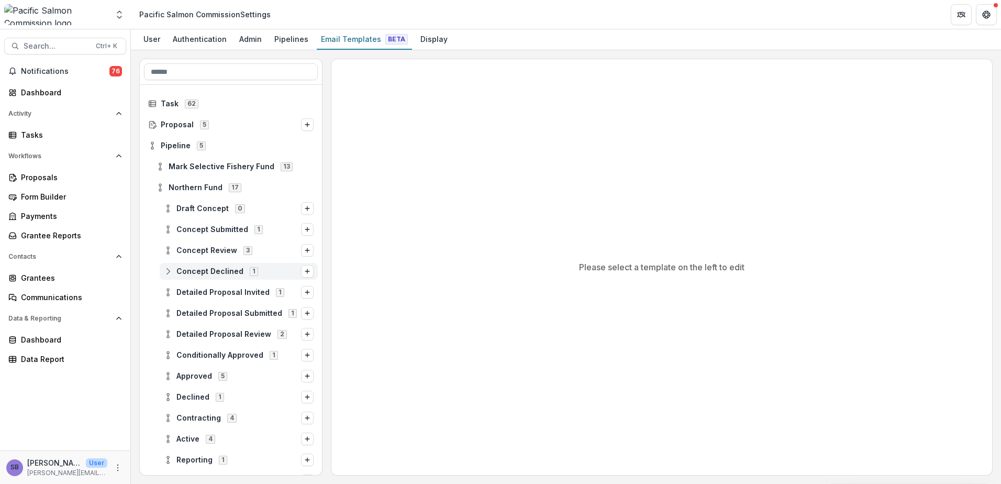
click at [206, 276] on div "Concept Declined 1" at bounding box center [239, 271] width 158 height 17
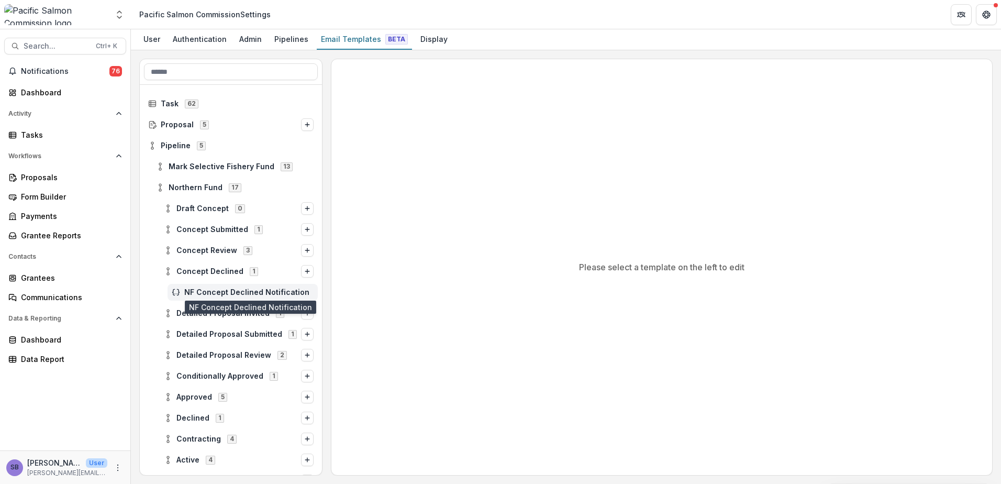
click at [235, 295] on span "NF Concept Declined Notification" at bounding box center [248, 292] width 129 height 9
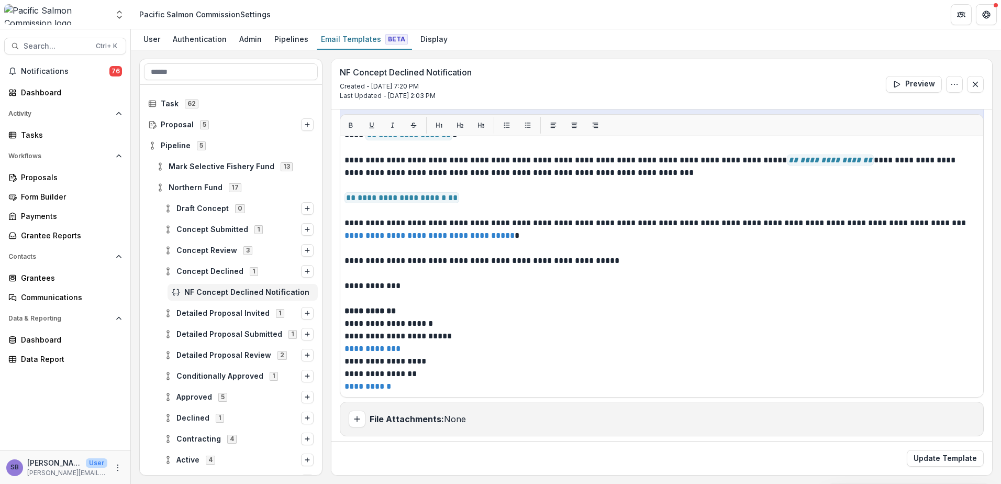
scroll to position [154, 0]
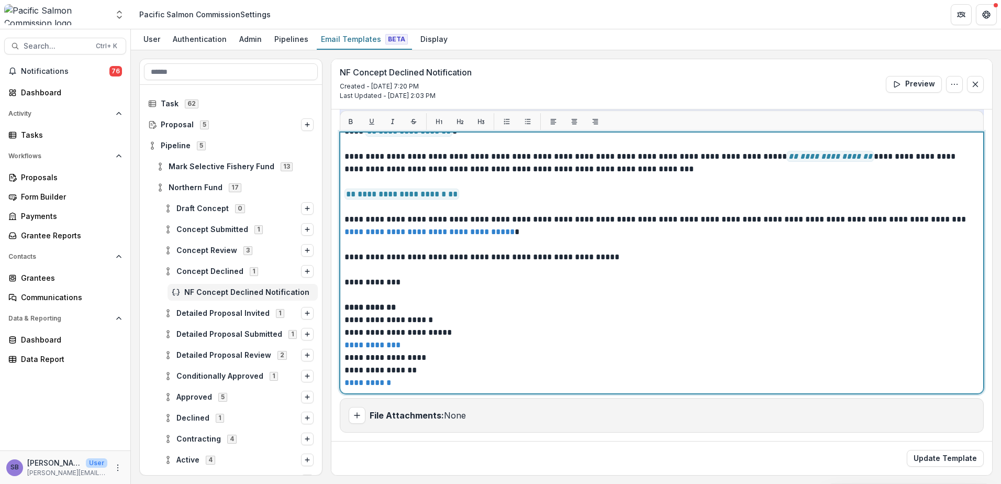
click at [348, 270] on p at bounding box center [658, 269] width 628 height 13
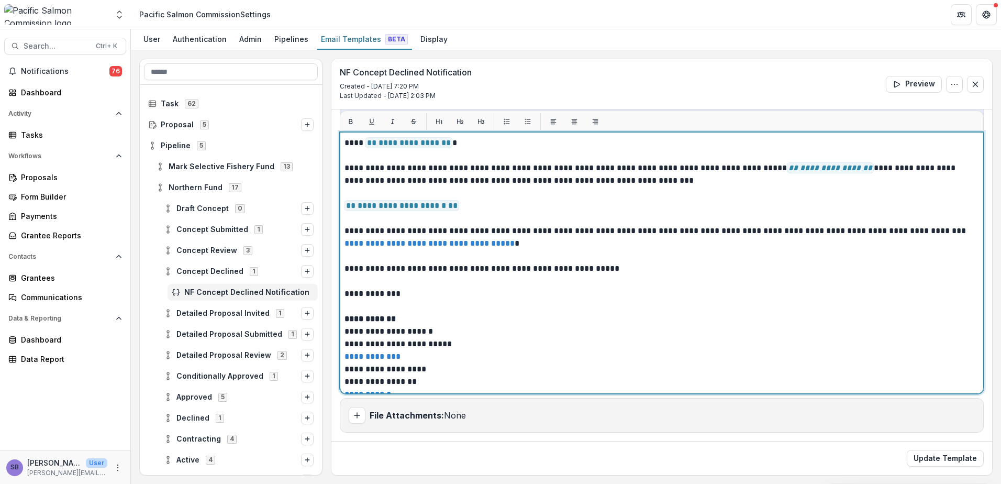
scroll to position [12, 0]
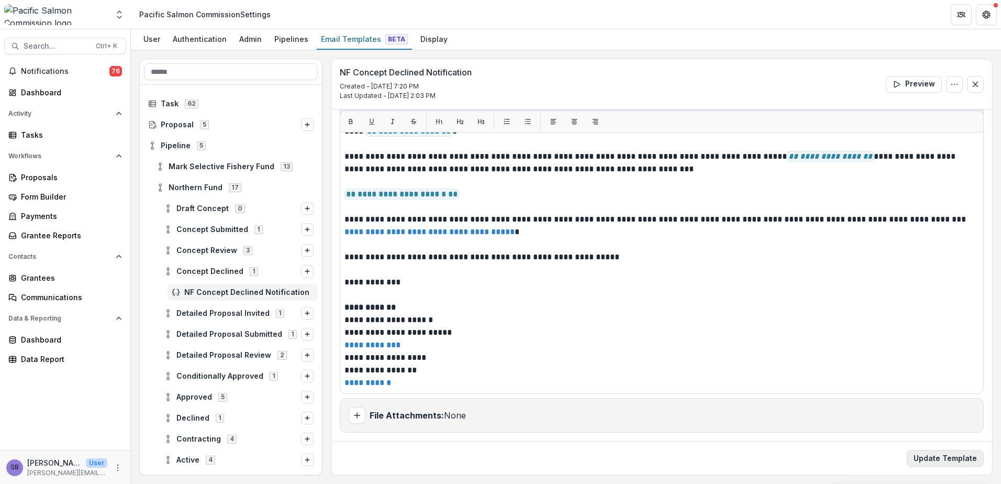
click at [921, 458] on button "Update Template" at bounding box center [945, 458] width 77 height 17
click at [34, 179] on div "Proposals" at bounding box center [69, 177] width 97 height 11
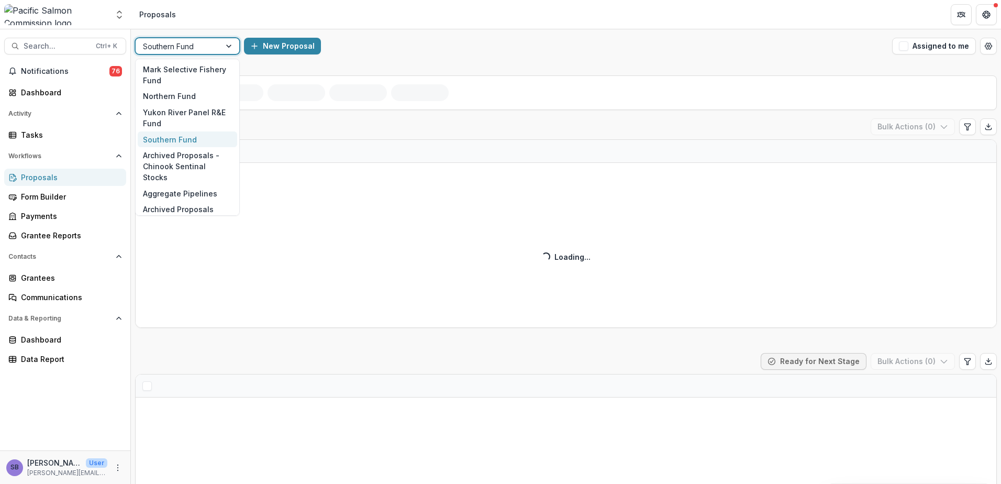
click at [204, 43] on div at bounding box center [178, 46] width 70 height 13
click at [195, 99] on div "Northern Fund" at bounding box center [187, 96] width 99 height 16
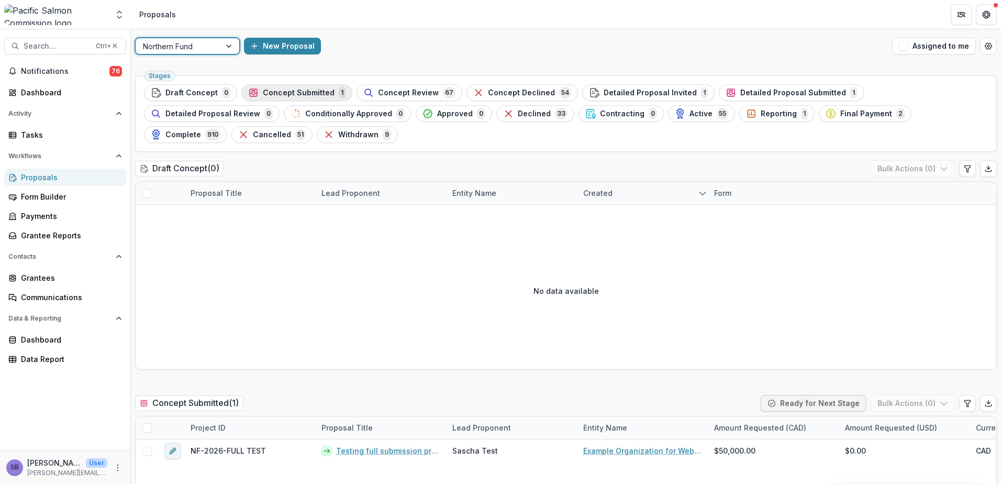
click at [309, 90] on span "Concept Submitted" at bounding box center [299, 92] width 72 height 9
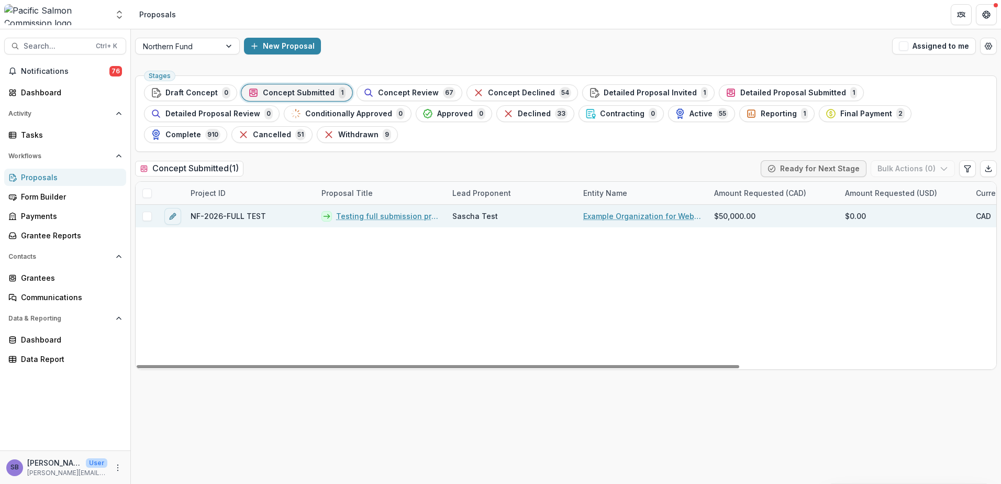
click at [379, 212] on link "Testing full submission process - NF #1" at bounding box center [388, 215] width 104 height 11
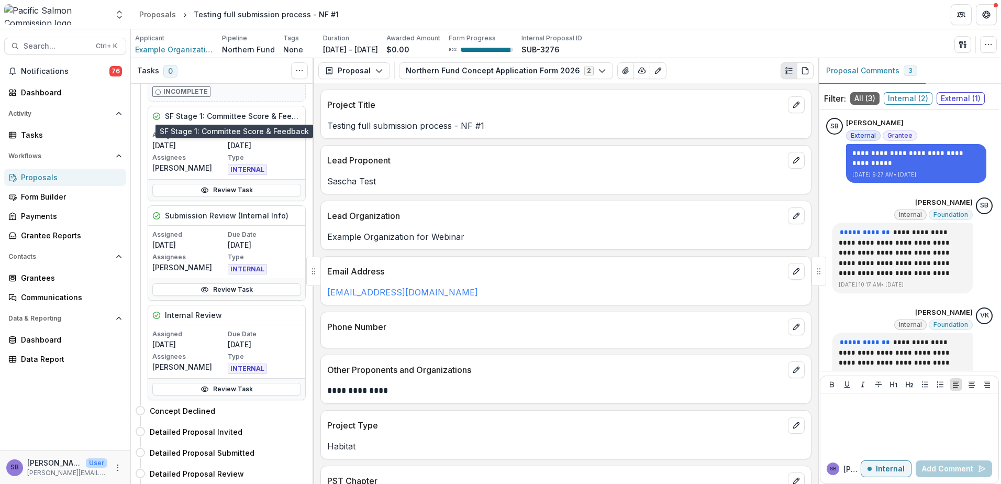
scroll to position [209, 0]
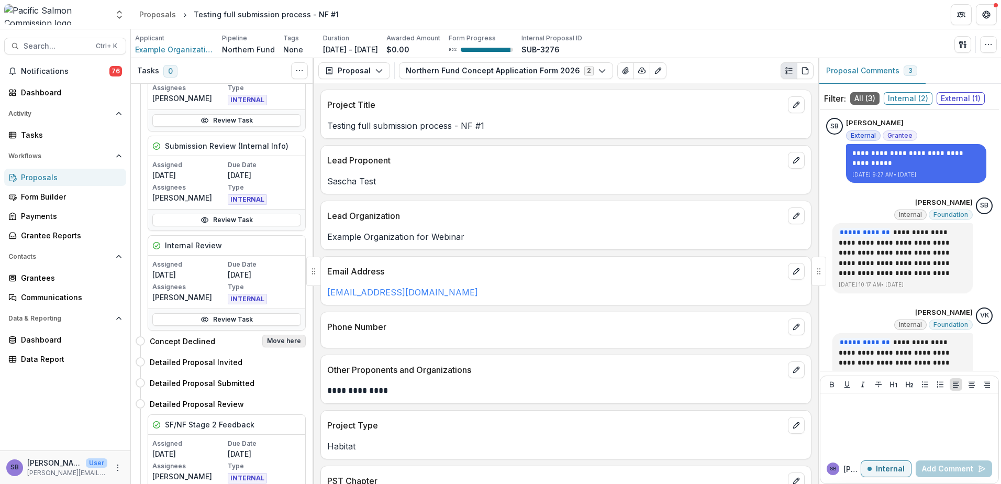
click at [270, 344] on button "Move here" at bounding box center [283, 341] width 43 height 13
select select "**********"
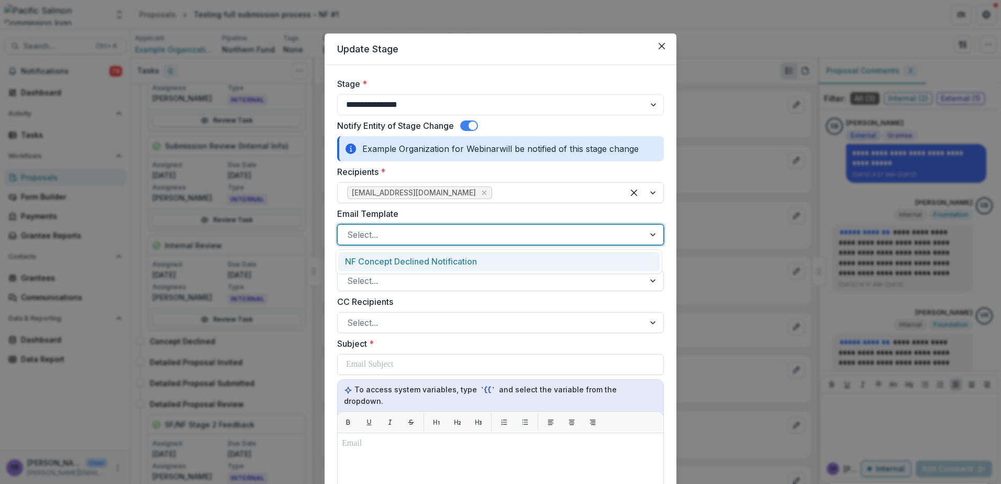
click at [517, 233] on div at bounding box center [491, 234] width 288 height 15
click at [513, 262] on div "NF Concept Declined Notification" at bounding box center [498, 261] width 321 height 19
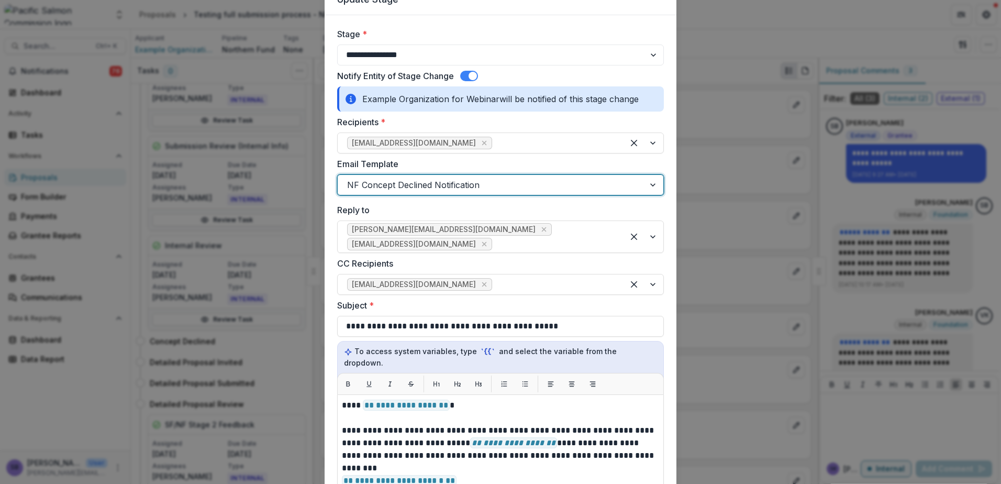
scroll to position [70, 0]
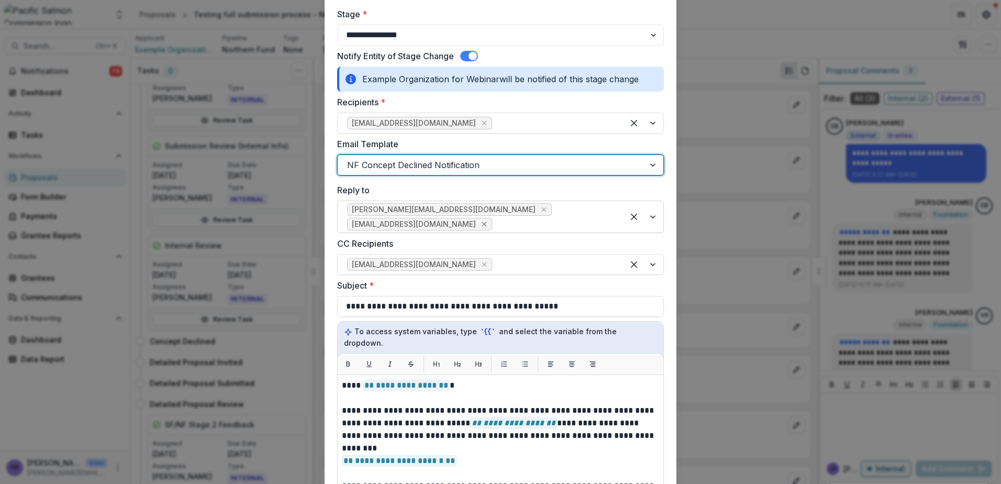
click at [488, 220] on icon "Remove keong@psc.org" at bounding box center [484, 224] width 8 height 8
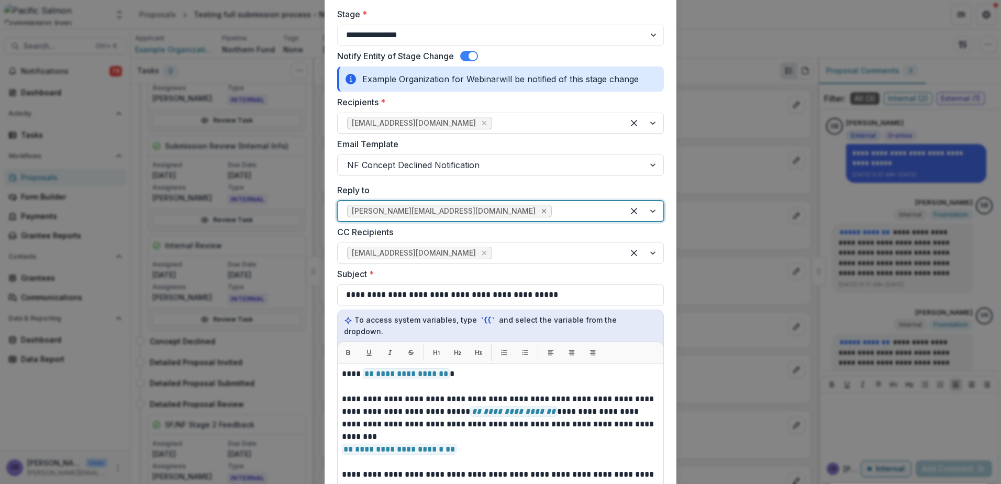
click at [542, 209] on icon "Remove bendt@psc.org" at bounding box center [544, 211] width 5 height 5
click at [413, 258] on span "[EMAIL_ADDRESS][DOMAIN_NAME]" at bounding box center [419, 253] width 145 height 13
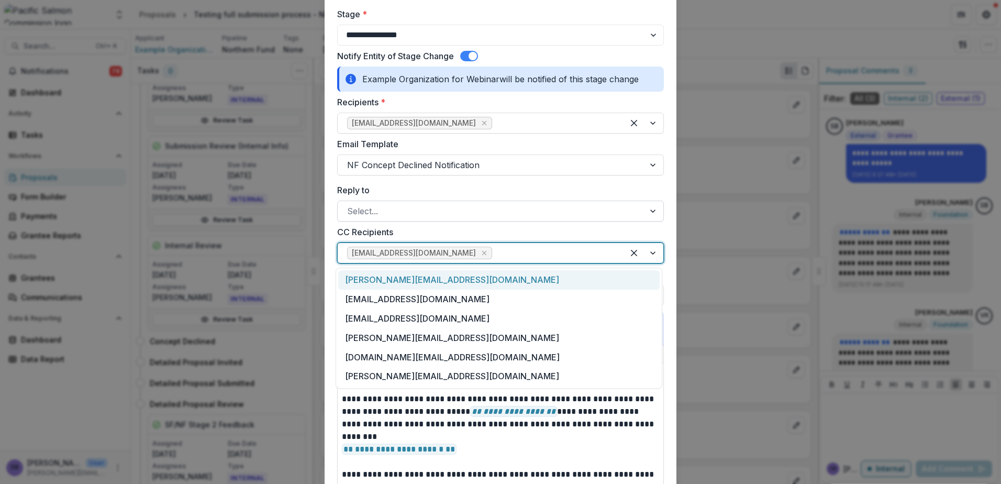
click at [406, 284] on div "[PERSON_NAME][EMAIL_ADDRESS][DOMAIN_NAME]" at bounding box center [498, 279] width 321 height 19
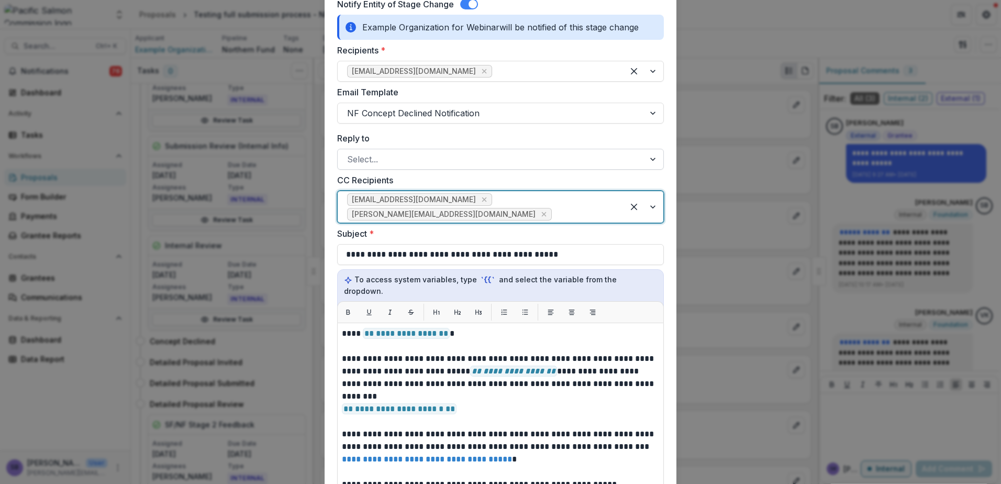
scroll to position [140, 0]
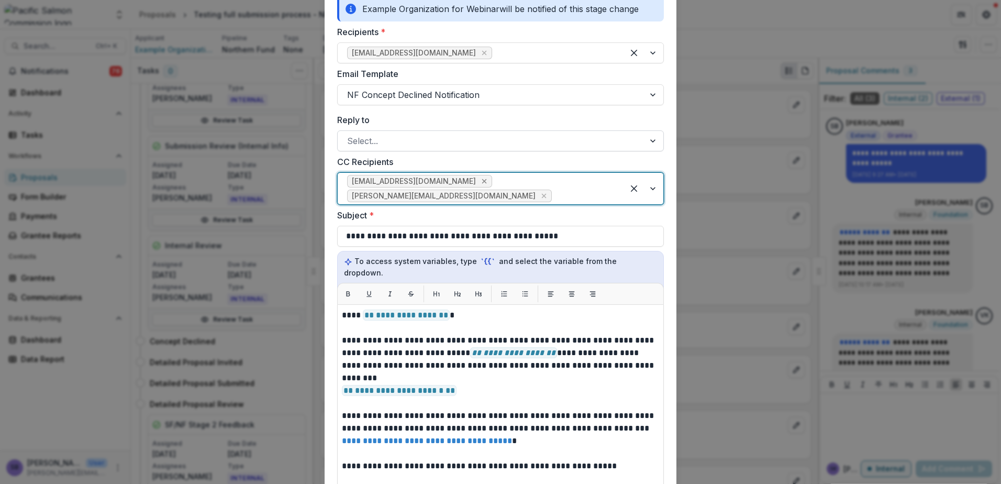
click at [482, 182] on icon "Remove funds@psc.org" at bounding box center [484, 181] width 5 height 5
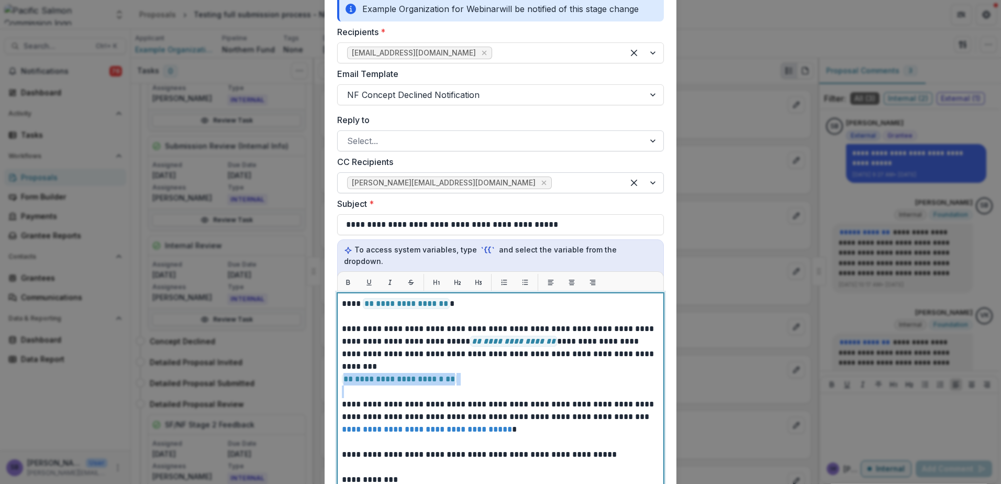
drag, startPoint x: 461, startPoint y: 374, endPoint x: 317, endPoint y: 373, distance: 144.5
click at [317, 373] on div "**********" at bounding box center [500, 242] width 1001 height 484
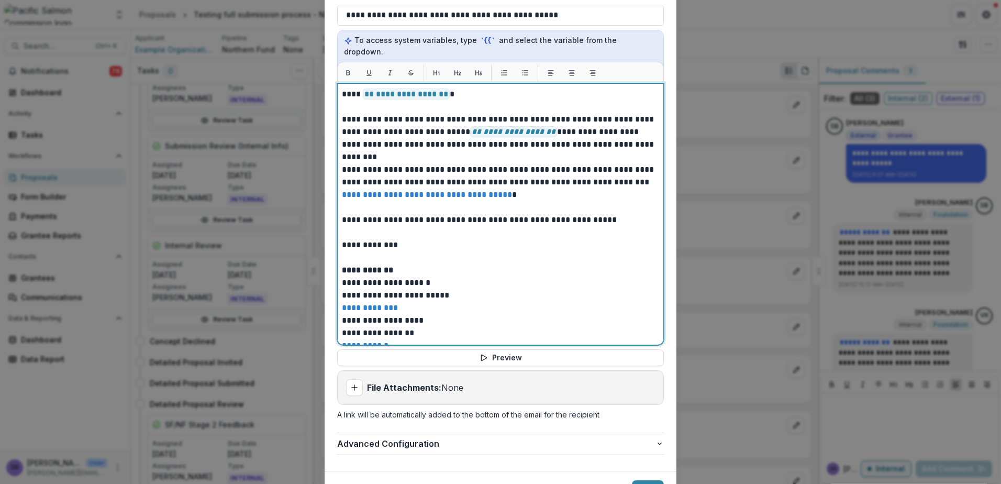
scroll to position [393, 0]
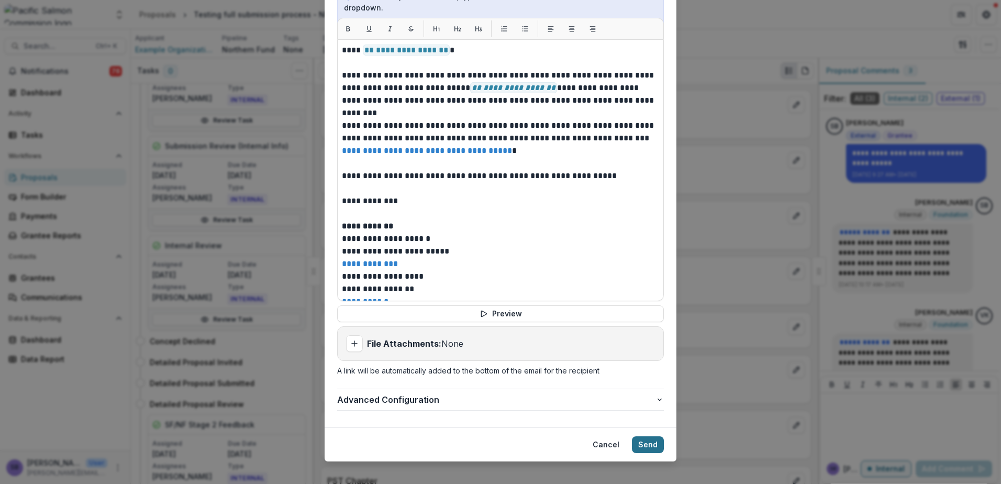
click at [644, 436] on button "Send" at bounding box center [648, 444] width 32 height 17
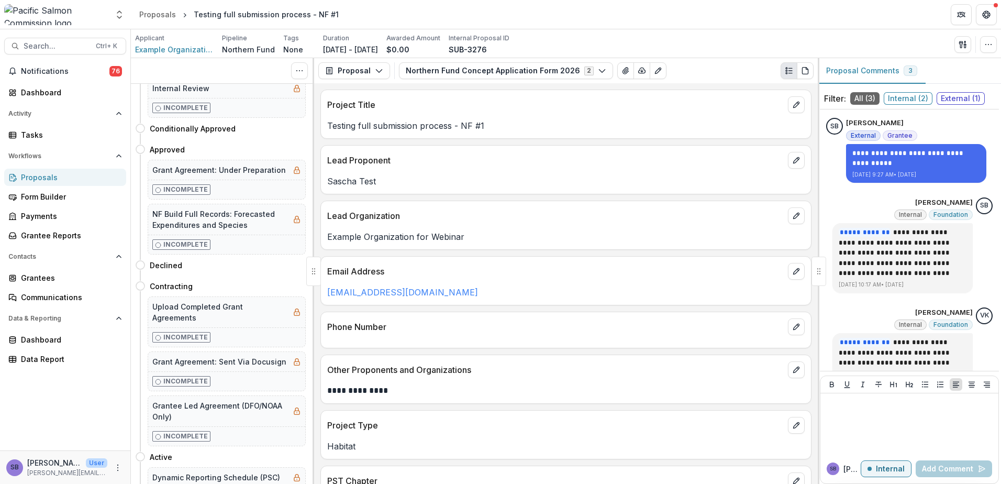
scroll to position [0, 0]
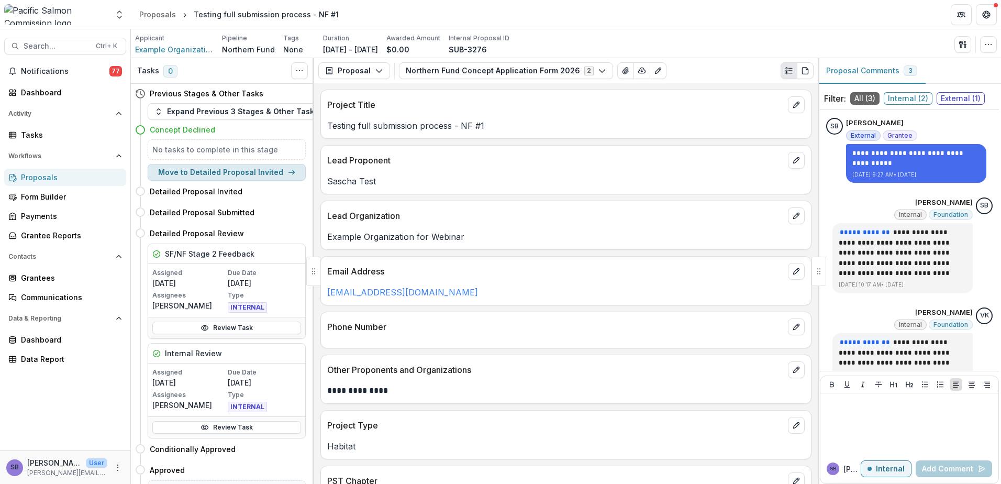
click at [282, 175] on button "Move to Detailed Proposal Invited" at bounding box center [227, 172] width 158 height 17
select select "**********"
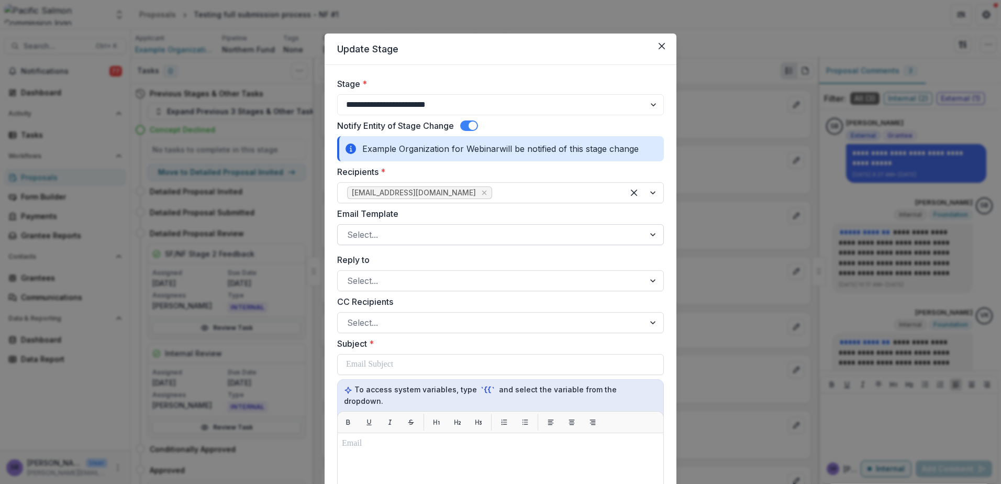
click at [578, 234] on div at bounding box center [491, 234] width 288 height 15
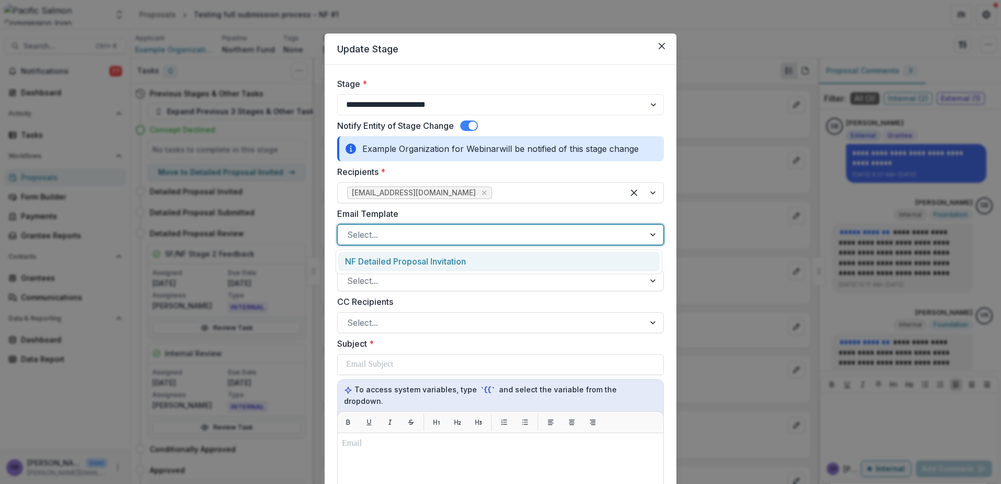
click at [566, 259] on div "NF Detailed Proposal Invitation" at bounding box center [498, 261] width 321 height 19
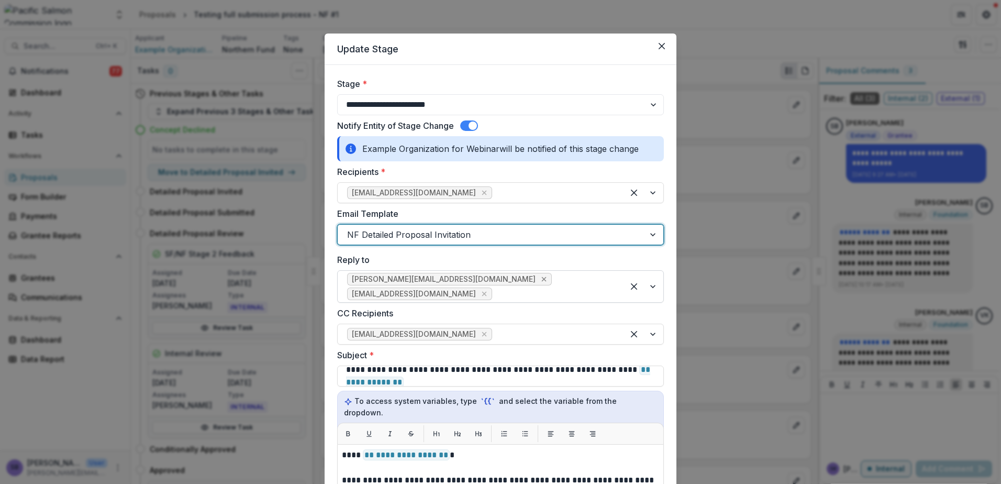
click at [540, 280] on icon "Remove bendt@psc.org" at bounding box center [544, 279] width 8 height 8
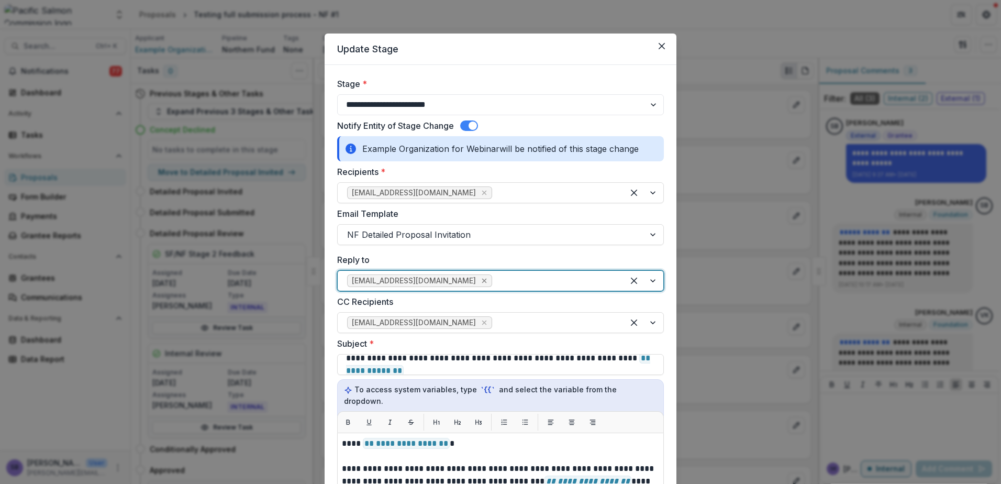
click at [480, 281] on icon "Remove keong@psc.org" at bounding box center [484, 280] width 8 height 8
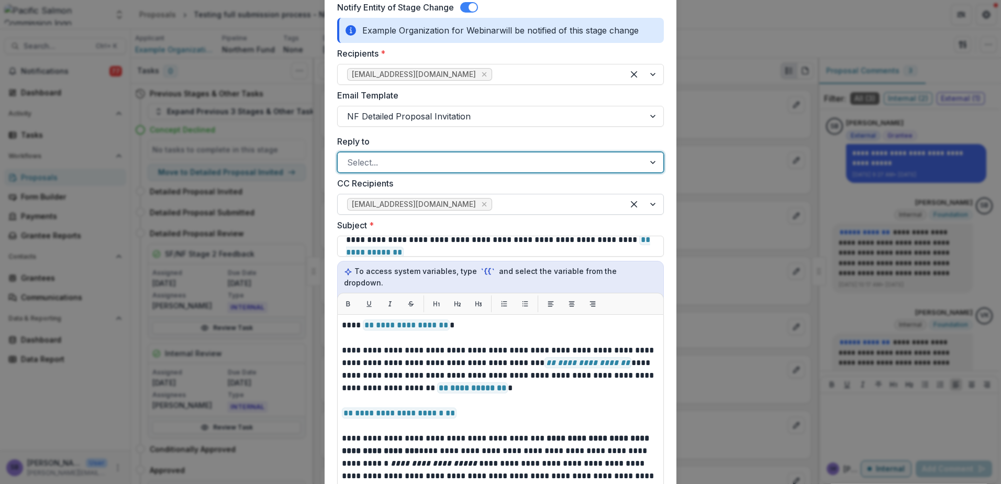
scroll to position [140, 0]
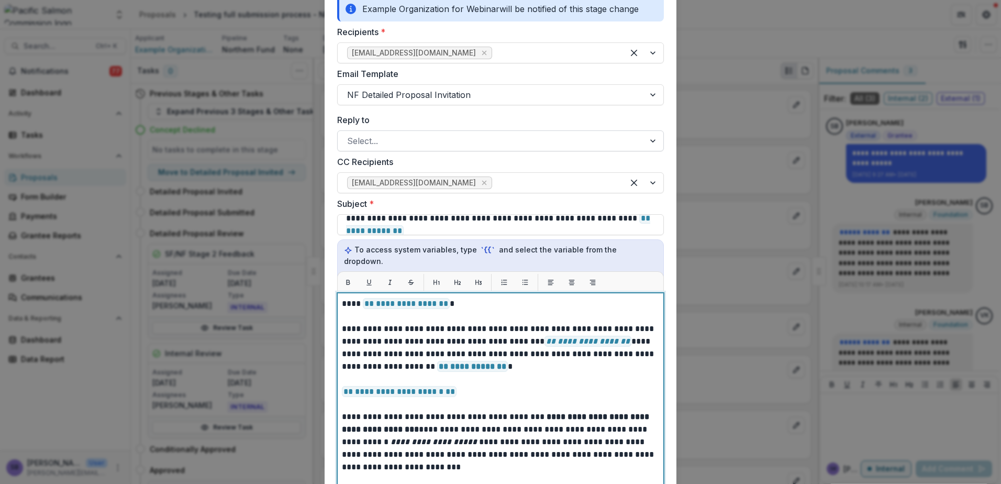
click at [439, 298] on span "**********" at bounding box center [406, 303] width 87 height 11
drag, startPoint x: 478, startPoint y: 386, endPoint x: 326, endPoint y: 384, distance: 151.8
click at [326, 384] on form "**********" at bounding box center [501, 332] width 352 height 815
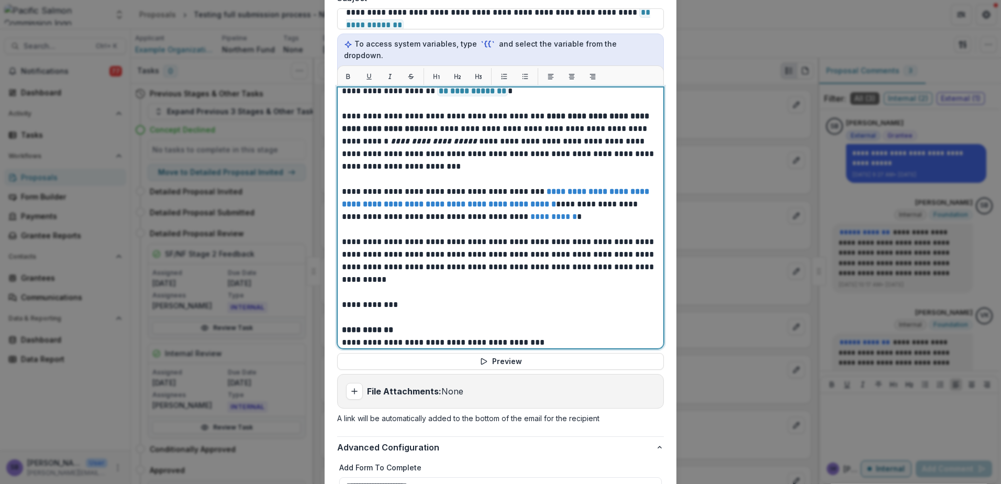
scroll to position [419, 0]
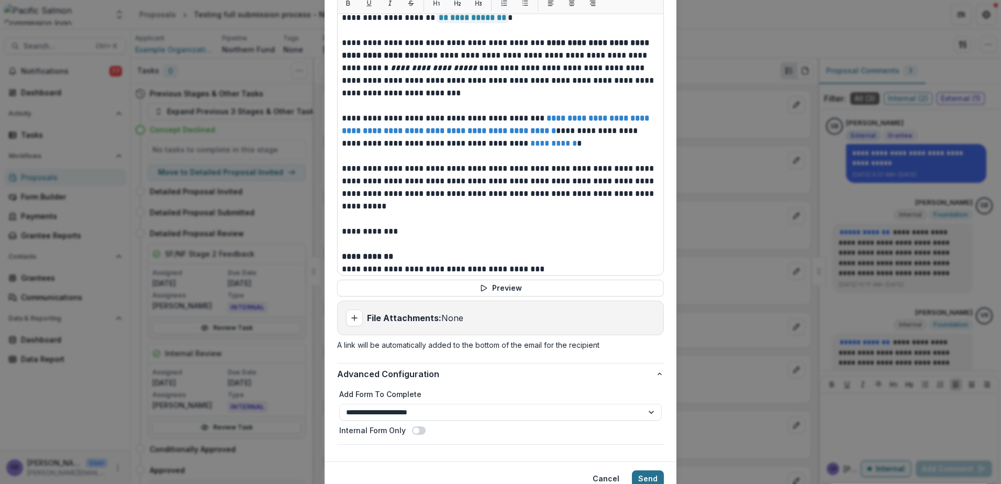
click at [641, 470] on button "Send" at bounding box center [648, 478] width 32 height 17
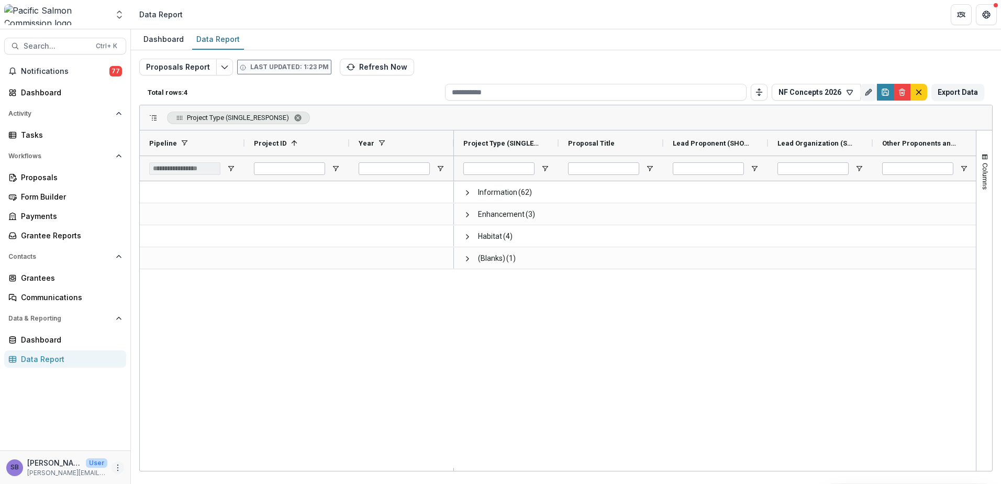
click at [115, 471] on icon "More" at bounding box center [118, 467] width 8 height 8
click at [158, 449] on link "User Settings" at bounding box center [187, 445] width 112 height 17
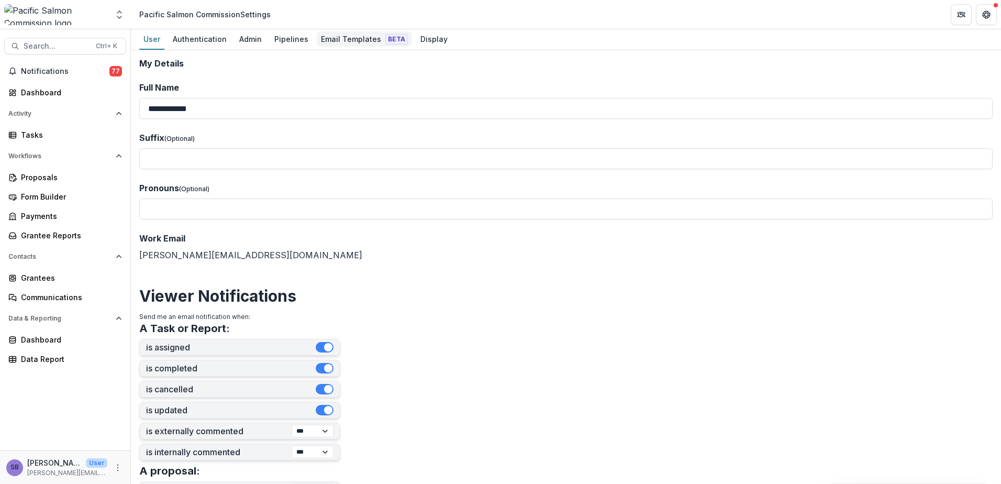
click at [363, 35] on div "Email Templates Beta" at bounding box center [364, 38] width 95 height 15
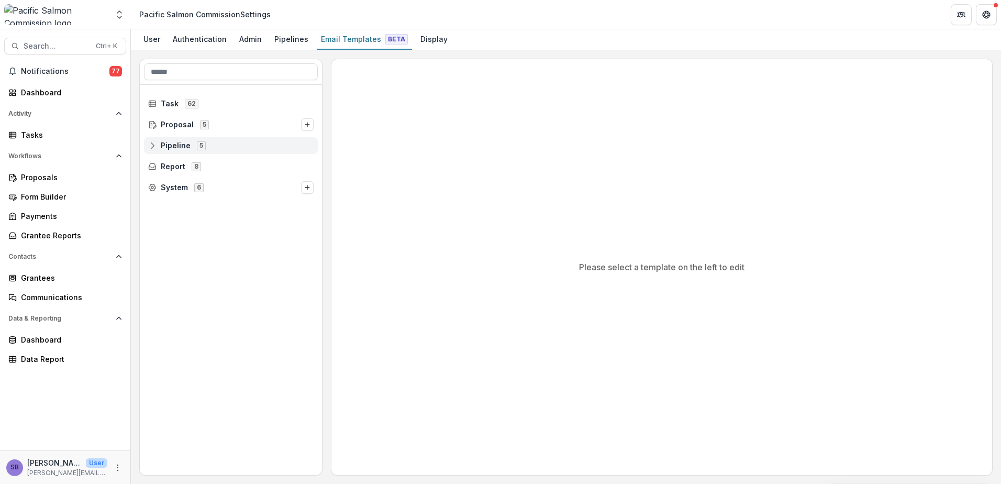
click at [152, 147] on icon at bounding box center [152, 145] width 8 height 8
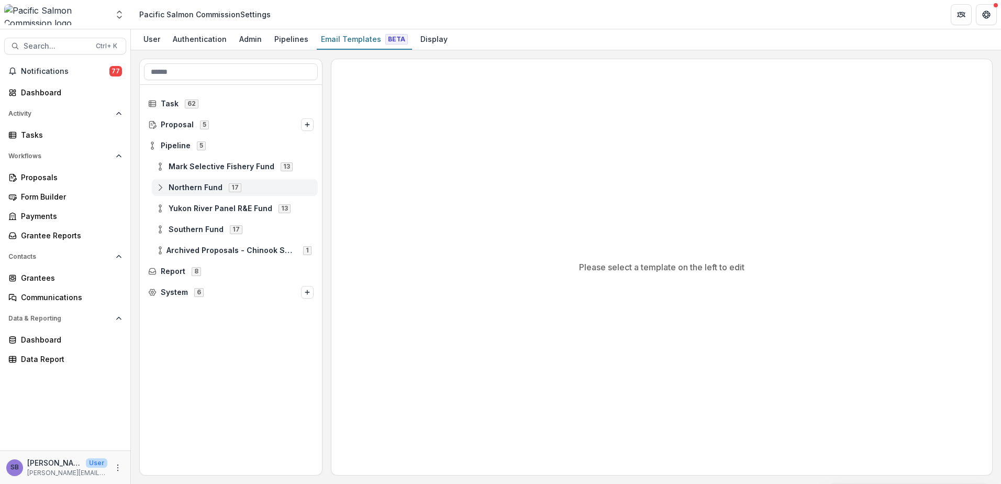
click at [161, 188] on icon at bounding box center [160, 187] width 8 height 8
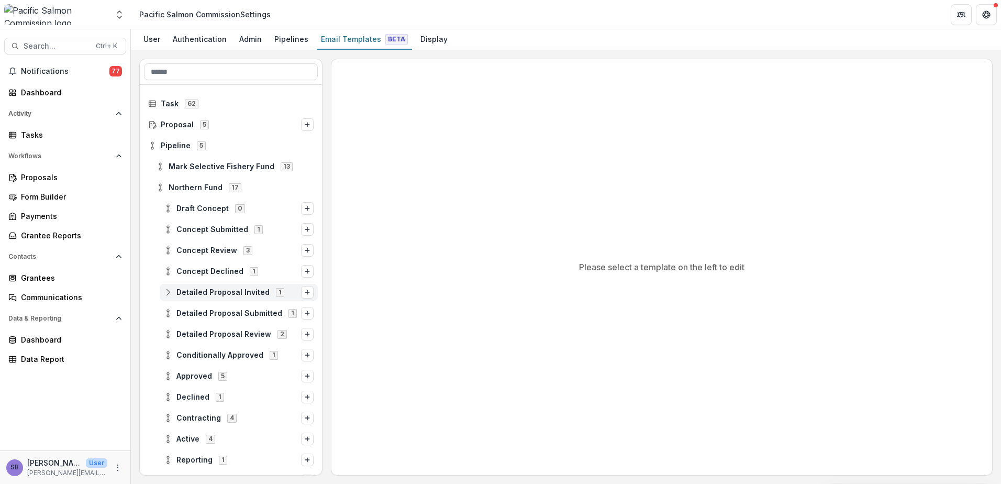
click at [187, 288] on span "Detailed Proposal Invited" at bounding box center [222, 292] width 93 height 9
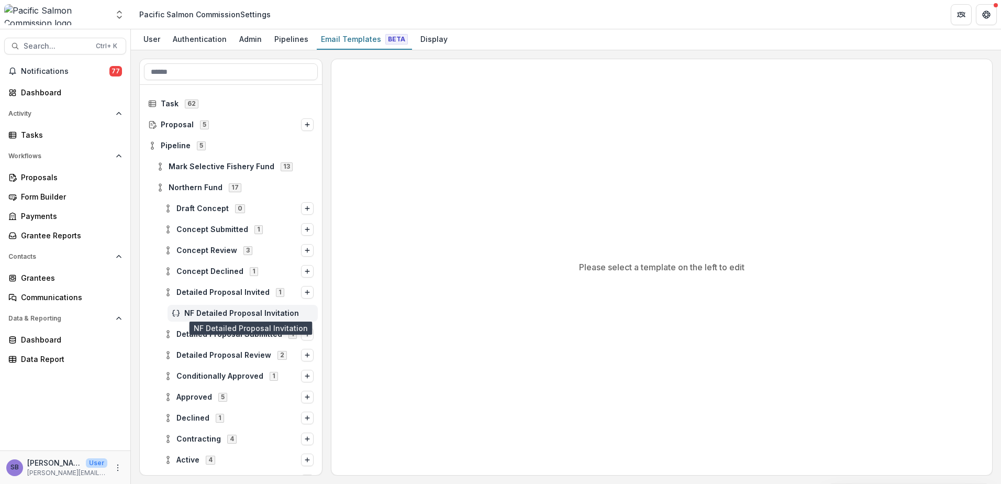
click at [197, 314] on span "NF Detailed Proposal Invitation" at bounding box center [248, 313] width 129 height 9
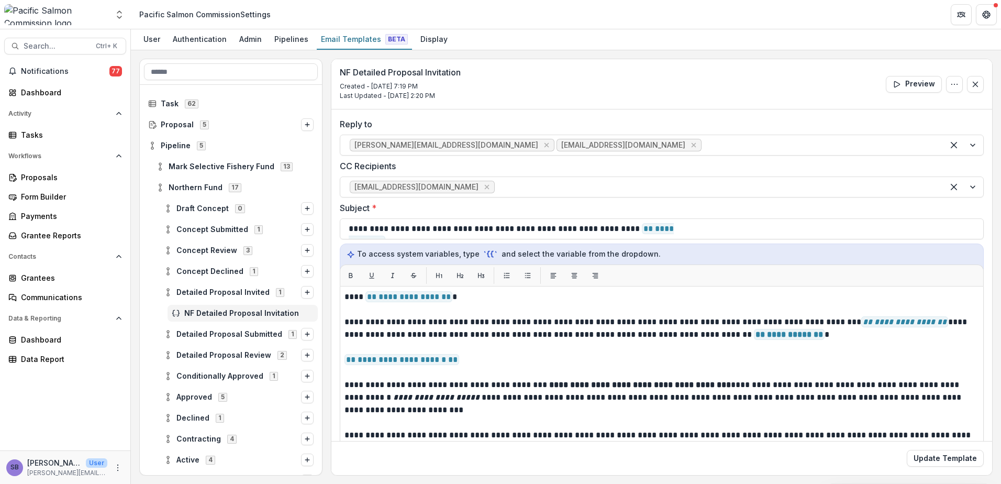
scroll to position [62, 0]
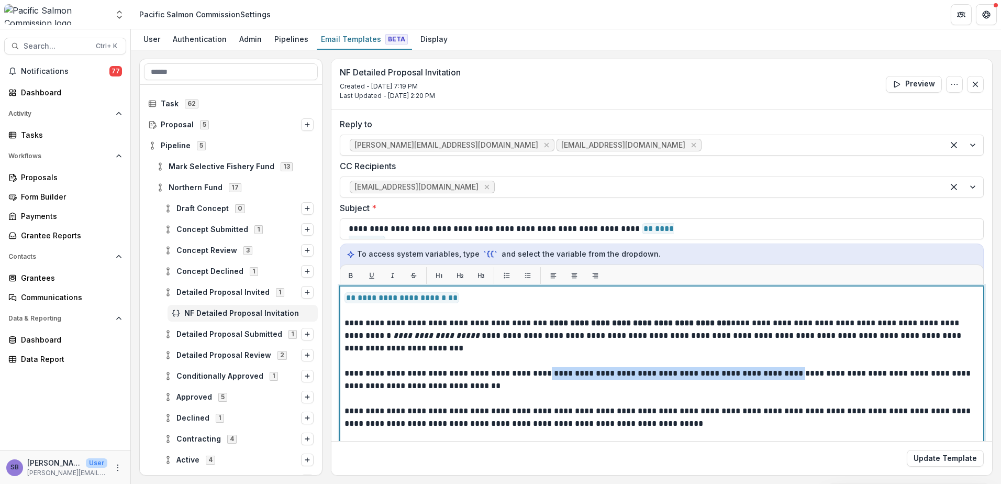
drag, startPoint x: 533, startPoint y: 374, endPoint x: 787, endPoint y: 375, distance: 254.4
click at [787, 375] on p "**********" at bounding box center [658, 379] width 628 height 25
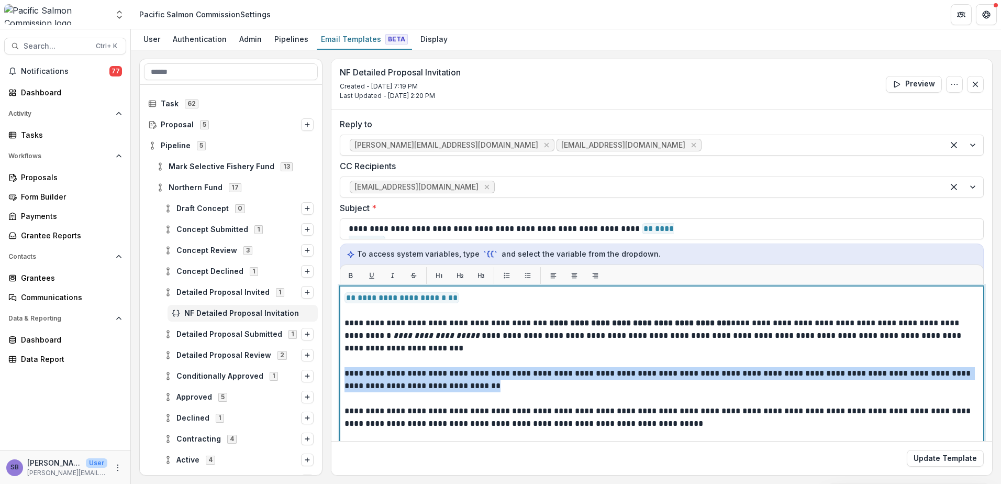
drag, startPoint x: 511, startPoint y: 387, endPoint x: 339, endPoint y: 377, distance: 173.1
click at [339, 376] on div "**********" at bounding box center [661, 351] width 661 height 485
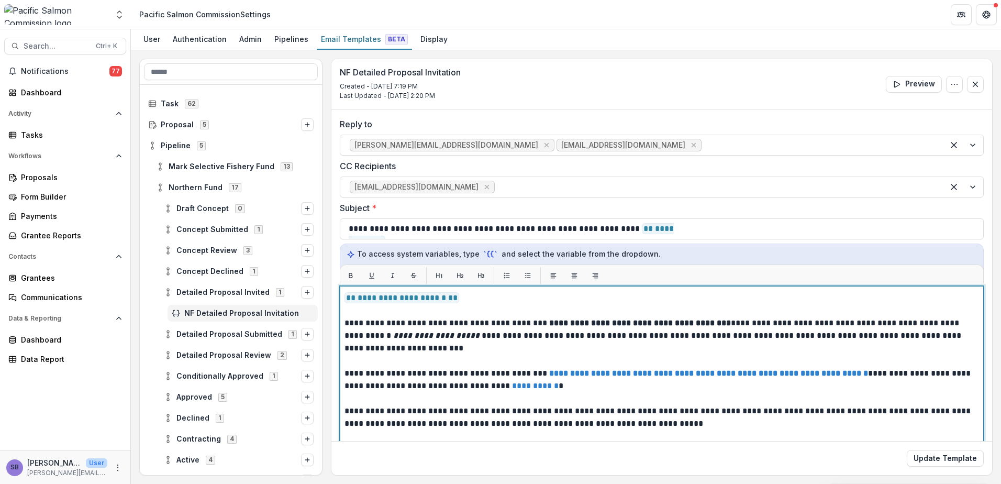
click at [720, 382] on p "**********" at bounding box center [658, 379] width 628 height 25
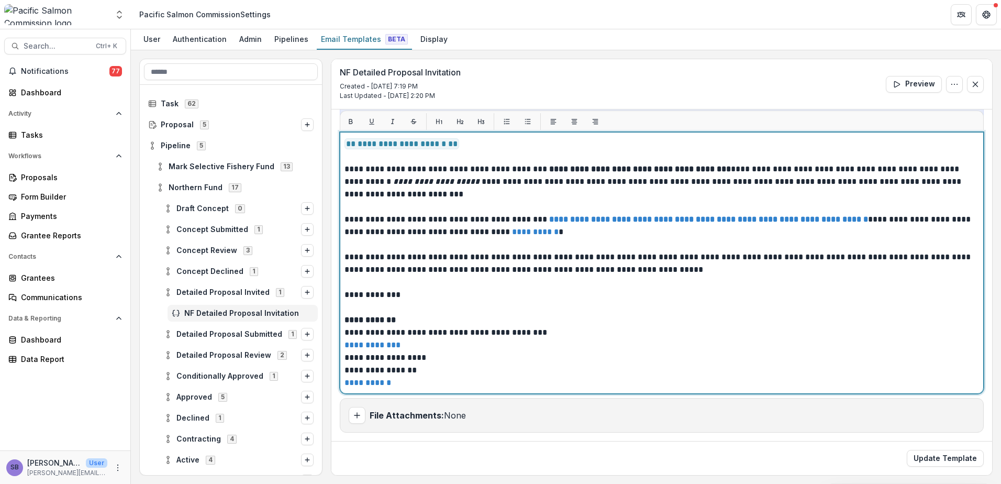
scroll to position [0, 0]
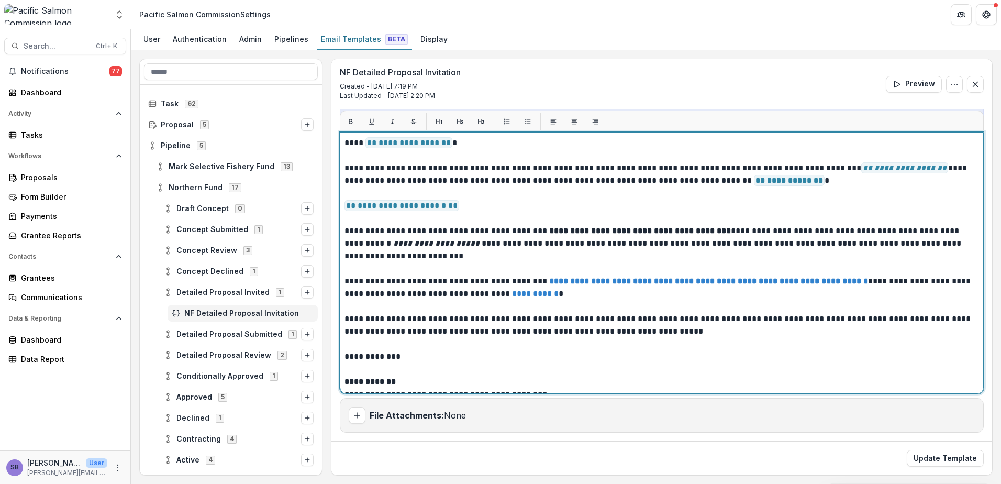
click at [404, 194] on p at bounding box center [661, 193] width 635 height 13
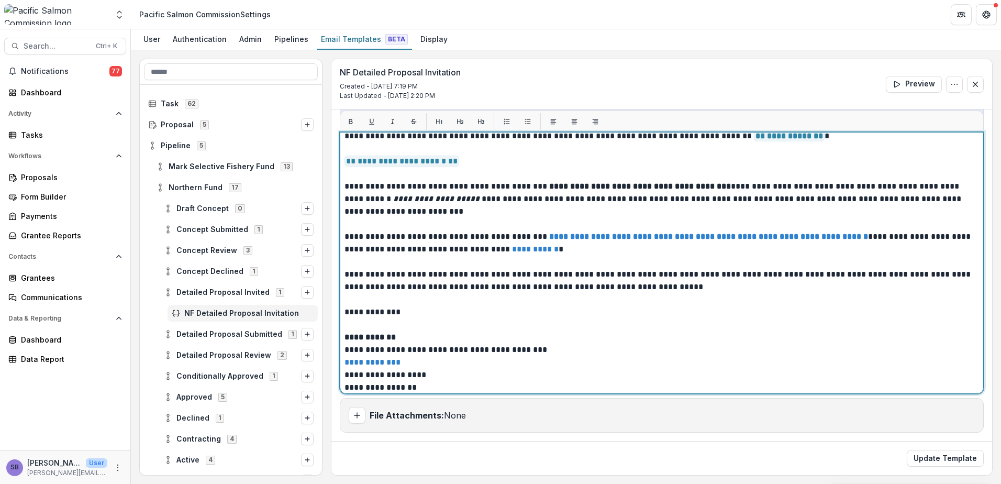
scroll to position [57, 0]
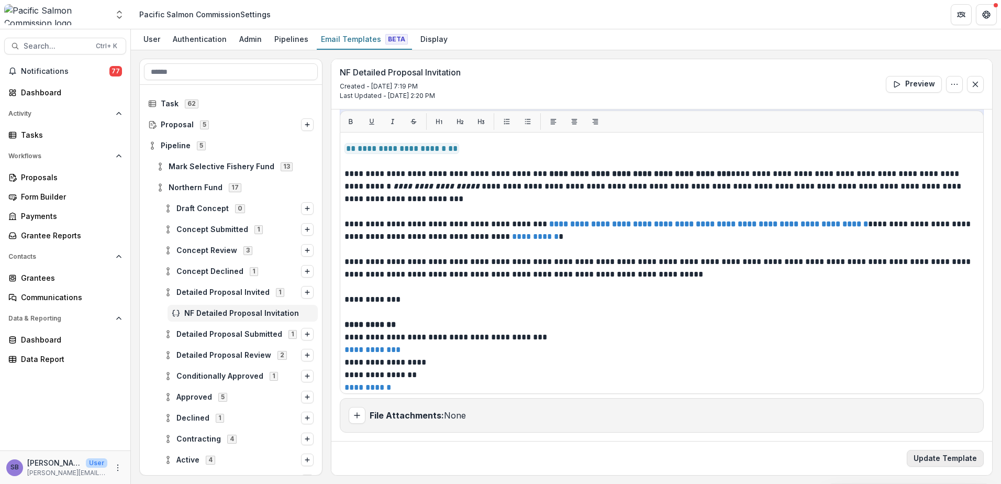
click at [955, 460] on button "Update Template" at bounding box center [945, 458] width 77 height 17
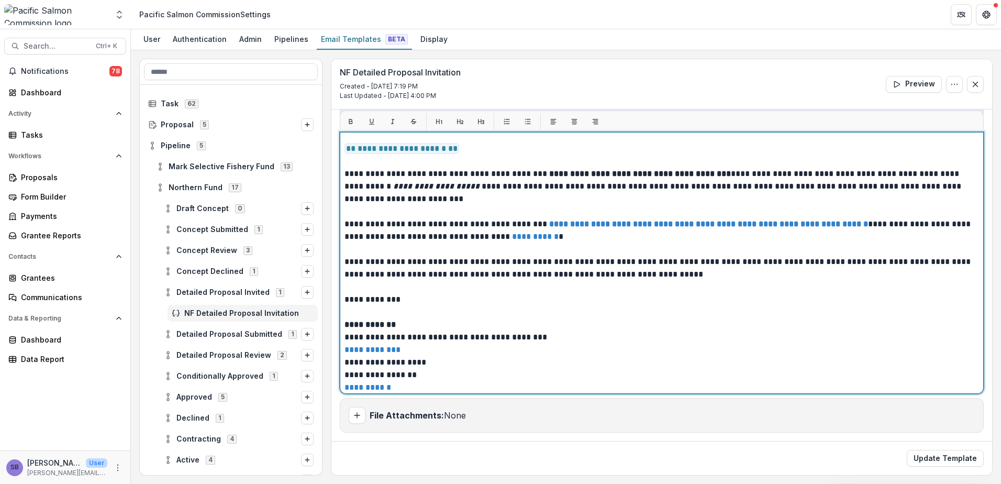
click at [671, 174] on strong "**********" at bounding box center [640, 174] width 182 height 8
click at [648, 240] on p "**********" at bounding box center [658, 230] width 628 height 25
click at [644, 224] on strong "**********" at bounding box center [708, 224] width 319 height 8
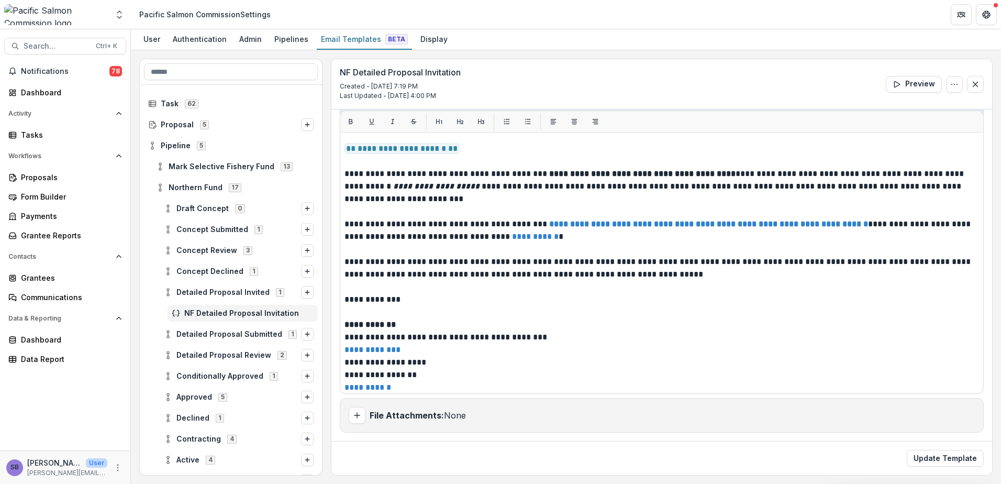
drag, startPoint x: 536, startPoint y: 66, endPoint x: 528, endPoint y: 68, distance: 8.0
click at [536, 66] on div "NF Detailed Proposal Invitation Created - [DATE] 7:19 PM Last Updated - [DATE] …" at bounding box center [661, 84] width 661 height 50
click at [936, 456] on button "Update Template" at bounding box center [945, 458] width 77 height 17
click at [160, 184] on icon at bounding box center [160, 187] width 8 height 8
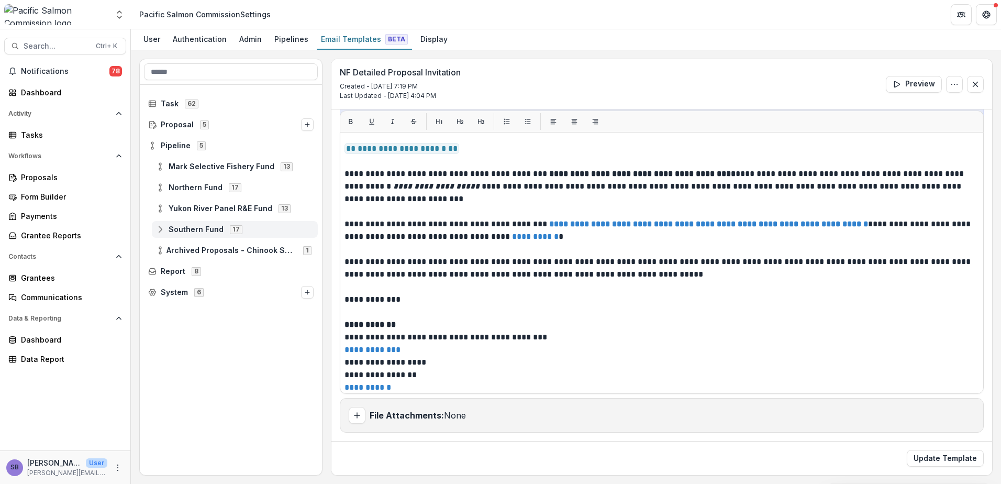
click at [161, 229] on icon at bounding box center [160, 229] width 8 height 8
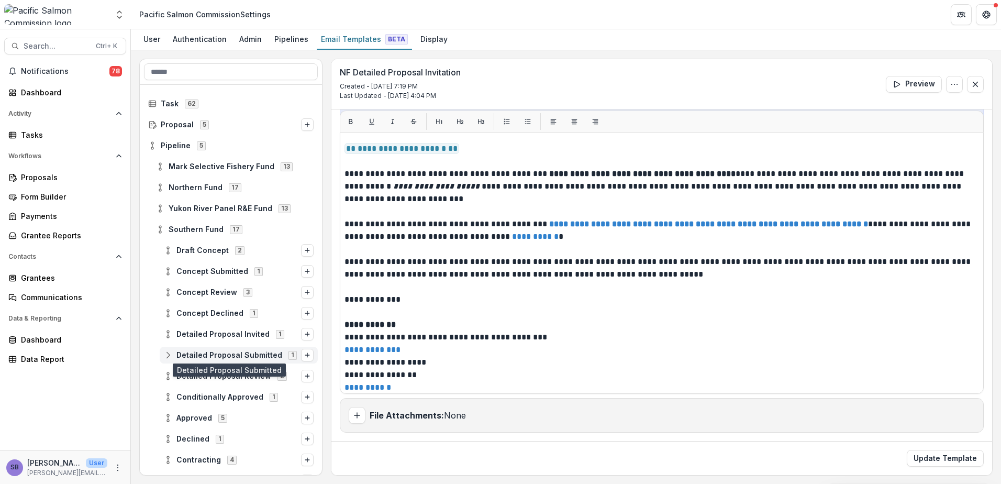
click at [190, 352] on span "Detailed Proposal Submitted" at bounding box center [229, 355] width 106 height 9
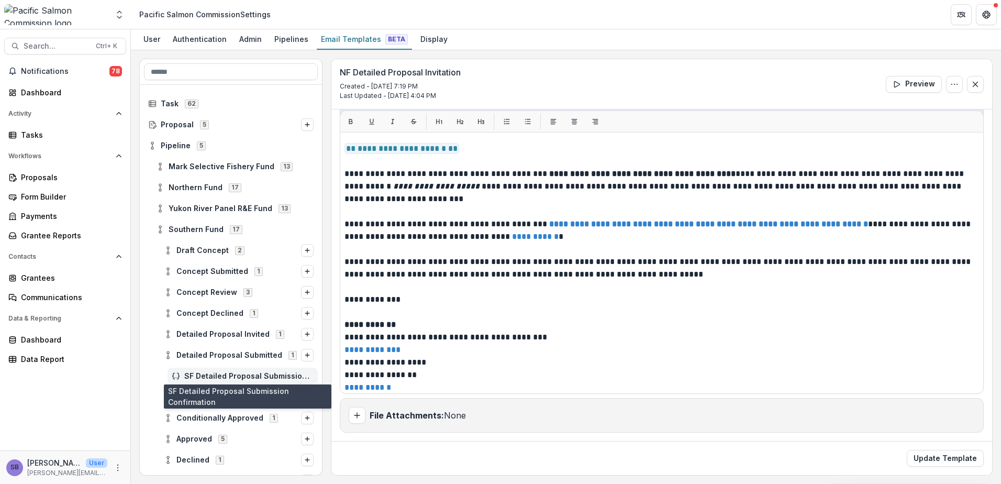
click at [192, 373] on span "SF Detailed Proposal Submission Confirmation" at bounding box center [248, 376] width 129 height 9
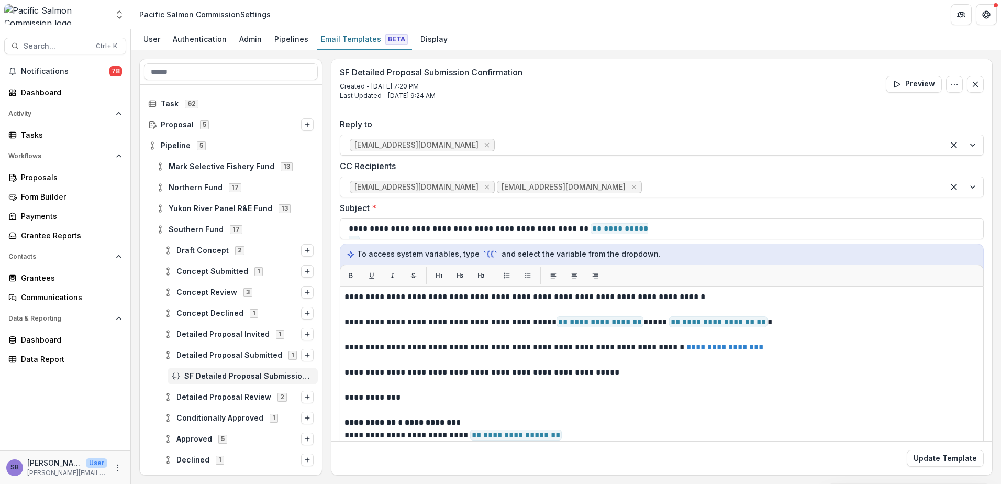
scroll to position [70, 0]
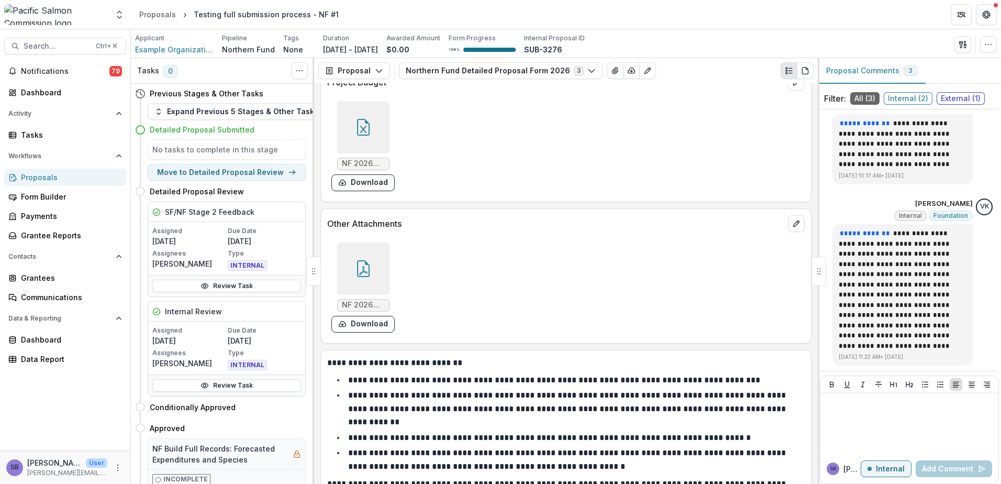
scroll to position [2836, 0]
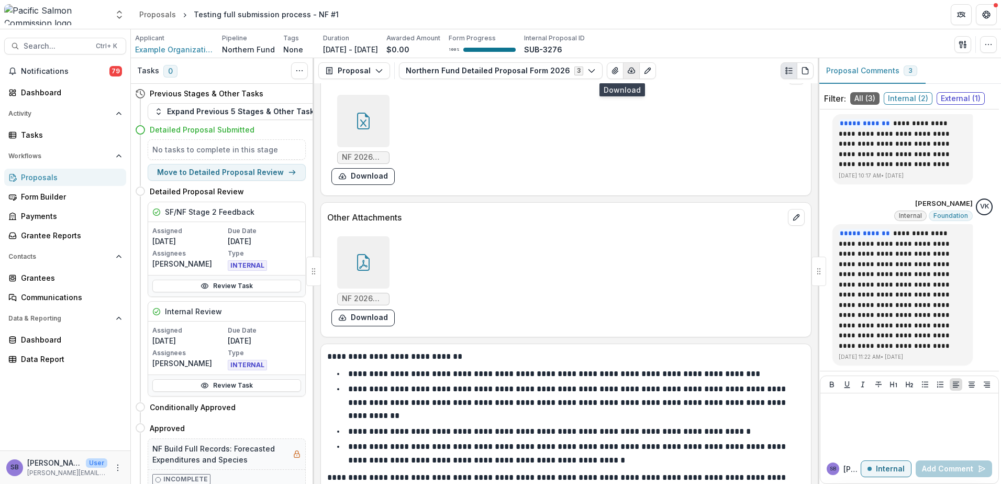
click at [627, 72] on icon "button" at bounding box center [631, 70] width 8 height 8
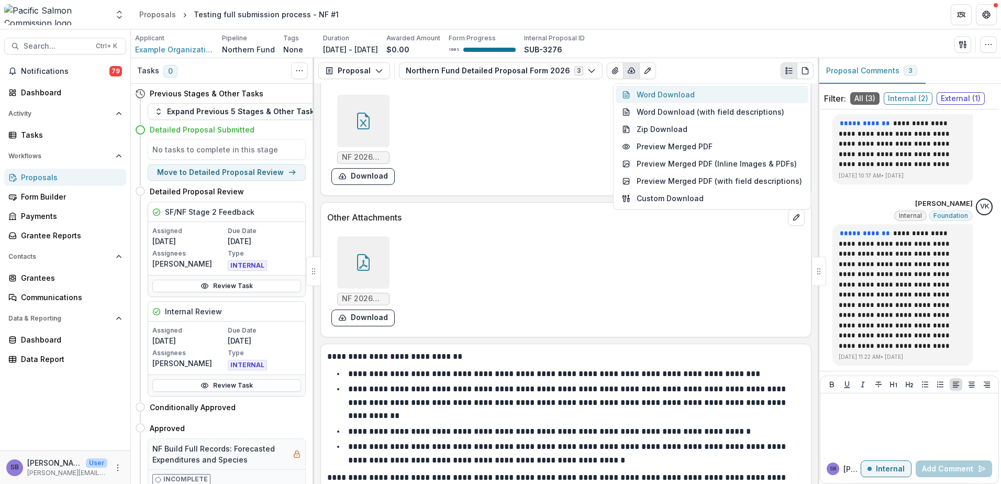
click at [650, 92] on button "Word Download" at bounding box center [712, 94] width 193 height 17
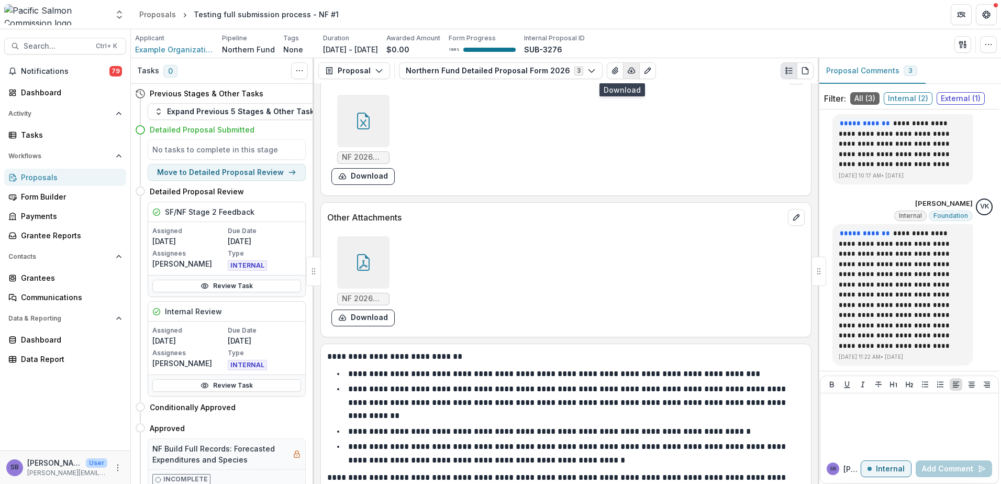
click at [628, 73] on icon "button" at bounding box center [631, 70] width 7 height 5
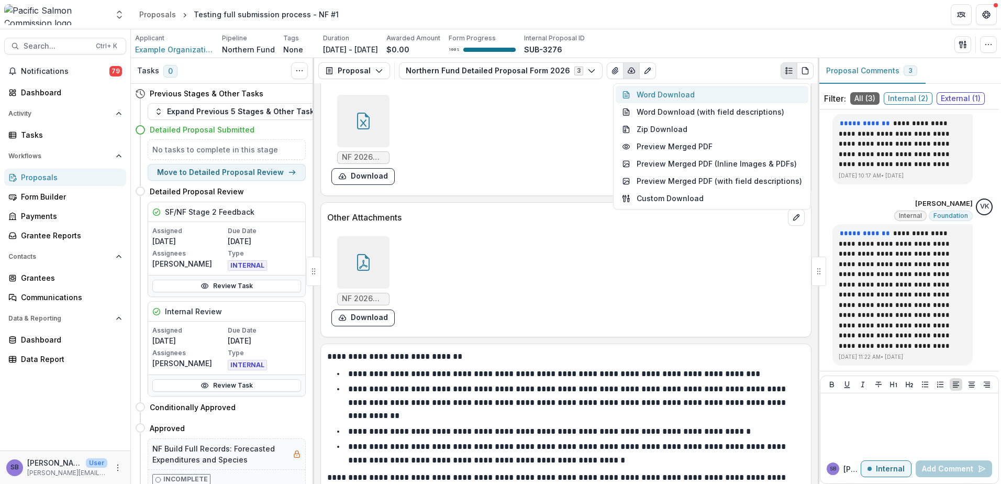
scroll to position [0, 0]
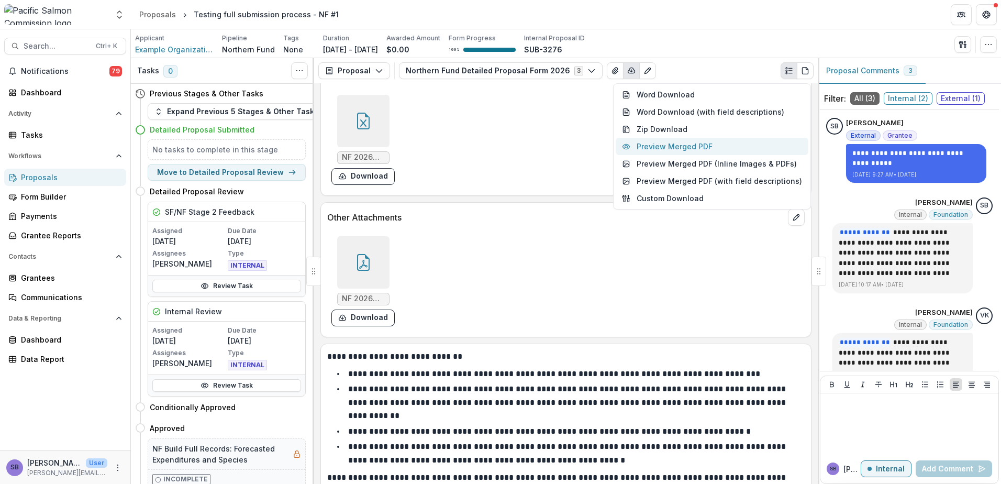
click at [650, 151] on button "Preview Merged PDF" at bounding box center [712, 146] width 193 height 17
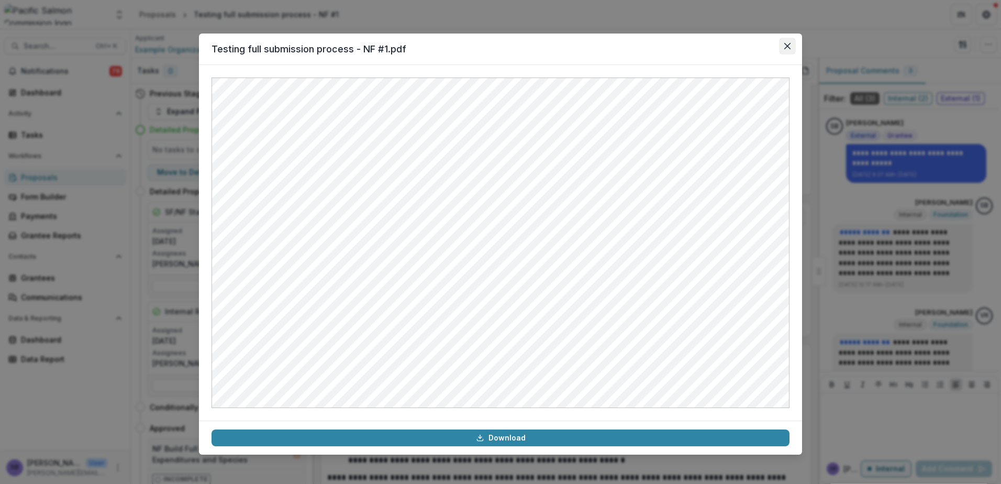
click at [788, 46] on icon "Close" at bounding box center [787, 46] width 6 height 6
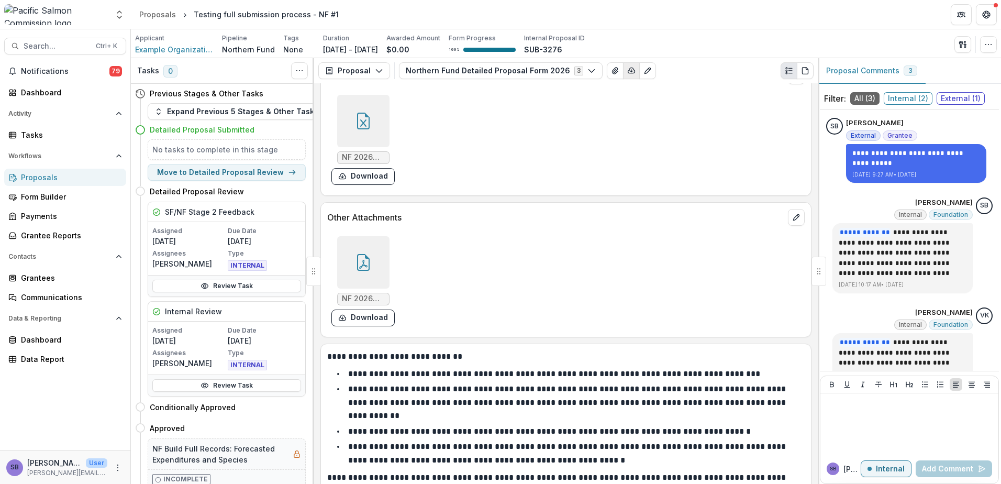
click at [628, 73] on icon "button" at bounding box center [631, 70] width 7 height 5
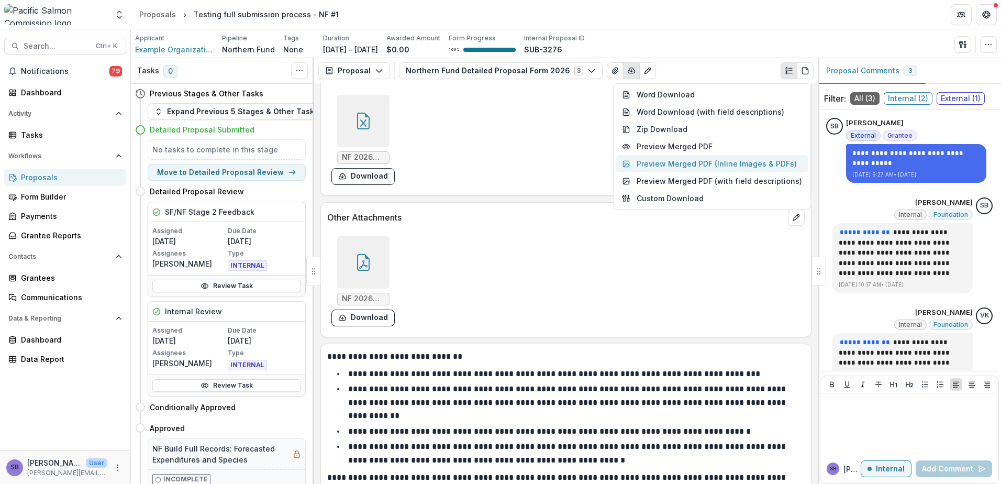
click at [672, 165] on button "Preview Merged PDF (Inline Images & PDFs)" at bounding box center [712, 163] width 193 height 17
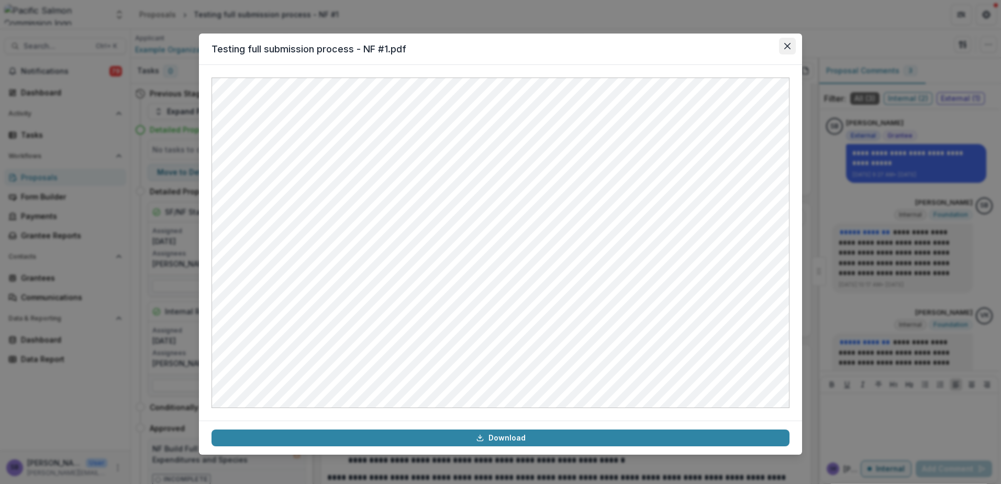
click at [788, 46] on icon "Close" at bounding box center [787, 46] width 6 height 6
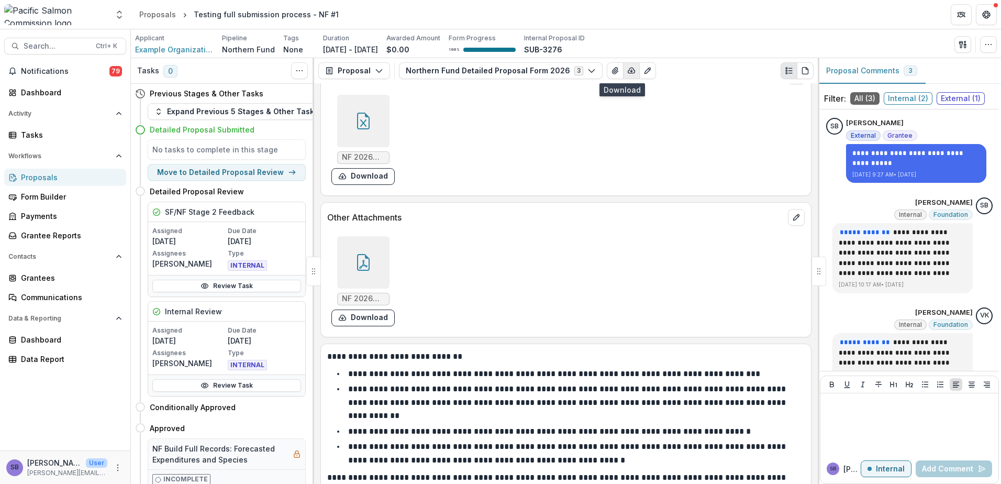
click at [627, 71] on icon "button" at bounding box center [631, 70] width 8 height 8
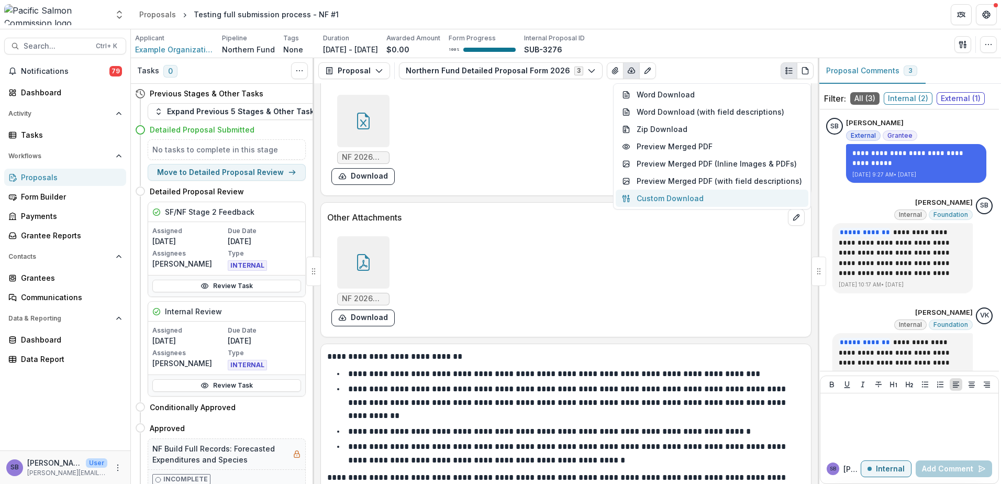
click at [667, 200] on button "Custom Download" at bounding box center [712, 198] width 193 height 17
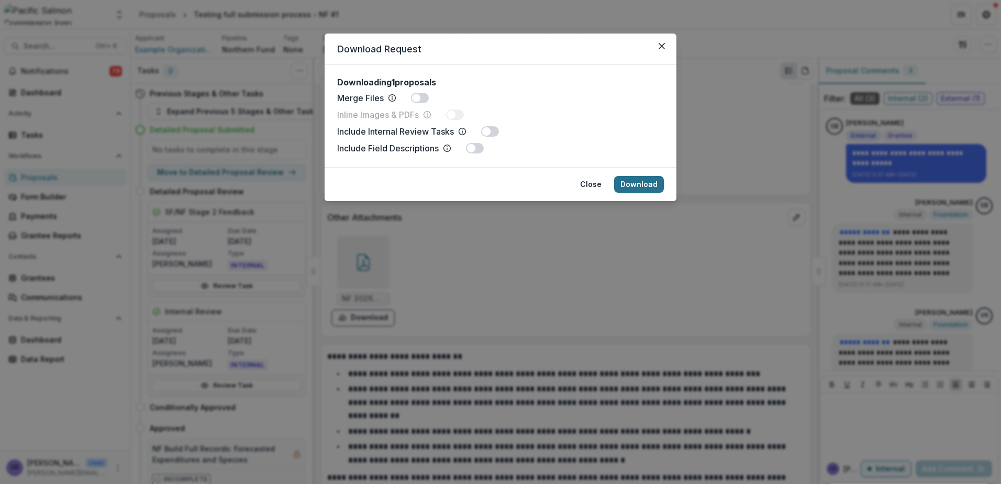
click at [635, 183] on button "Download" at bounding box center [639, 184] width 50 height 17
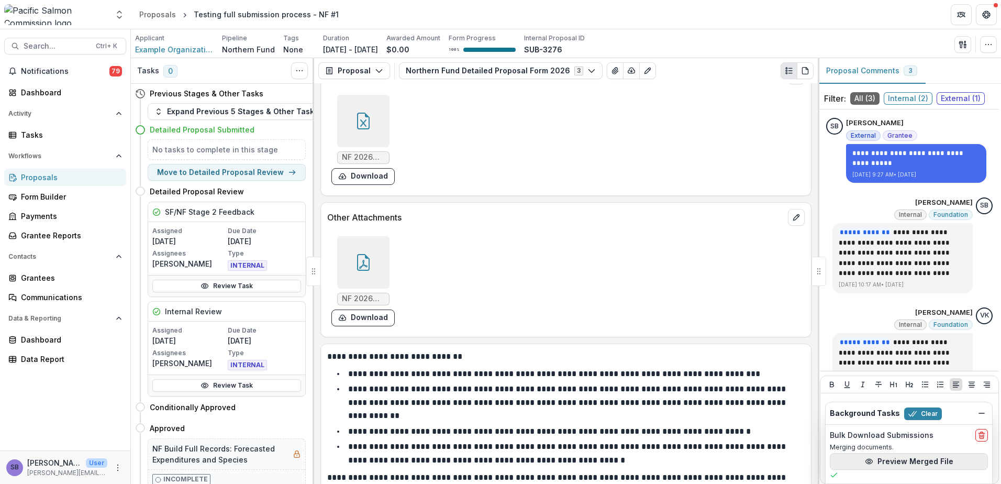
click at [925, 460] on button "Preview Merged File" at bounding box center [909, 461] width 158 height 17
click at [540, 147] on div "NF 2026 Stage 2 Budget Form.xlsx Download" at bounding box center [484, 140] width 314 height 98
click at [587, 74] on icon "button" at bounding box center [591, 70] width 8 height 8
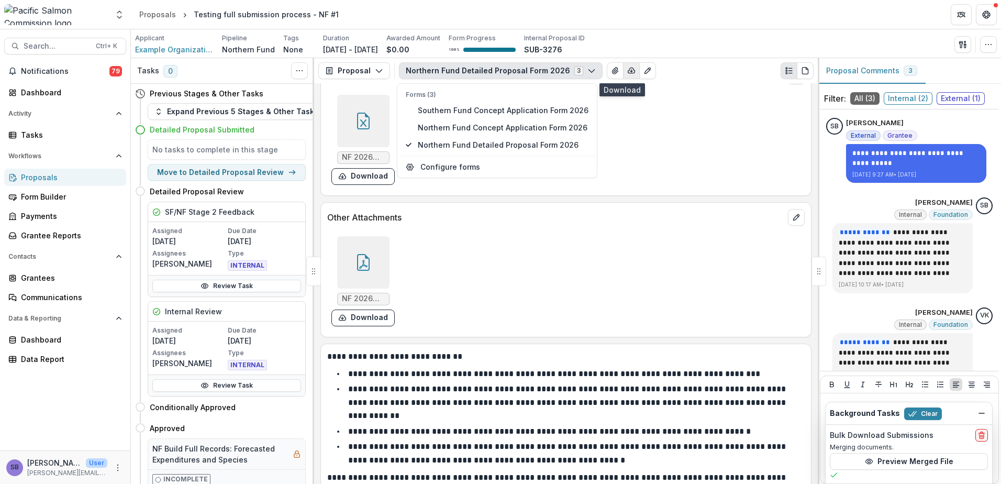
click at [627, 74] on icon "button" at bounding box center [631, 70] width 8 height 8
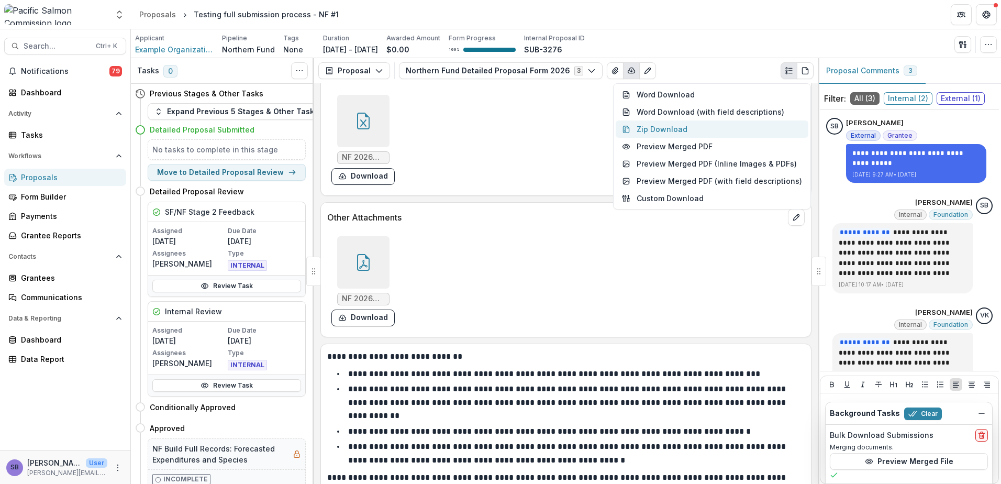
click at [662, 128] on button "Zip Download" at bounding box center [712, 128] width 193 height 17
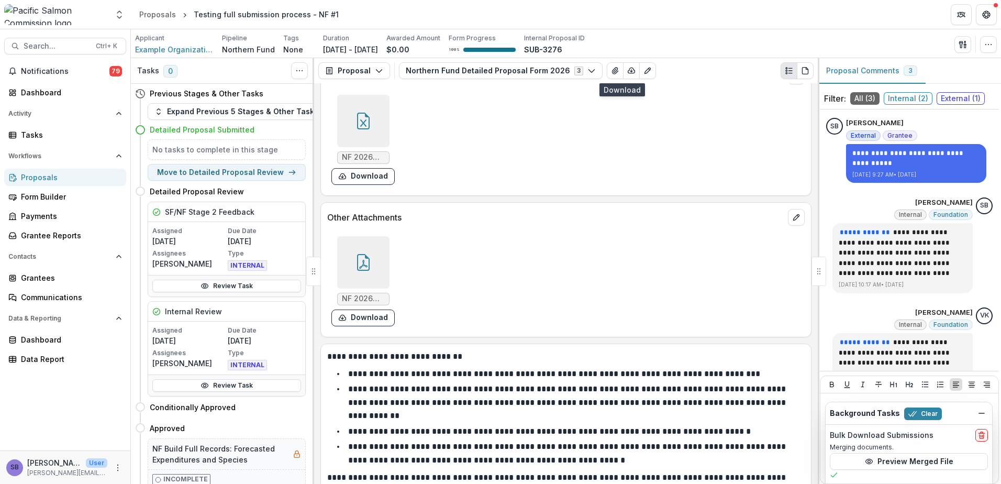
click at [675, 230] on div "NF 2026 Stage Two Application Guidelines.pdf Download" at bounding box center [566, 278] width 490 height 105
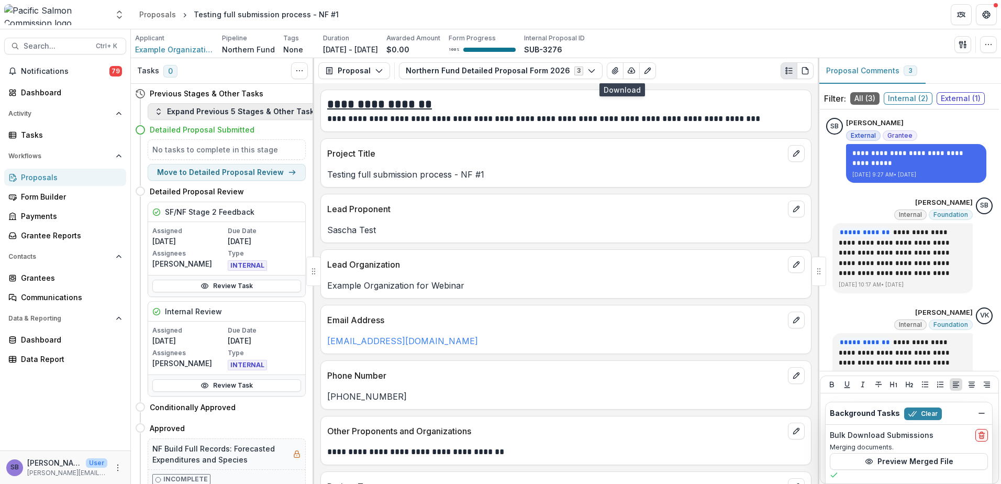
click at [259, 112] on button "Expand Previous 5 Stages & Other Tasks" at bounding box center [236, 111] width 177 height 17
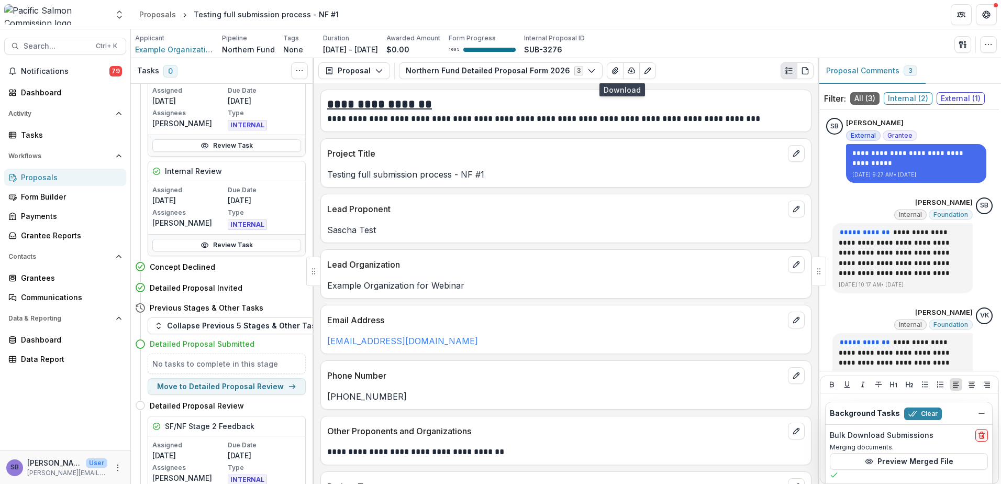
scroll to position [698, 0]
click at [283, 287] on button "Move here" at bounding box center [283, 287] width 43 height 13
select select "**********"
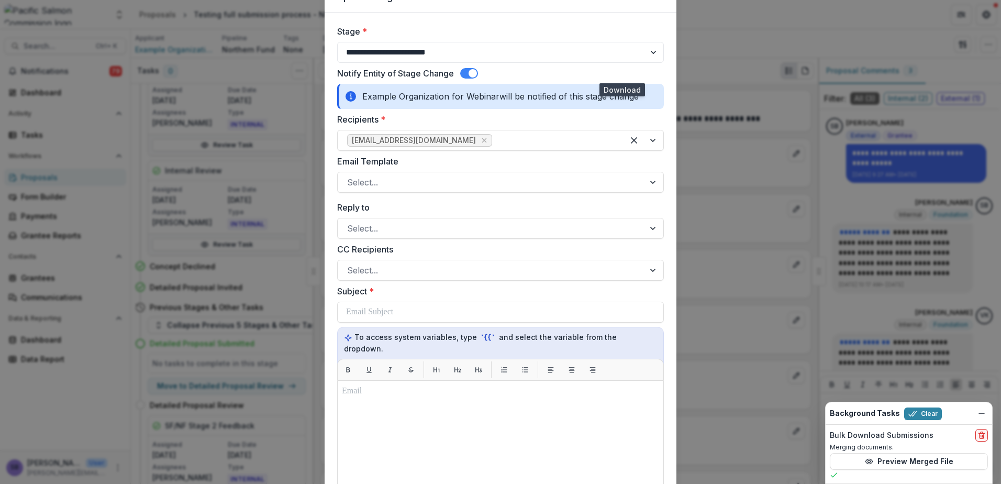
scroll to position [70, 0]
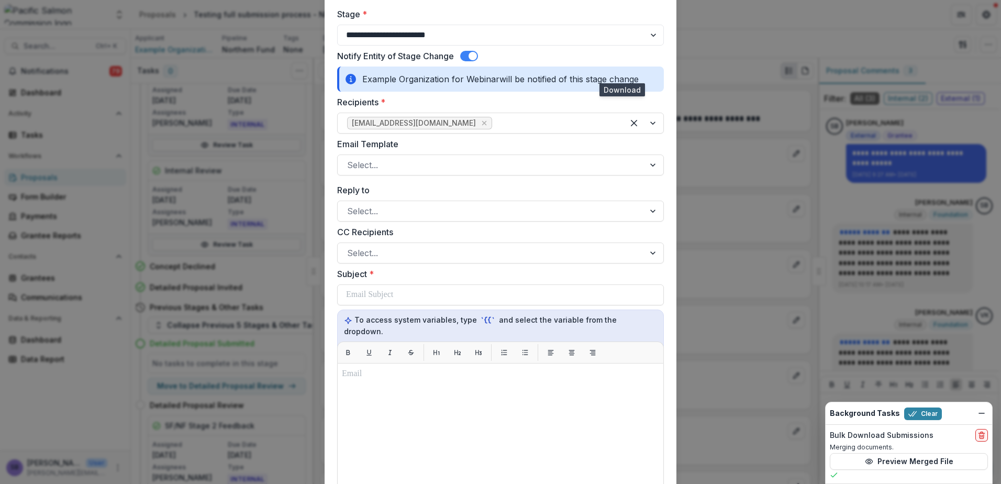
click at [464, 58] on span at bounding box center [469, 56] width 18 height 10
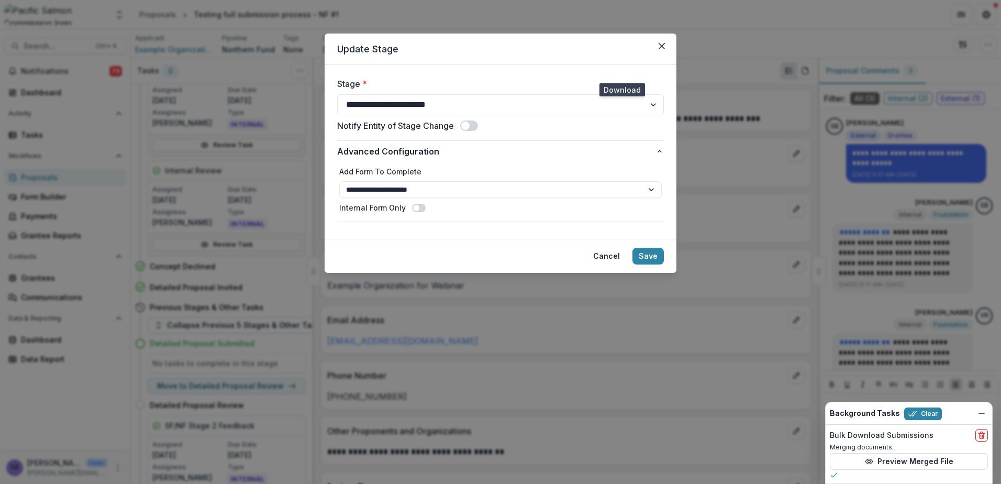
scroll to position [0, 0]
click at [521, 186] on select "**********" at bounding box center [500, 189] width 322 height 17
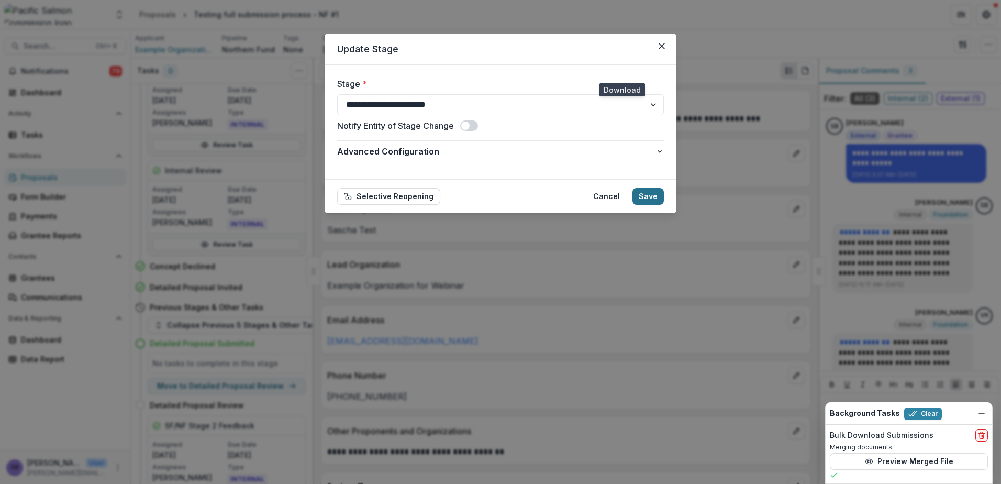
click at [652, 198] on button "Save" at bounding box center [647, 196] width 31 height 17
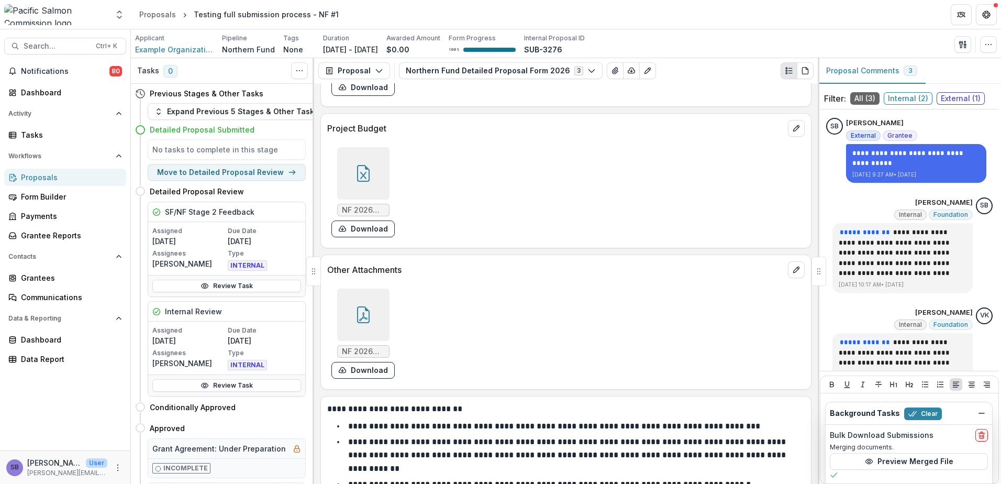
scroll to position [1218, 0]
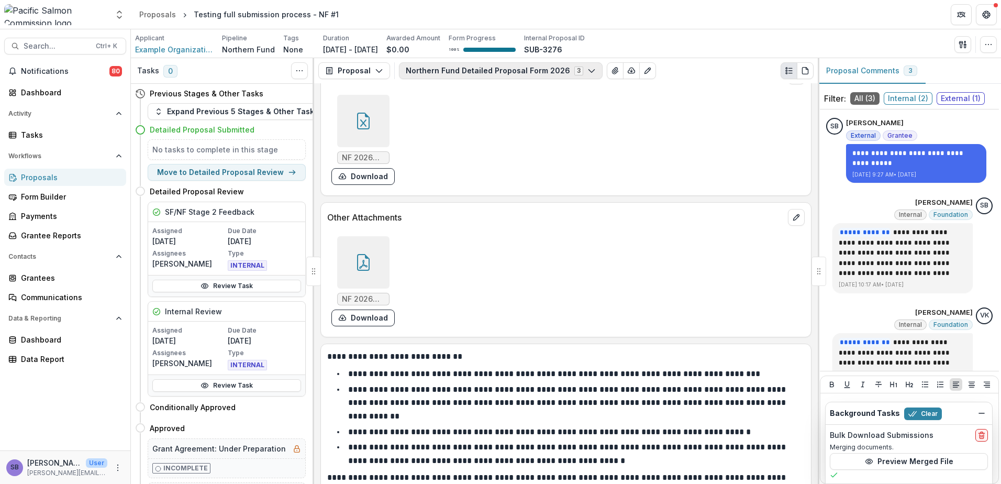
click at [499, 76] on button "Northern Fund Detailed Proposal Form 2026 3" at bounding box center [501, 70] width 204 height 17
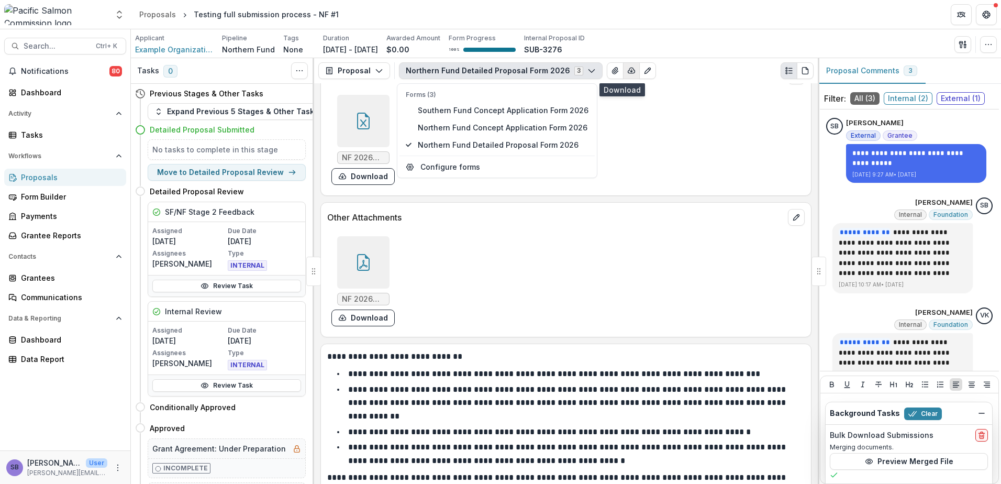
click at [627, 71] on icon "button" at bounding box center [631, 70] width 8 height 8
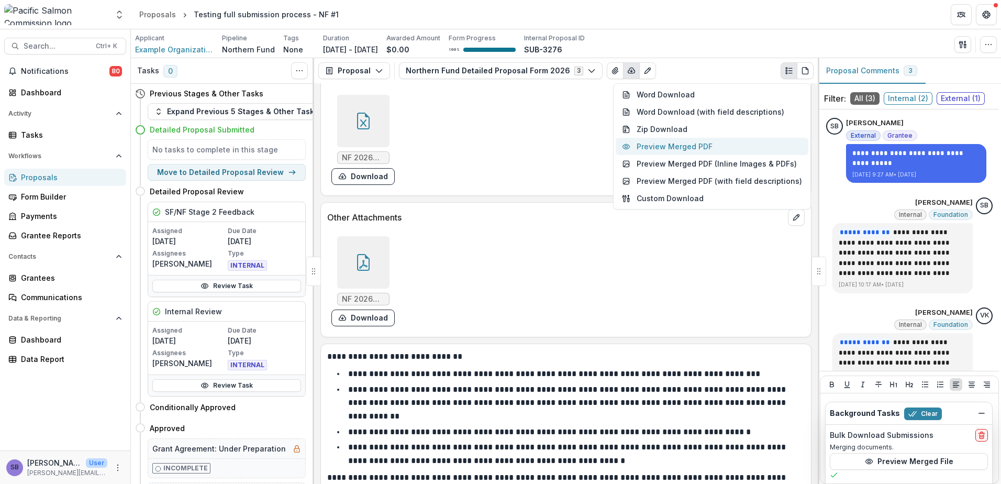
click at [662, 149] on button "Preview Merged PDF" at bounding box center [712, 146] width 193 height 17
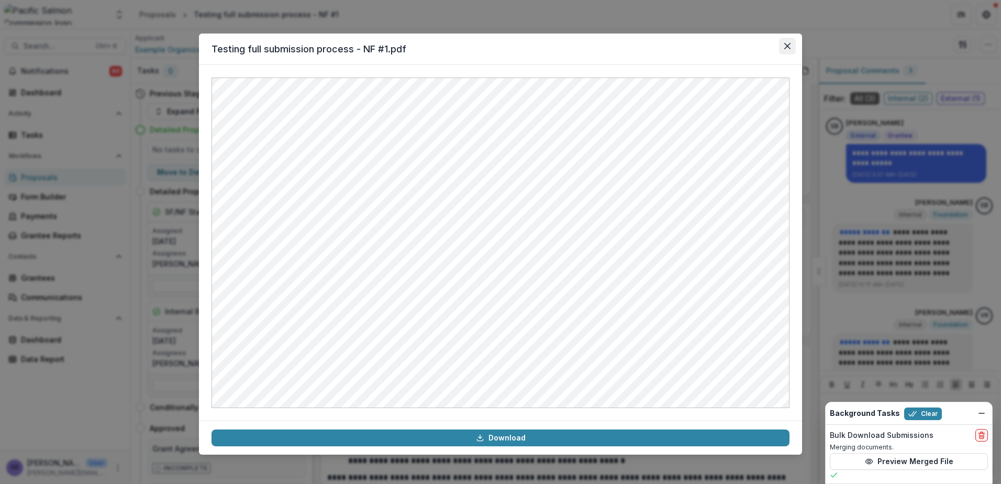
click at [784, 47] on button "Close" at bounding box center [787, 46] width 17 height 17
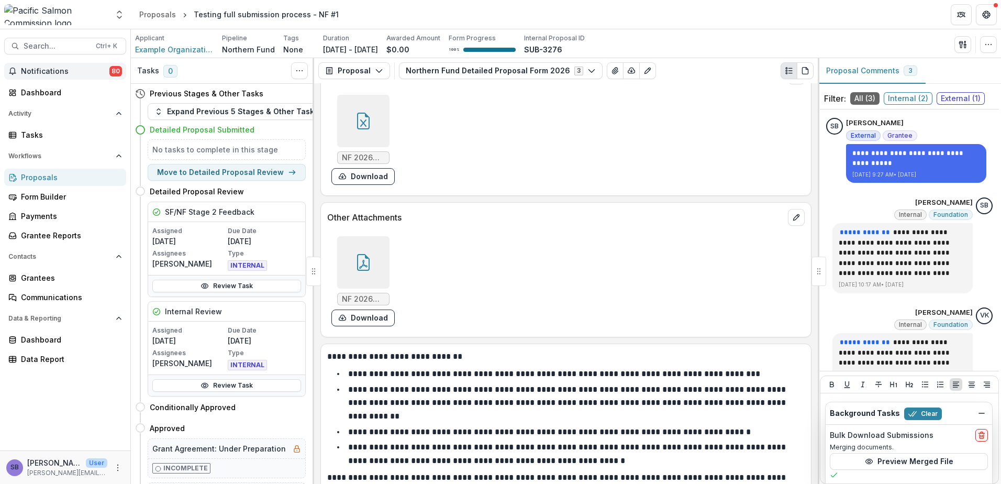
click at [80, 67] on span "Notifications" at bounding box center [65, 71] width 88 height 9
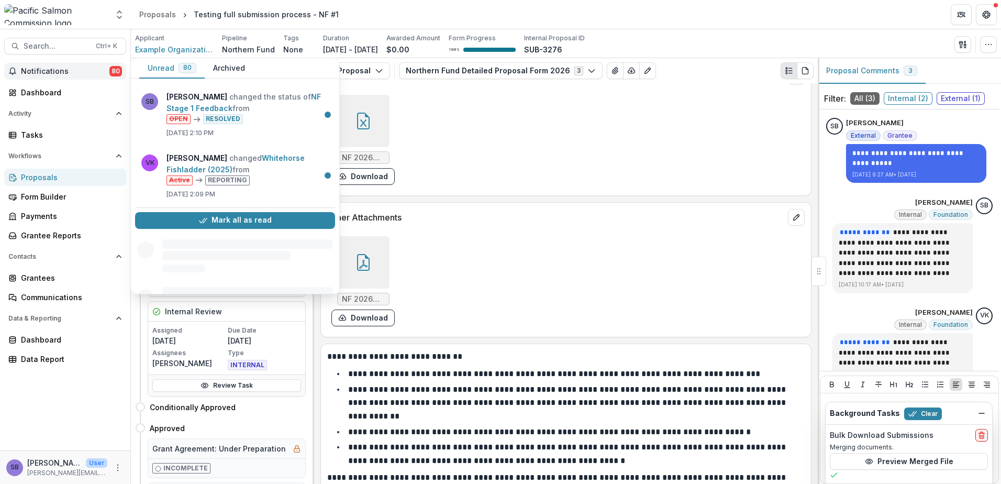
scroll to position [907, 0]
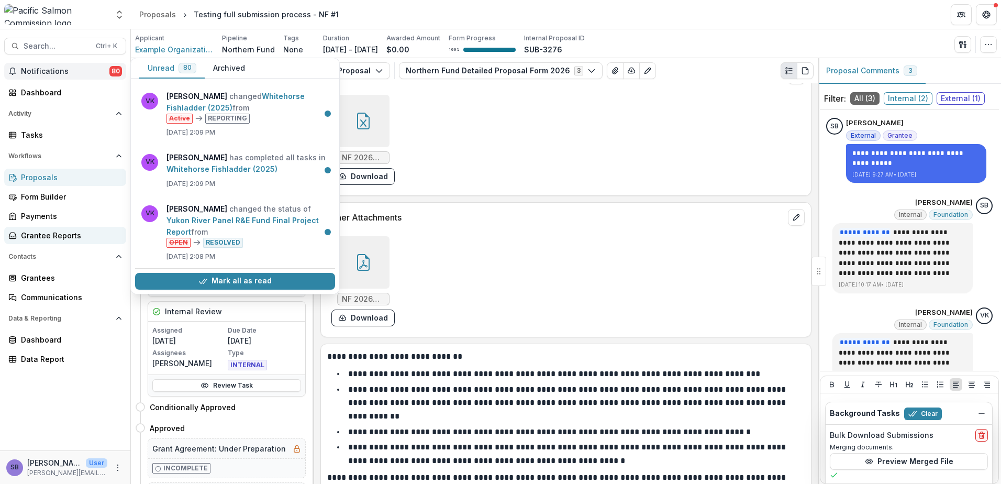
drag, startPoint x: 65, startPoint y: 235, endPoint x: 84, endPoint y: 233, distance: 18.4
click at [65, 235] on div "Grantee Reports" at bounding box center [69, 235] width 97 height 11
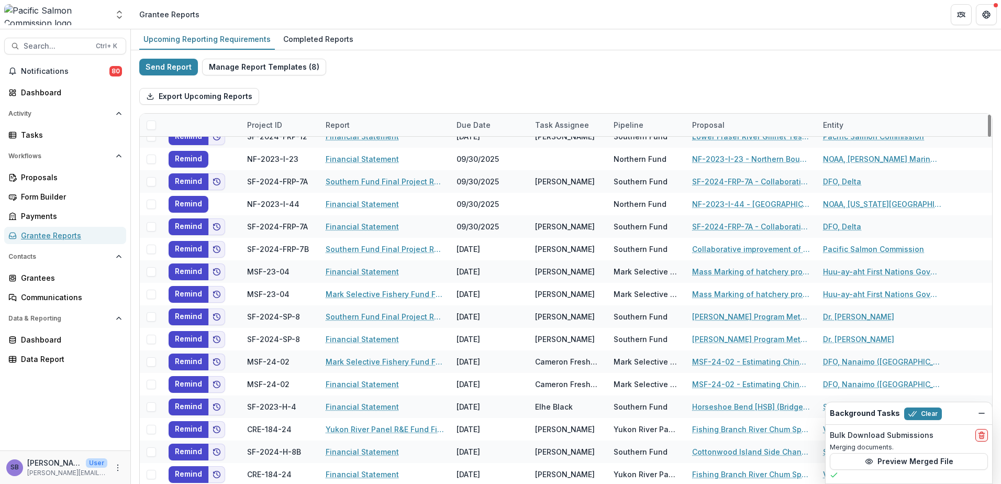
scroll to position [419, 0]
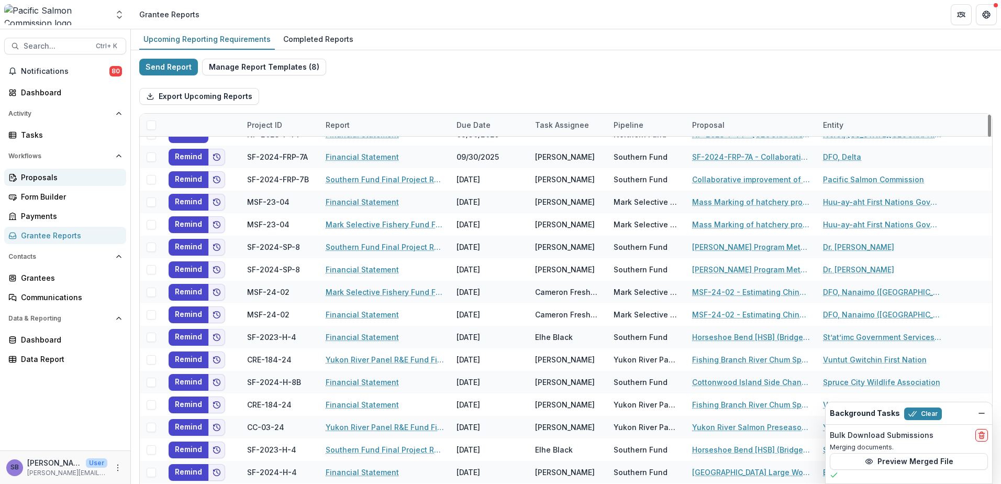
click at [58, 176] on div "Proposals" at bounding box center [69, 177] width 97 height 11
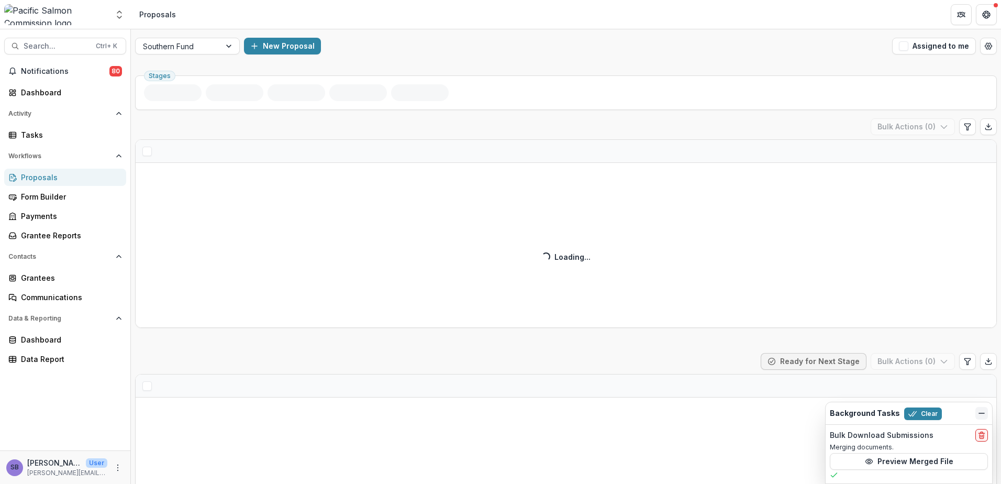
click at [981, 409] on icon "Dismiss" at bounding box center [981, 413] width 8 height 8
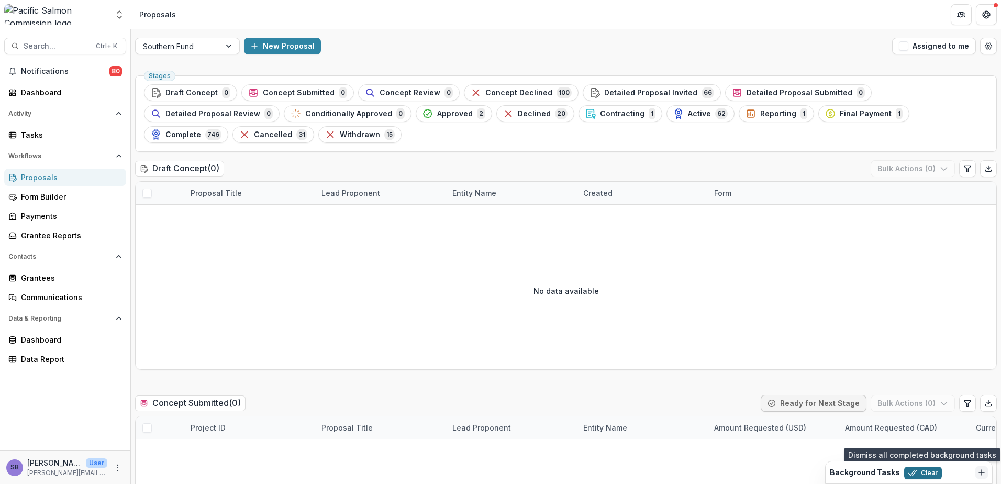
click at [918, 473] on button "Clear" at bounding box center [923, 472] width 38 height 13
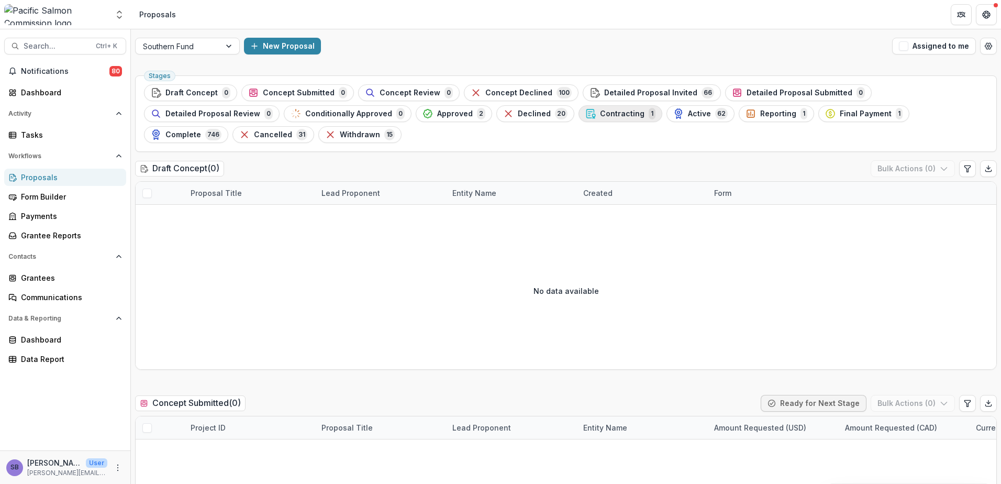
click at [585, 113] on div "Contracting 1" at bounding box center [620, 114] width 70 height 12
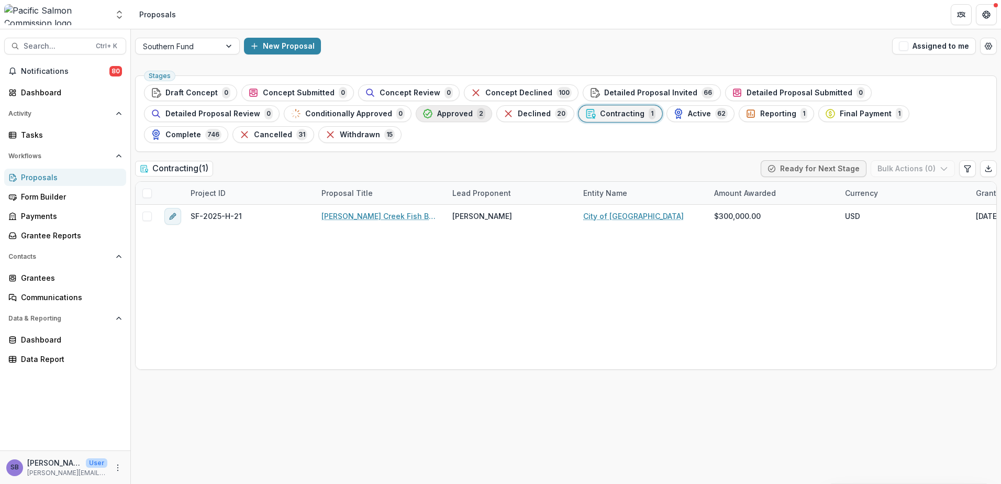
click at [437, 110] on span "Approved" at bounding box center [455, 113] width 36 height 9
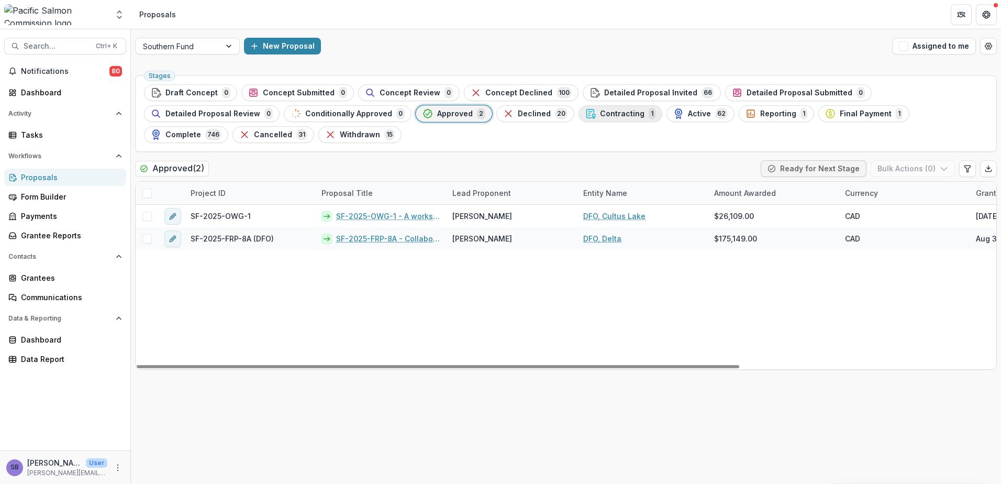
click at [600, 114] on span "Contracting" at bounding box center [622, 113] width 44 height 9
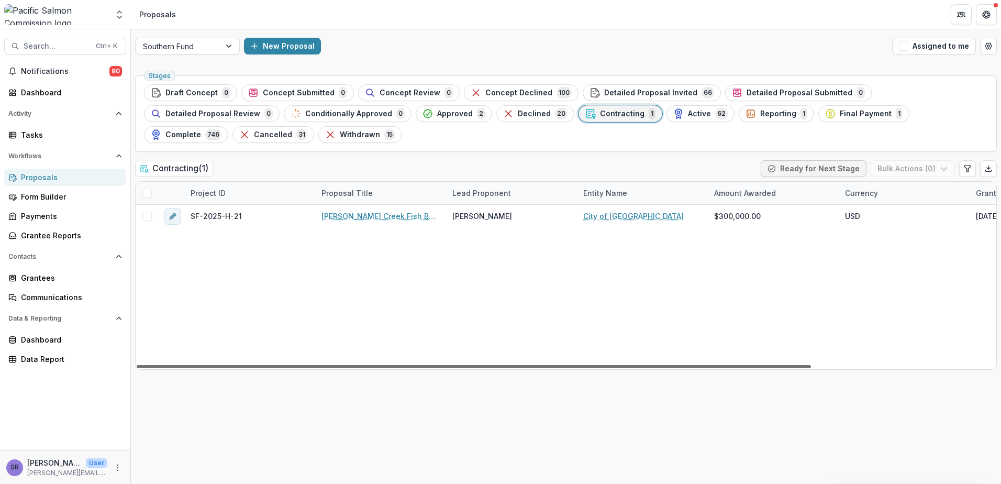
drag, startPoint x: 541, startPoint y: 365, endPoint x: 530, endPoint y: 381, distance: 19.2
click at [530, 368] on div at bounding box center [474, 366] width 674 height 3
click at [760, 113] on span "Reporting" at bounding box center [778, 113] width 36 height 9
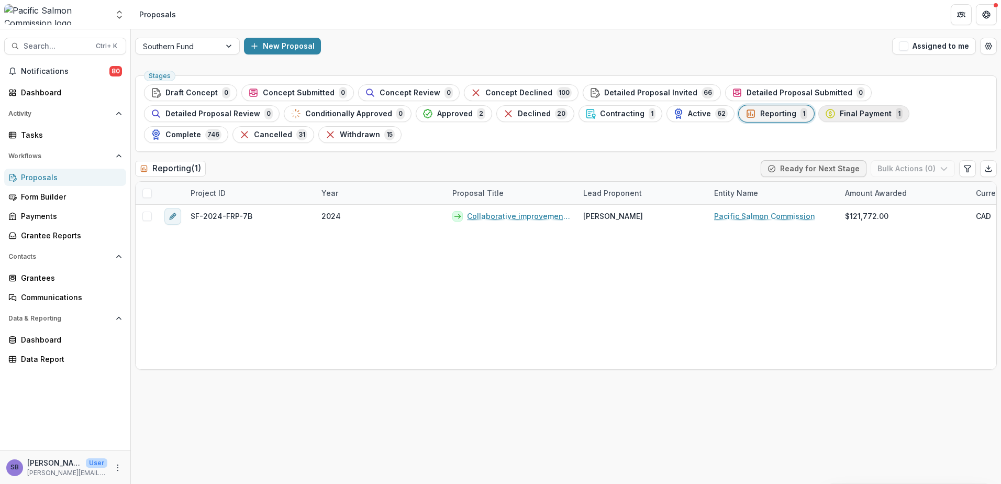
click at [825, 108] on div "Final Payment 1" at bounding box center [863, 114] width 77 height 12
click at [688, 116] on span "Active" at bounding box center [699, 113] width 23 height 9
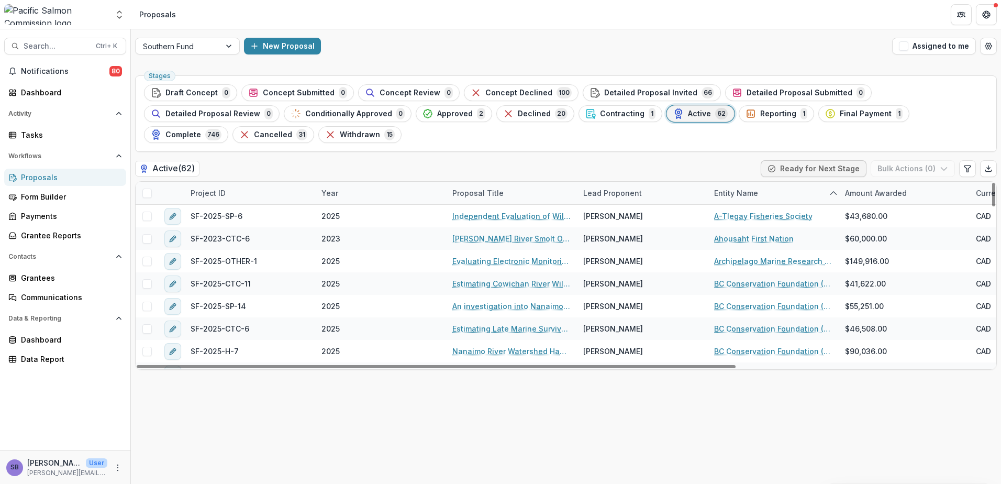
click at [376, 195] on div "Year" at bounding box center [380, 193] width 131 height 23
click at [371, 253] on span "Sort Descending" at bounding box center [366, 257] width 61 height 9
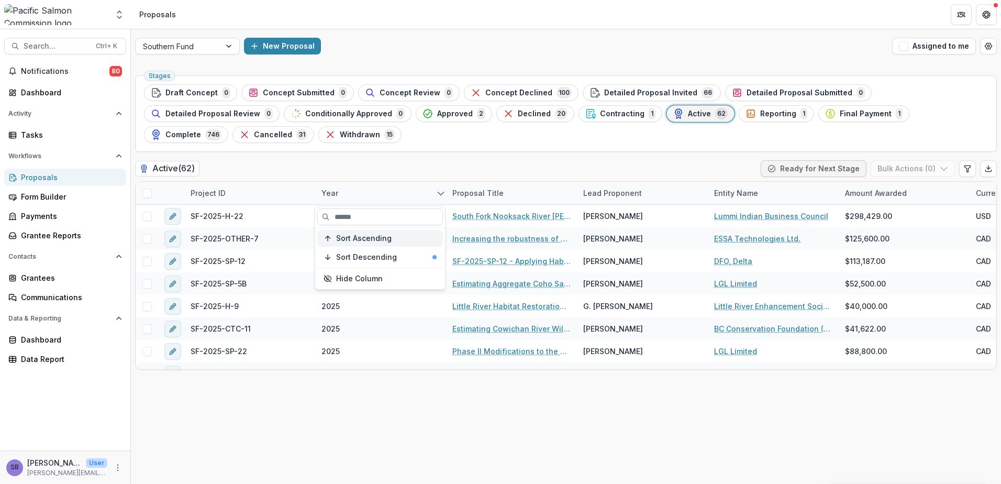
click at [372, 232] on button "Sort Ascending" at bounding box center [380, 238] width 126 height 17
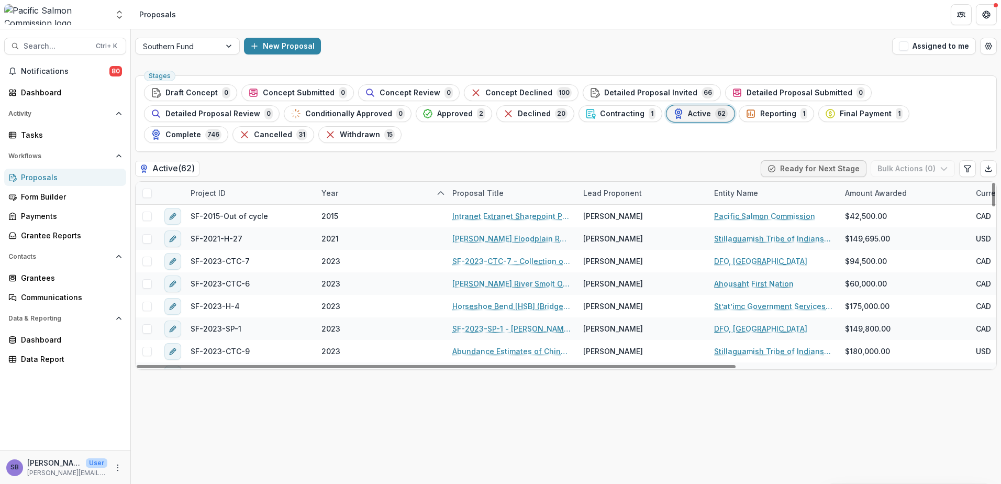
click at [390, 168] on div "Active ( 62 ) Ready for Next Stage Bulk Actions ( 0 )" at bounding box center [566, 170] width 862 height 21
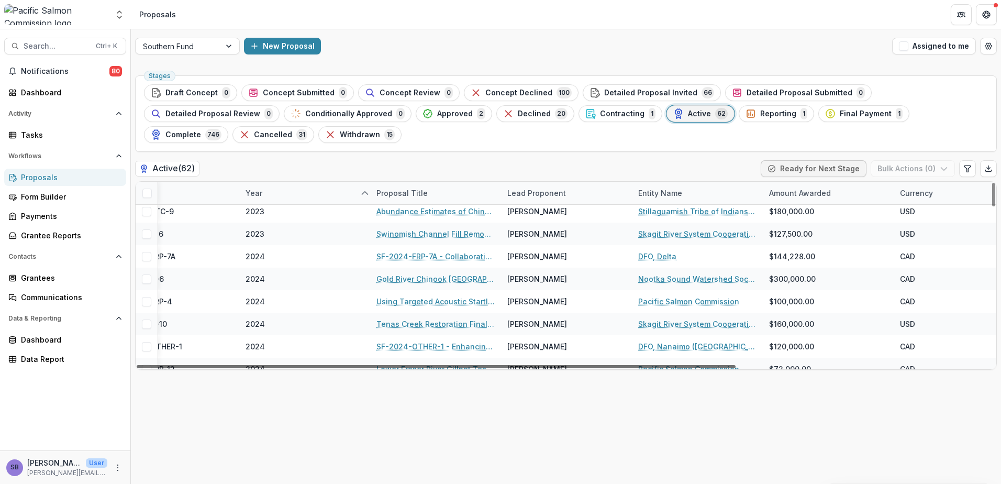
scroll to position [140, 0]
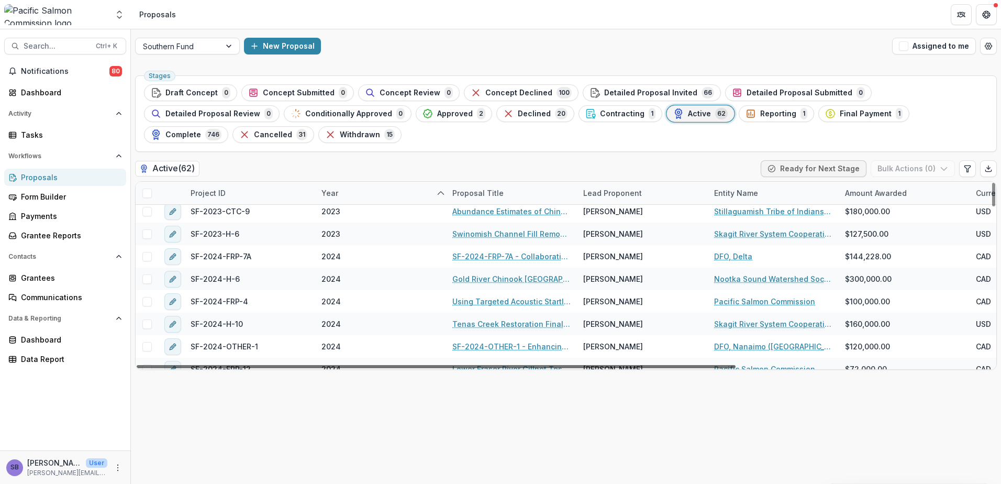
drag, startPoint x: 691, startPoint y: 364, endPoint x: 564, endPoint y: 384, distance: 128.2
click at [564, 368] on div at bounding box center [436, 366] width 599 height 3
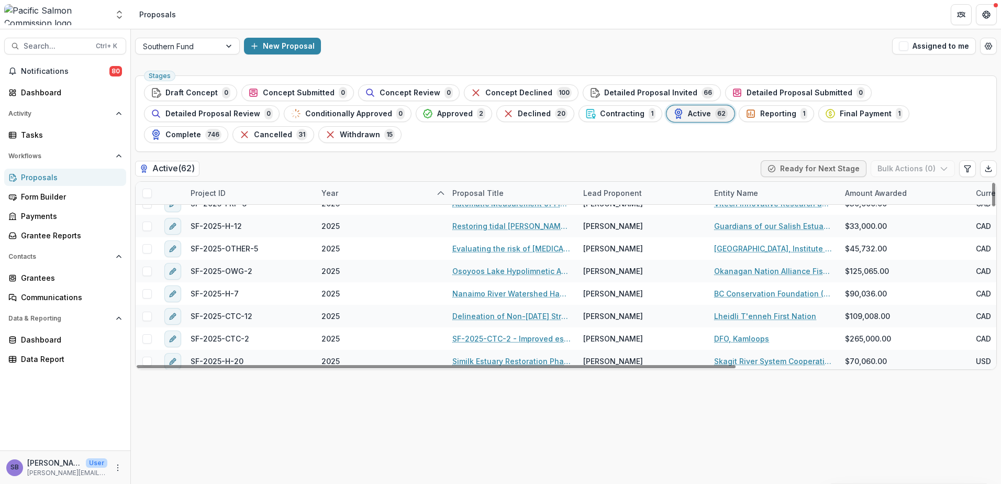
scroll to position [1231, 0]
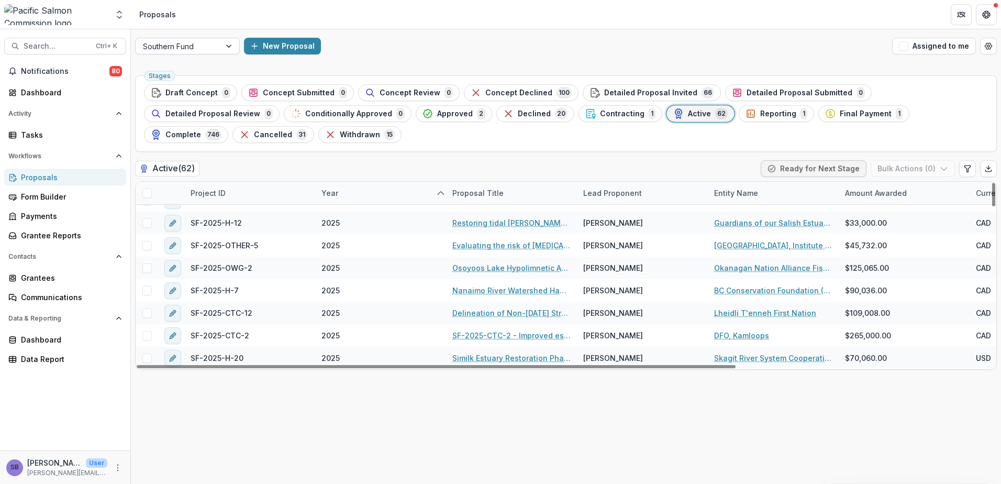
click at [210, 51] on div at bounding box center [178, 46] width 70 height 13
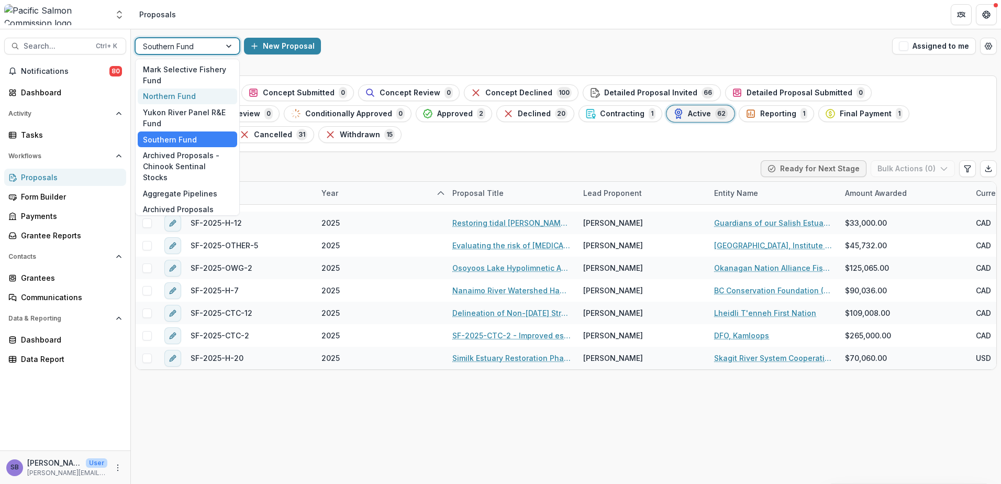
click at [202, 95] on div "Northern Fund" at bounding box center [187, 96] width 99 height 16
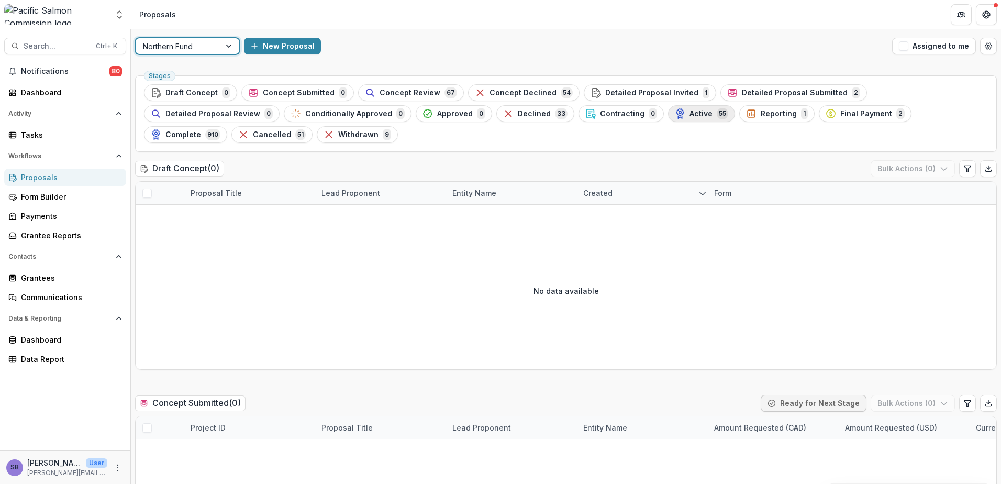
click at [675, 115] on div "Active 55" at bounding box center [701, 114] width 53 height 12
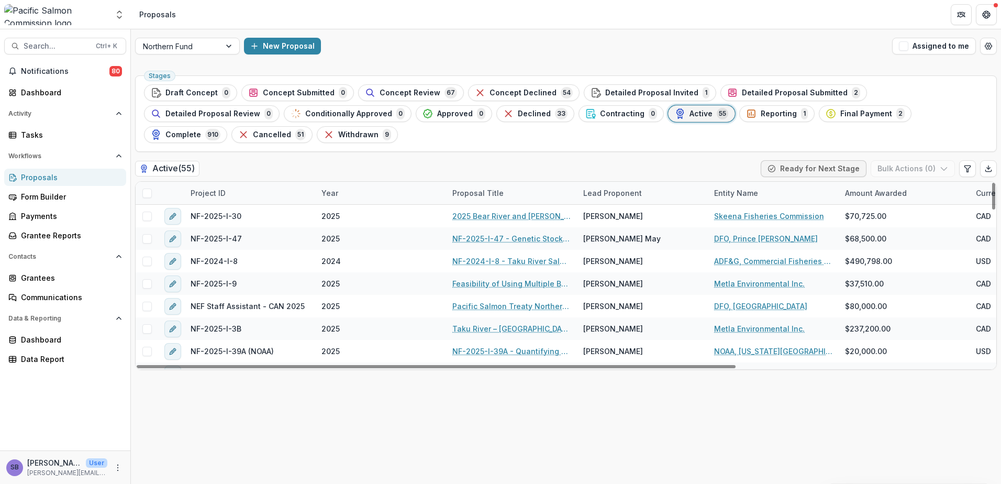
click at [350, 189] on div "Year" at bounding box center [380, 193] width 131 height 23
click at [353, 255] on span "Sort Descending" at bounding box center [366, 257] width 61 height 9
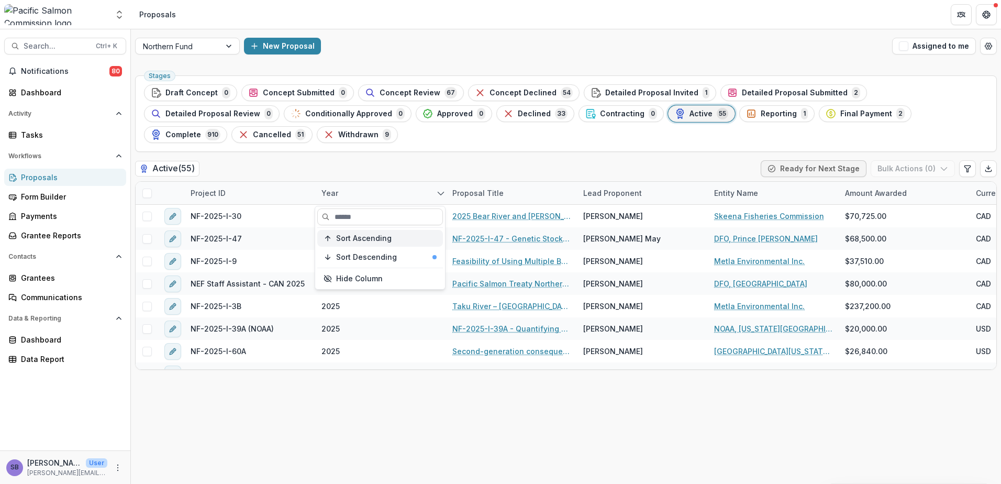
click at [352, 238] on span "Sort Ascending" at bounding box center [363, 238] width 55 height 9
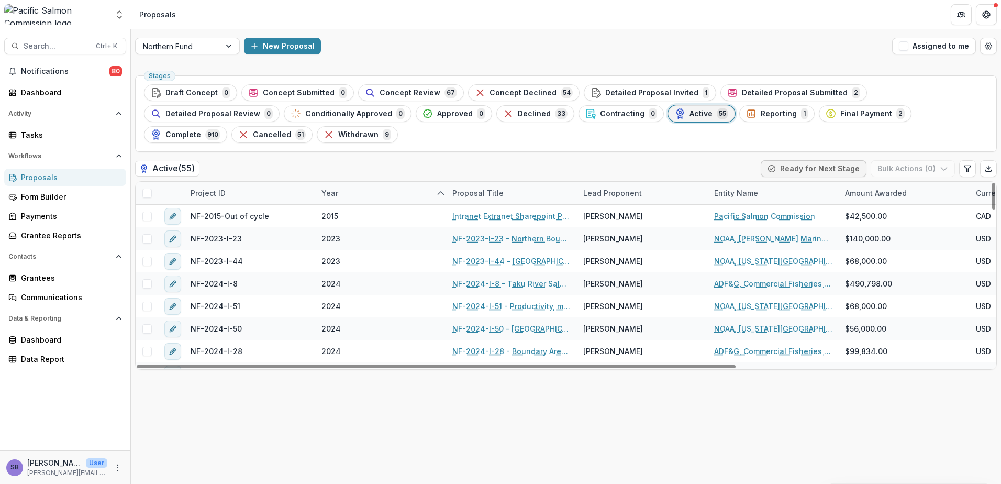
click at [387, 168] on div "Active ( 55 ) Ready for Next Stage Bulk Actions ( 0 )" at bounding box center [566, 170] width 862 height 21
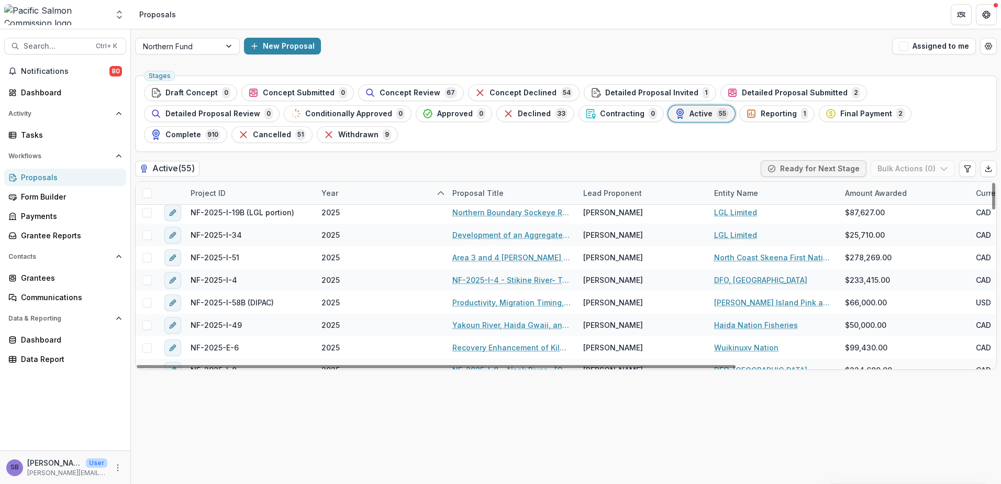
scroll to position [585, 0]
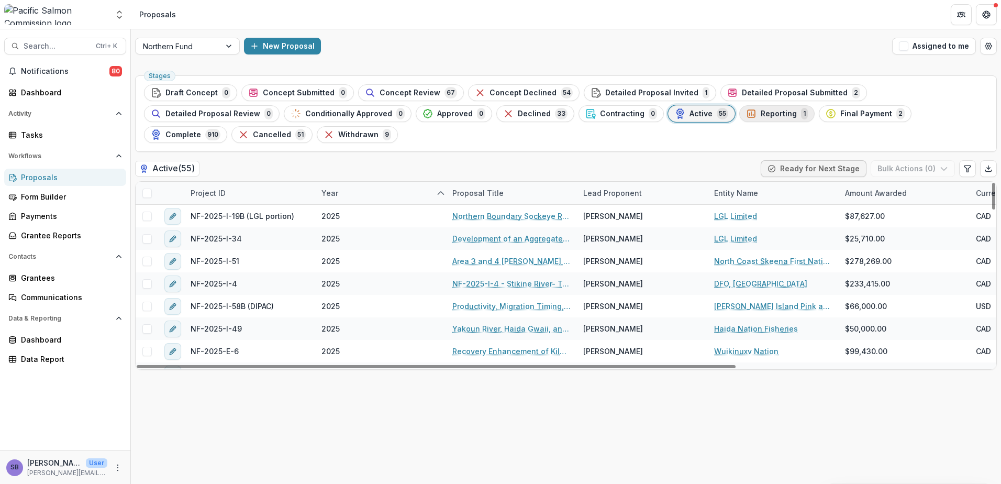
click at [746, 109] on icon "button" at bounding box center [751, 113] width 10 height 10
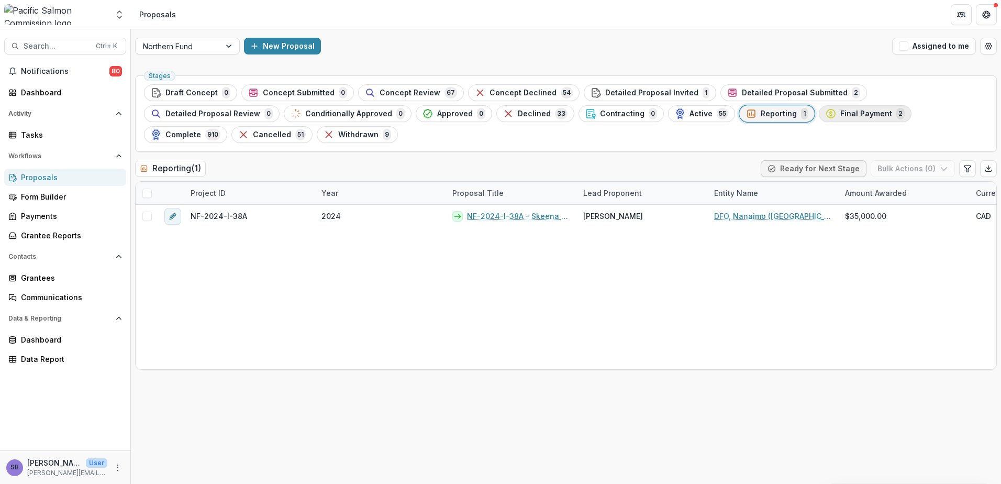
click at [840, 113] on span "Final Payment" at bounding box center [866, 113] width 52 height 9
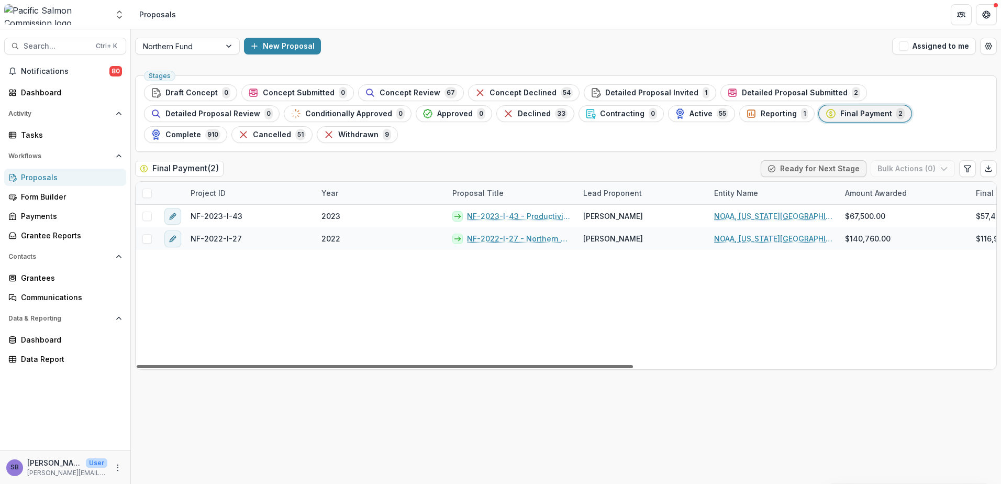
drag, startPoint x: 590, startPoint y: 367, endPoint x: 465, endPoint y: 407, distance: 131.0
click at [465, 368] on div at bounding box center [385, 366] width 496 height 3
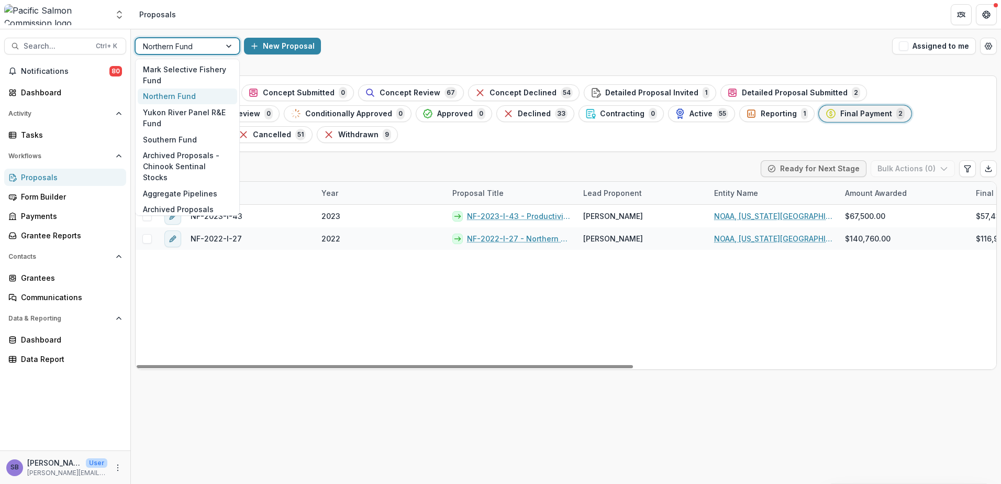
click at [167, 49] on div at bounding box center [178, 46] width 70 height 13
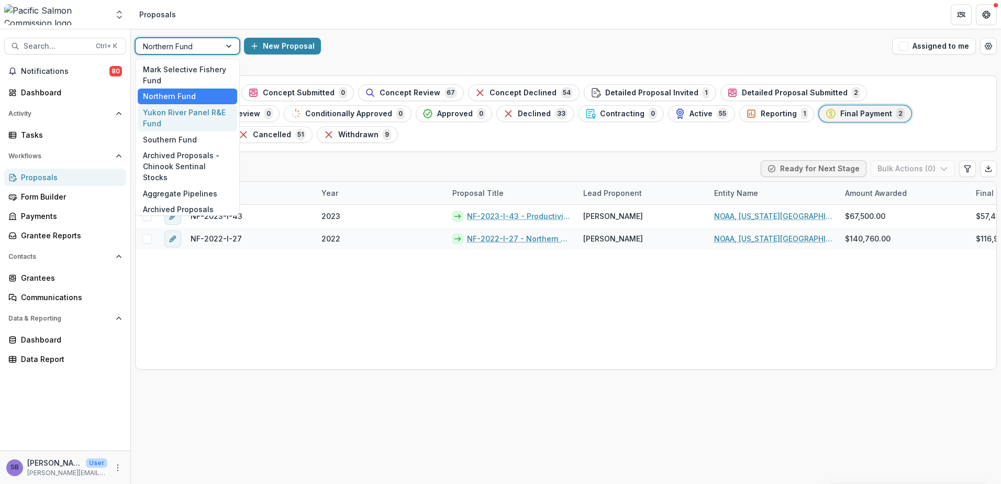
click at [171, 111] on div "Yukon River Panel R&E Fund" at bounding box center [187, 117] width 99 height 27
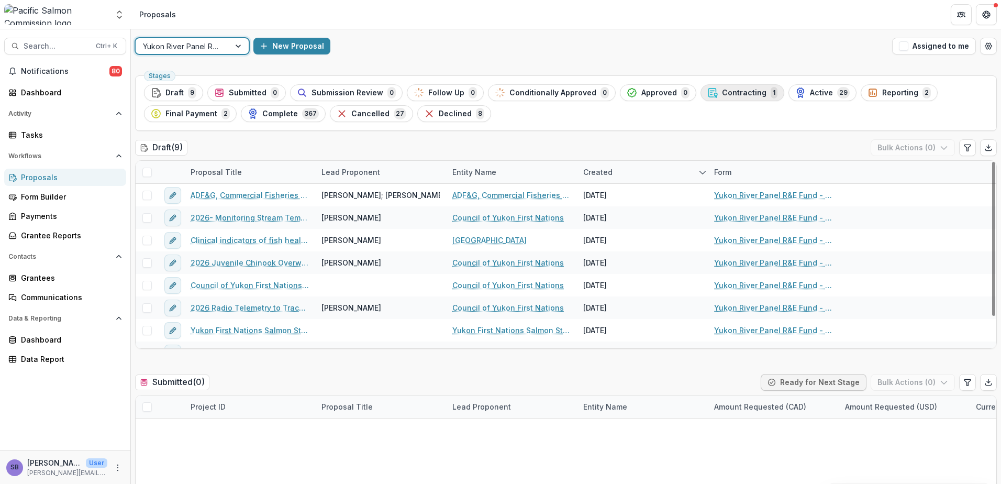
click at [722, 88] on span "Contracting" at bounding box center [744, 92] width 44 height 9
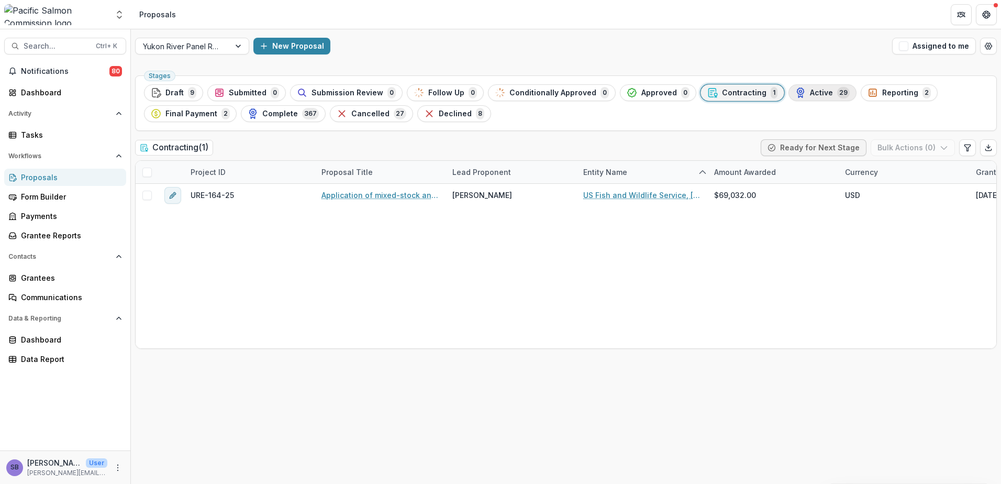
click at [810, 94] on span "Active" at bounding box center [821, 92] width 23 height 9
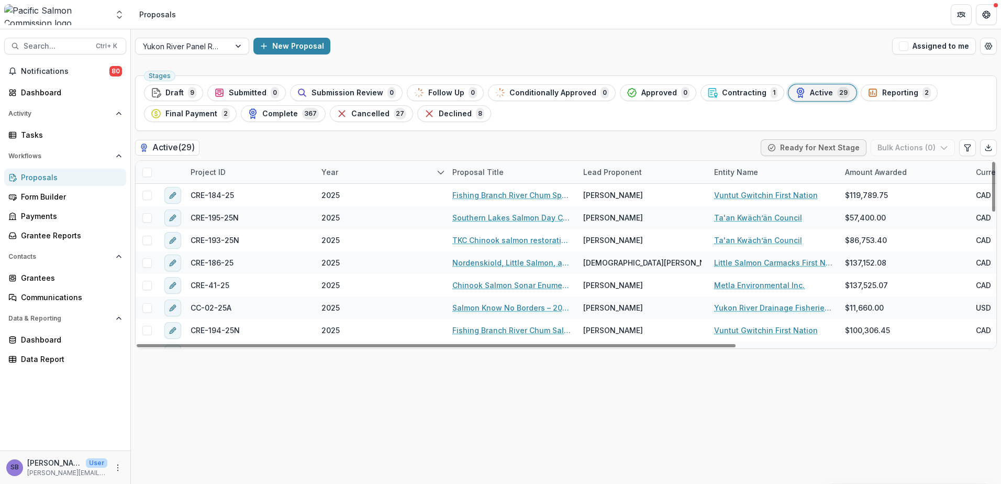
click at [340, 169] on div "Year" at bounding box center [329, 171] width 29 height 11
click at [355, 220] on span "Sort Ascending" at bounding box center [363, 217] width 55 height 9
click at [483, 144] on div "Active ( 29 ) Ready for Next Stage Bulk Actions ( 0 )" at bounding box center [566, 149] width 862 height 21
drag, startPoint x: 597, startPoint y: 344, endPoint x: 536, endPoint y: 368, distance: 65.8
click at [536, 347] on div at bounding box center [436, 345] width 599 height 3
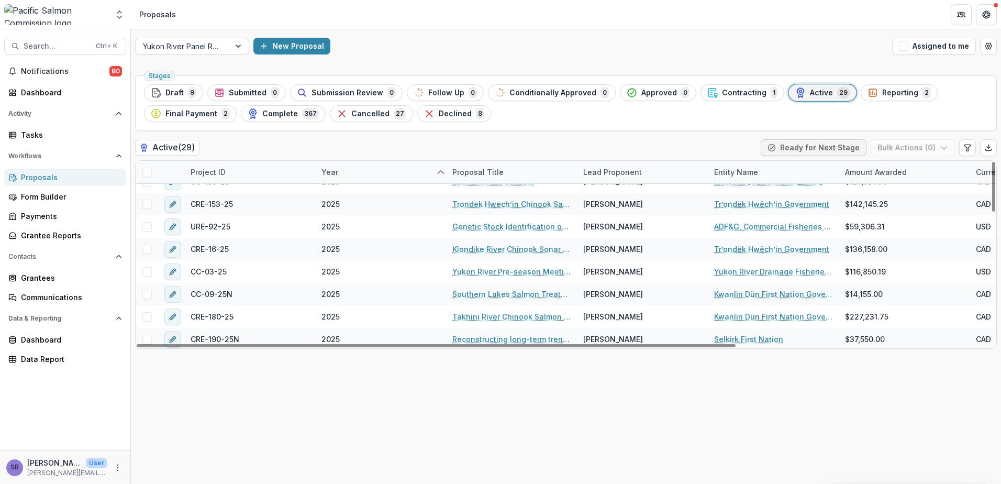
scroll to position [488, 0]
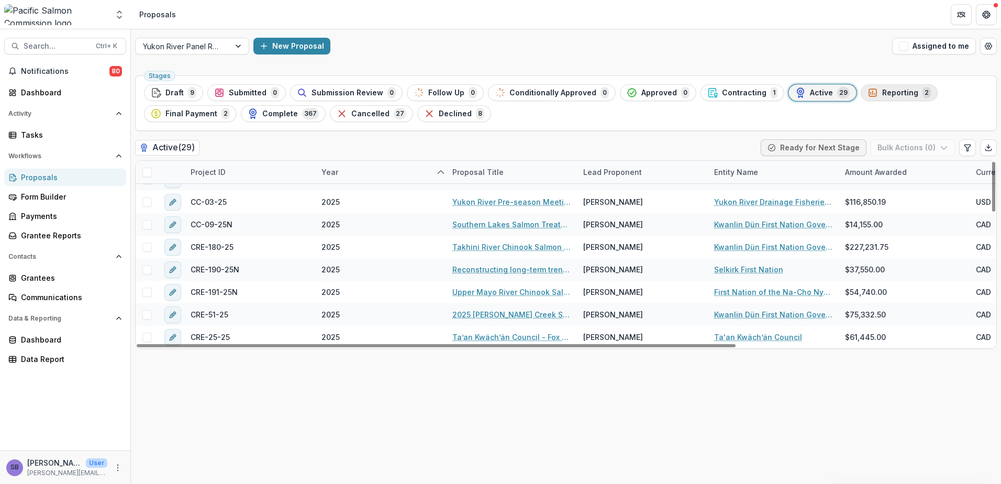
click at [867, 90] on div "Reporting 2" at bounding box center [898, 93] width 63 height 12
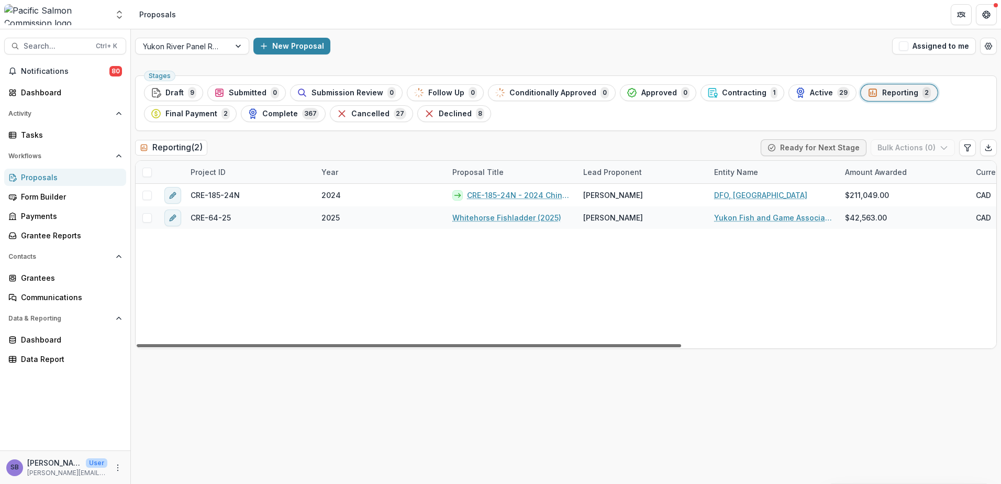
drag, startPoint x: 618, startPoint y: 346, endPoint x: 466, endPoint y: 359, distance: 152.4
click at [466, 347] on div at bounding box center [409, 345] width 544 height 3
click at [193, 112] on span "Final Payment" at bounding box center [191, 113] width 52 height 9
drag, startPoint x: 648, startPoint y: 347, endPoint x: 565, endPoint y: 385, distance: 90.9
click at [563, 347] on div at bounding box center [409, 345] width 544 height 3
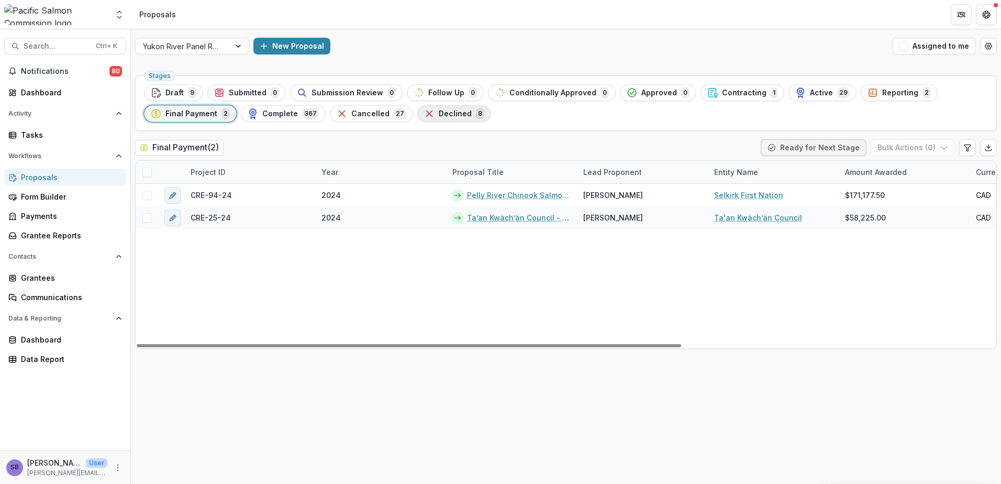
click at [439, 113] on span "Declined" at bounding box center [455, 113] width 33 height 9
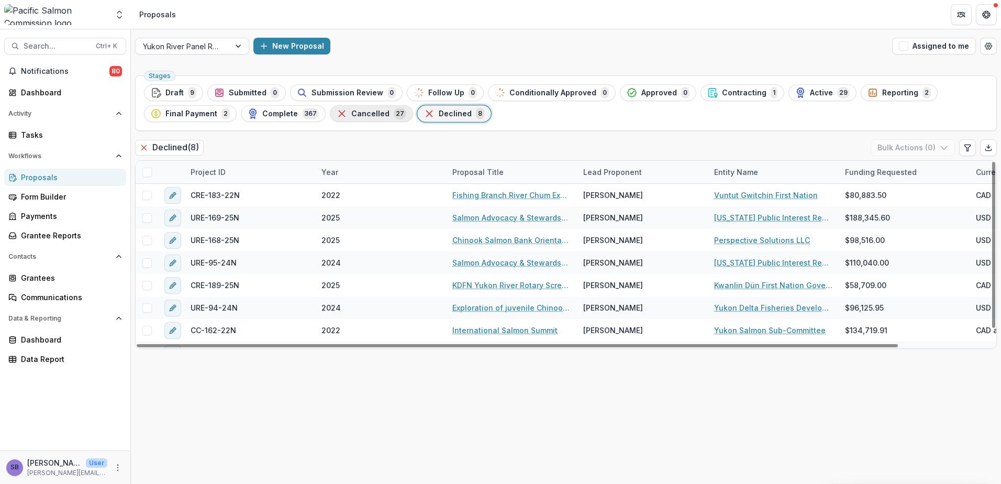
click at [351, 116] on span "Cancelled" at bounding box center [370, 113] width 38 height 9
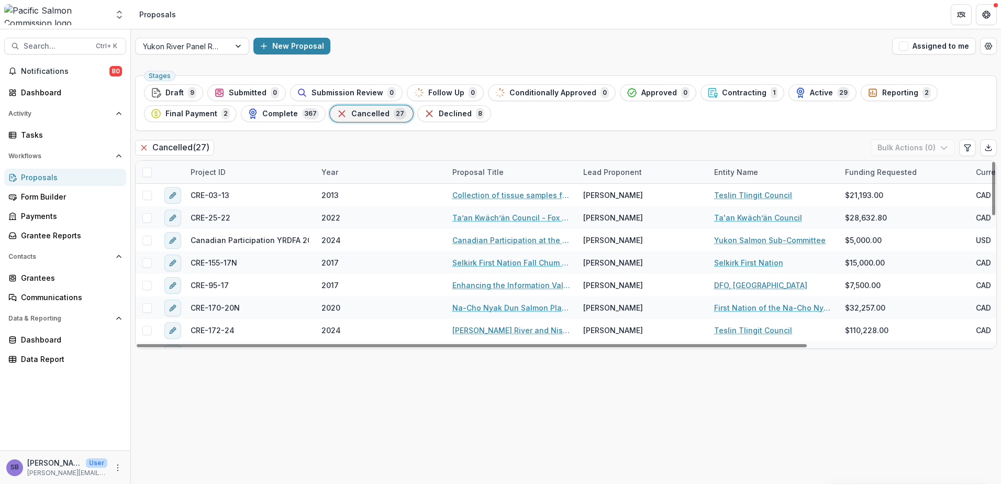
click at [355, 176] on div "Year" at bounding box center [380, 172] width 131 height 23
click at [358, 234] on span "Sort Descending" at bounding box center [366, 236] width 61 height 9
click at [465, 145] on div "Cancelled ( 27 ) Bulk Actions ( 0 )" at bounding box center [566, 149] width 862 height 21
drag, startPoint x: 567, startPoint y: 345, endPoint x: 534, endPoint y: 383, distance: 50.1
click at [543, 347] on div at bounding box center [472, 345] width 670 height 3
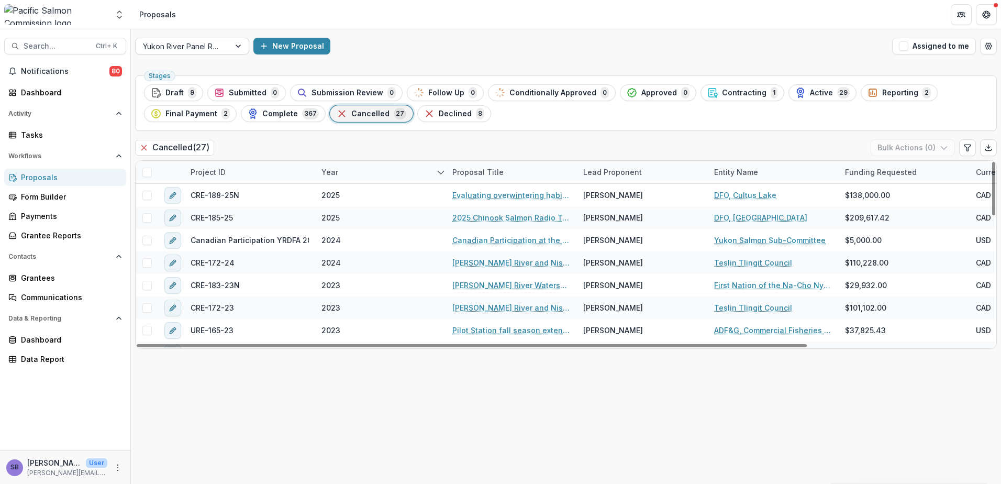
click at [218, 40] on div at bounding box center [183, 46] width 80 height 13
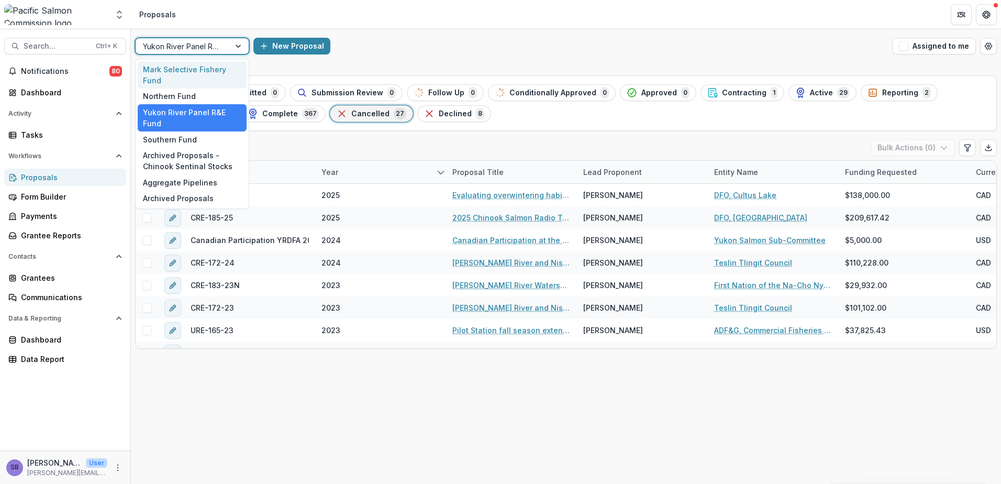
click at [207, 73] on div "Mark Selective Fishery Fund" at bounding box center [192, 74] width 109 height 27
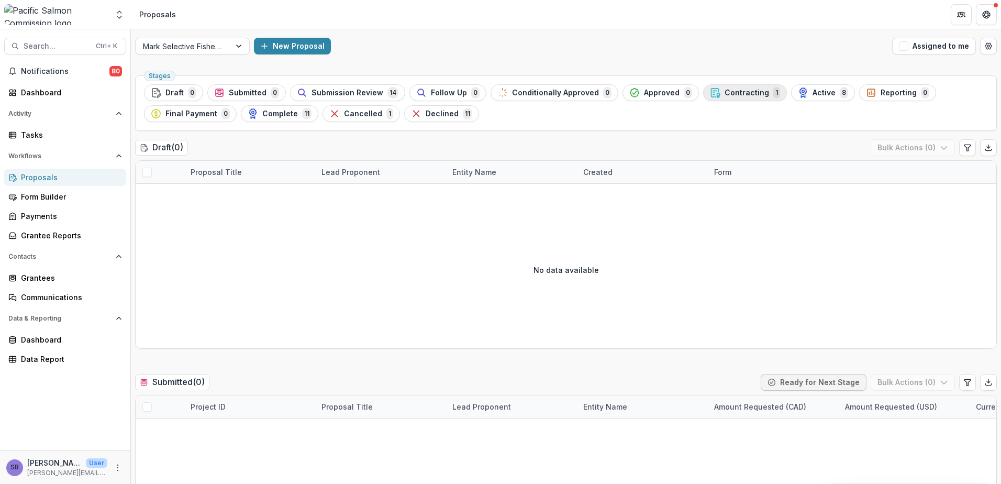
click at [725, 95] on span "Contracting" at bounding box center [747, 92] width 44 height 9
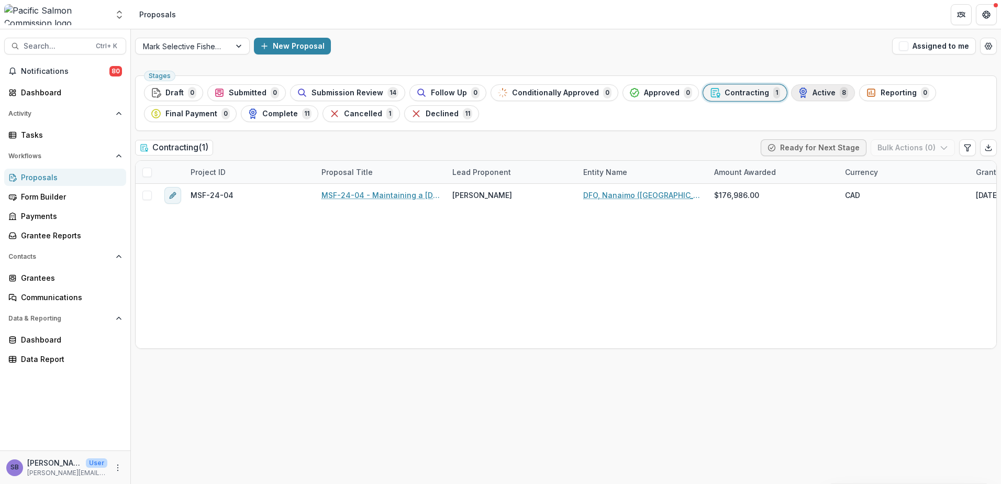
click at [813, 96] on span "Active" at bounding box center [824, 92] width 23 height 9
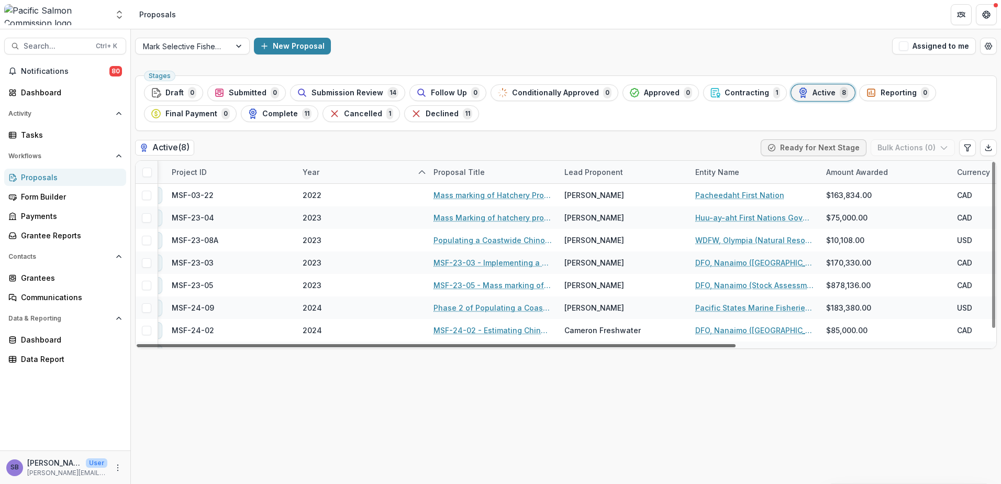
scroll to position [0, 18]
drag, startPoint x: 684, startPoint y: 344, endPoint x: 697, endPoint y: 392, distance: 49.3
click at [697, 347] on div at bounding box center [436, 345] width 599 height 3
click at [359, 115] on span "Cancelled" at bounding box center [363, 113] width 38 height 9
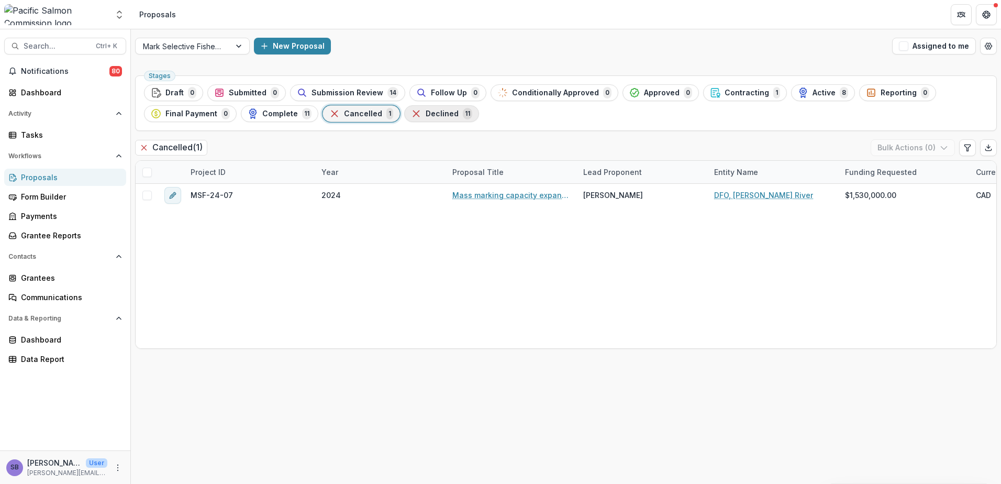
click at [439, 116] on span "Declined" at bounding box center [442, 113] width 33 height 9
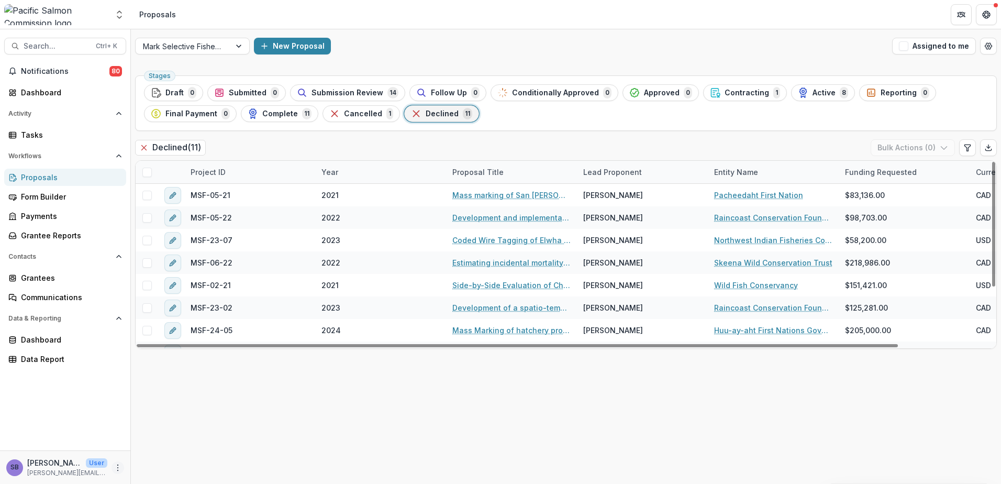
click at [117, 472] on button "More" at bounding box center [118, 467] width 13 height 13
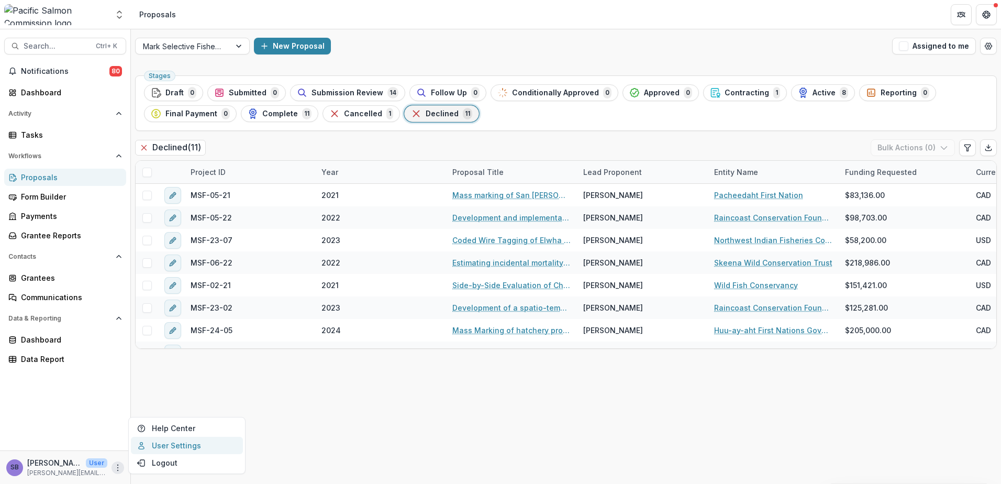
click at [167, 442] on link "User Settings" at bounding box center [187, 445] width 112 height 17
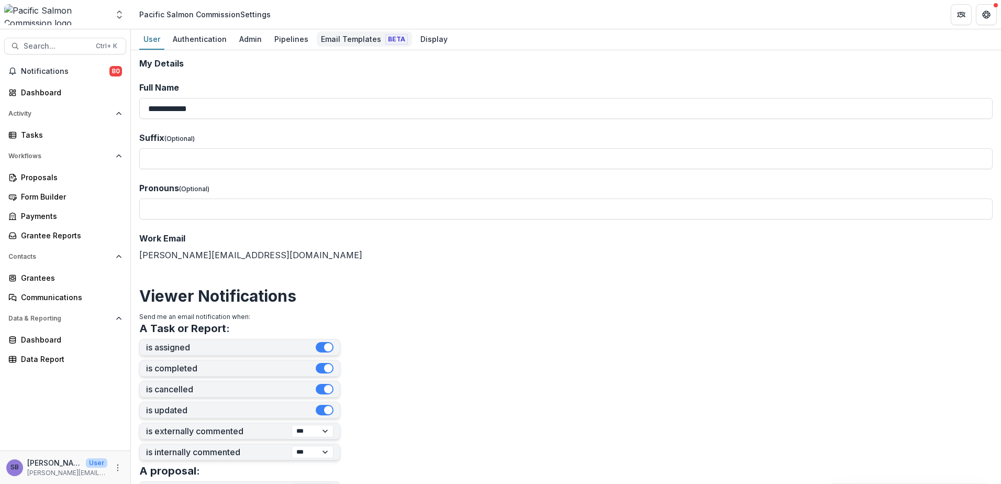
click at [346, 38] on div "Email Templates Beta" at bounding box center [364, 38] width 95 height 15
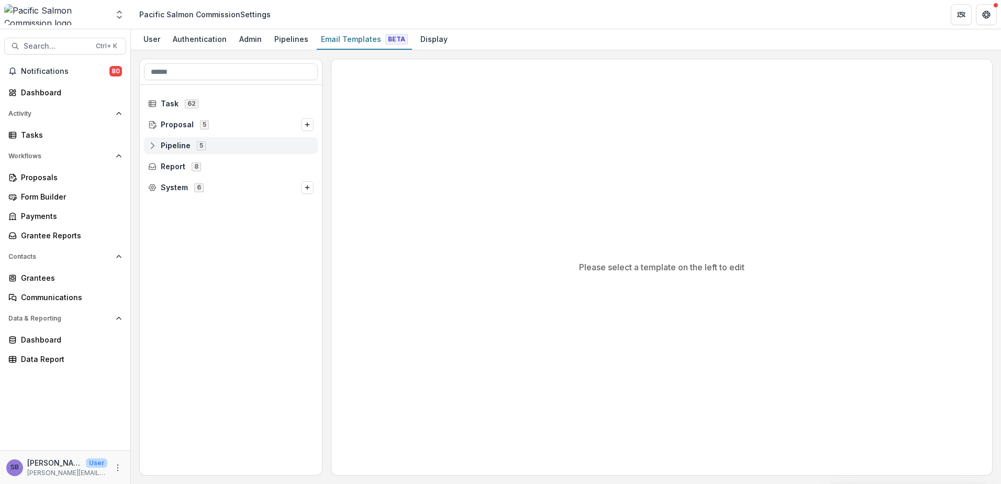
click at [153, 143] on circle at bounding box center [152, 143] width 2 height 2
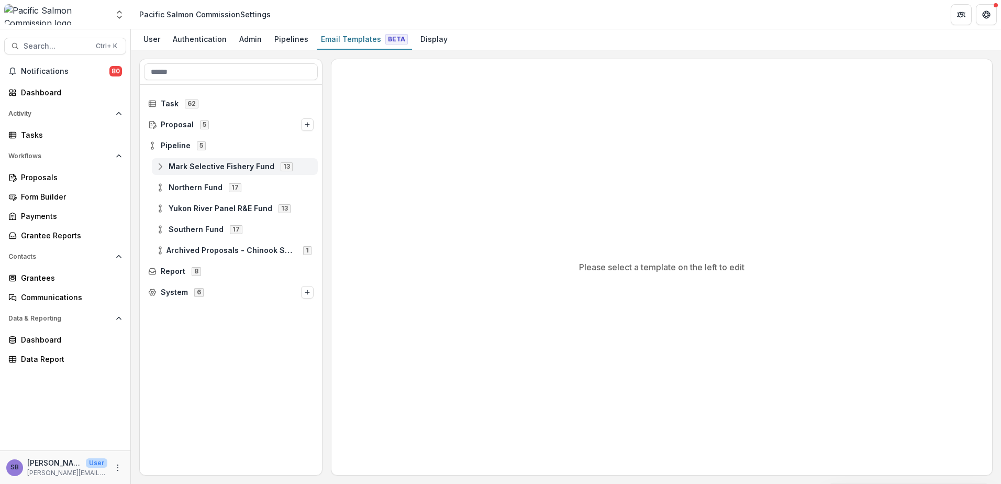
click at [160, 167] on line at bounding box center [160, 166] width 0 height 3
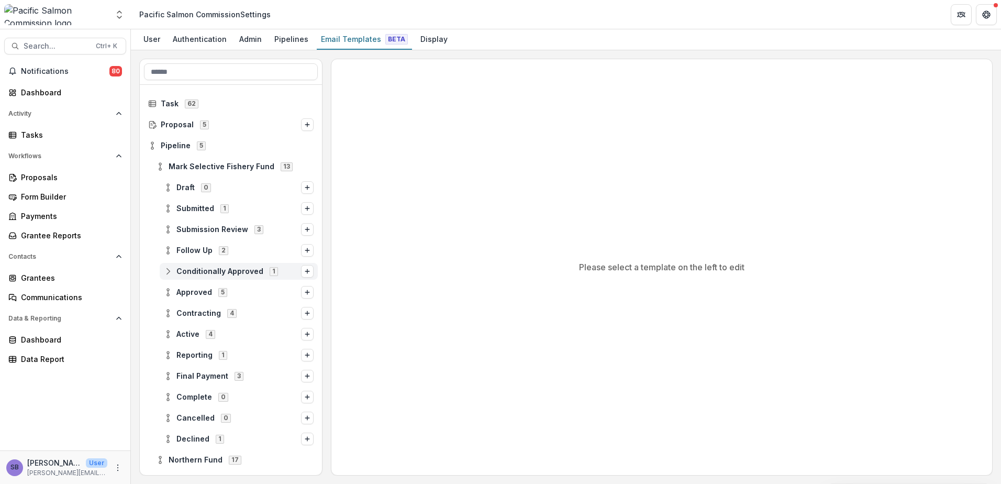
click at [169, 269] on circle at bounding box center [168, 269] width 2 height 2
click at [165, 271] on icon at bounding box center [168, 271] width 8 height 8
click at [178, 294] on span "Approved" at bounding box center [194, 292] width 36 height 9
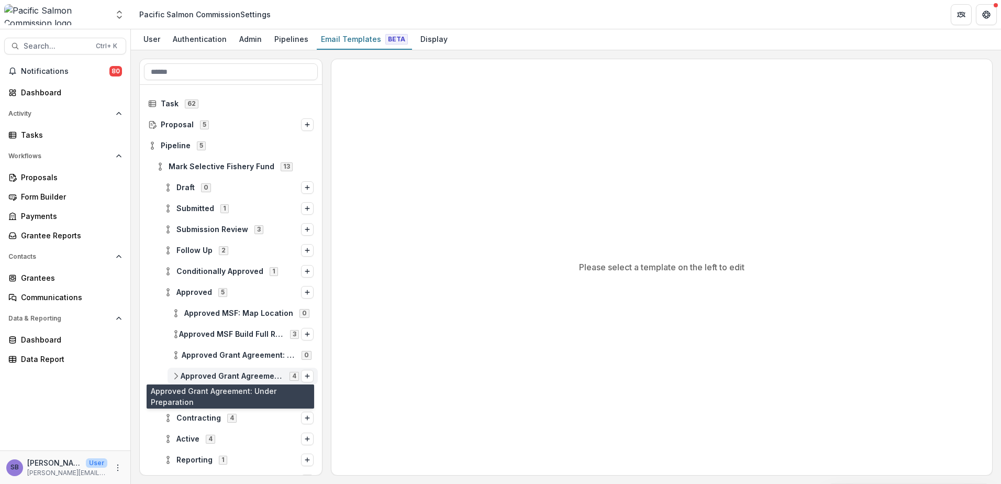
click at [215, 374] on span "Approved Grant Agreement: Under Preparation" at bounding box center [232, 376] width 103 height 9
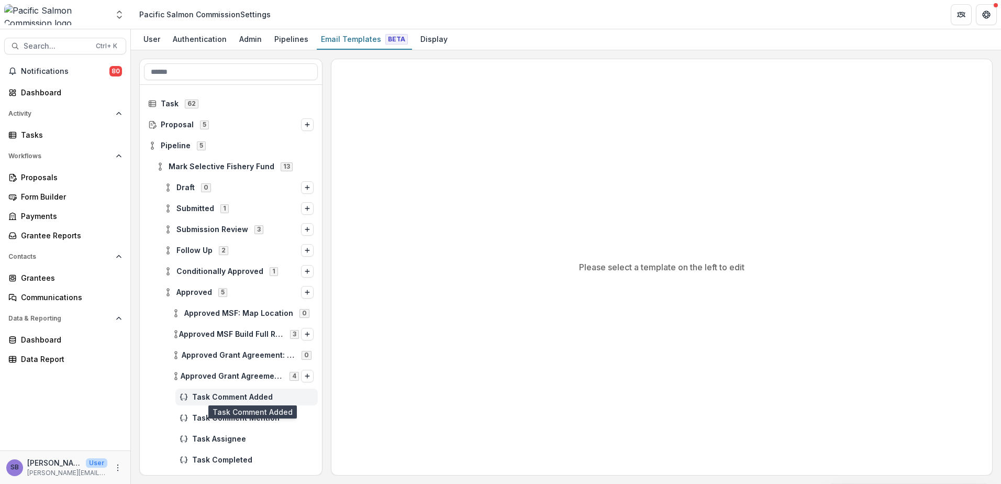
click at [216, 393] on span "Task Comment Added" at bounding box center [252, 397] width 121 height 9
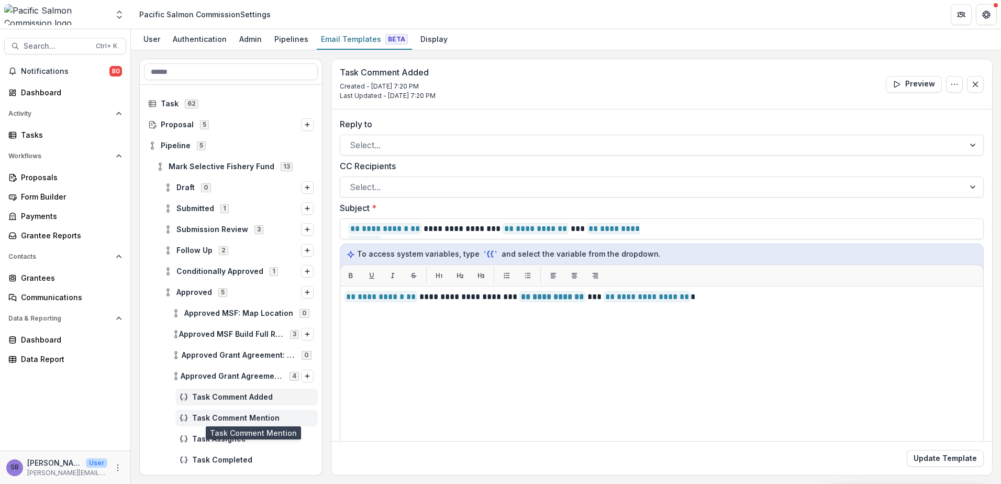
click at [219, 414] on span "Task Comment Mention" at bounding box center [252, 418] width 121 height 9
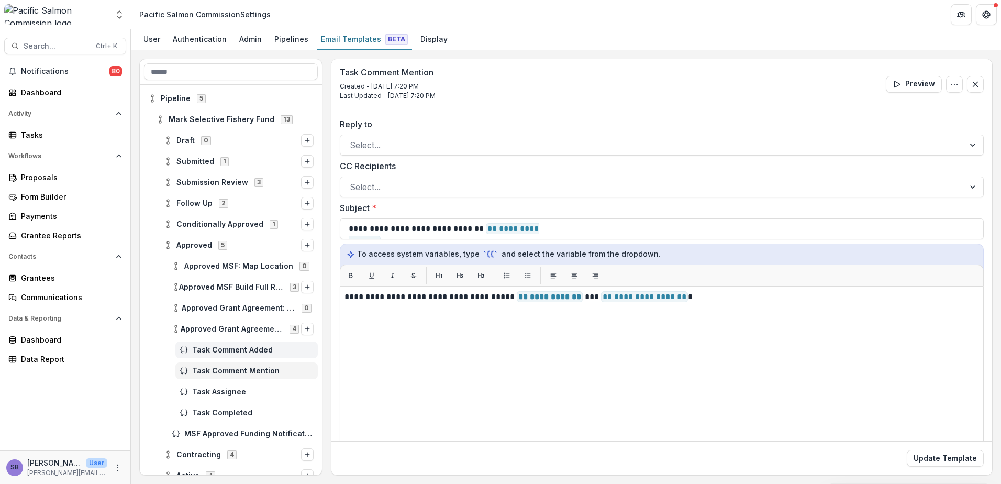
scroll to position [70, 0]
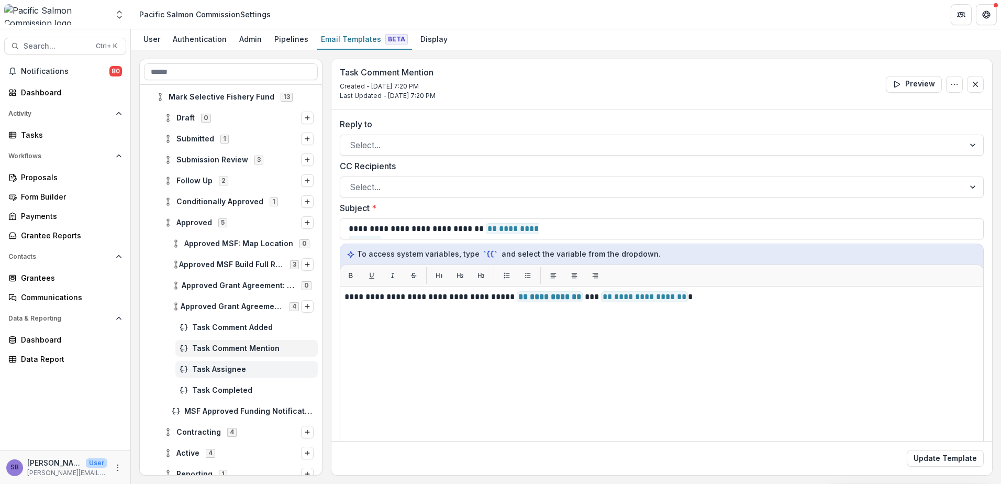
click at [227, 363] on div "Task Assignee" at bounding box center [246, 369] width 142 height 17
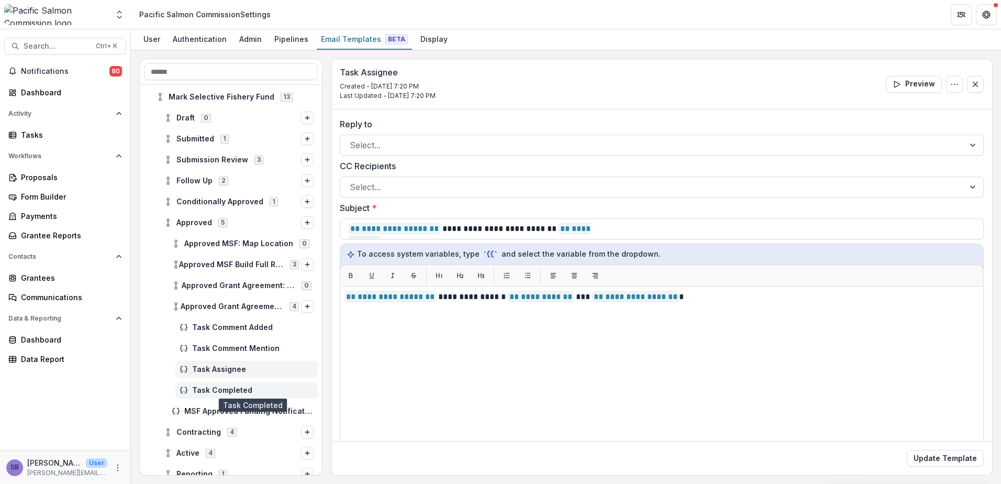
click at [230, 386] on span "Task Completed" at bounding box center [252, 390] width 121 height 9
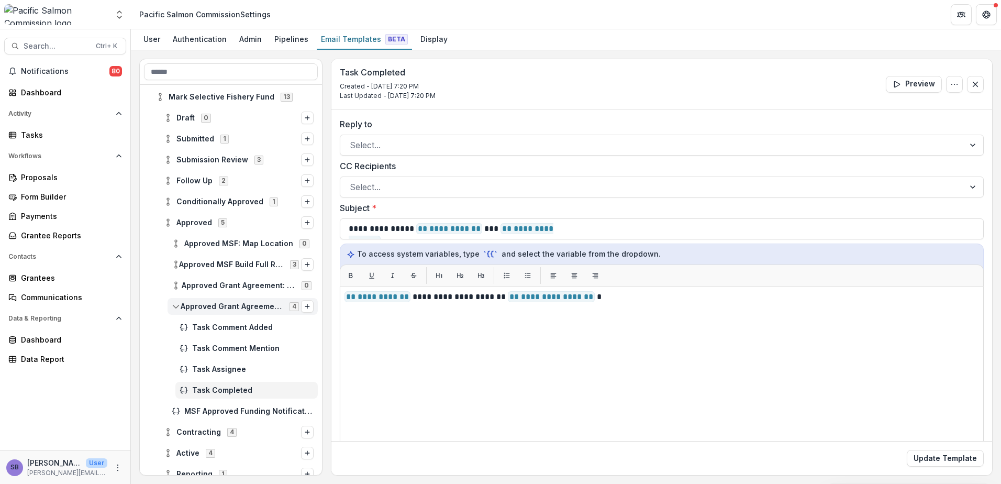
click at [176, 307] on icon at bounding box center [176, 306] width 8 height 8
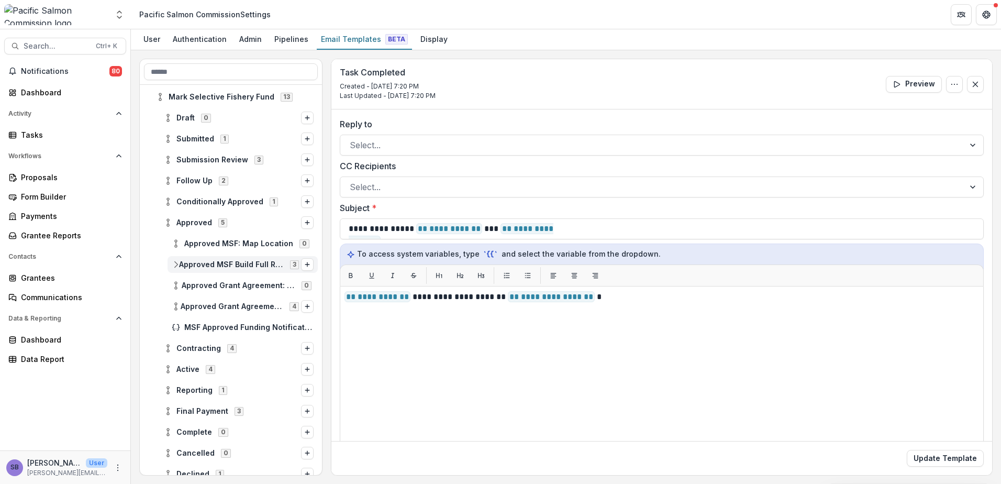
click at [175, 262] on icon at bounding box center [176, 264] width 8 height 8
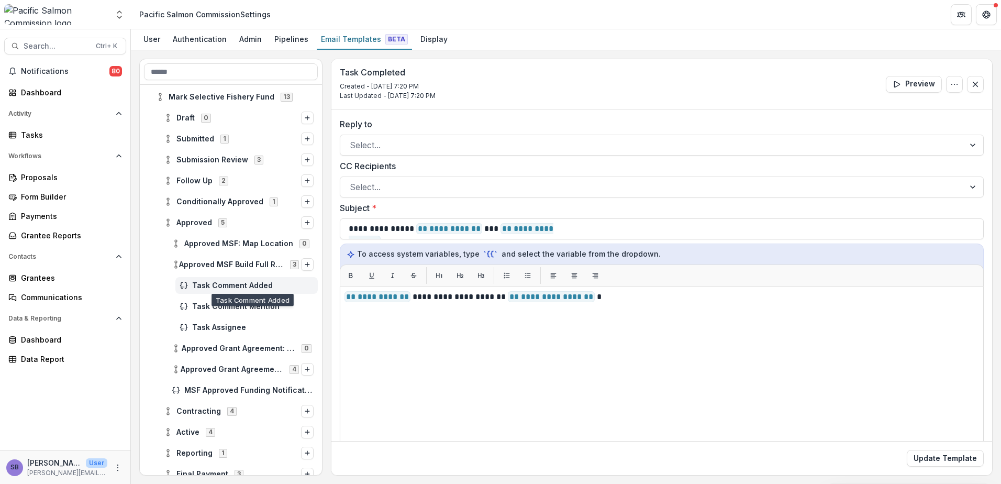
click at [212, 284] on span "Task Comment Added" at bounding box center [252, 285] width 121 height 9
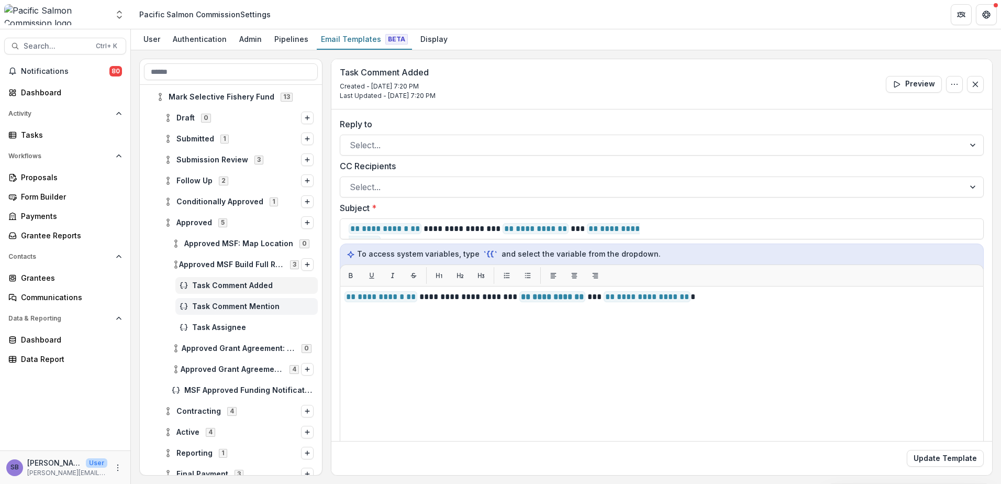
click at [211, 311] on div "Task Comment Mention" at bounding box center [246, 306] width 142 height 17
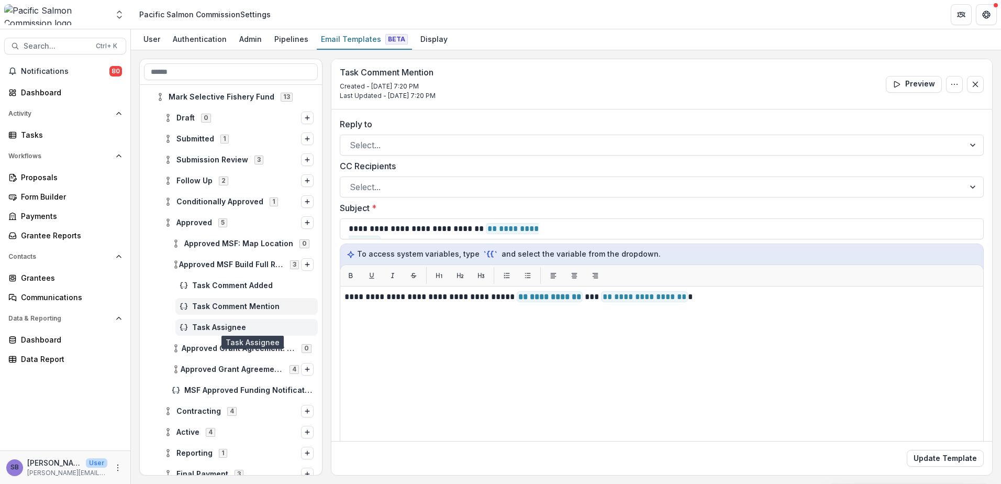
click at [210, 326] on span "Task Assignee" at bounding box center [252, 327] width 121 height 9
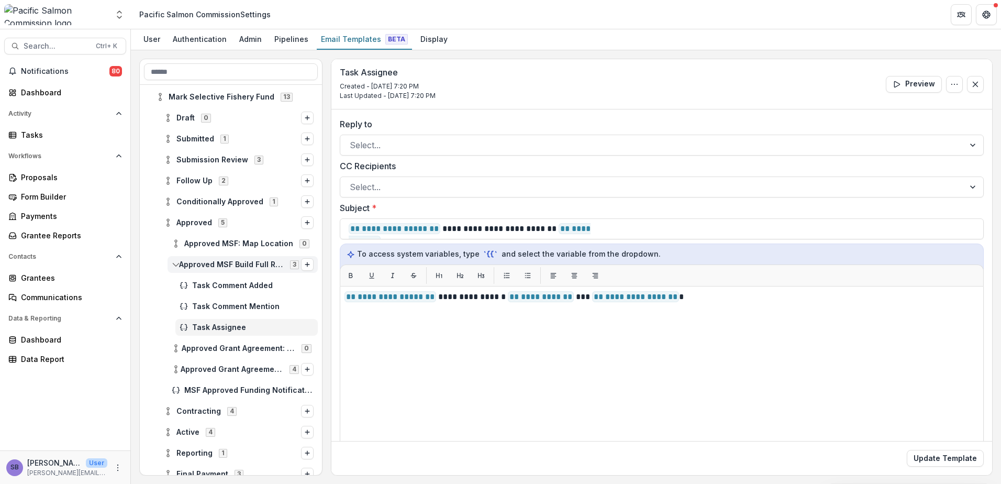
click at [172, 264] on div "Approved MSF Build Full Records: Forecasted Expenditures and Species 3" at bounding box center [243, 264] width 150 height 17
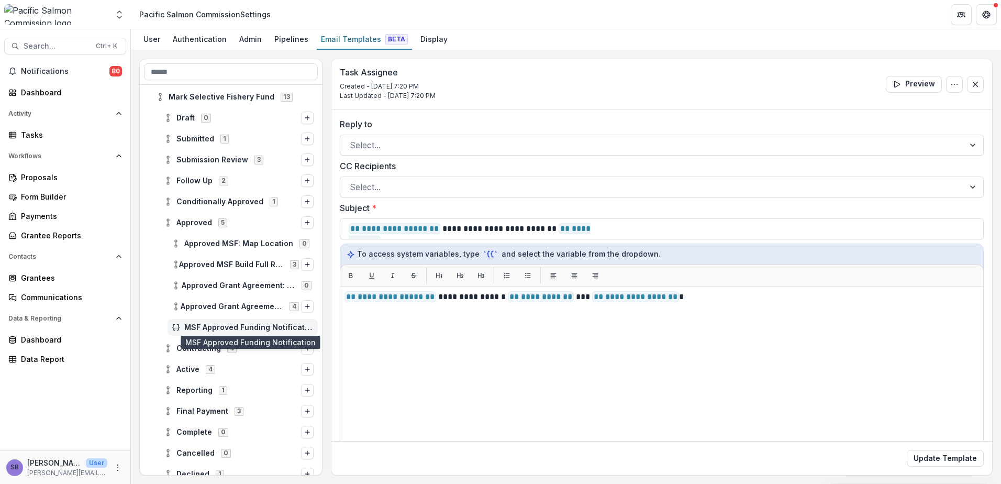
click at [201, 329] on span "MSF Approved Funding Notification" at bounding box center [248, 327] width 129 height 9
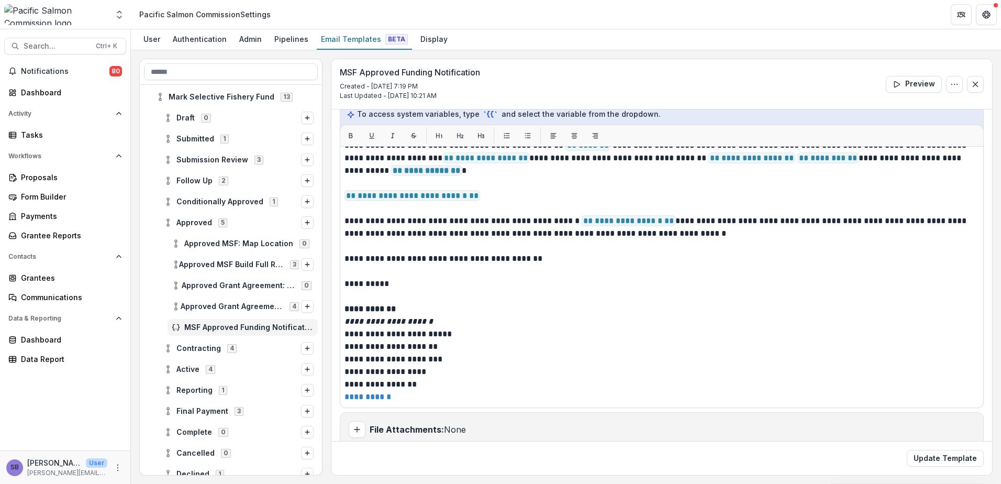
scroll to position [154, 0]
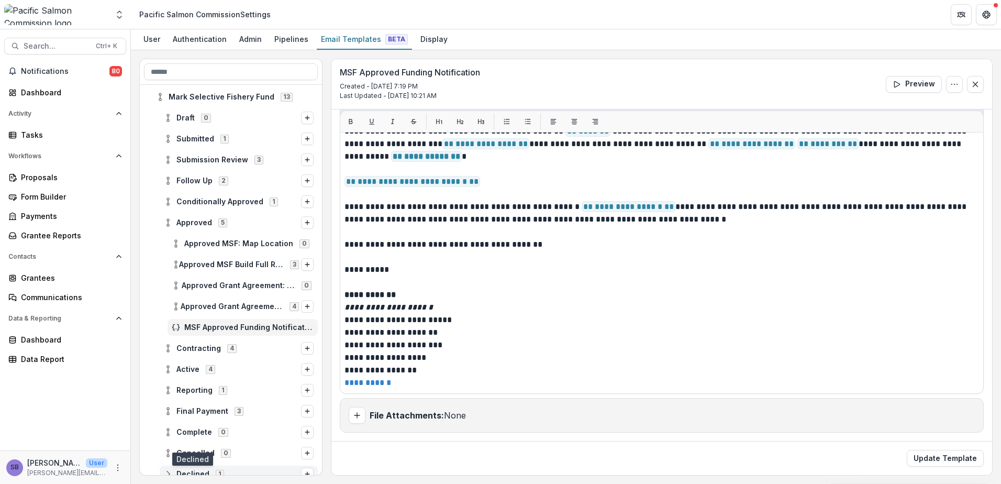
click at [190, 472] on span "Declined" at bounding box center [192, 474] width 33 height 9
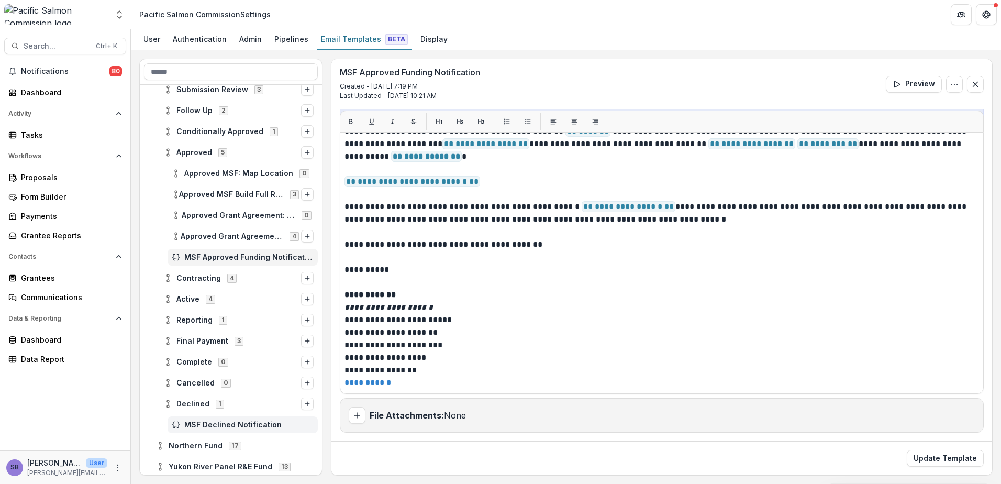
click at [233, 427] on span "MSF Declined Notification" at bounding box center [248, 424] width 129 height 9
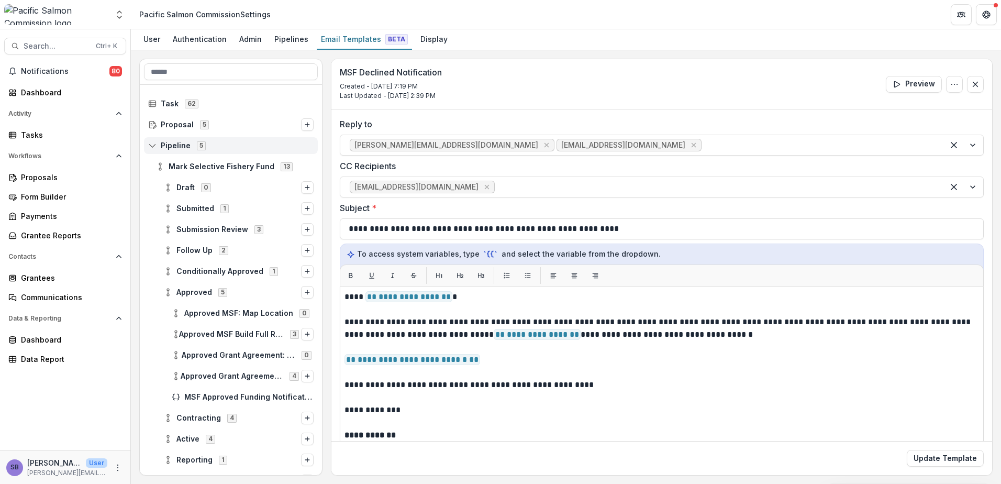
click at [153, 144] on circle at bounding box center [152, 143] width 2 height 2
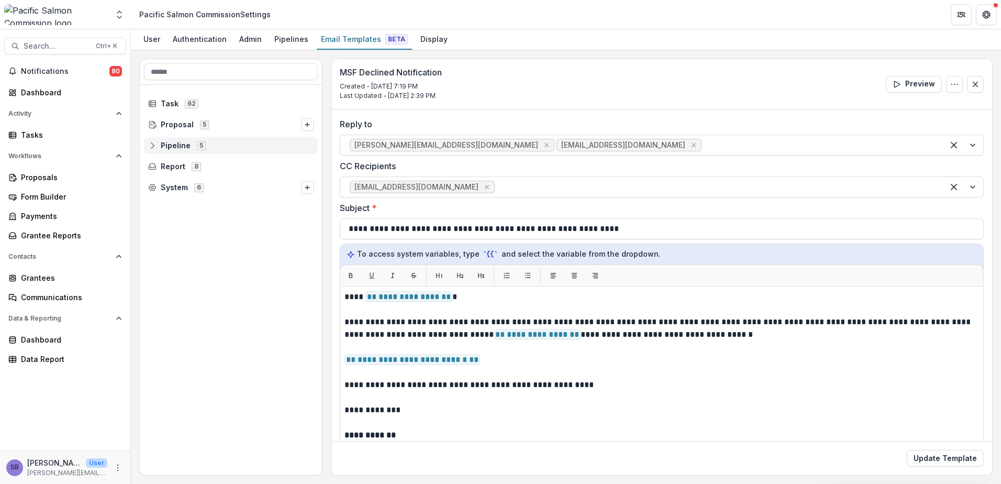
click at [153, 144] on circle at bounding box center [152, 143] width 2 height 2
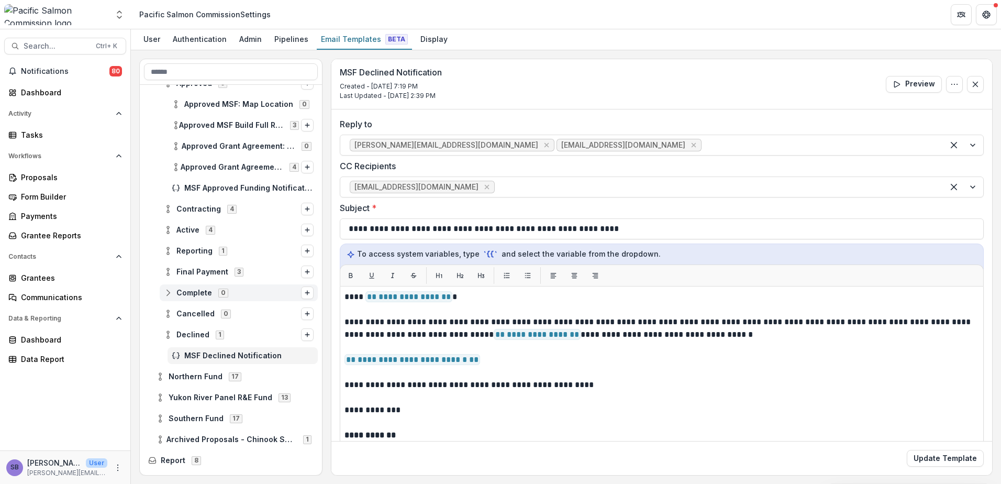
scroll to position [209, 0]
click at [161, 417] on icon at bounding box center [160, 418] width 8 height 8
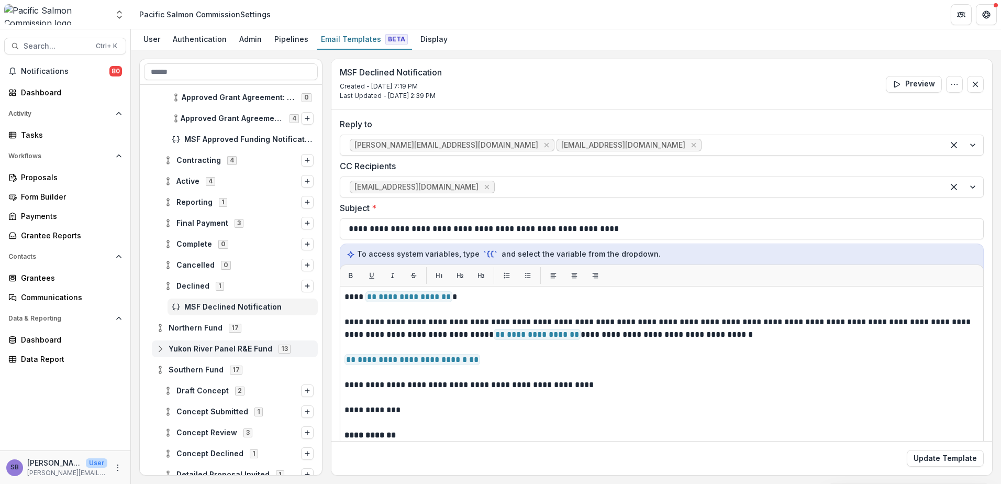
scroll to position [349, 0]
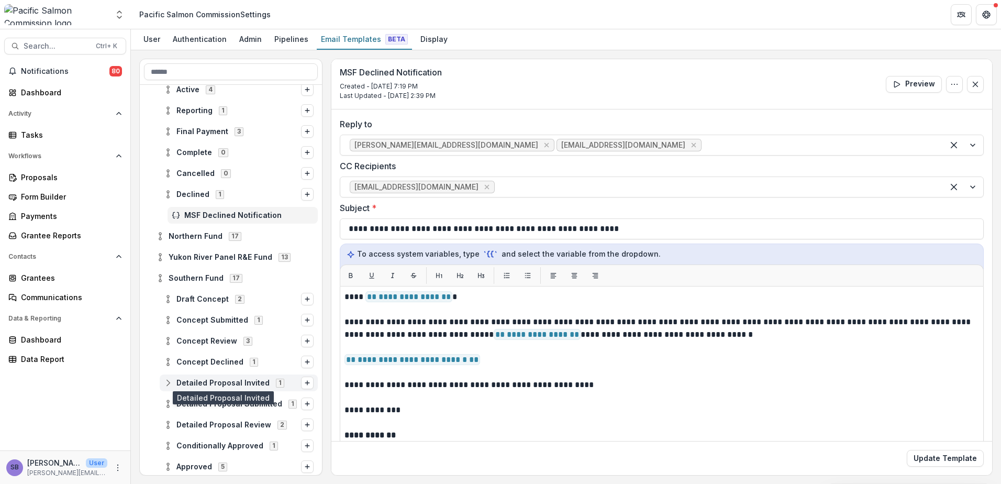
click at [201, 384] on span "Detailed Proposal Invited" at bounding box center [222, 383] width 93 height 9
click at [205, 398] on div "SF Detailed Proposal Invitation" at bounding box center [243, 403] width 150 height 17
